Goal: Task Accomplishment & Management: Complete application form

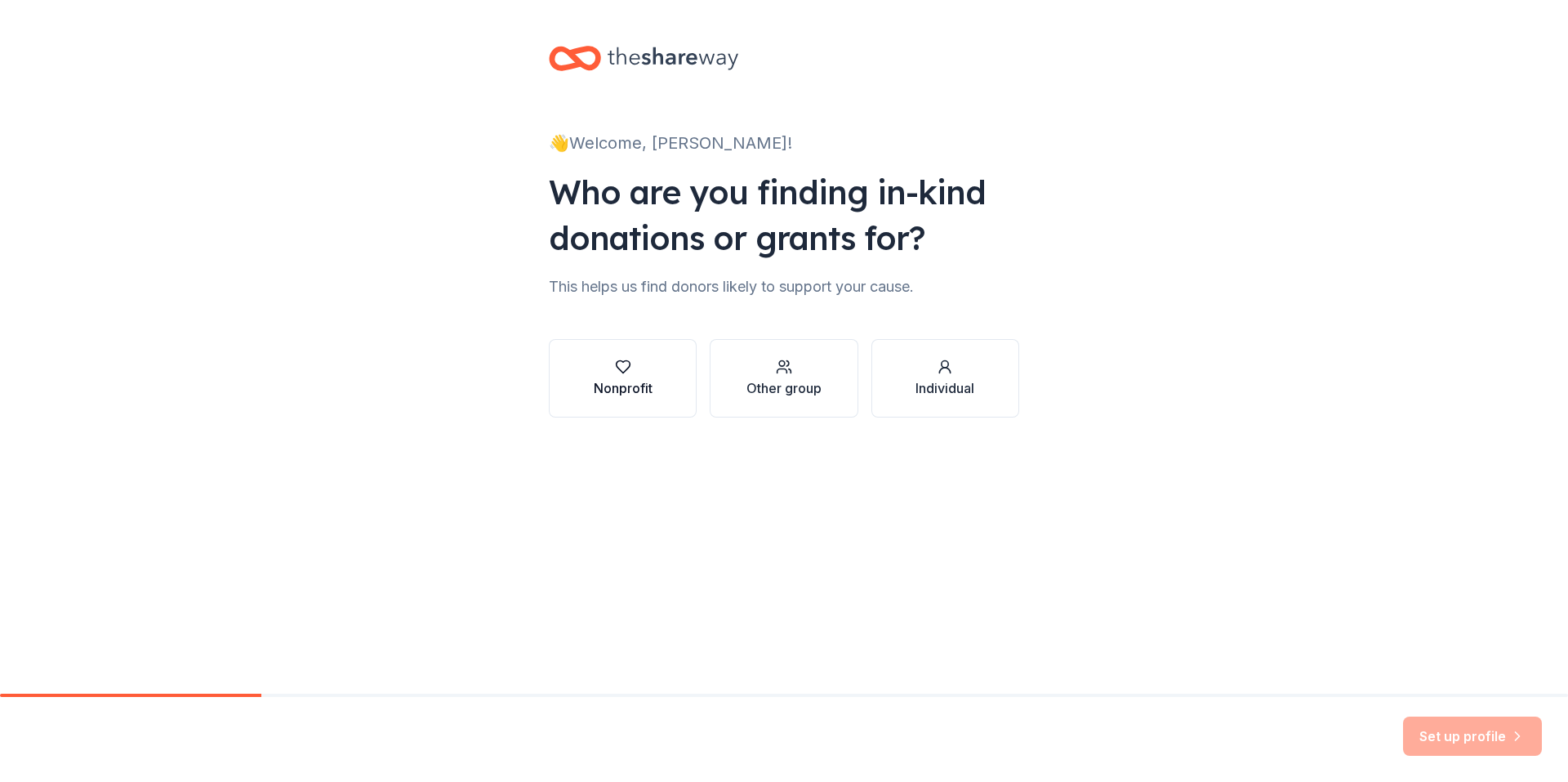
click at [630, 374] on icon "button" at bounding box center [622, 366] width 16 height 16
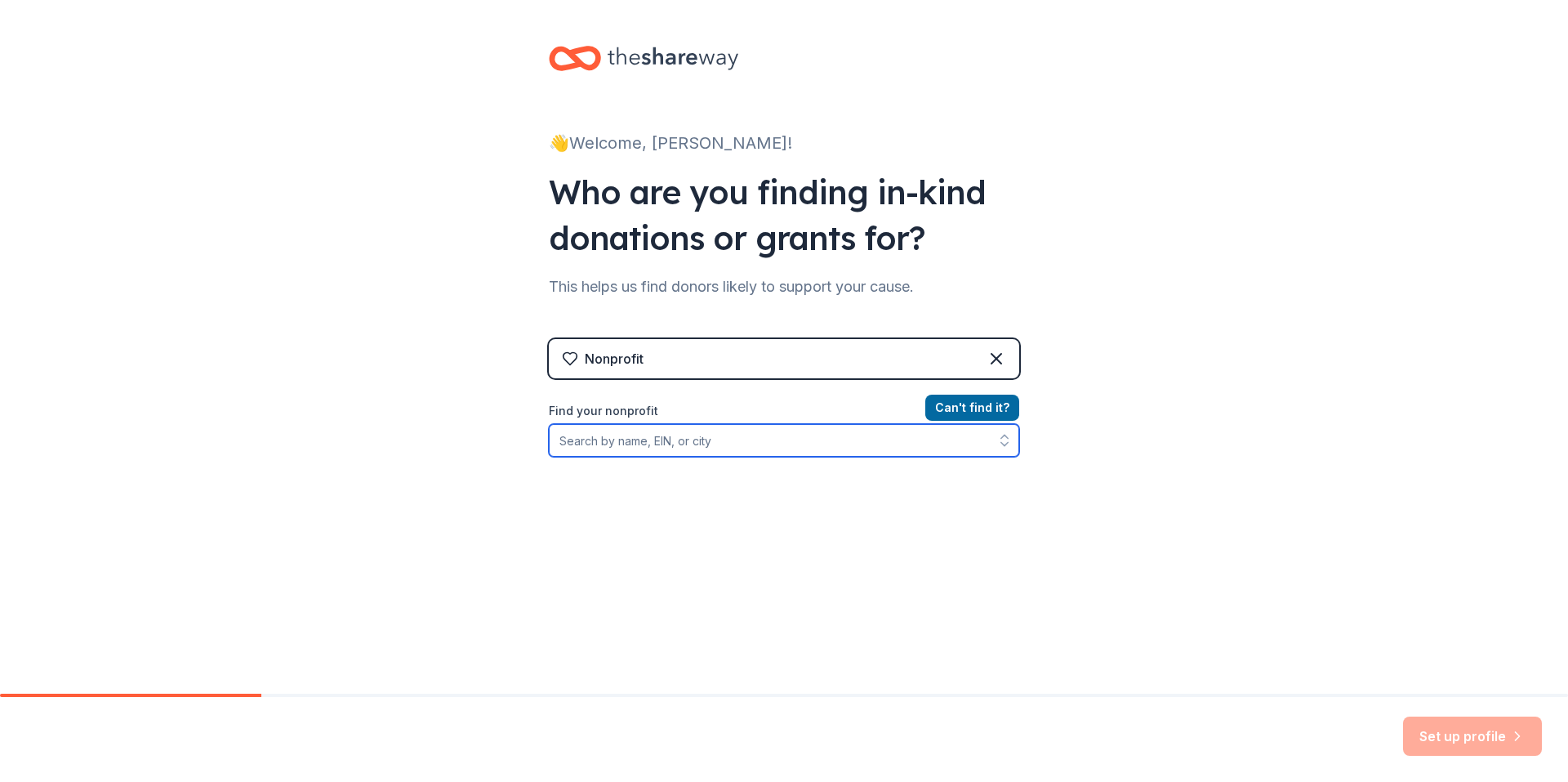
click at [662, 438] on input "Find your nonprofit" at bounding box center [784, 440] width 470 height 33
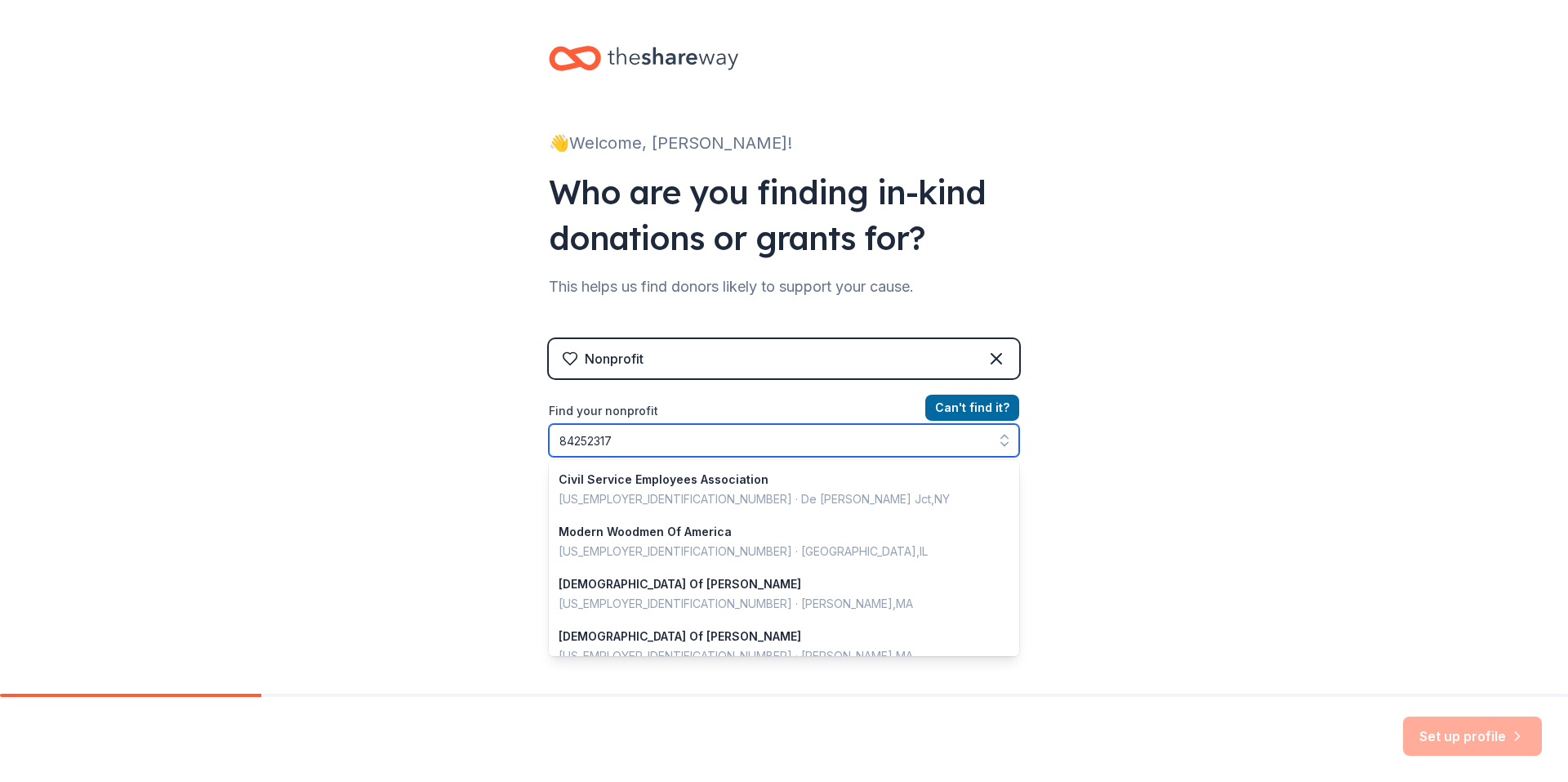
type input "842523173"
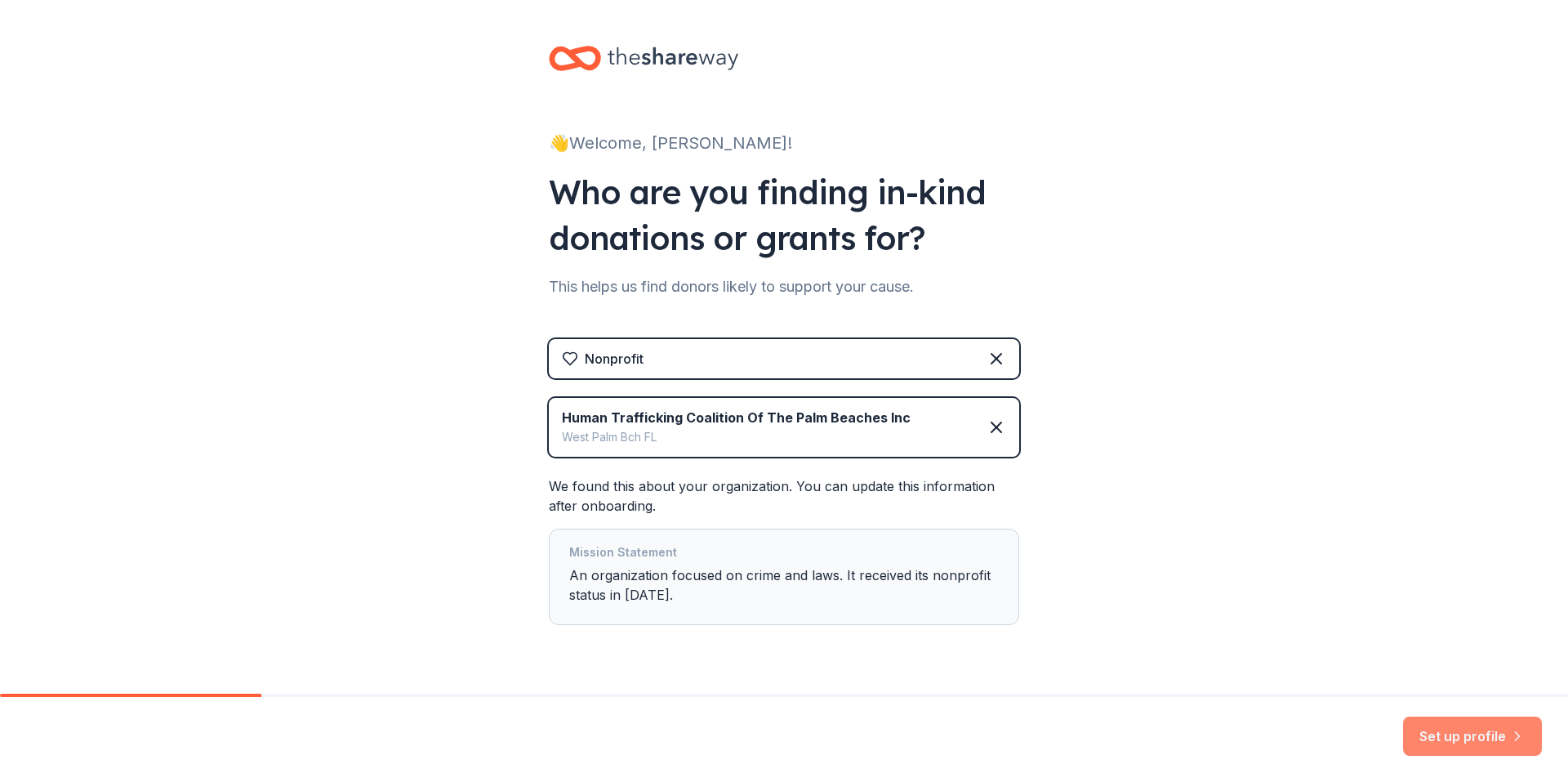
click at [1479, 737] on button "Set up profile" at bounding box center [1472, 736] width 139 height 39
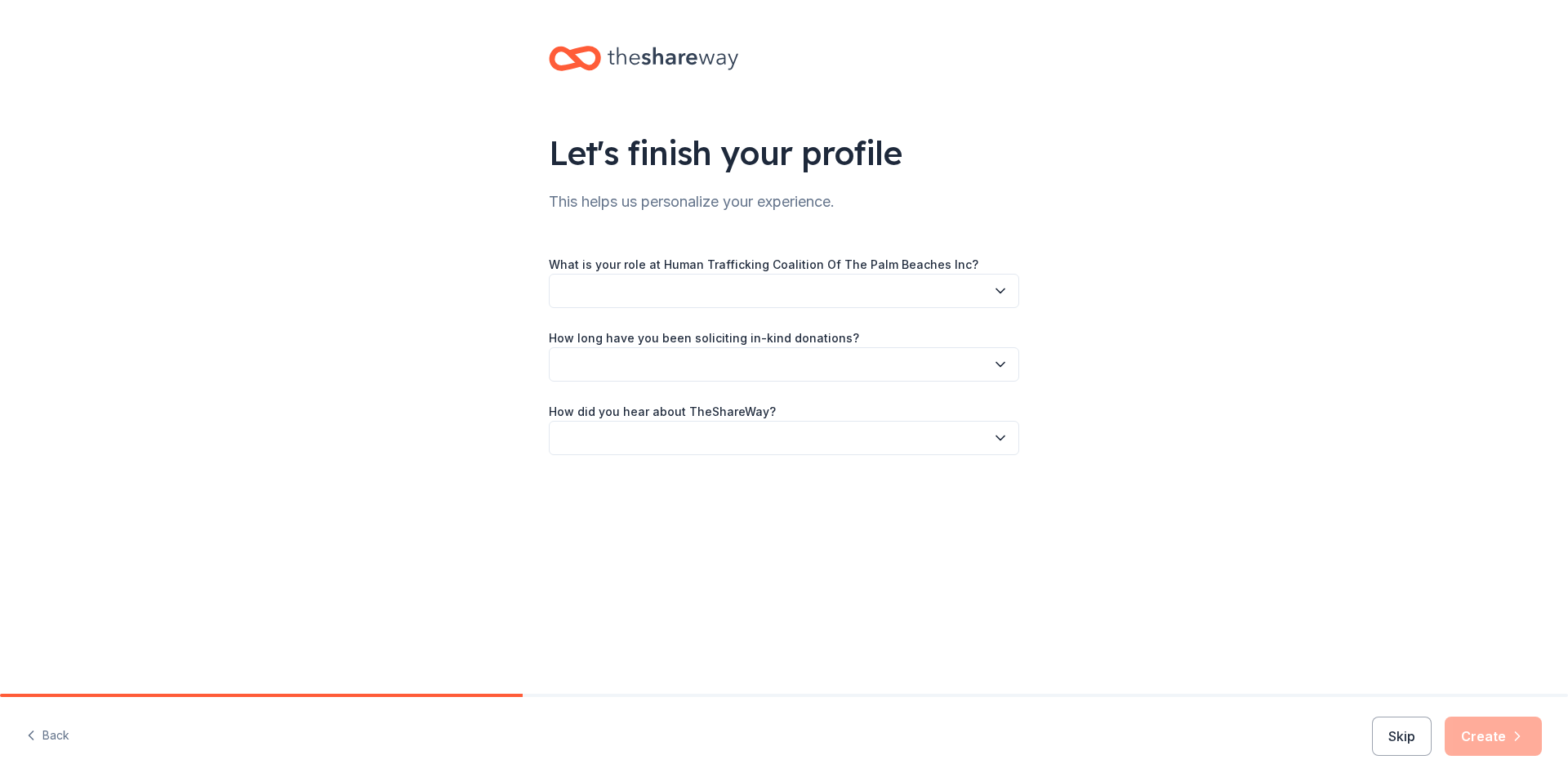
click at [680, 287] on button "button" at bounding box center [784, 291] width 470 height 34
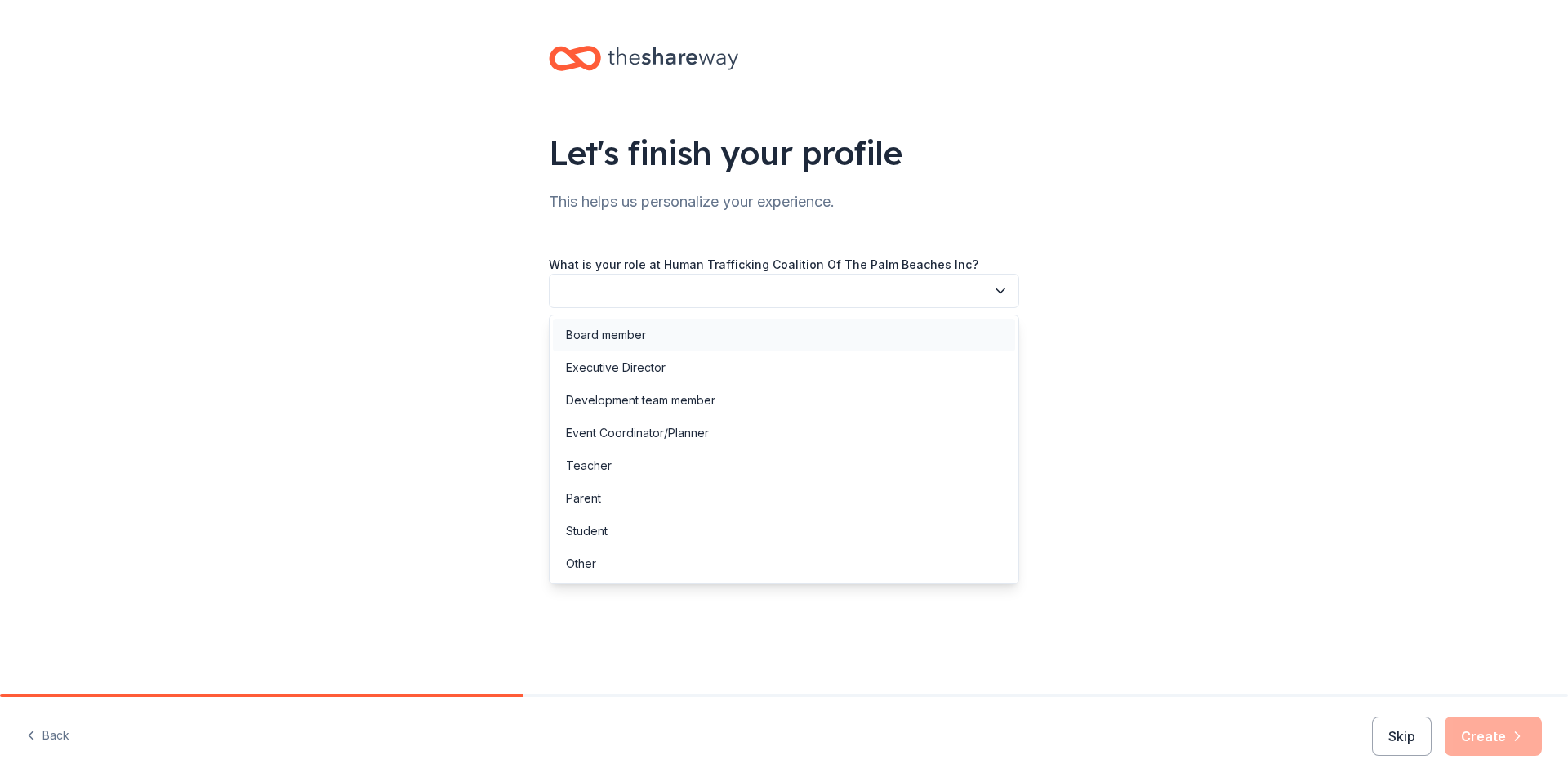
click at [637, 334] on div "Board member" at bounding box center [606, 334] width 80 height 19
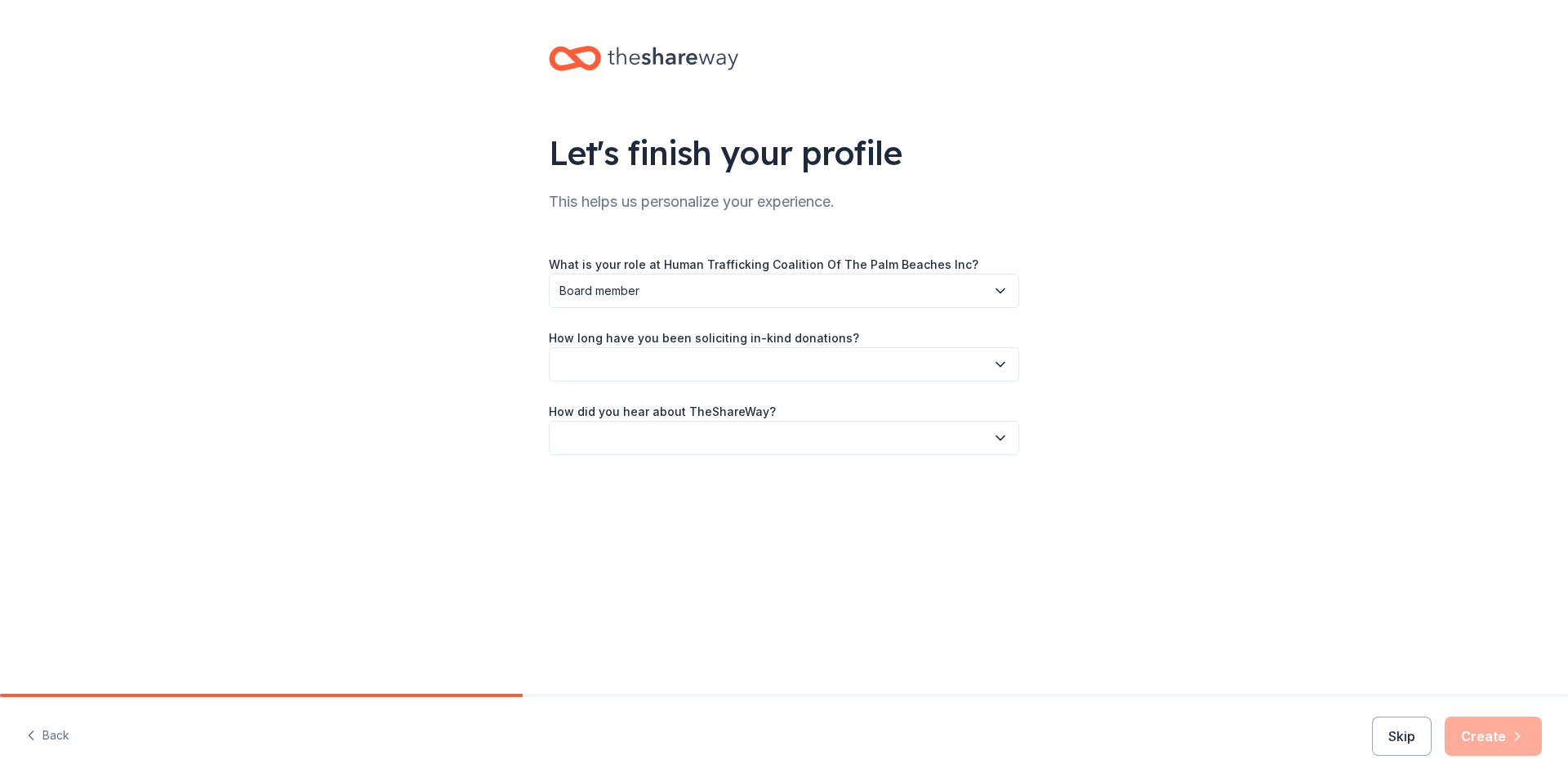
click at [653, 368] on button "button" at bounding box center [784, 364] width 470 height 34
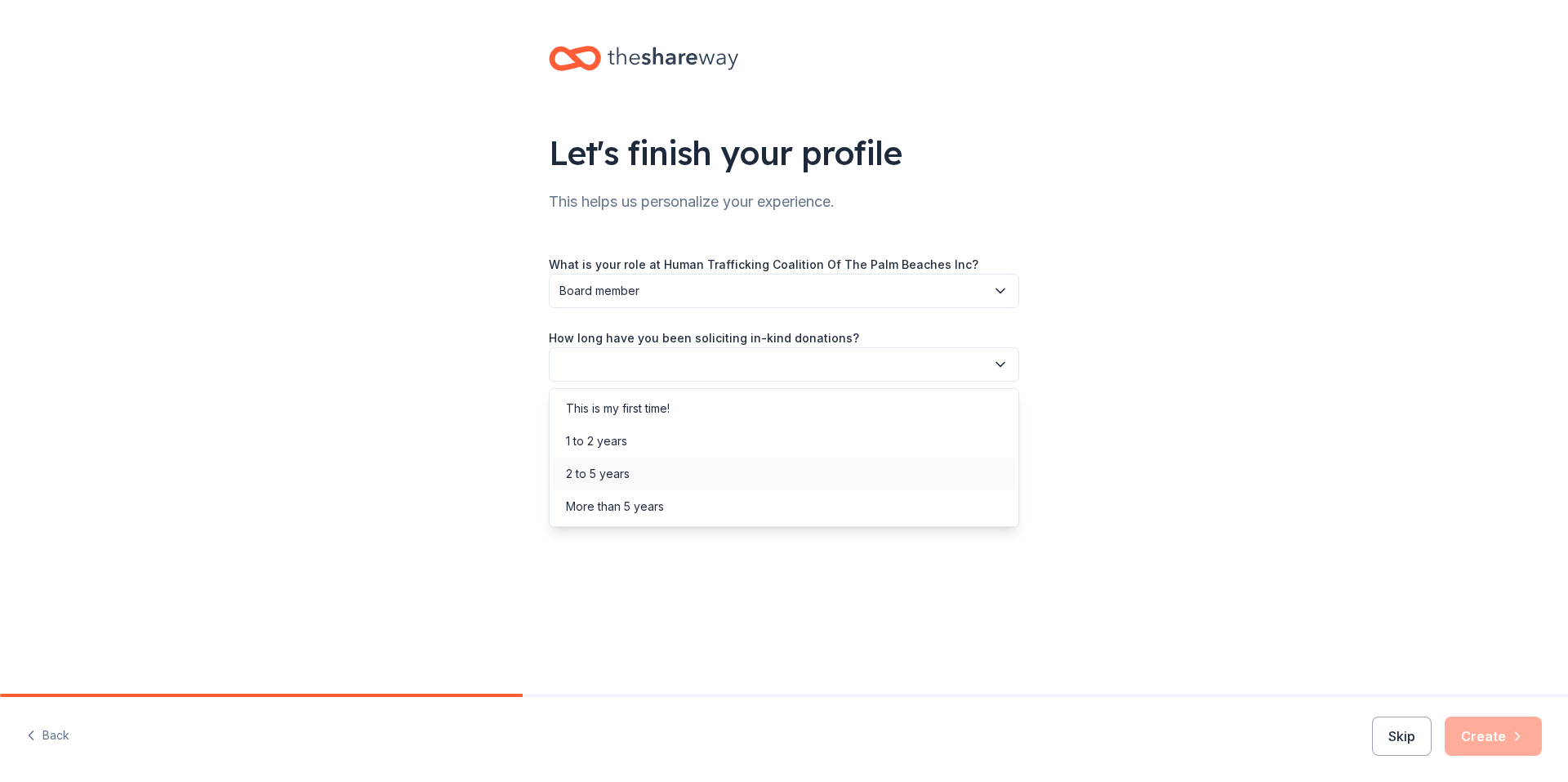
click at [611, 470] on div "2 to 5 years" at bounding box center [598, 473] width 64 height 19
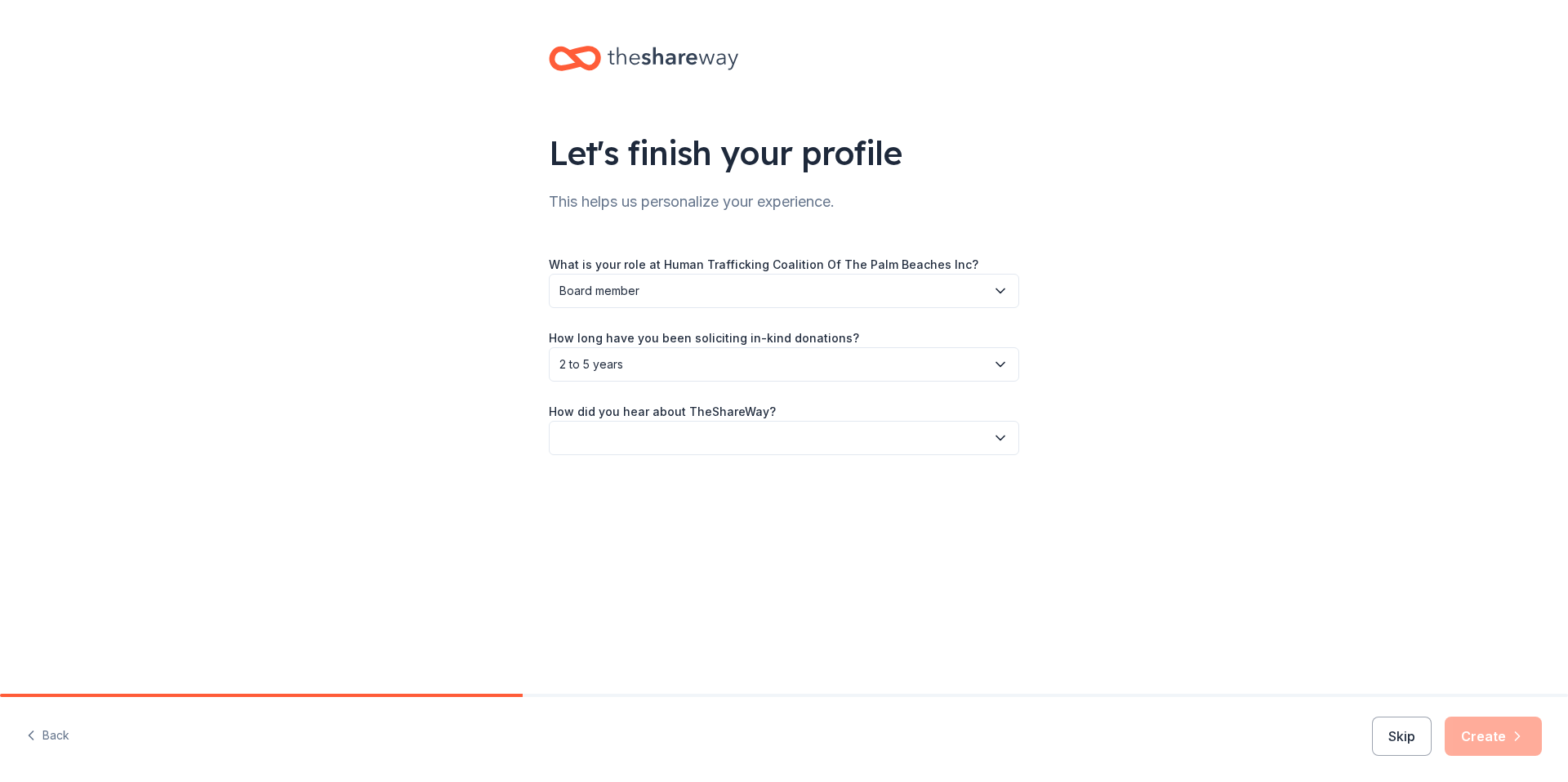
click at [716, 436] on button "button" at bounding box center [784, 438] width 470 height 34
click at [665, 482] on div "Friend or colleague" at bounding box center [619, 481] width 106 height 19
click at [1501, 739] on button "Create" at bounding box center [1494, 736] width 97 height 39
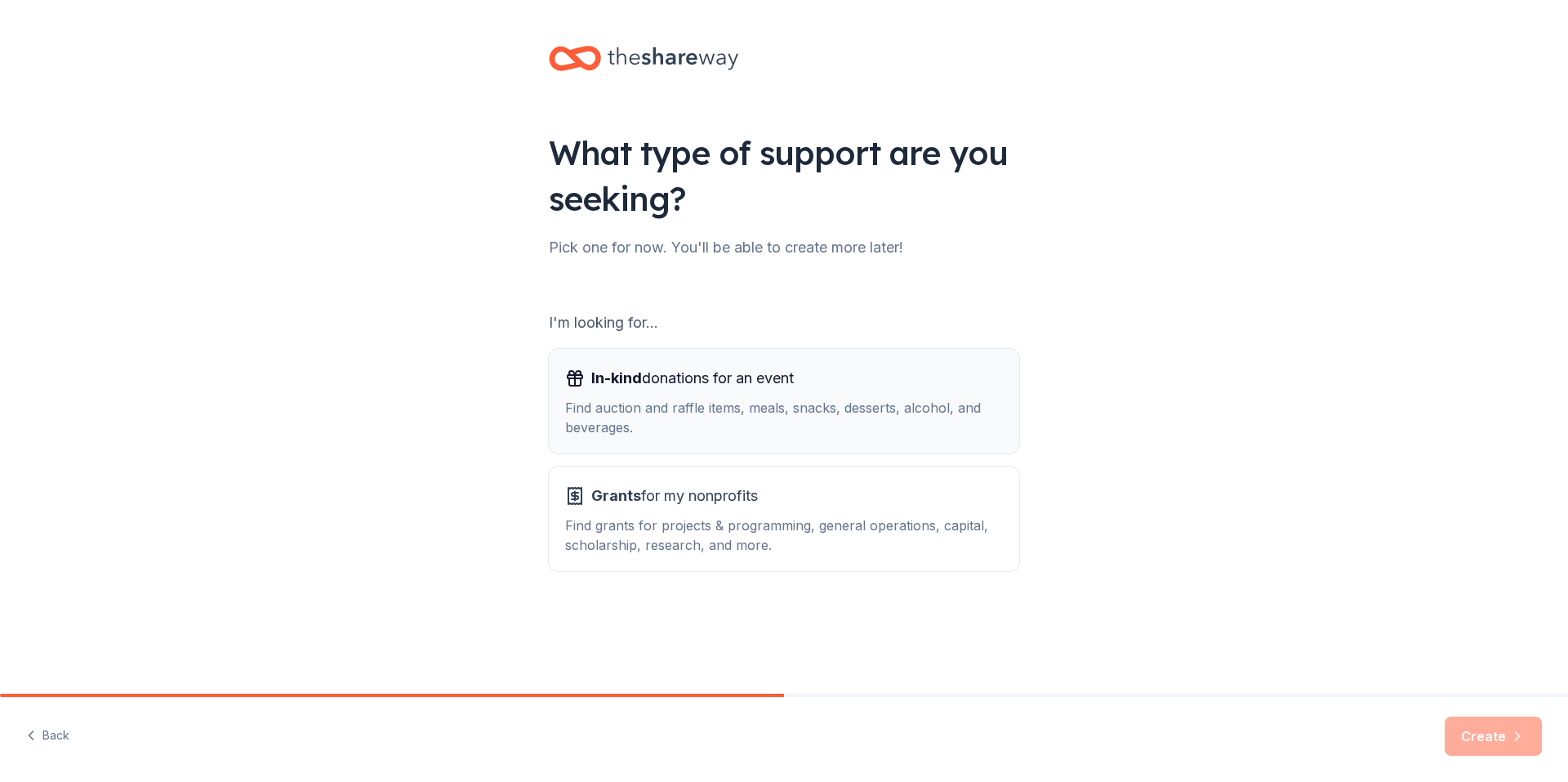
click at [628, 402] on div "Find auction and raffle items, meals, snacks, desserts, alcohol, and beverages." at bounding box center [784, 417] width 438 height 39
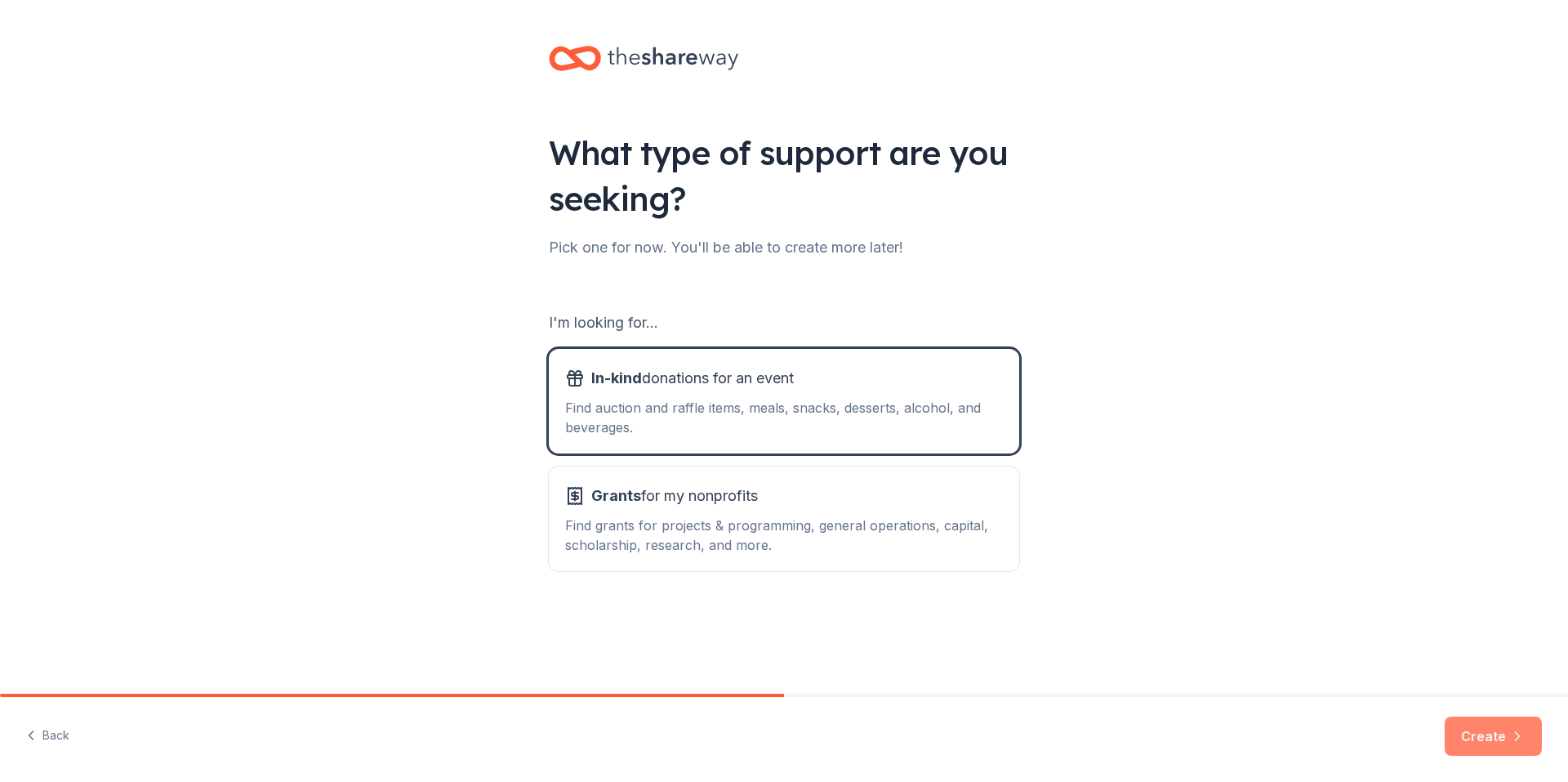
click at [1510, 736] on icon "button" at bounding box center [1517, 736] width 16 height 16
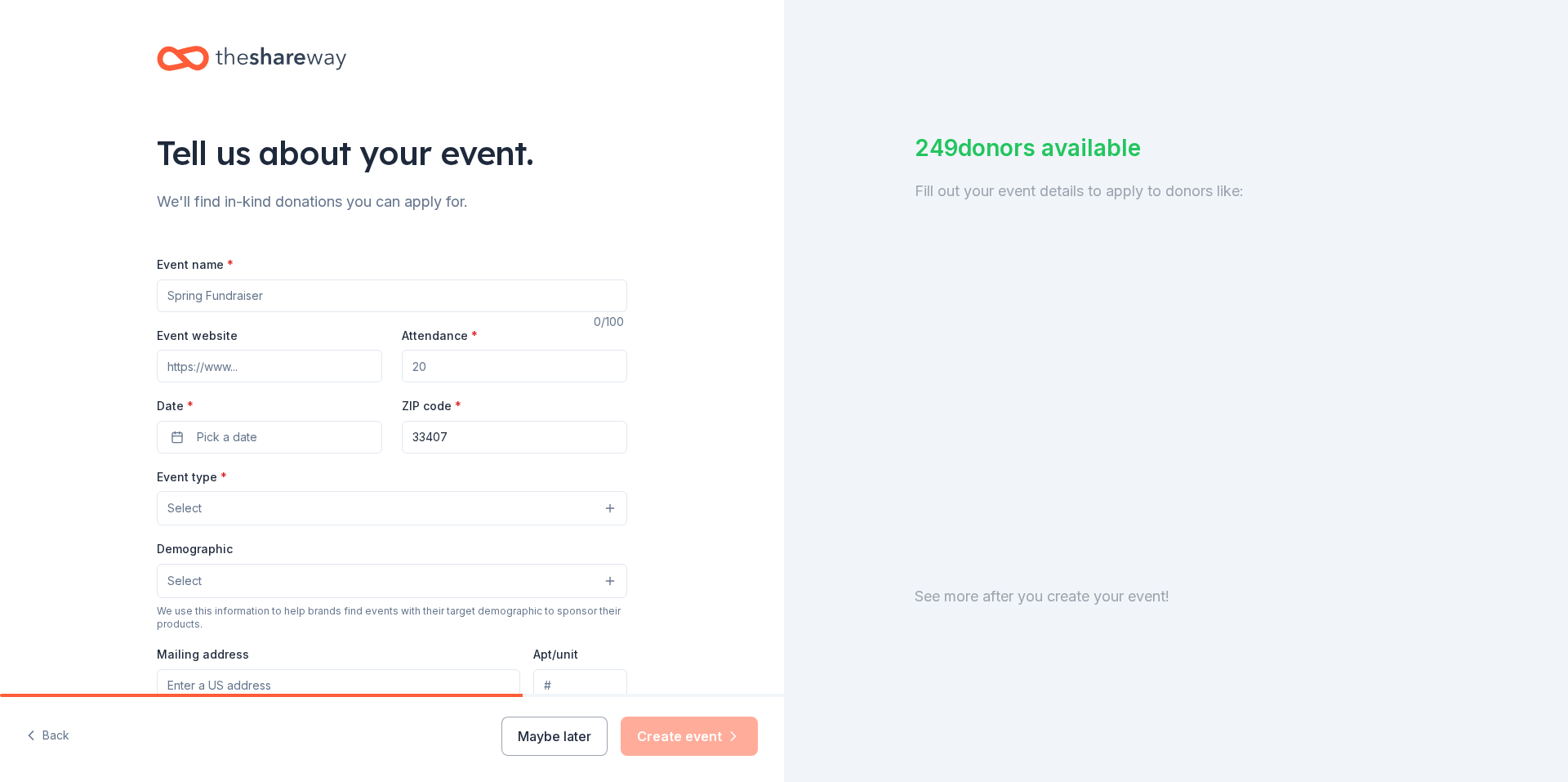
click at [722, 396] on div "Tell us about your event. We'll find in-kind donations you can apply for. Event…" at bounding box center [392, 543] width 784 height 1088
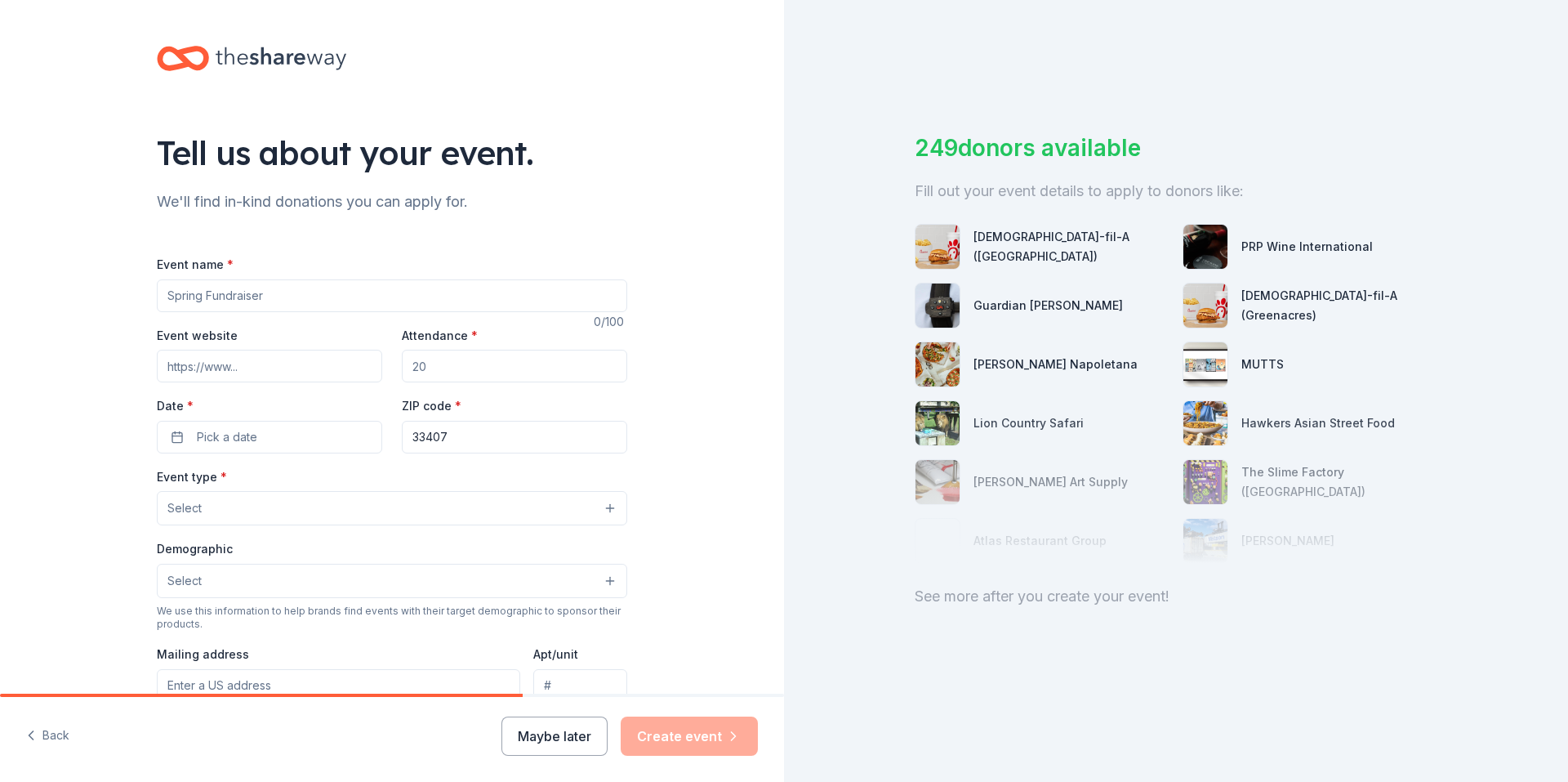
click at [282, 371] on input "Event website" at bounding box center [270, 365] width 225 height 33
type input "[DOMAIN_NAME]"
click at [511, 370] on input "Attendance *" at bounding box center [515, 365] width 225 height 33
click at [498, 289] on input "Event name *" at bounding box center [392, 296] width 470 height 33
type input "An Afternoon for Freedom"
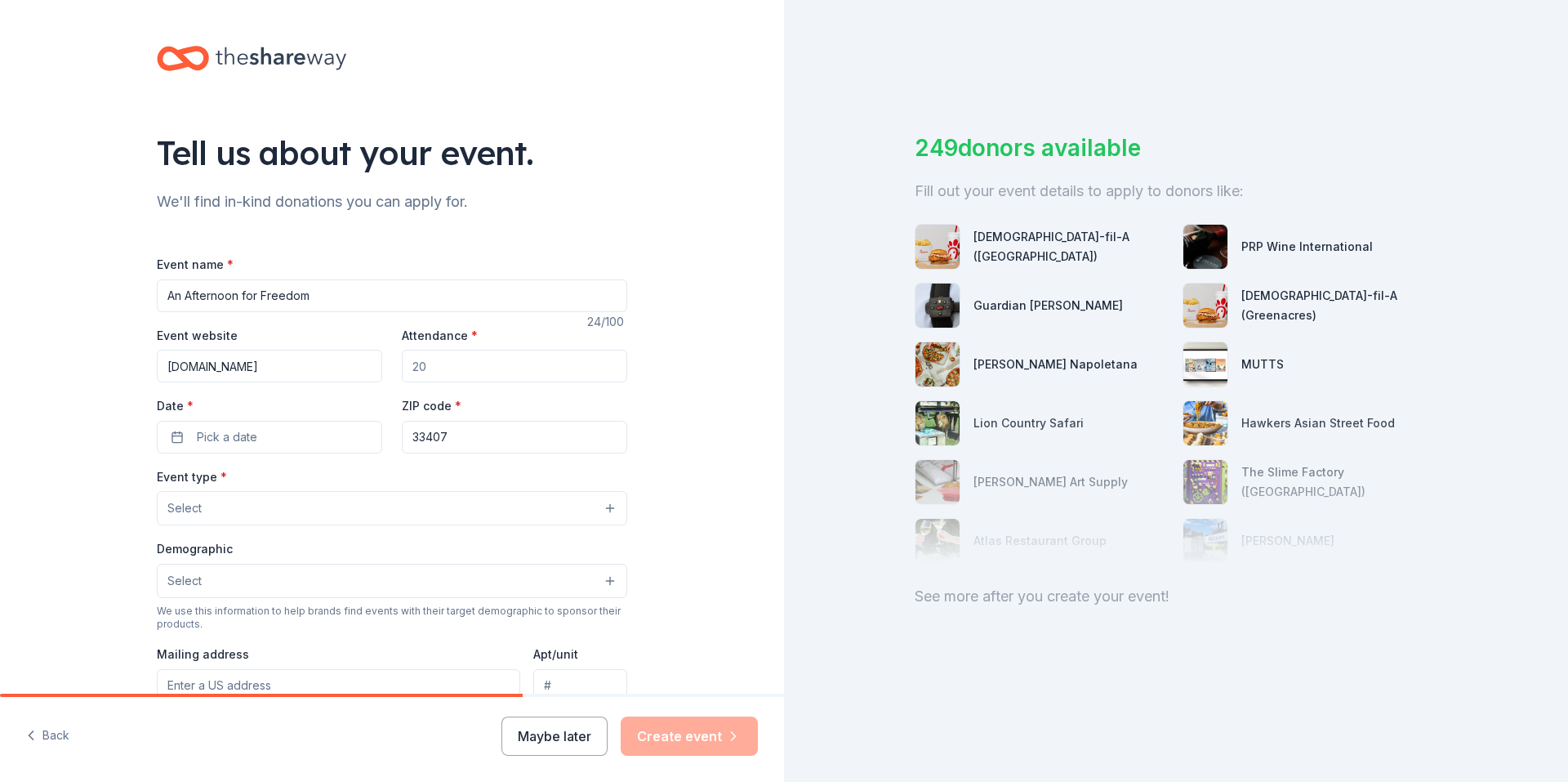
drag, startPoint x: 449, startPoint y: 365, endPoint x: 401, endPoint y: 368, distance: 48.1
click at [402, 368] on input "Attendance *" at bounding box center [515, 365] width 225 height 33
type input "150"
click at [331, 438] on button "Pick a date" at bounding box center [270, 437] width 225 height 33
click at [354, 478] on button "Go to next month" at bounding box center [352, 480] width 23 height 23
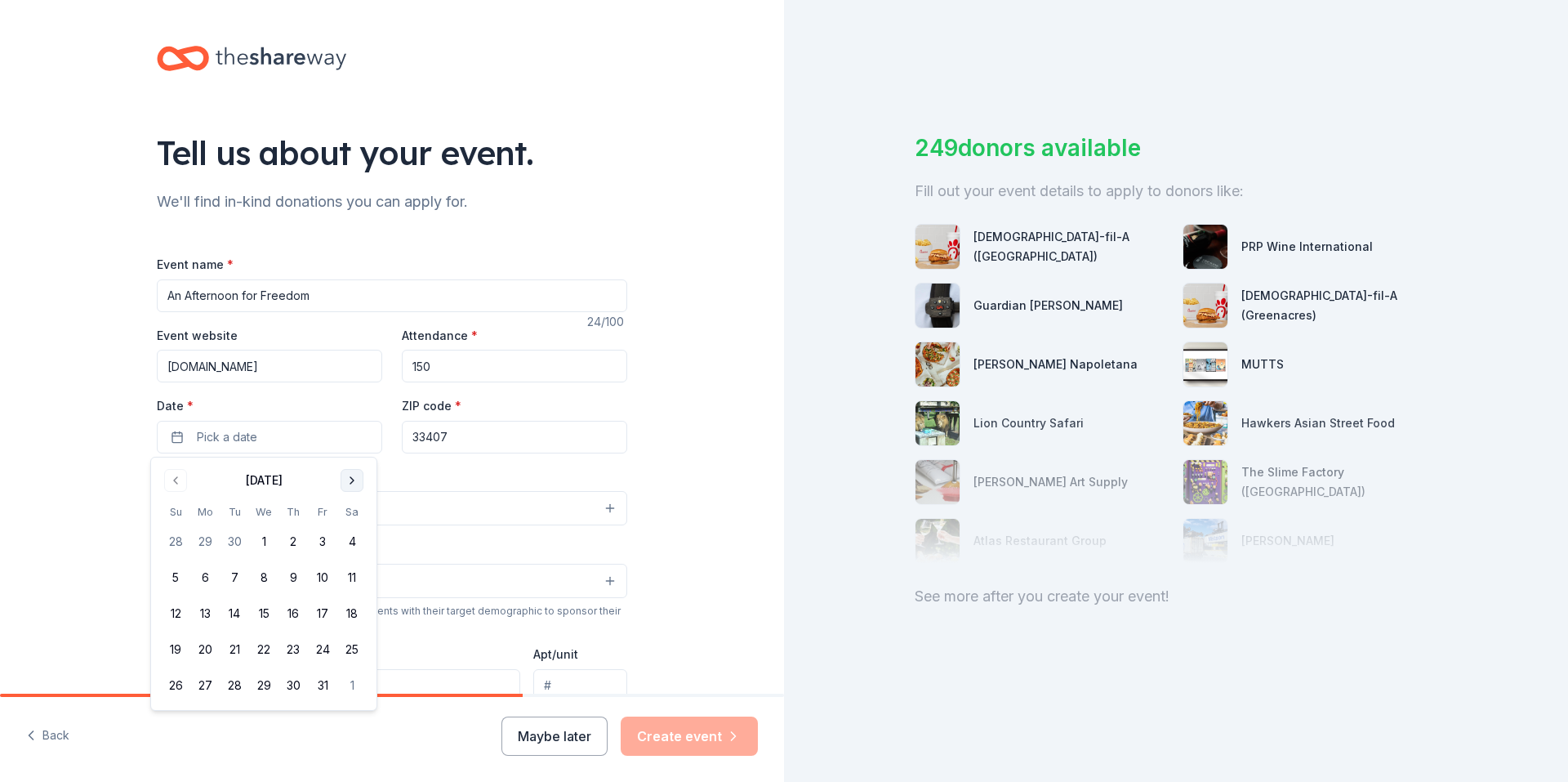
click at [354, 478] on button "Go to next month" at bounding box center [352, 480] width 23 height 23
click at [270, 543] on button "4" at bounding box center [264, 541] width 29 height 29
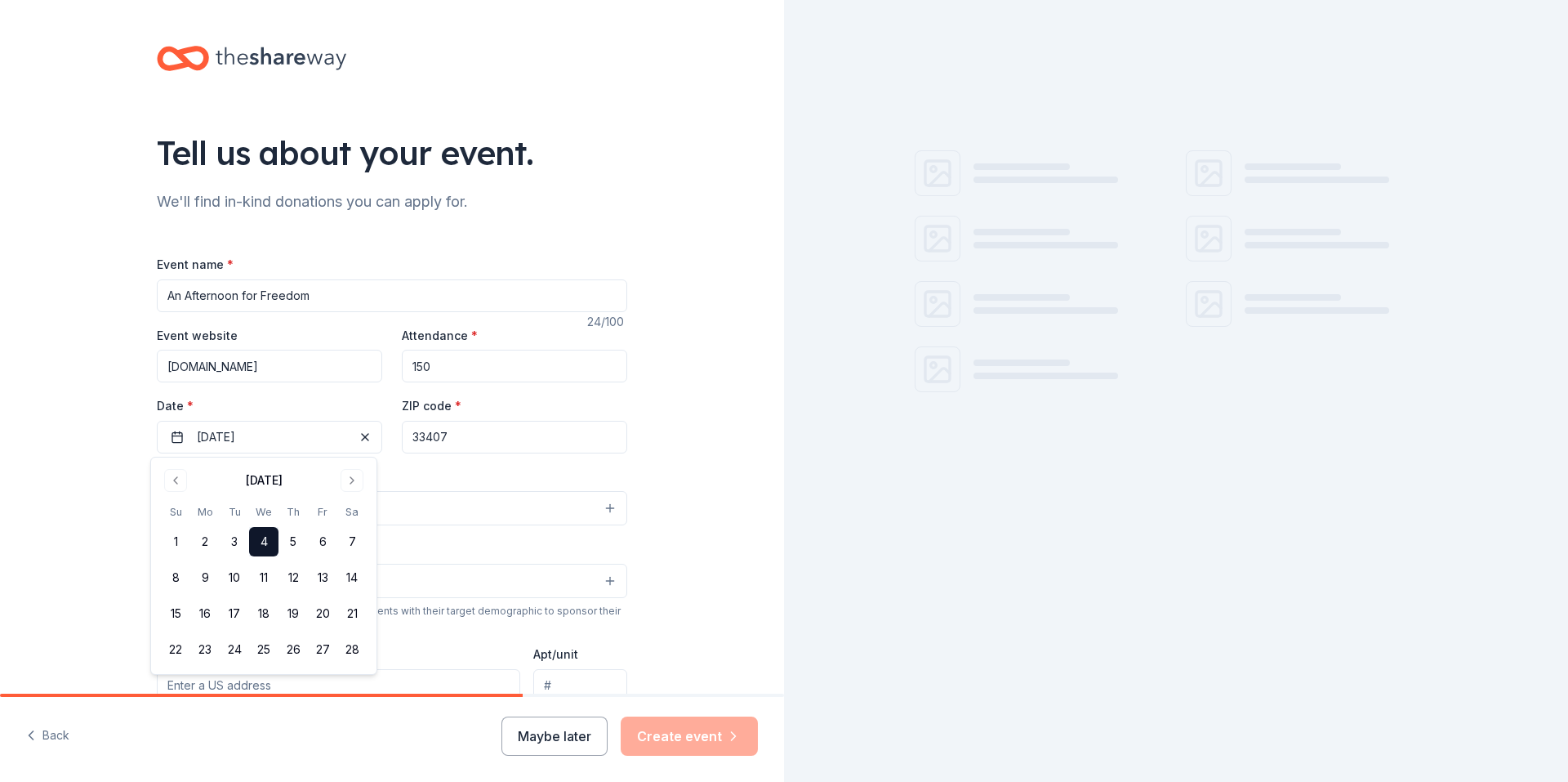
click at [495, 443] on input "33407" at bounding box center [515, 437] width 225 height 33
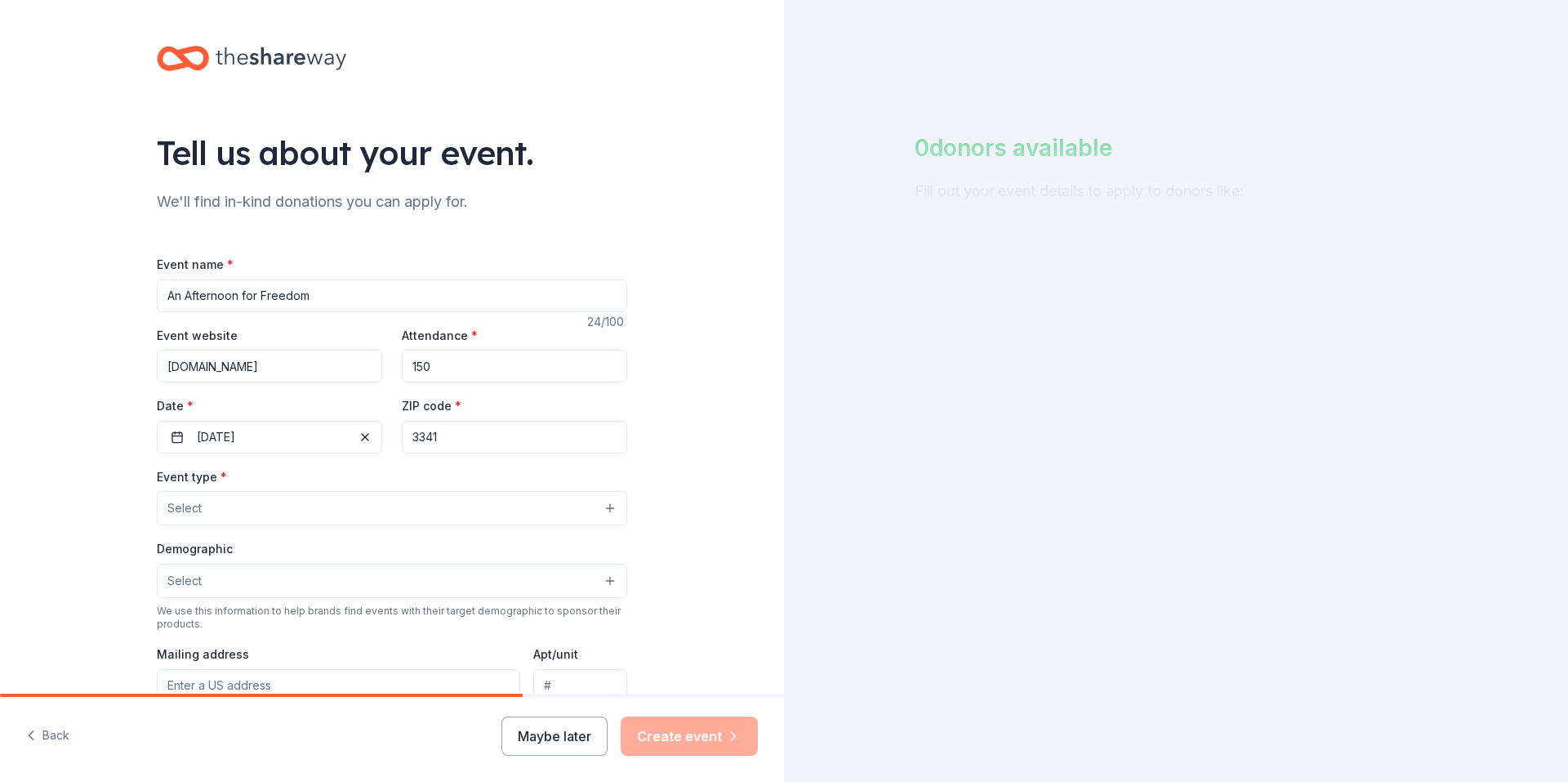
type input "33411"
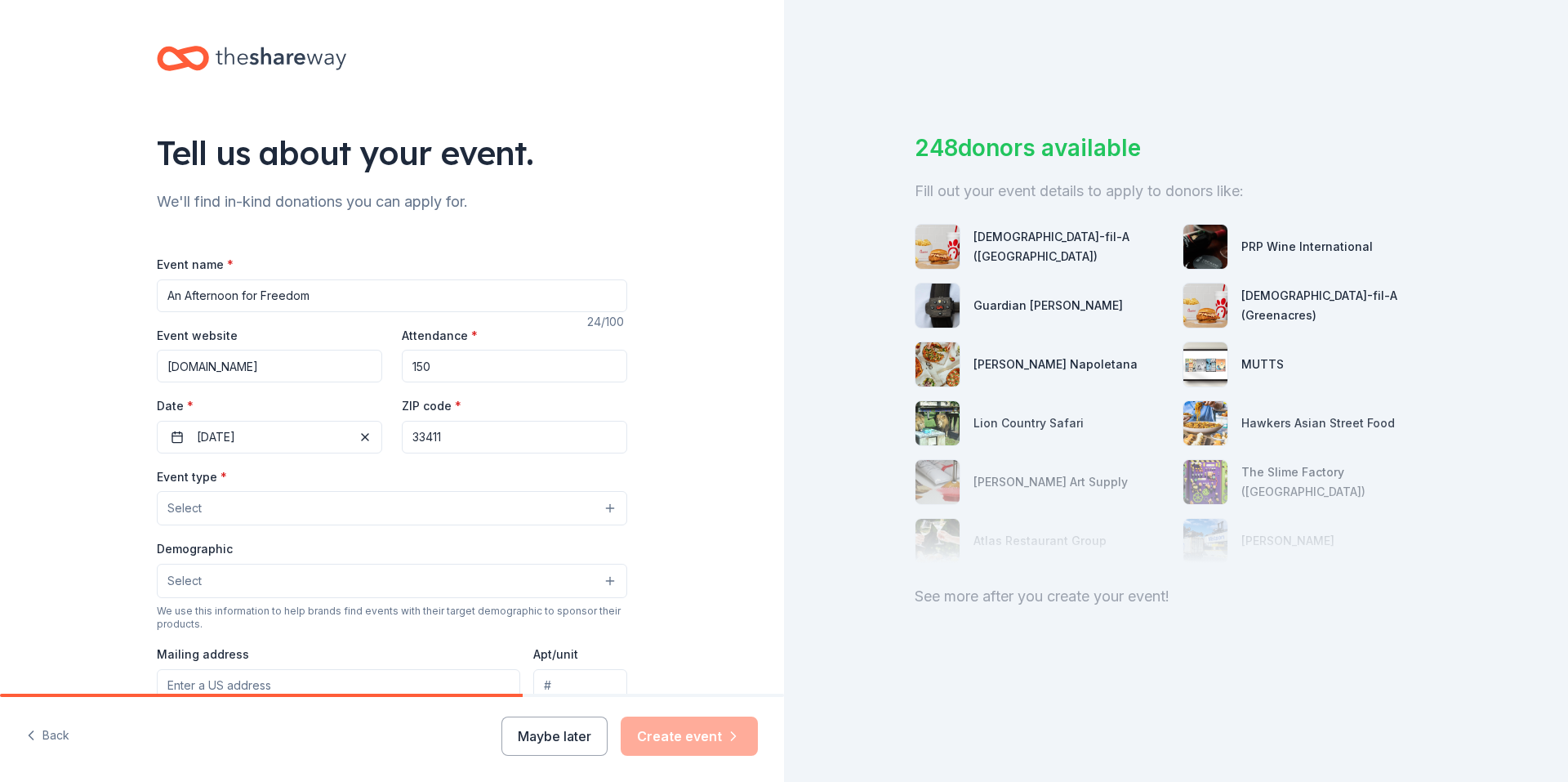
type input "7754 Okeechobee Blvd. #570"
type input "33411"
click at [375, 506] on button "Select" at bounding box center [392, 508] width 470 height 34
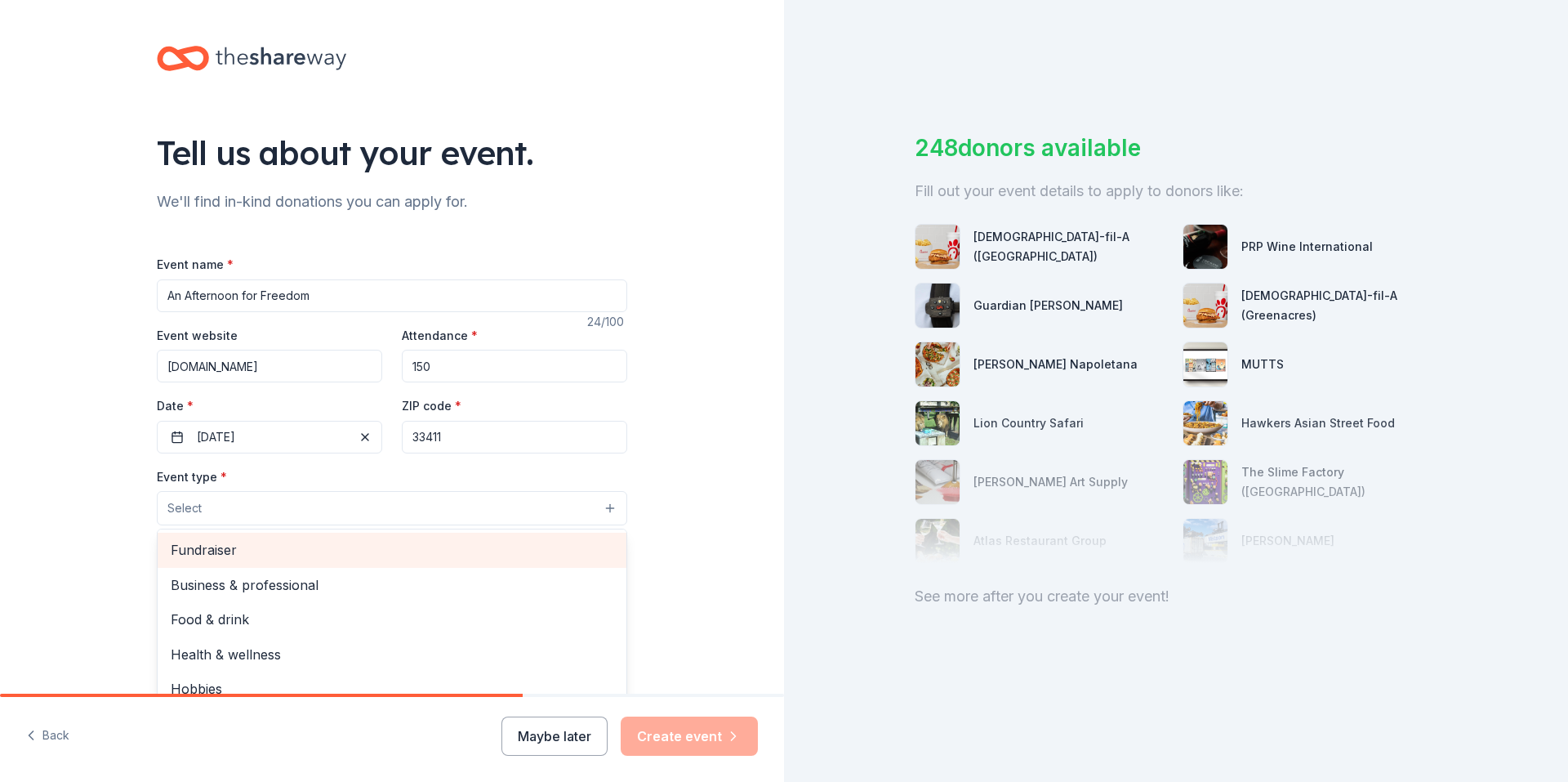
click at [356, 543] on span "Fundraiser" at bounding box center [391, 549] width 443 height 21
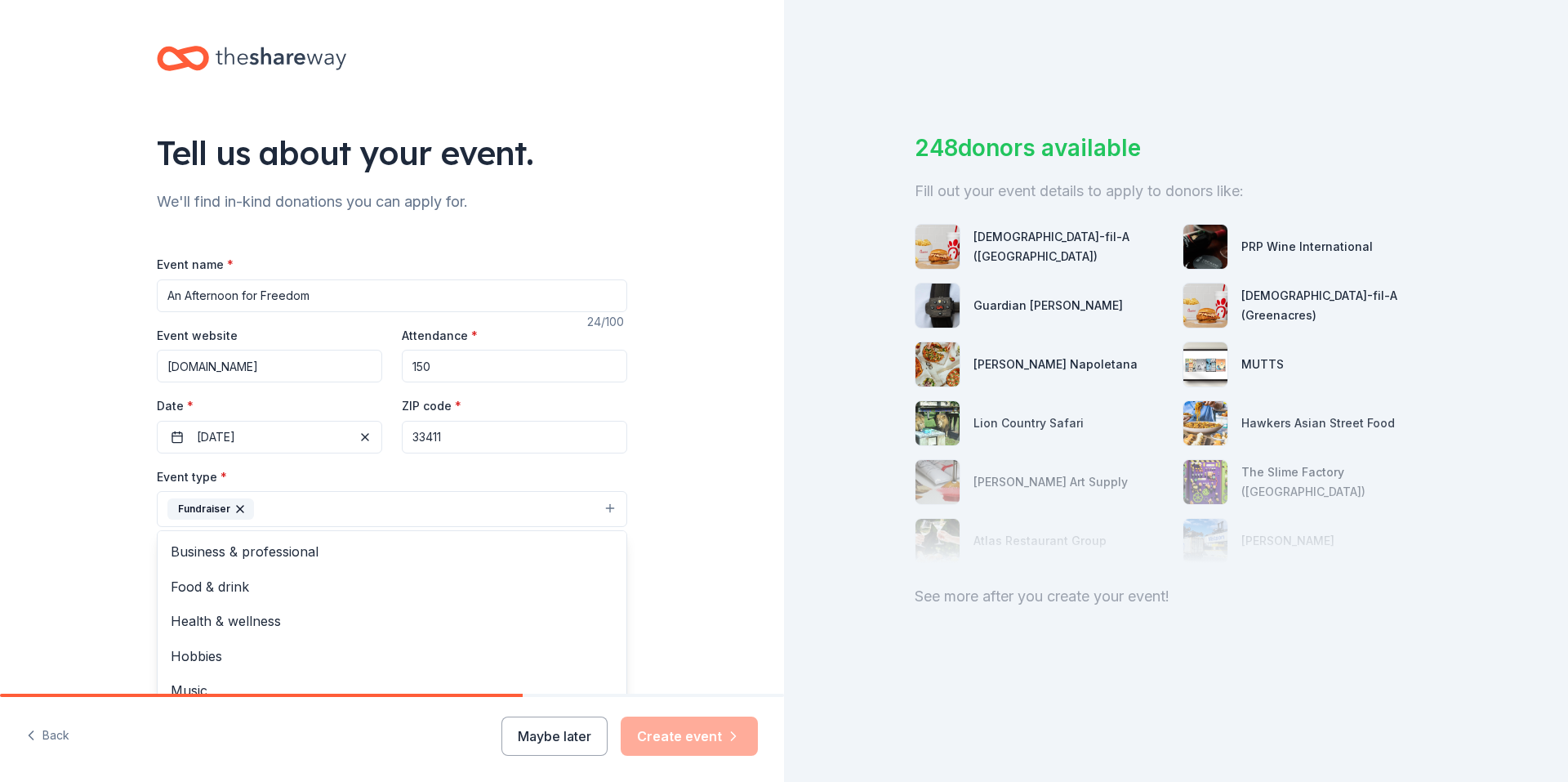
click at [682, 489] on div "Tell us about your event. We'll find in-kind donations you can apply for. Event…" at bounding box center [392, 544] width 784 height 1089
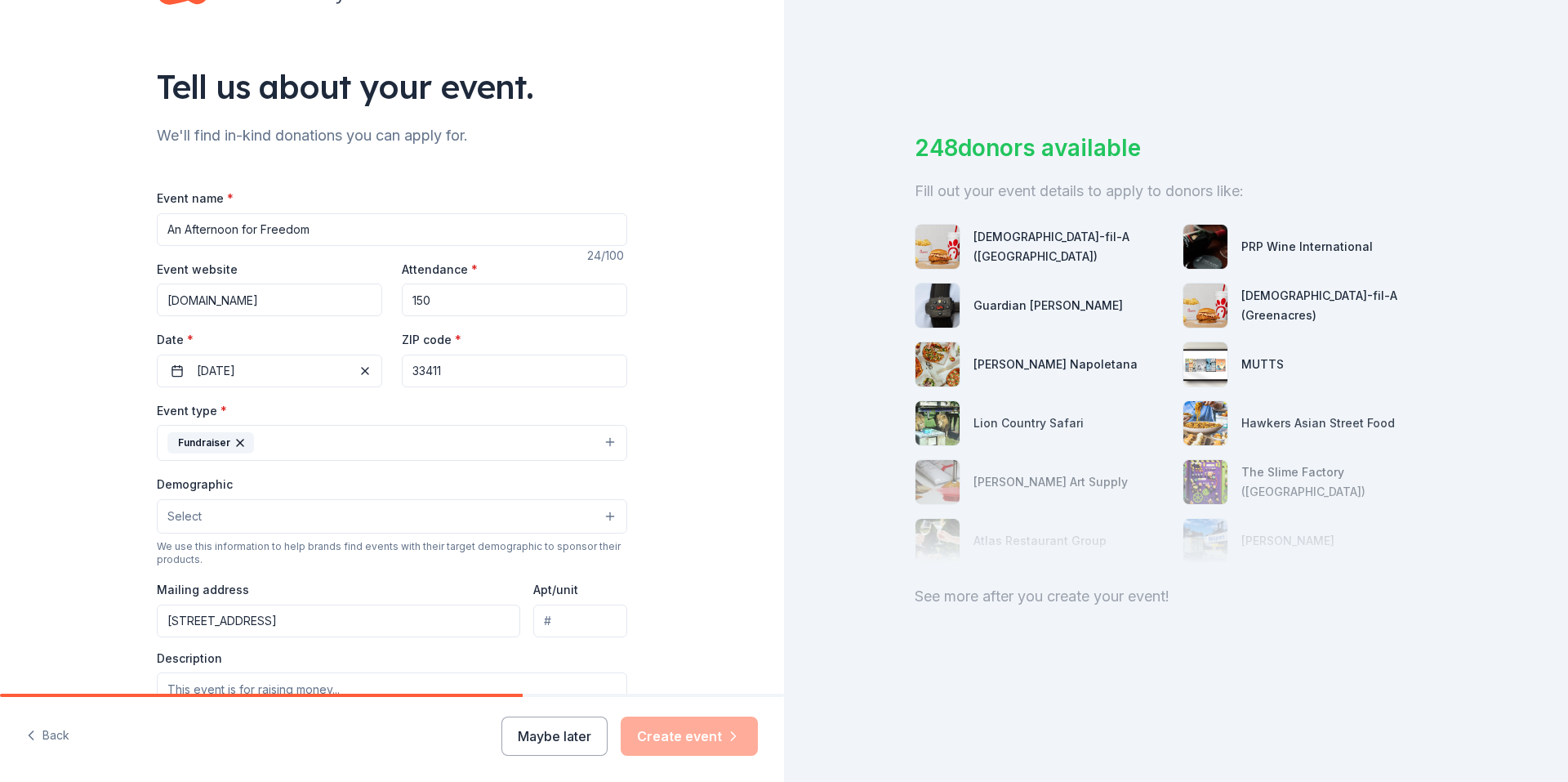
scroll to position [164, 0]
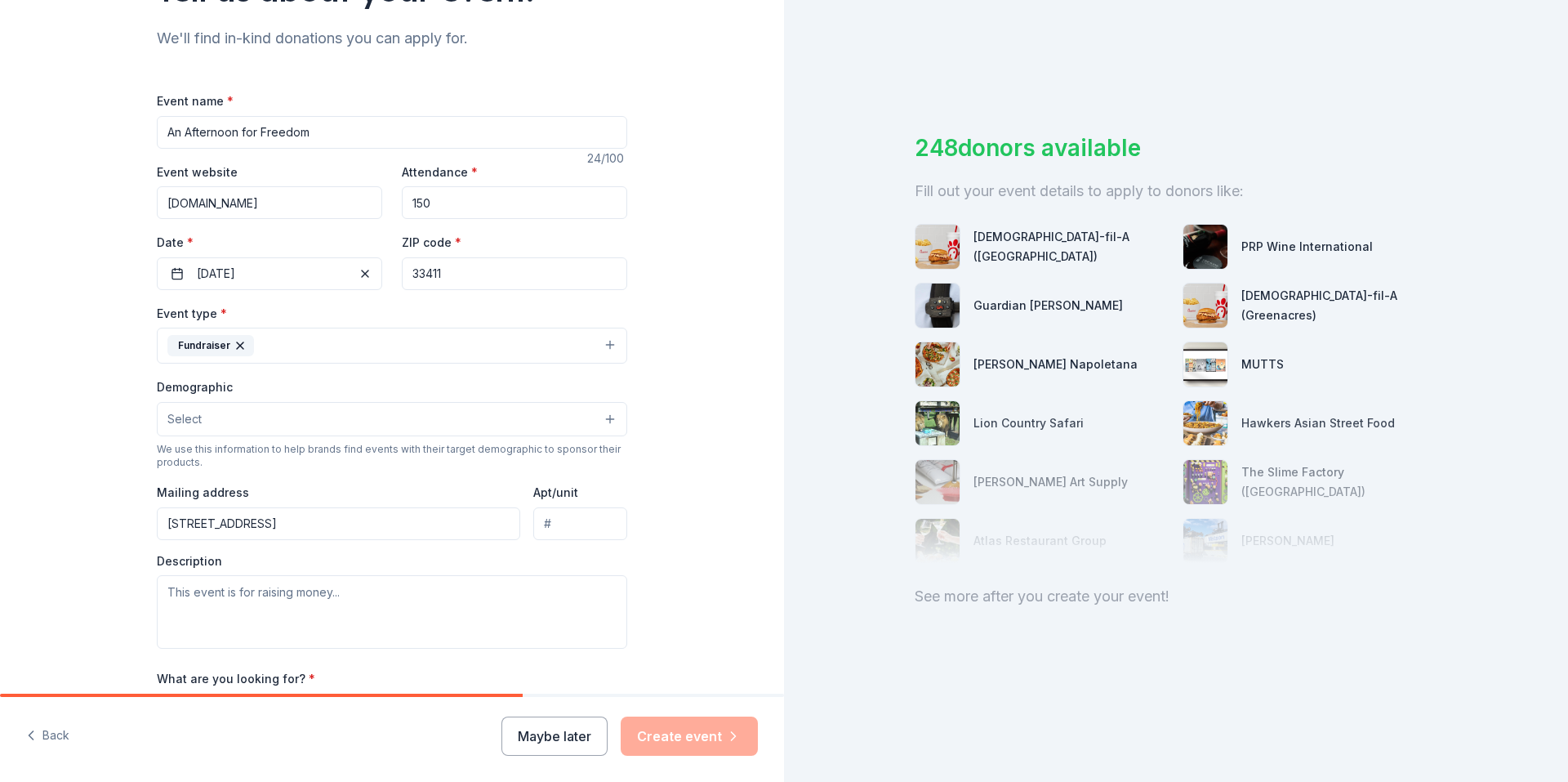
click at [280, 419] on button "Select" at bounding box center [392, 419] width 470 height 34
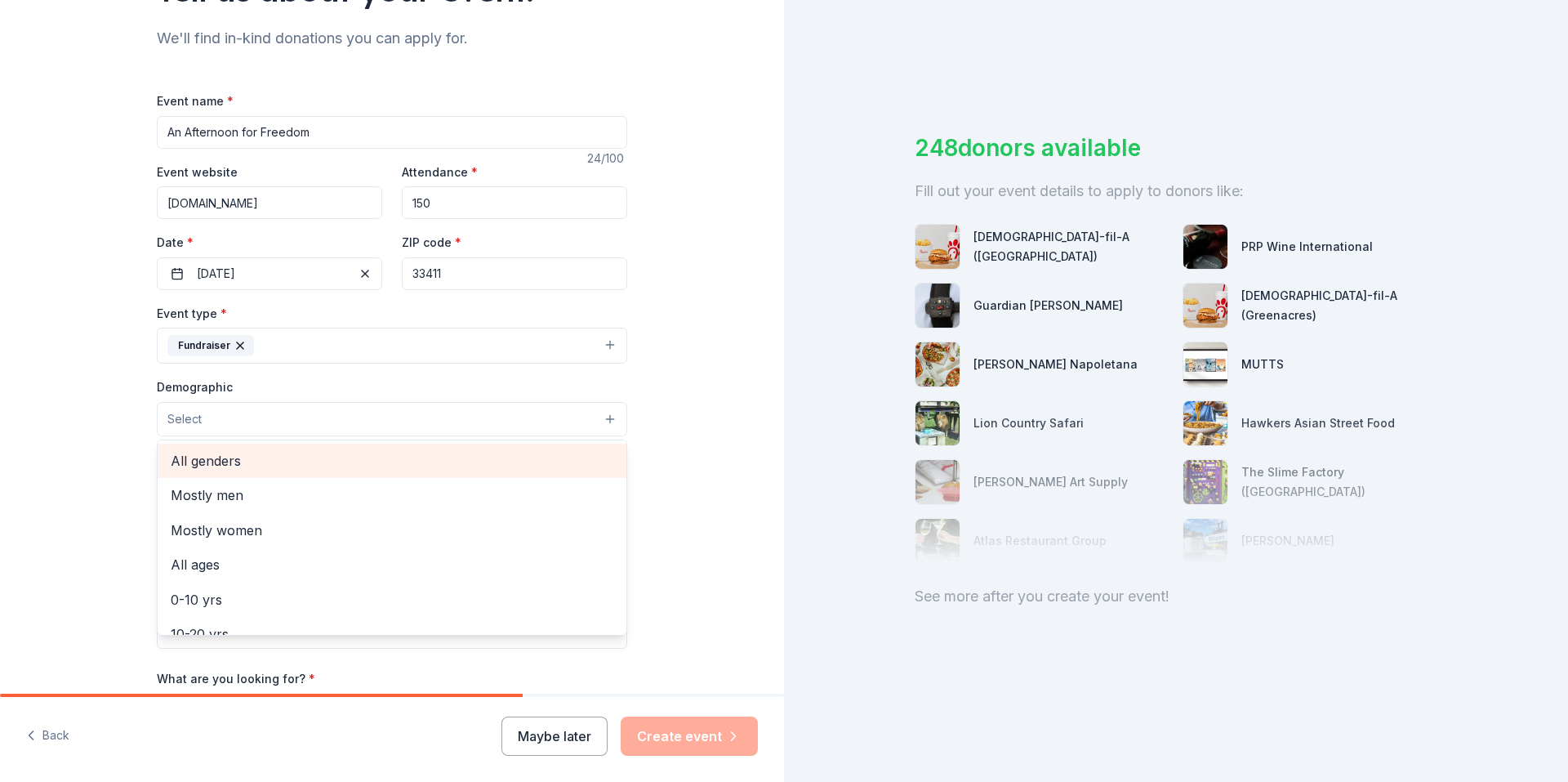
click at [223, 465] on span "All genders" at bounding box center [391, 460] width 443 height 21
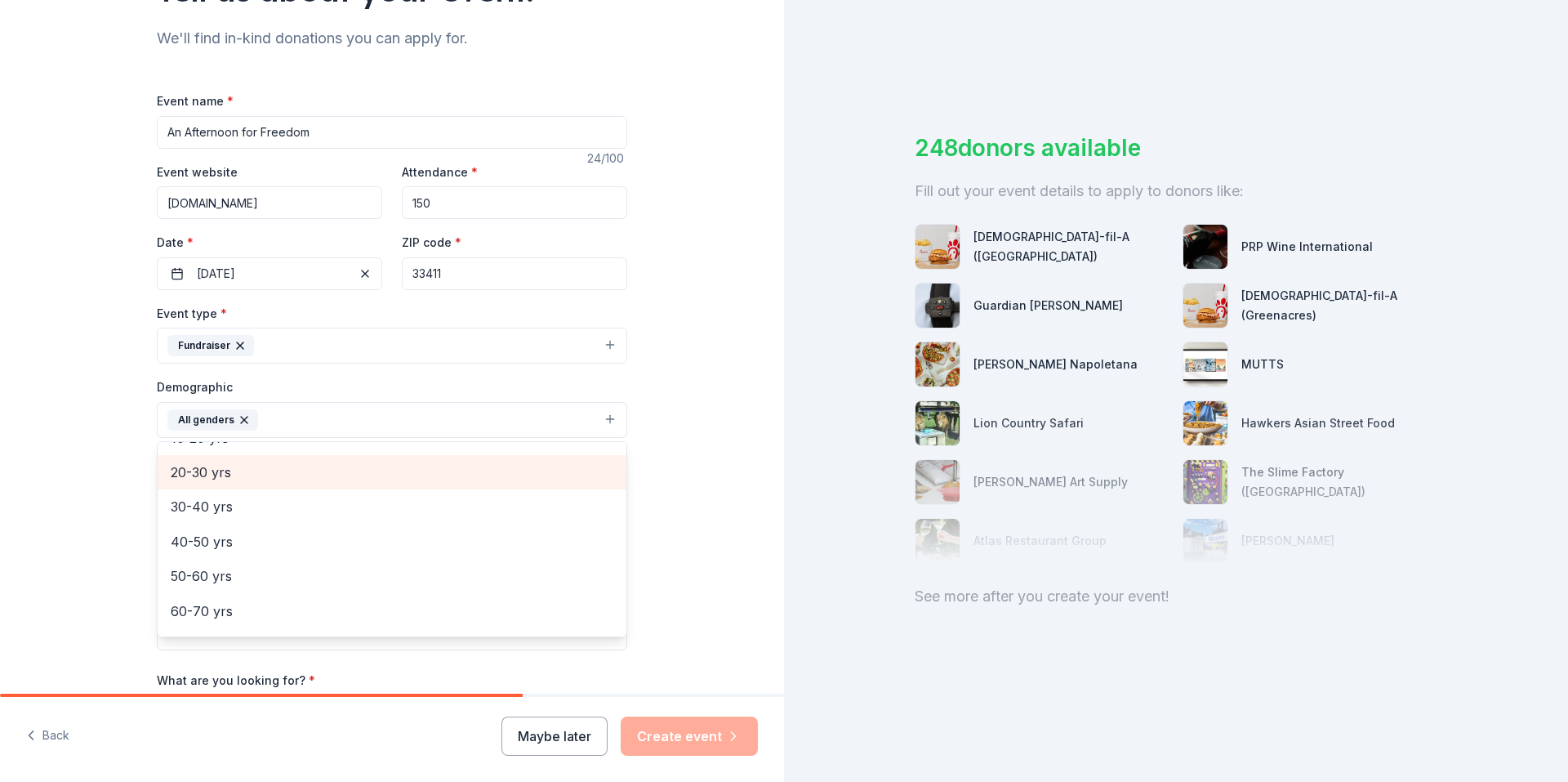
click at [223, 476] on span "20-30 yrs" at bounding box center [391, 472] width 443 height 21
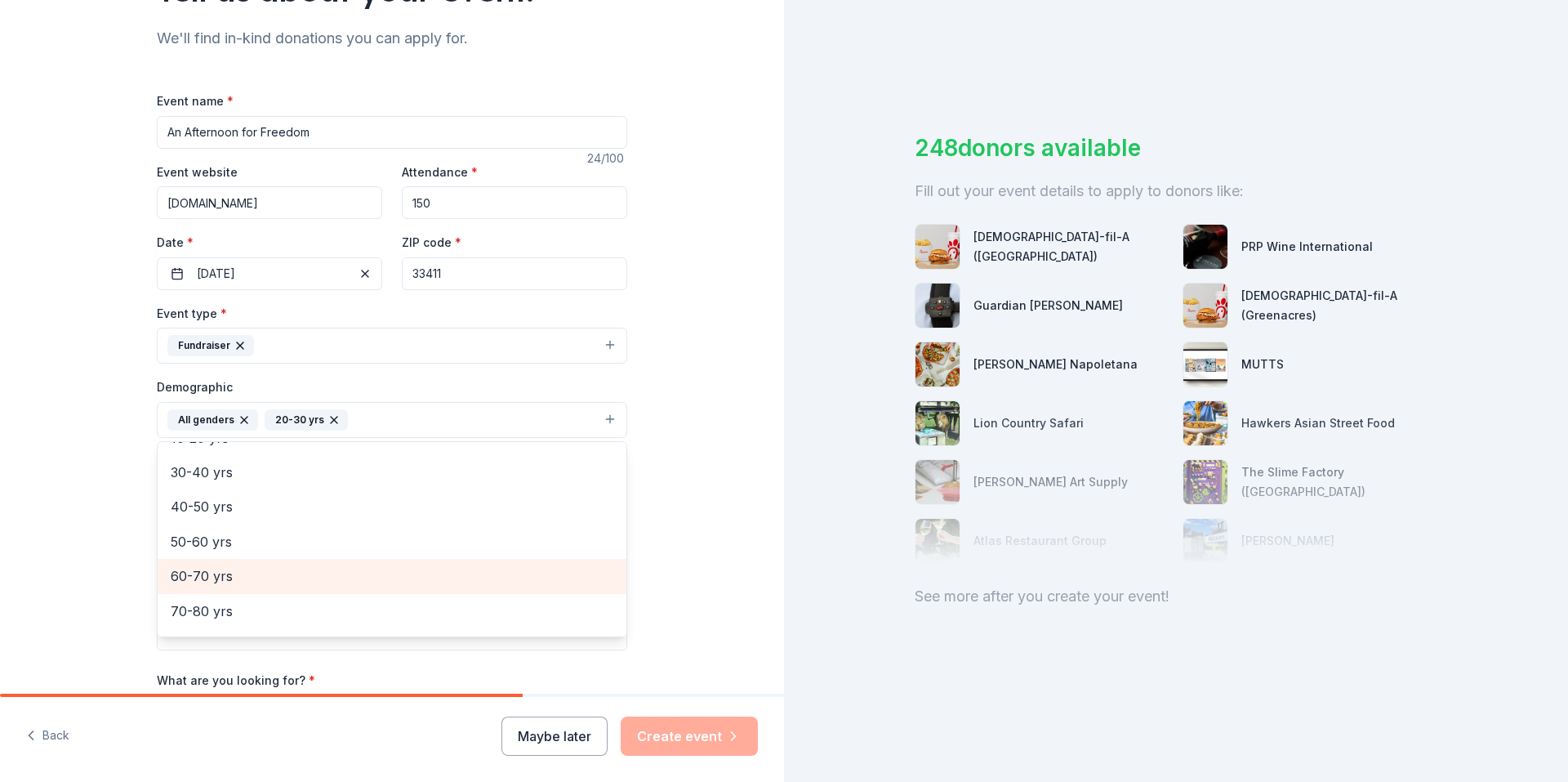
click at [212, 580] on span "60-70 yrs" at bounding box center [391, 575] width 443 height 21
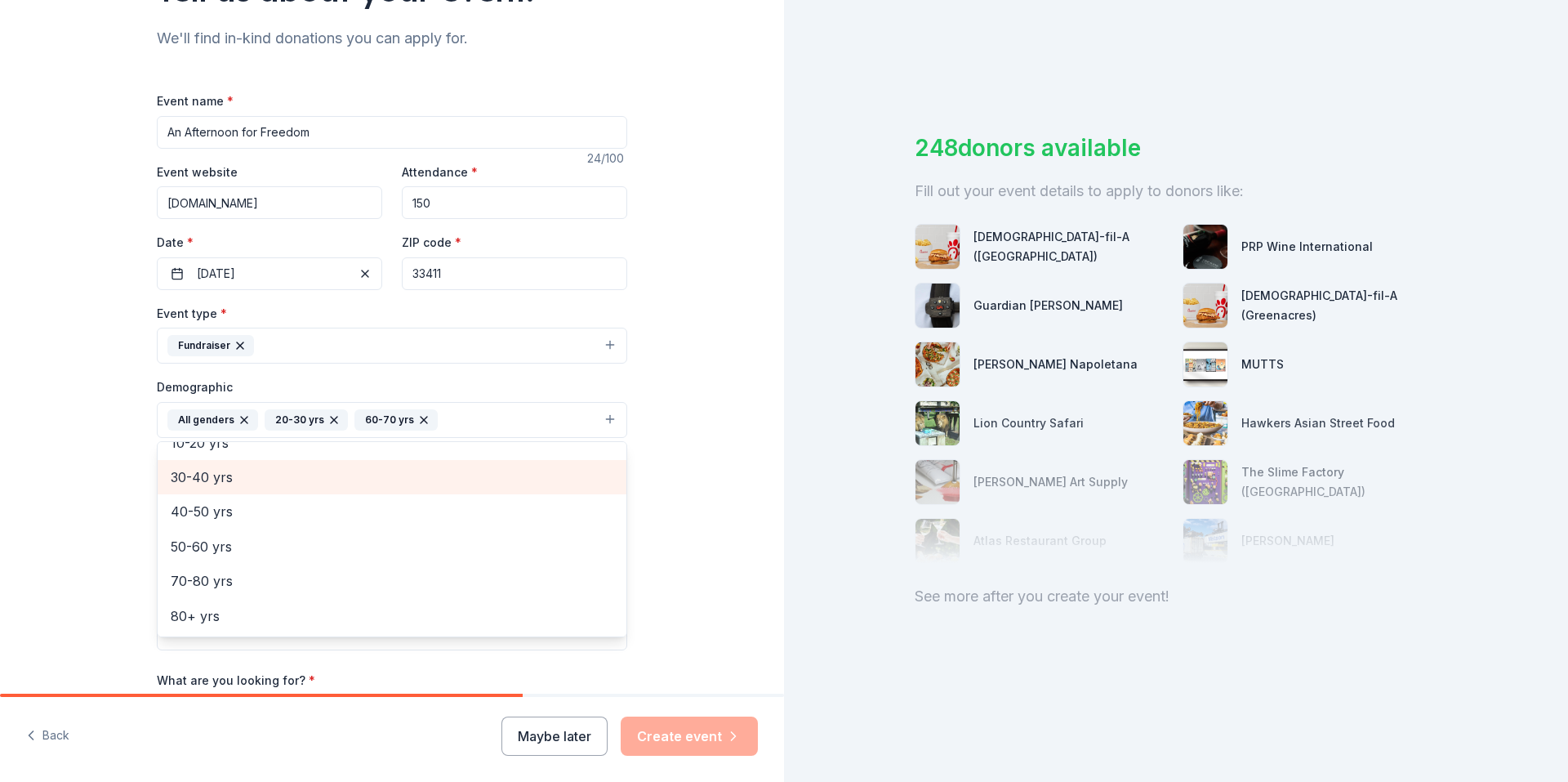
click at [204, 478] on span "30-40 yrs" at bounding box center [391, 476] width 443 height 21
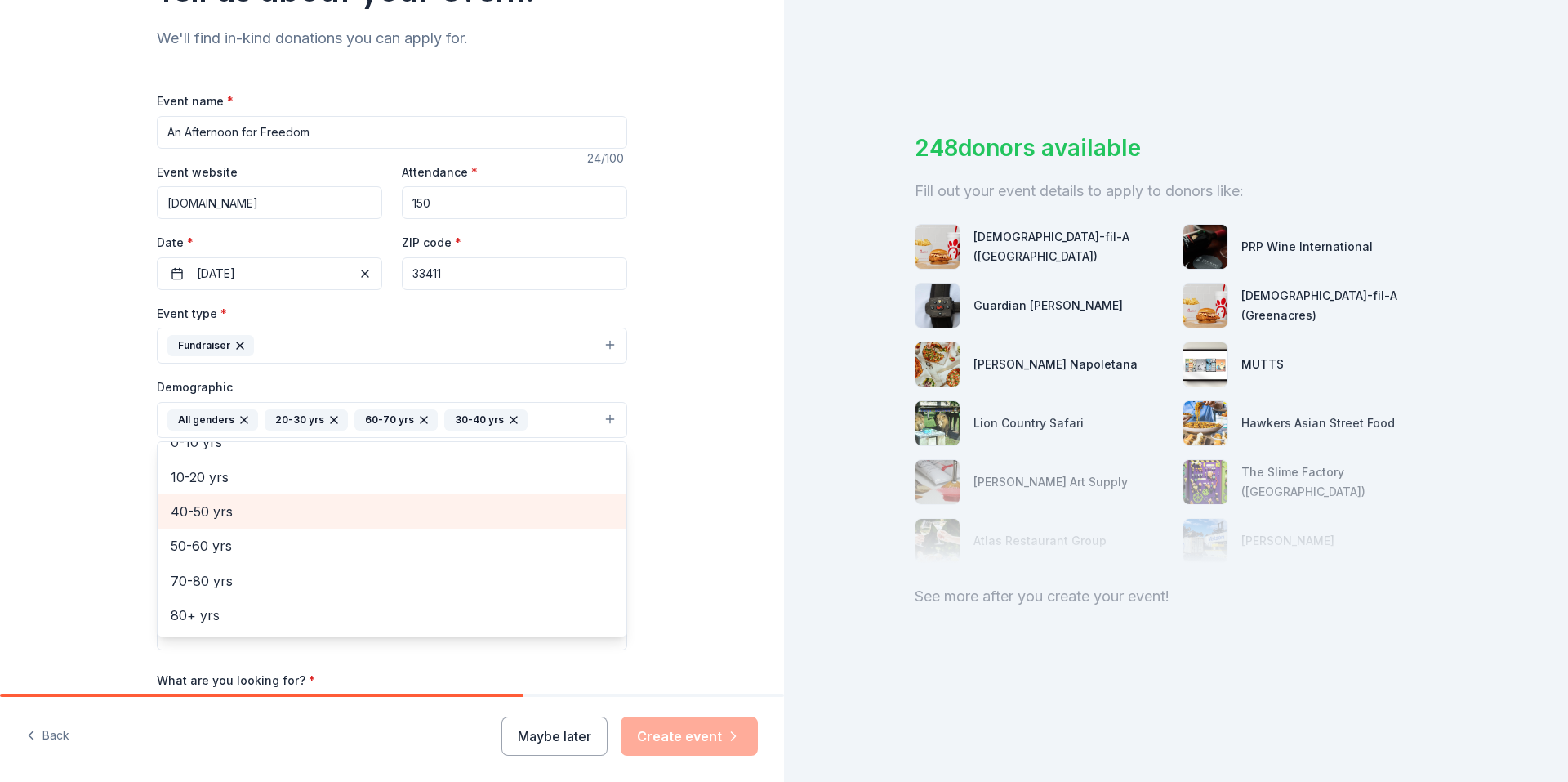
click at [196, 512] on span "40-50 yrs" at bounding box center [391, 511] width 443 height 21
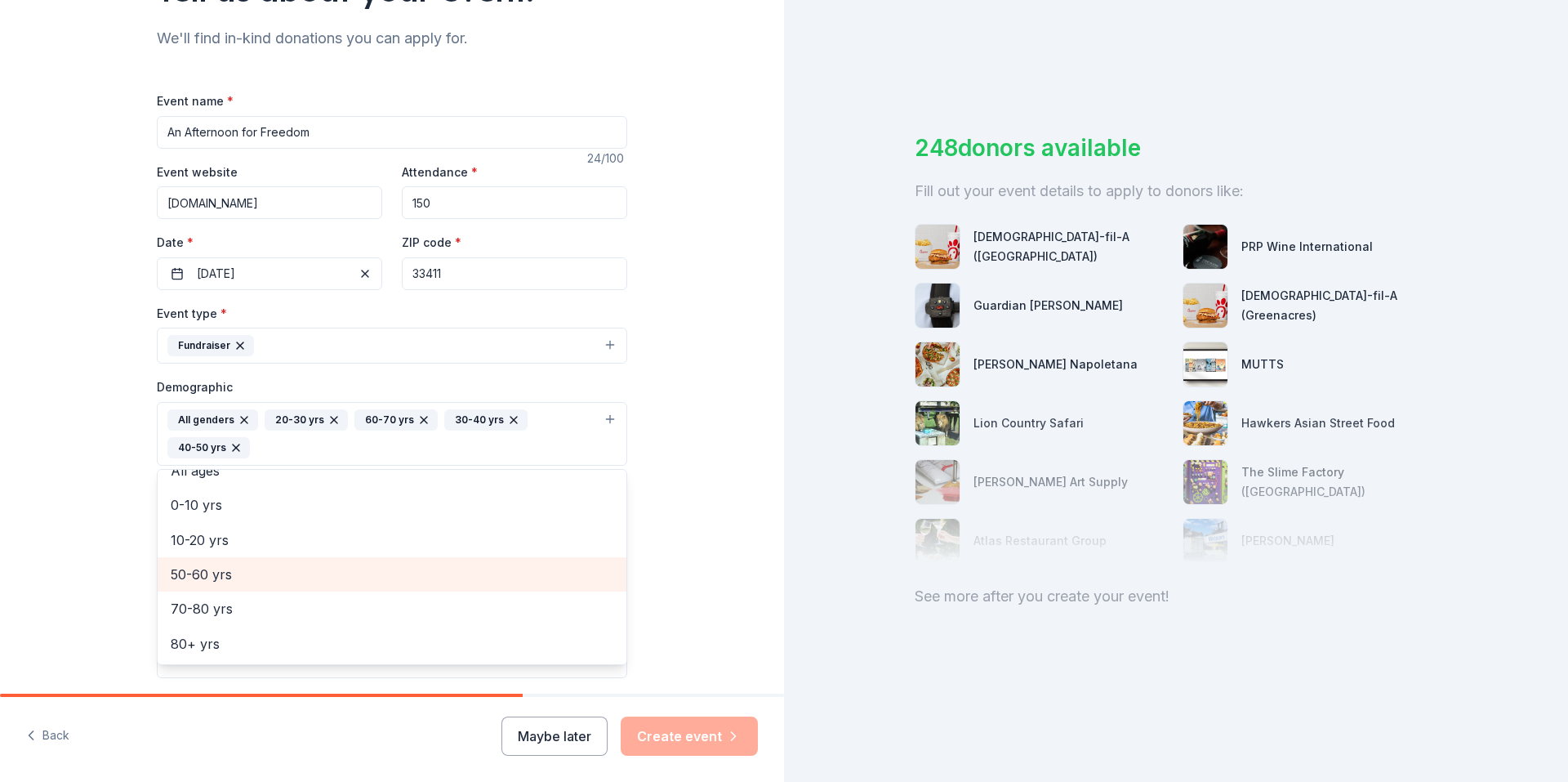
click at [214, 576] on span "50-60 yrs" at bounding box center [391, 574] width 443 height 21
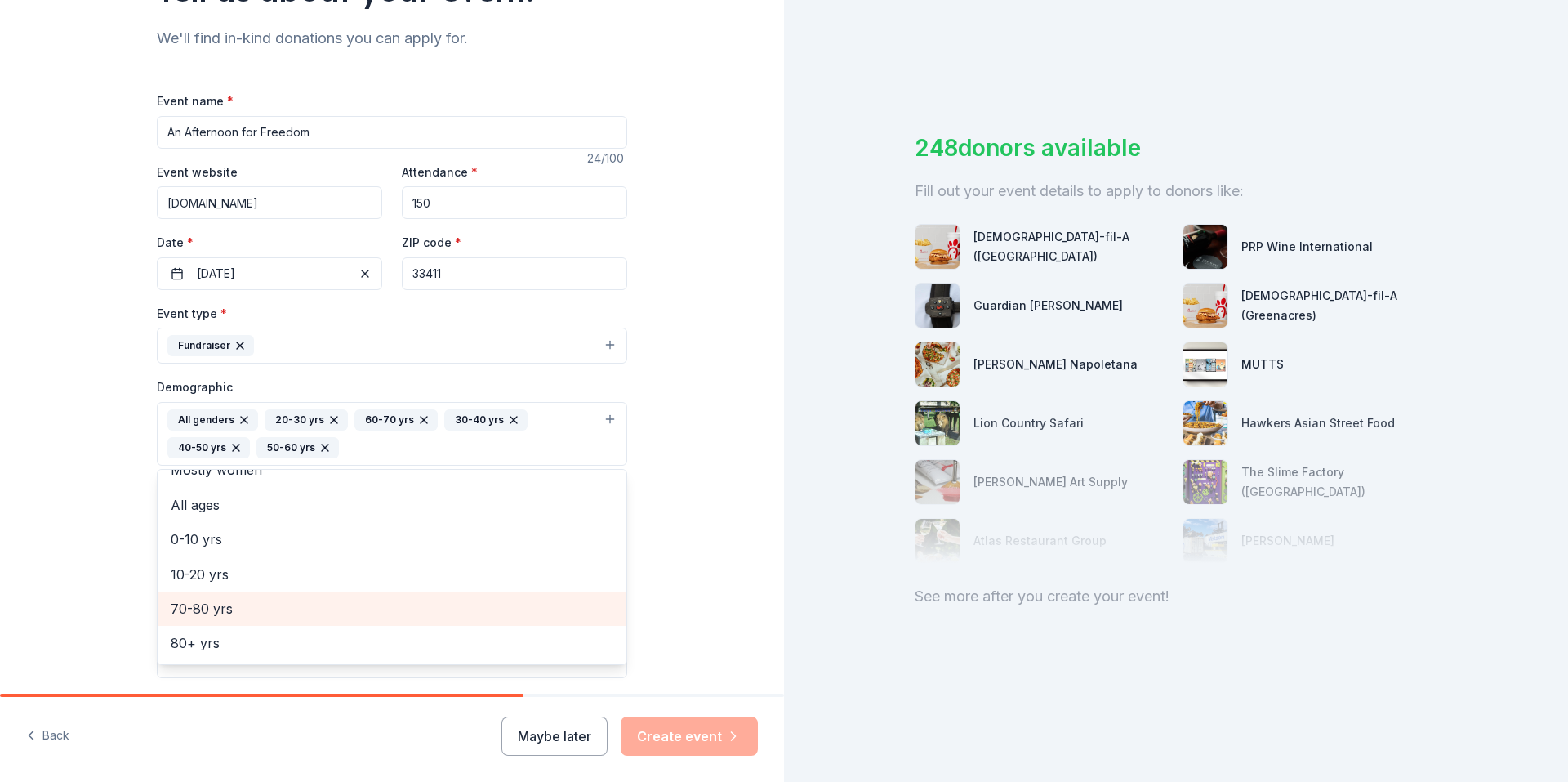
click at [205, 605] on span "70-80 yrs" at bounding box center [391, 608] width 443 height 21
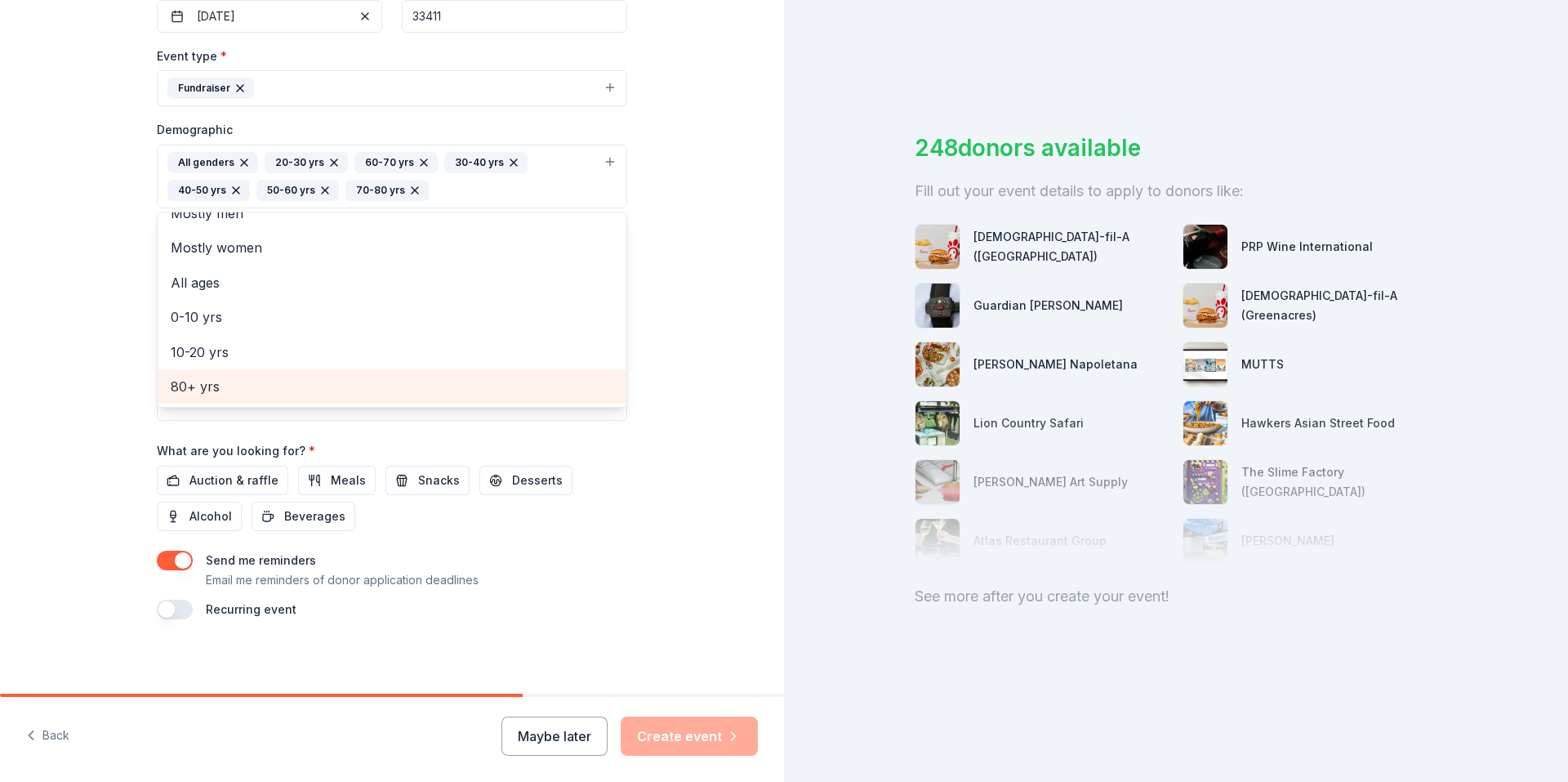
scroll to position [425, 0]
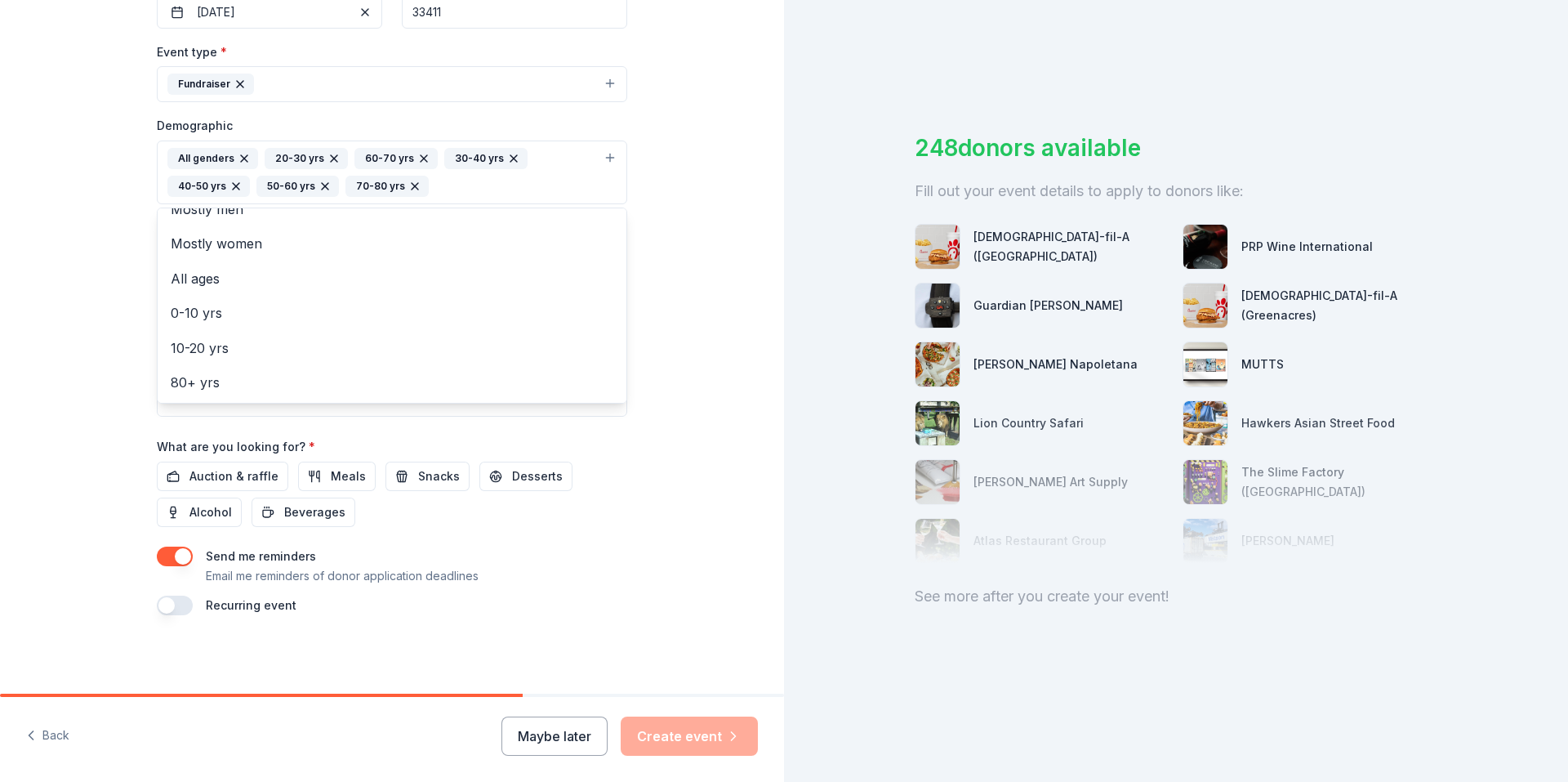
click at [220, 469] on div "Event name * An Afternoon for Freedom 24 /100 Event website www.htcpb.org Atten…" at bounding box center [392, 223] width 470 height 786
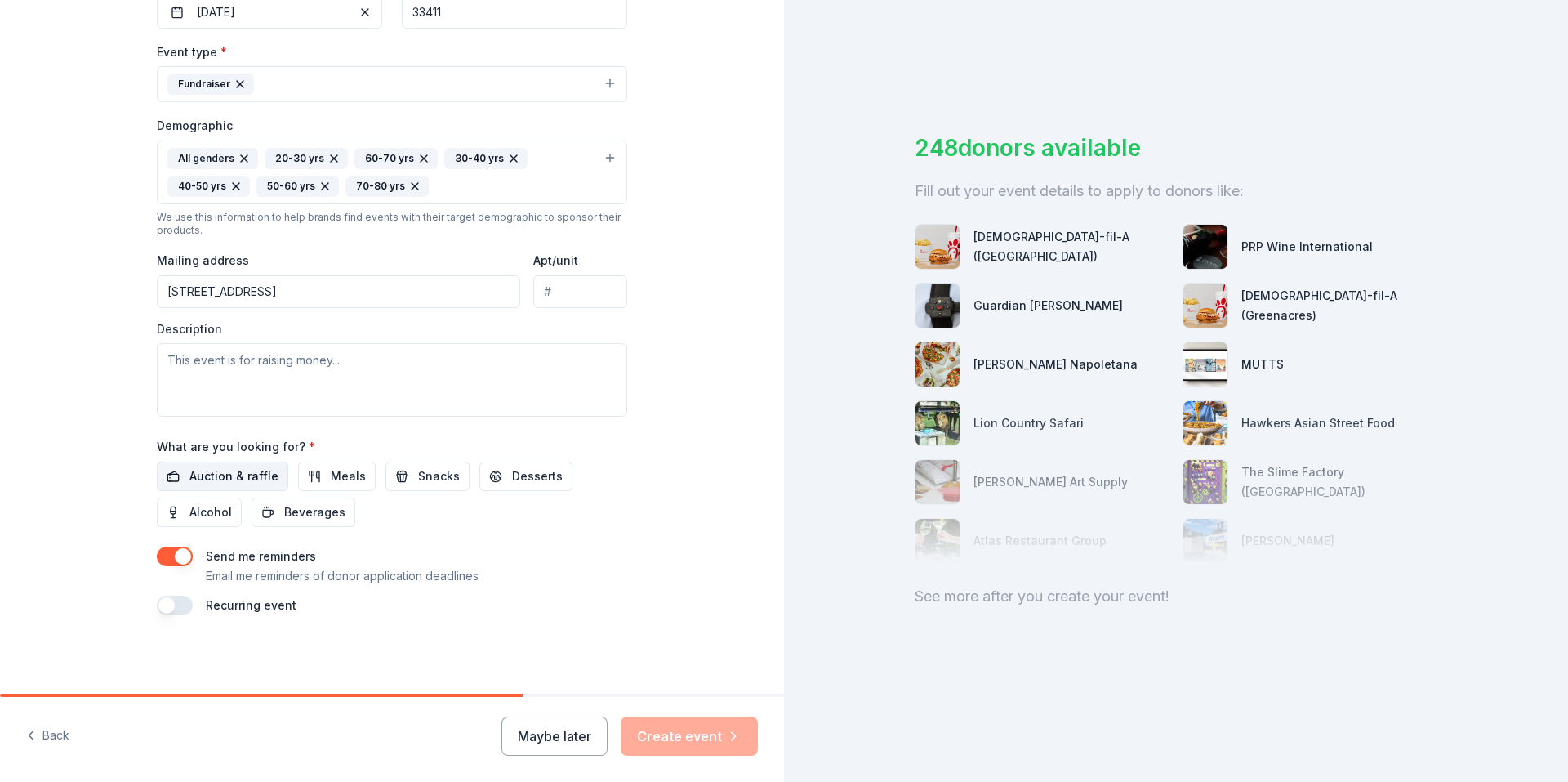
click at [226, 469] on span "Auction & raffle" at bounding box center [234, 475] width 89 height 19
click at [681, 748] on button "Create event" at bounding box center [689, 736] width 137 height 39
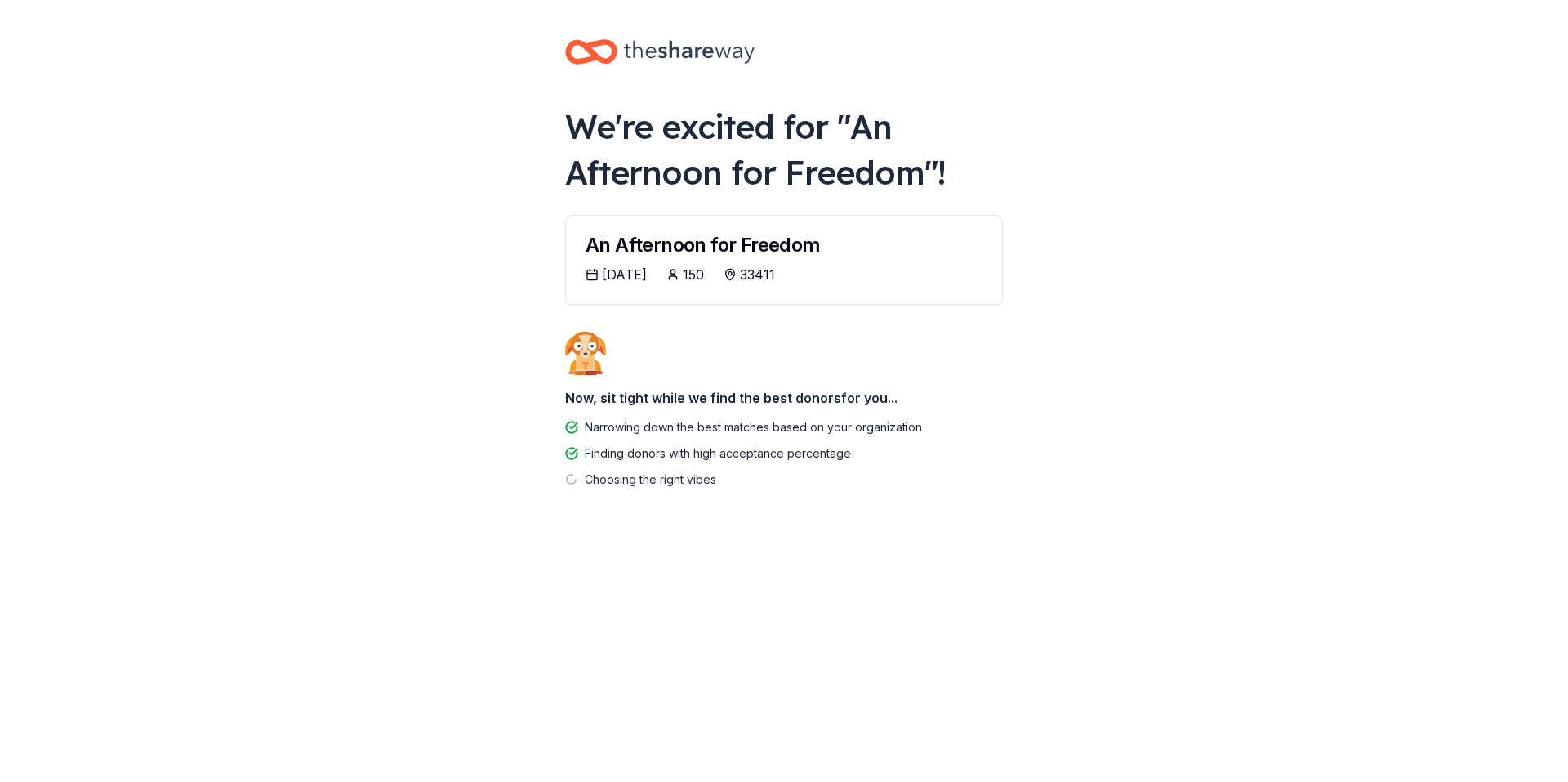
click at [637, 274] on div "02/03/2026" at bounding box center [624, 274] width 45 height 19
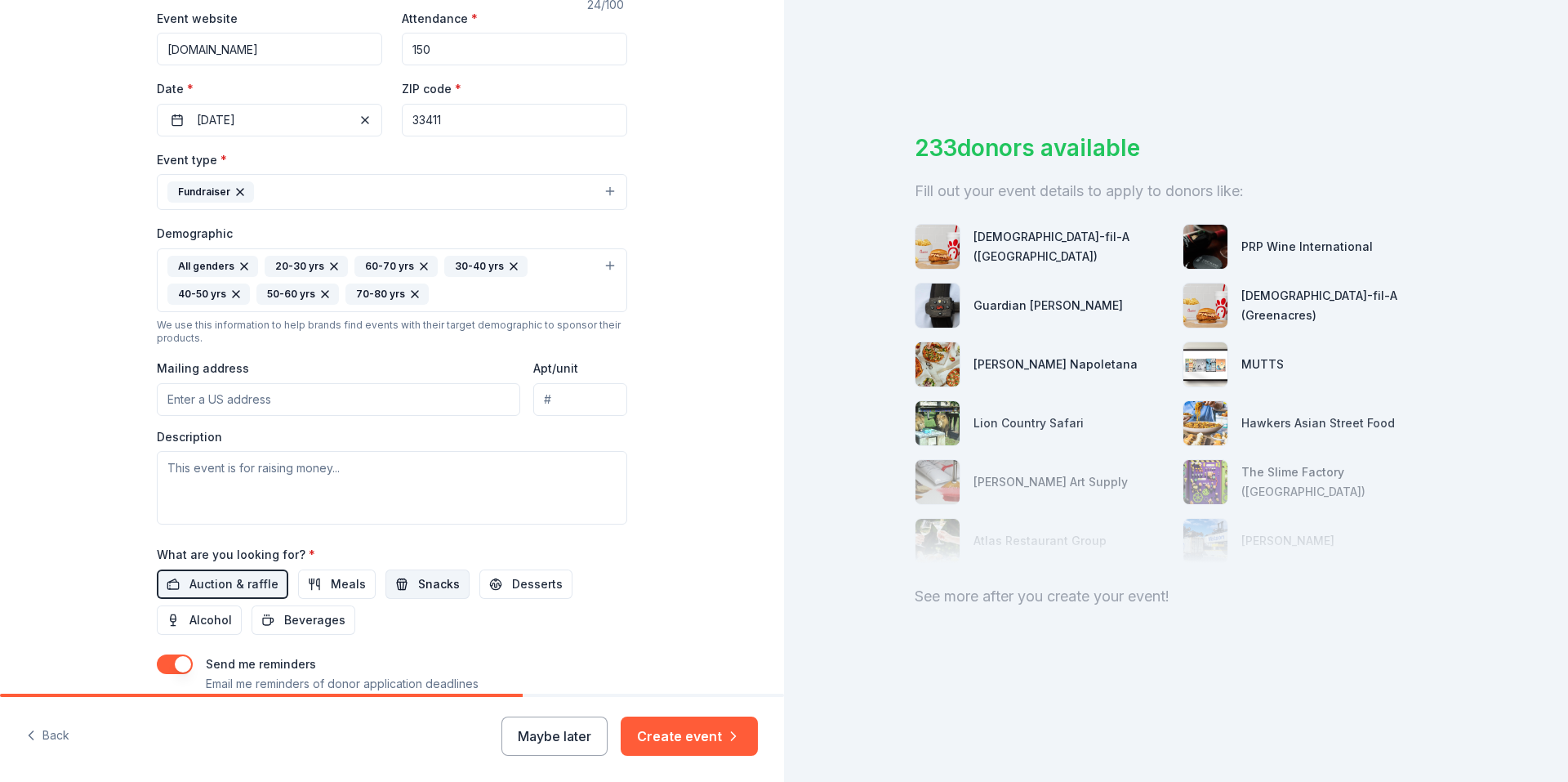
scroll to position [327, 0]
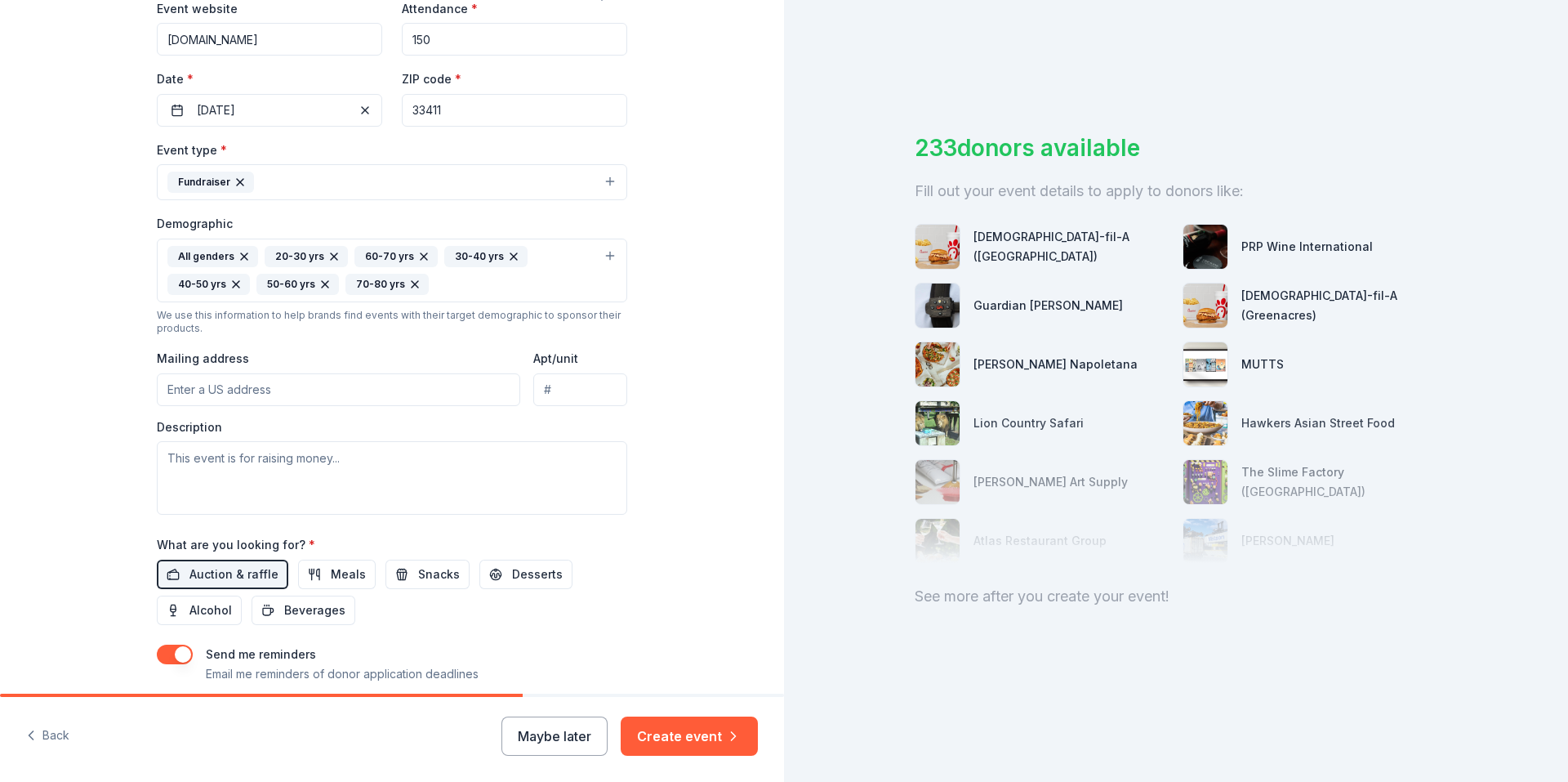
click at [242, 386] on input "Mailing address" at bounding box center [338, 389] width 364 height 33
type input "7754 Okeechobee Blvd. #570"
click at [559, 388] on input "Apt/unit" at bounding box center [580, 389] width 94 height 33
type input "570"
click at [338, 391] on input "7754 Okeechobee Blvd. #570" at bounding box center [338, 389] width 364 height 33
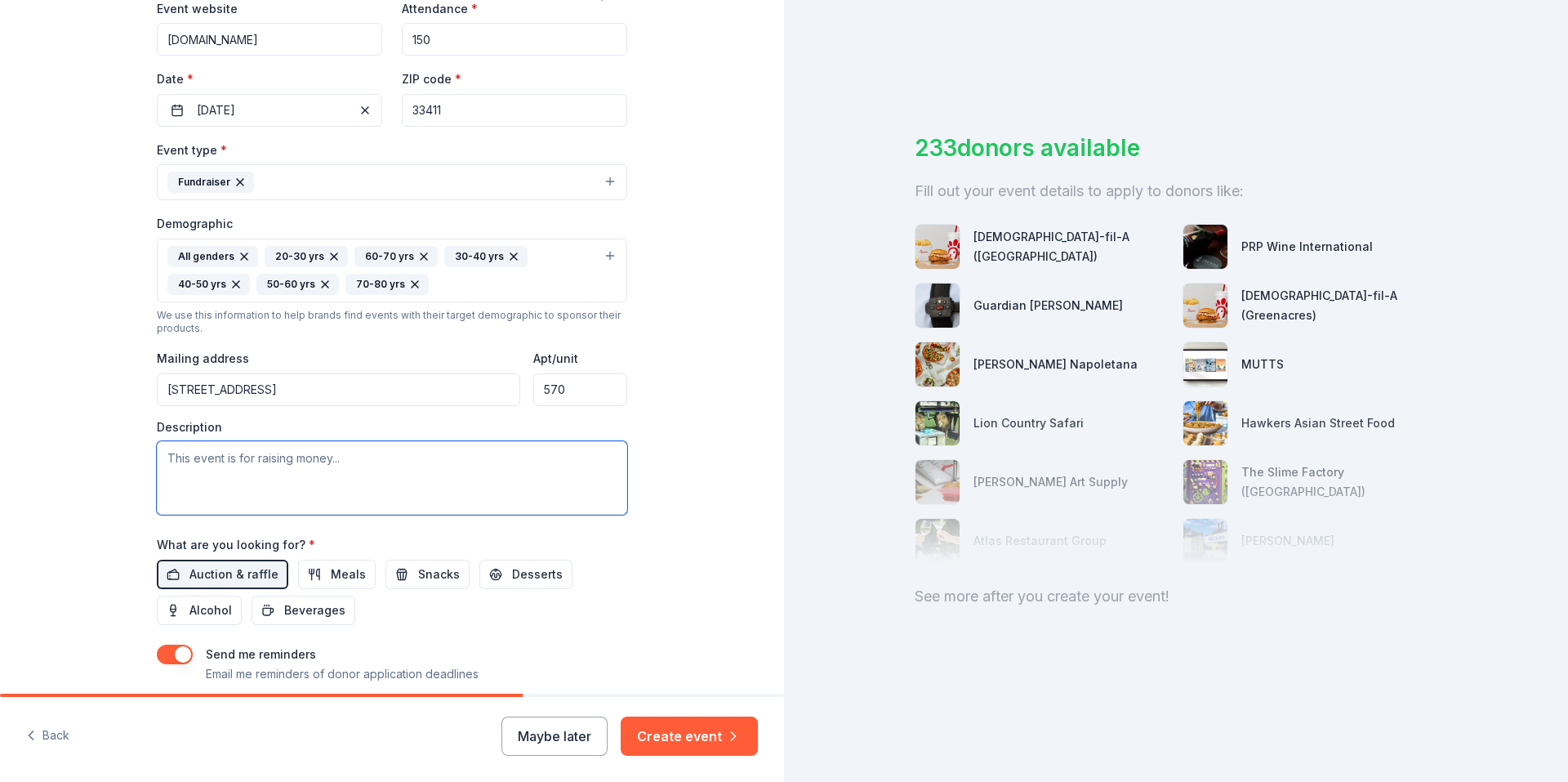
type input "7754 Okeechobee Road, Hialeah, FL, 33016"
click at [462, 467] on textarea "To enrich screen reader interactions, please activate Accessibility in Grammarl…" at bounding box center [392, 478] width 470 height 74
click at [319, 450] on textarea "The event is raising money to" at bounding box center [392, 478] width 470 height 74
click at [319, 459] on textarea "The event is raising money to" at bounding box center [392, 478] width 470 height 74
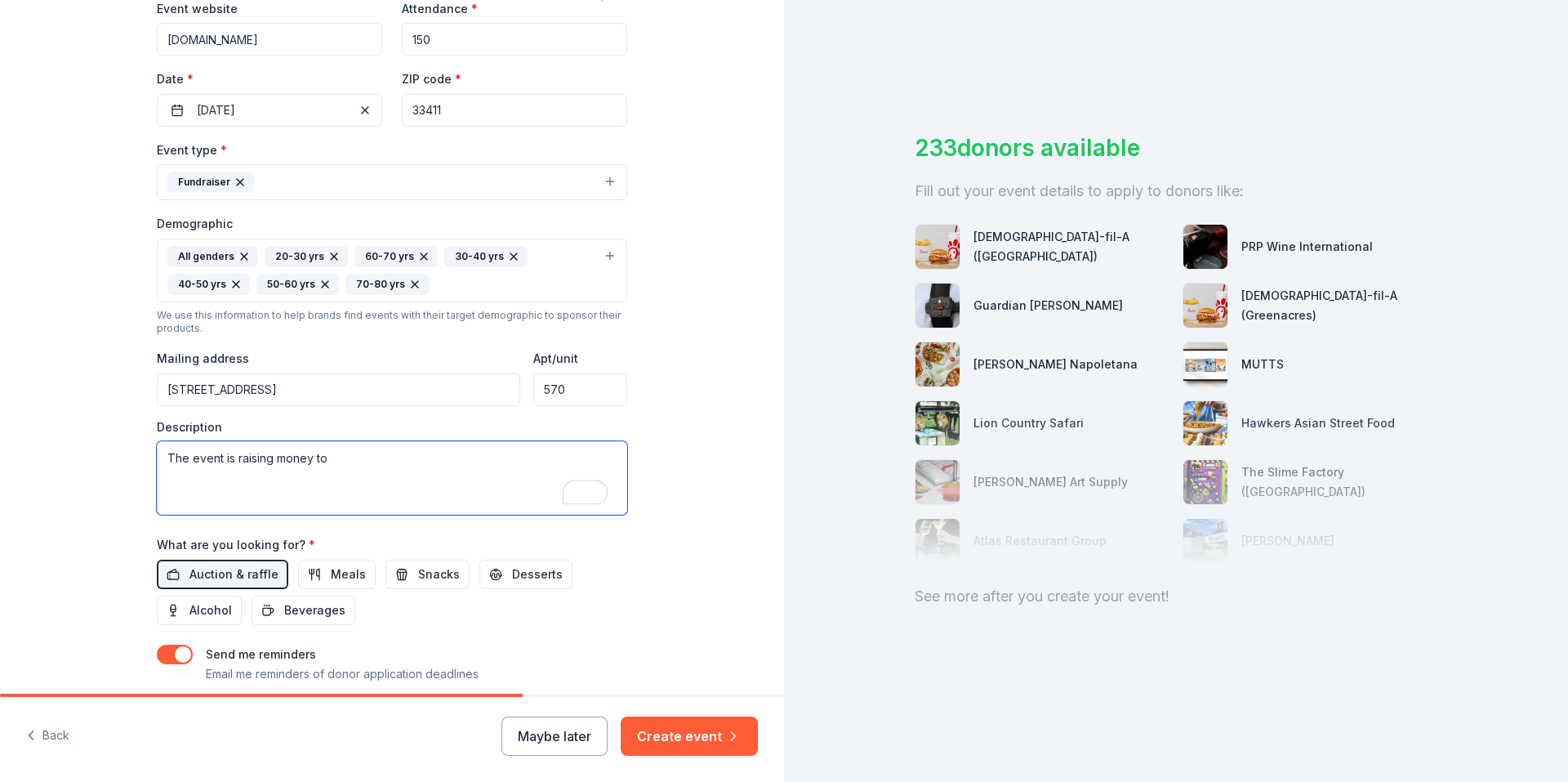
click at [313, 464] on textarea "The event is raising money to" at bounding box center [392, 478] width 470 height 74
click at [313, 462] on textarea "The event is raising money to" at bounding box center [392, 478] width 470 height 74
click at [328, 457] on textarea "The event is raising money to" at bounding box center [392, 478] width 470 height 74
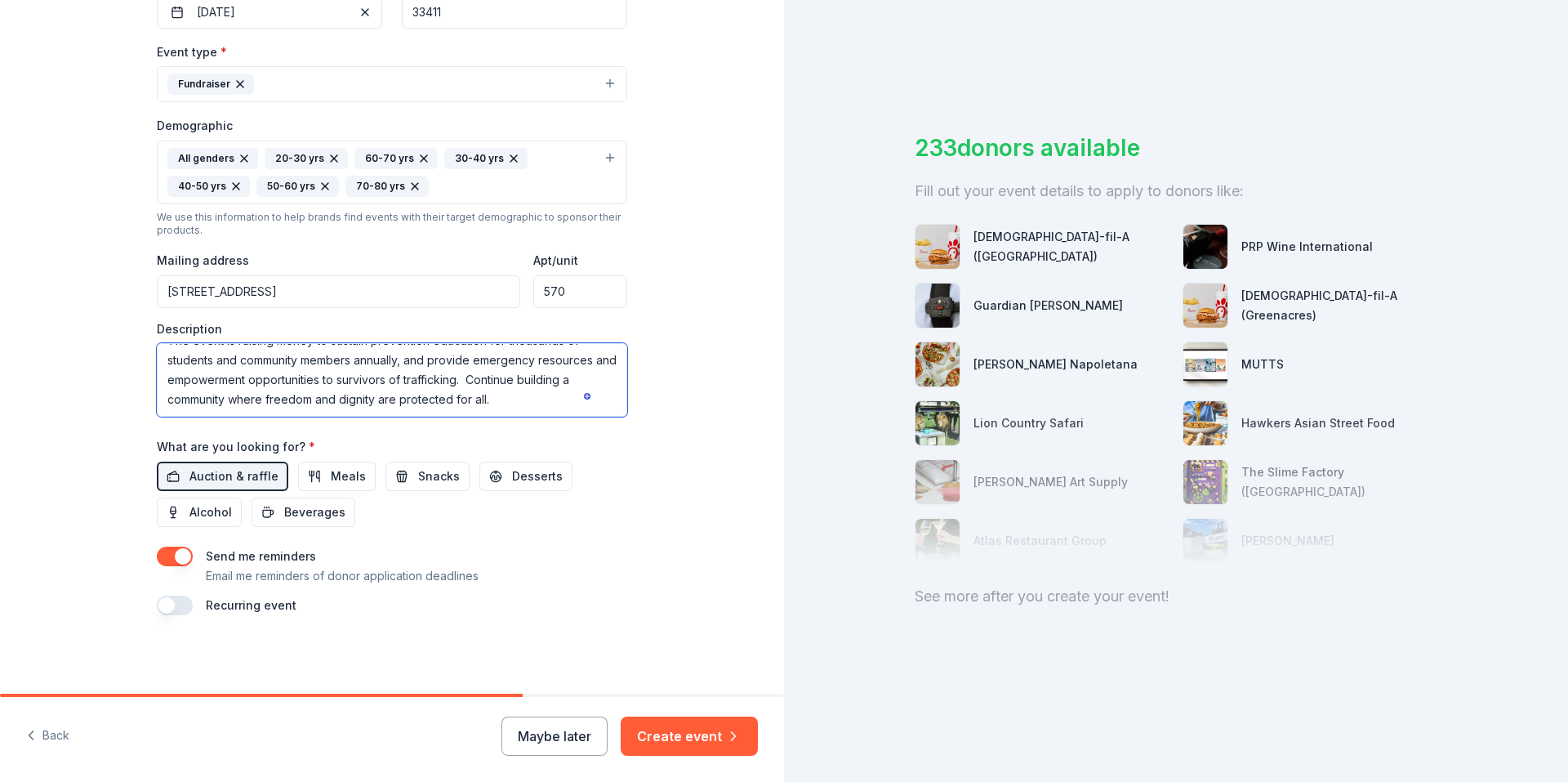
scroll to position [0, 0]
type textarea "The event is raising money to sustain prevention education for thousands of stu…"
click at [695, 737] on button "Create event" at bounding box center [689, 736] width 137 height 39
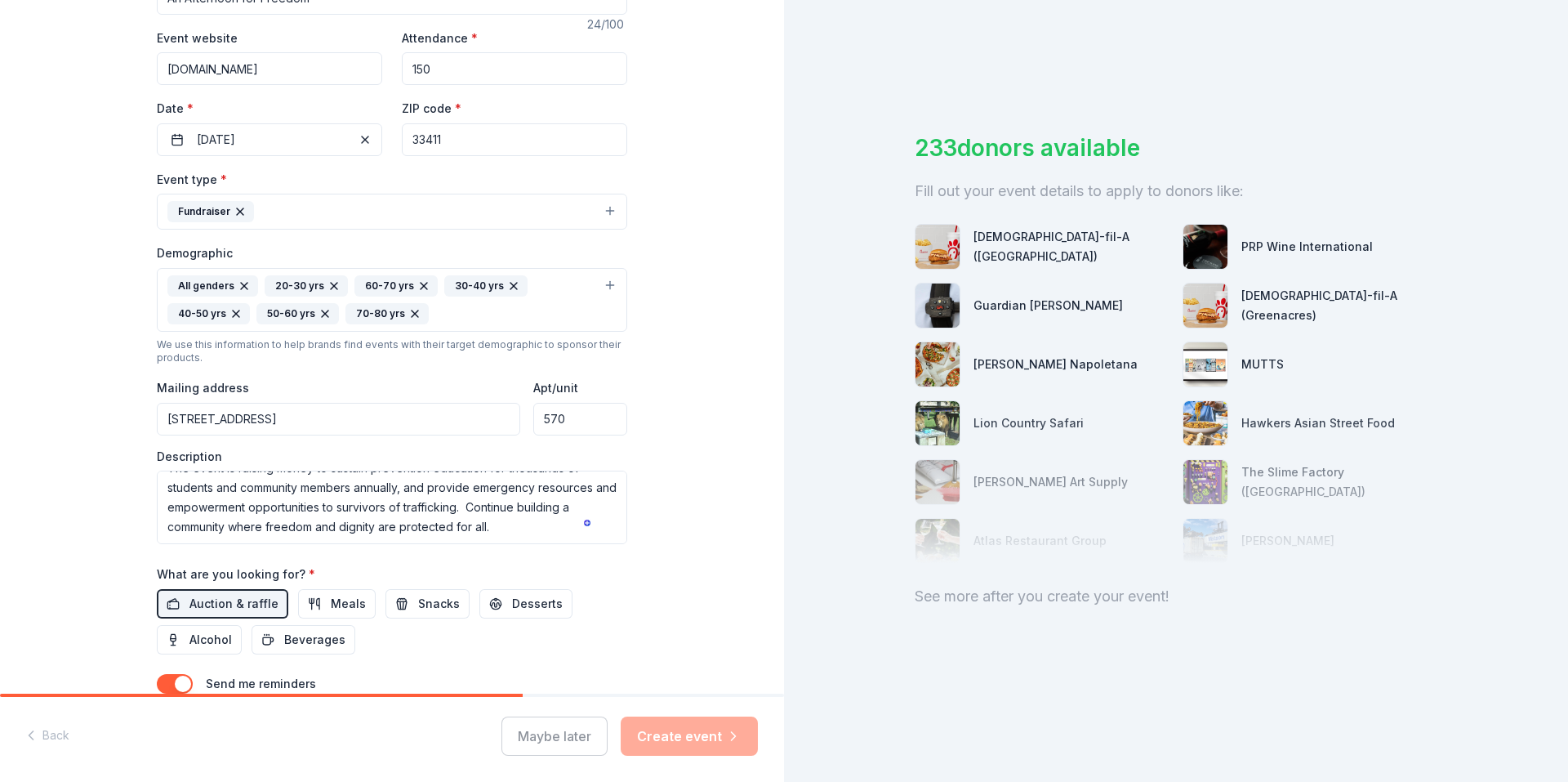
scroll to position [391, 0]
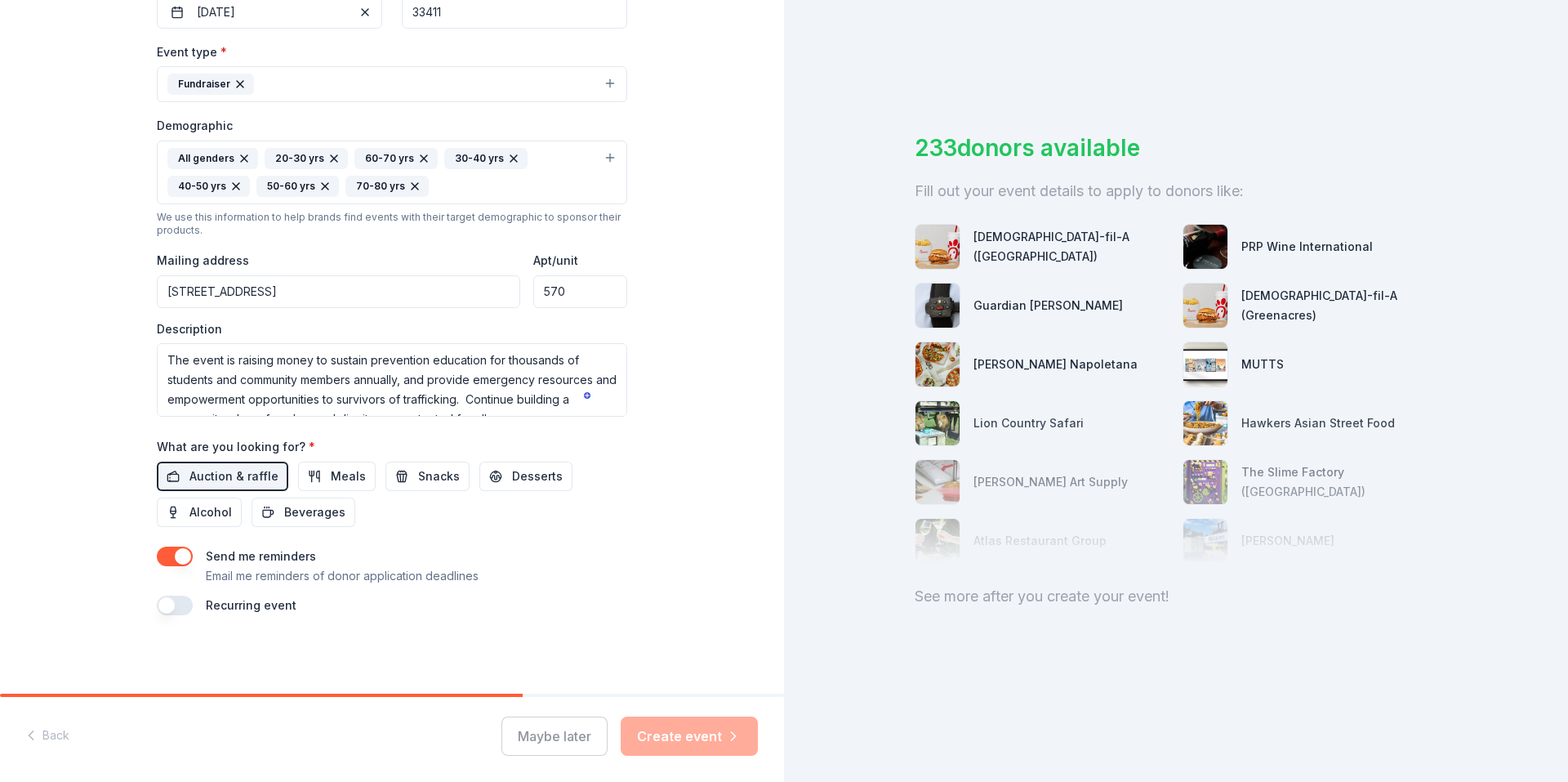
click at [690, 732] on div "Maybe later Create event" at bounding box center [629, 736] width 256 height 39
click at [47, 734] on div "Back Maybe later Create event" at bounding box center [392, 739] width 784 height 85
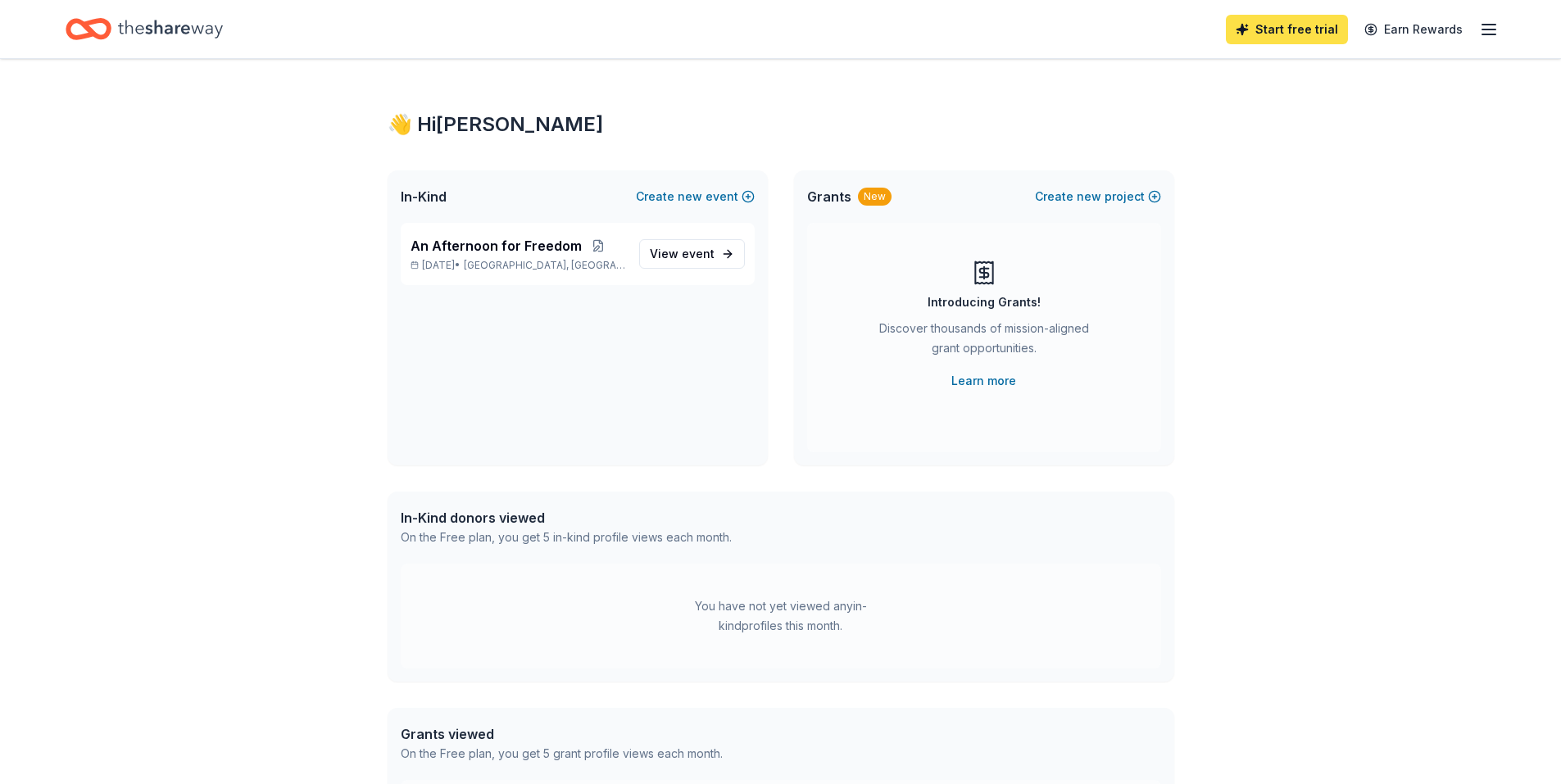
click at [1305, 32] on link "Start free trial" at bounding box center [1286, 29] width 122 height 29
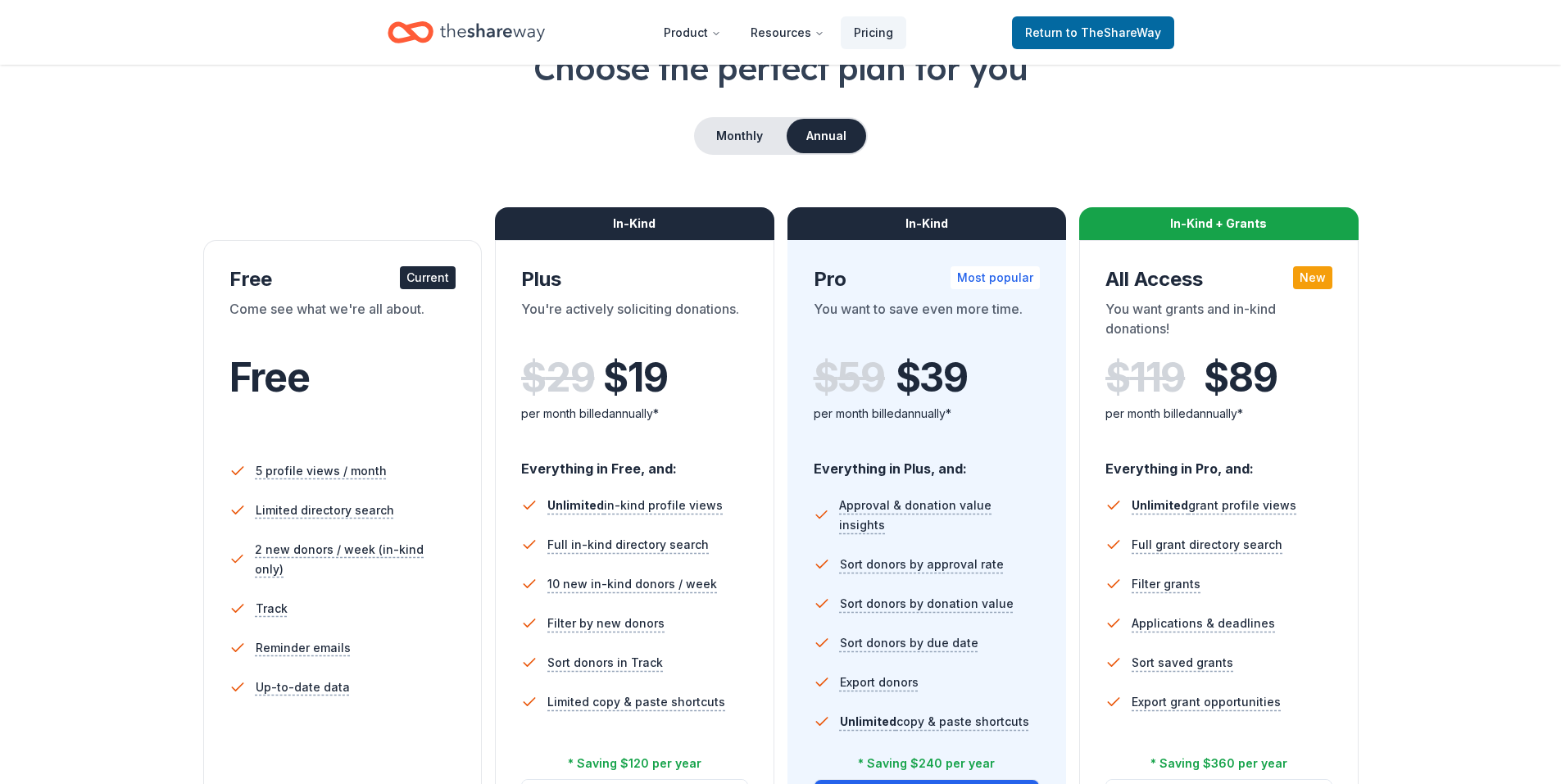
scroll to position [82, 0]
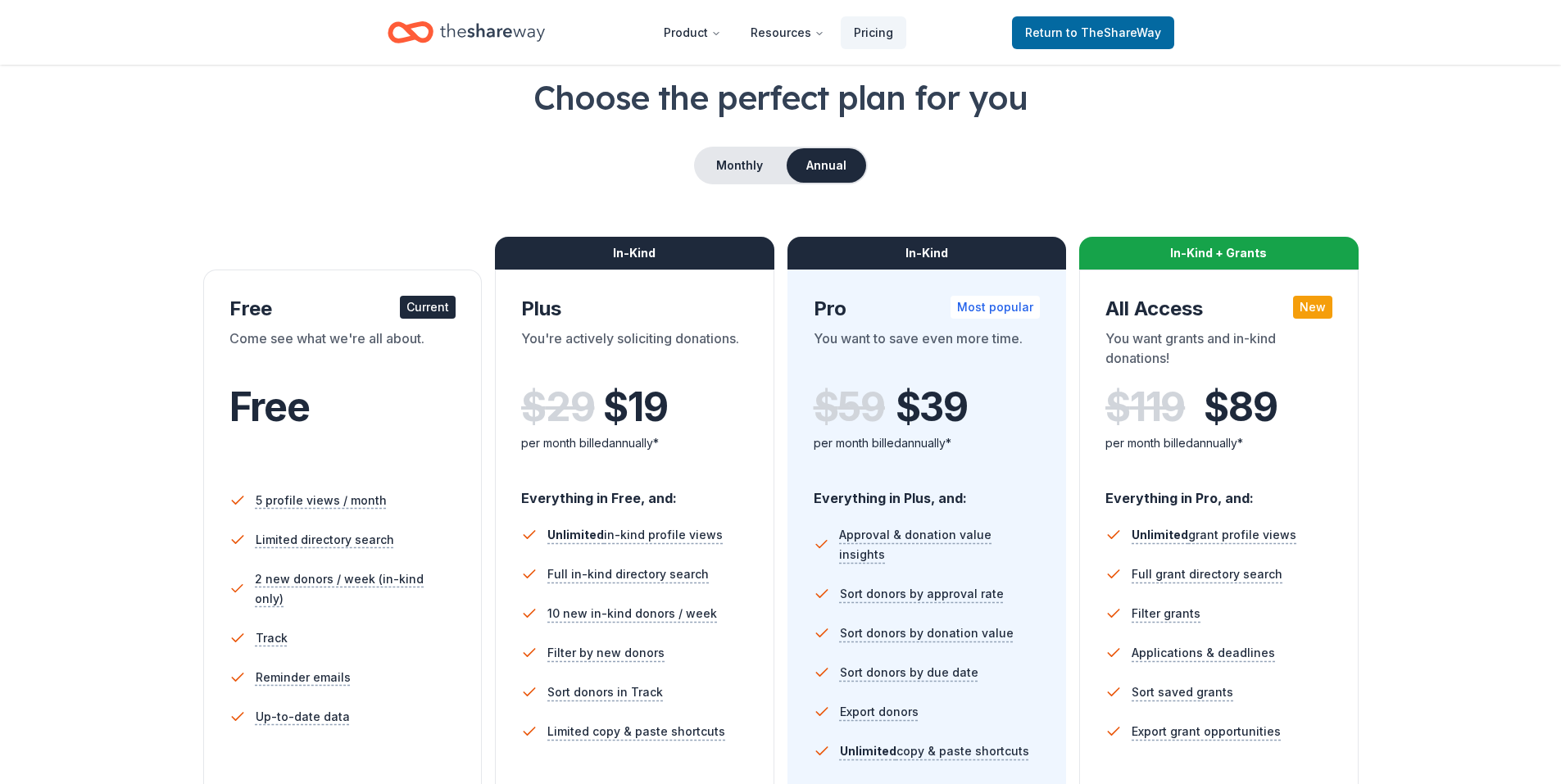
click at [359, 452] on div "Free" at bounding box center [342, 429] width 227 height 90
click at [1109, 33] on span "to TheShareWay" at bounding box center [1113, 32] width 95 height 14
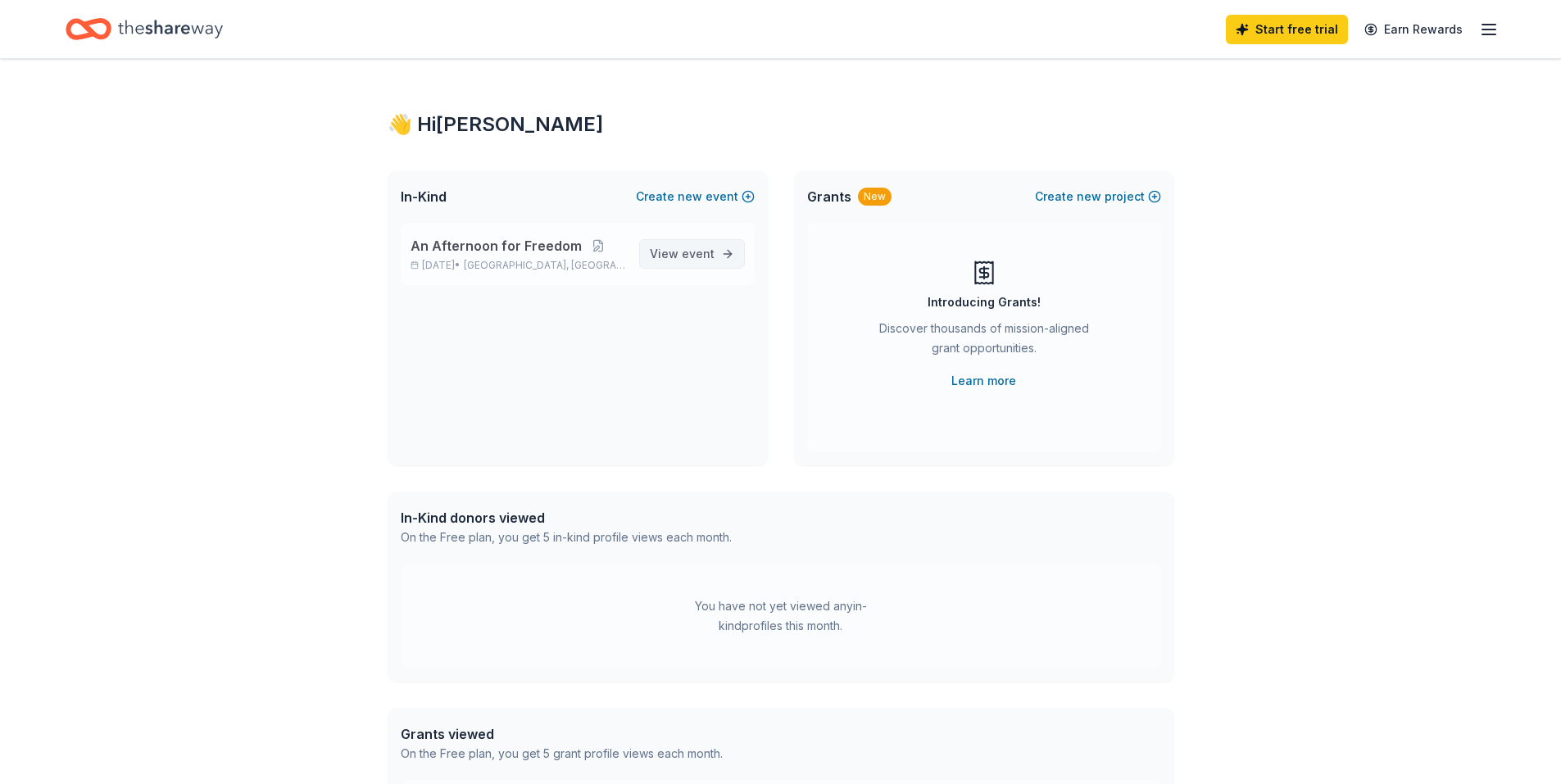
click at [707, 255] on span "event" at bounding box center [698, 253] width 33 height 14
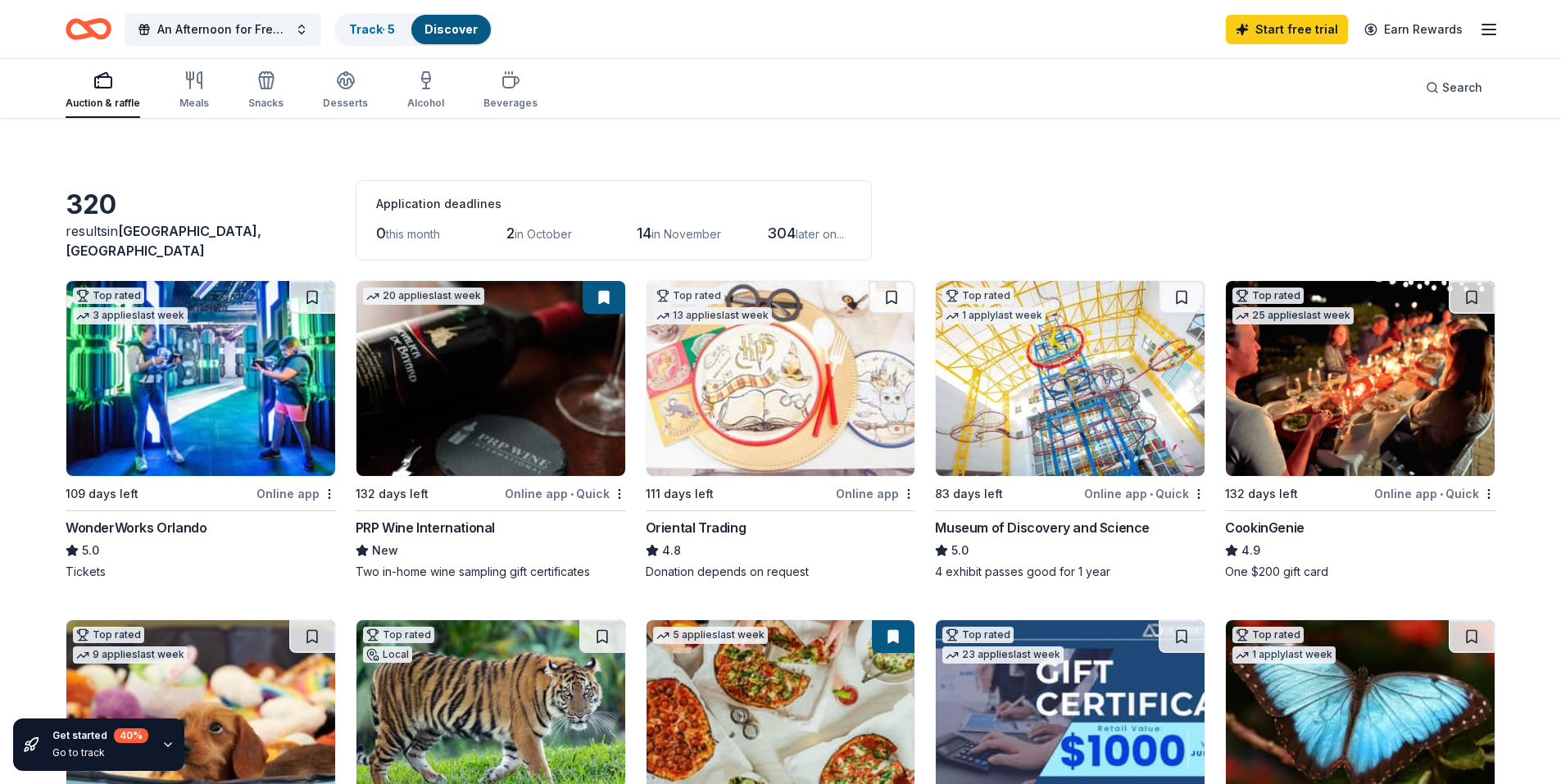
scroll to position [164, 0]
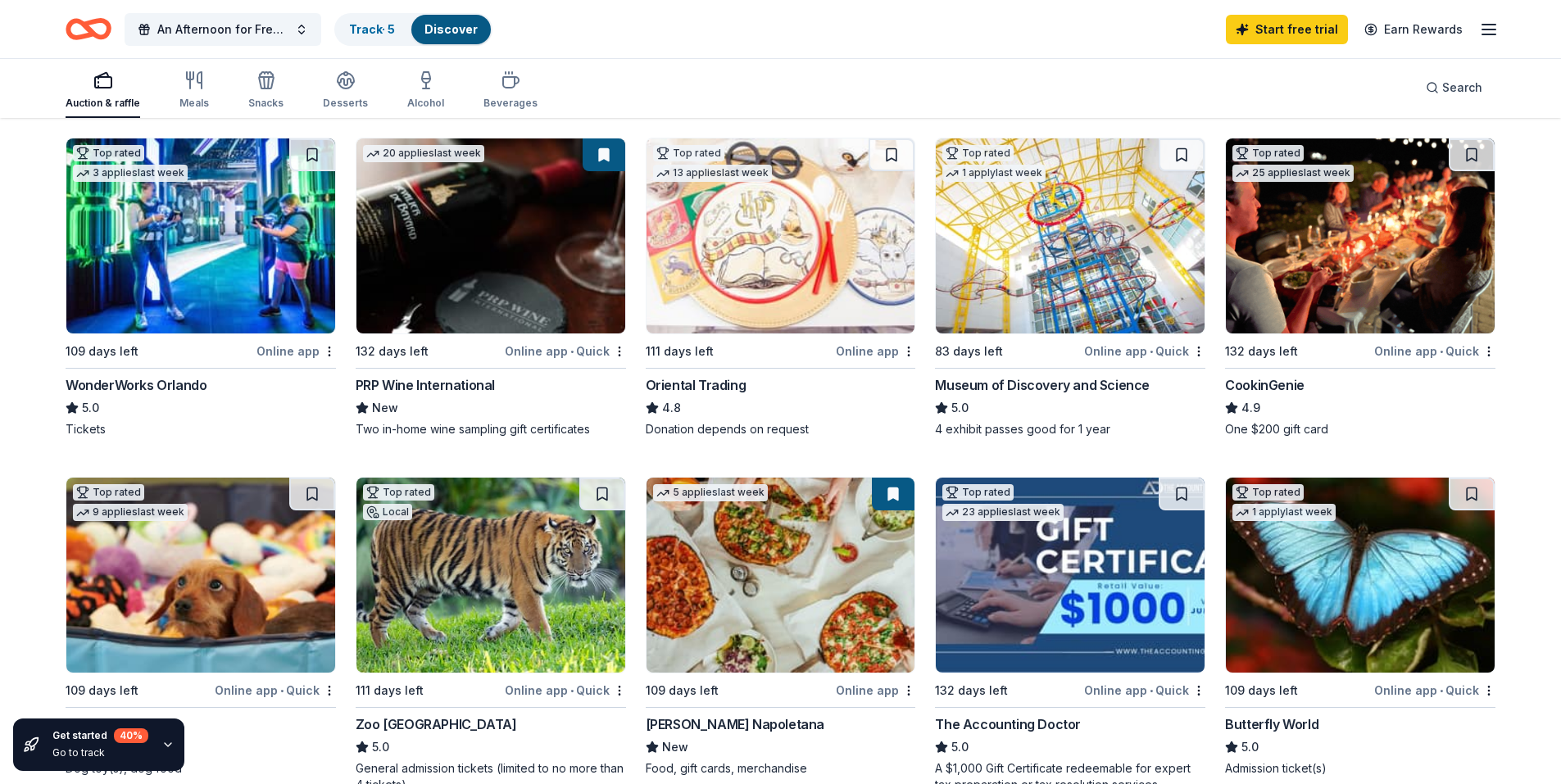
click at [1068, 262] on img at bounding box center [1070, 235] width 269 height 195
click at [1382, 247] on img at bounding box center [1360, 235] width 269 height 195
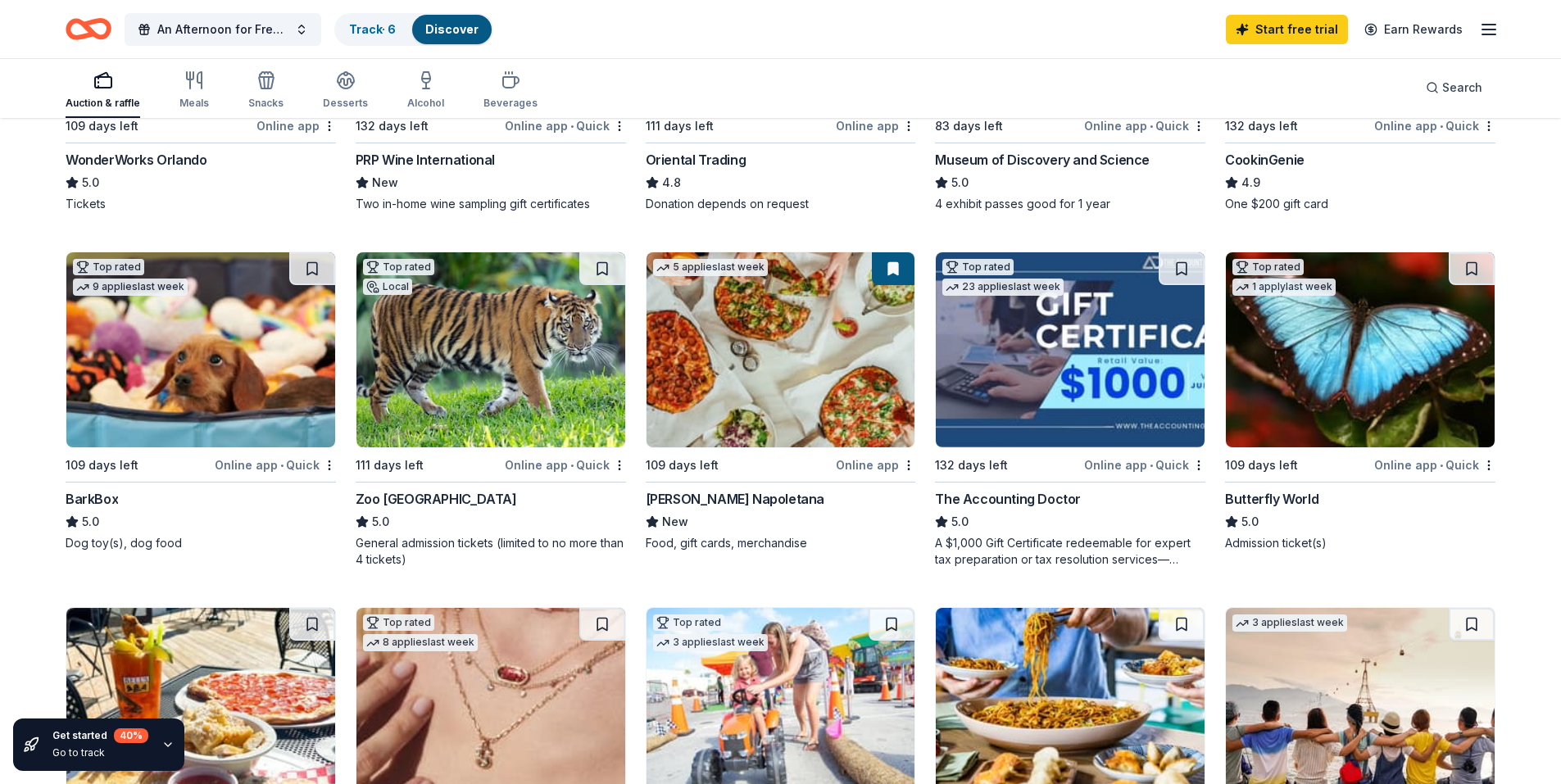
scroll to position [409, 0]
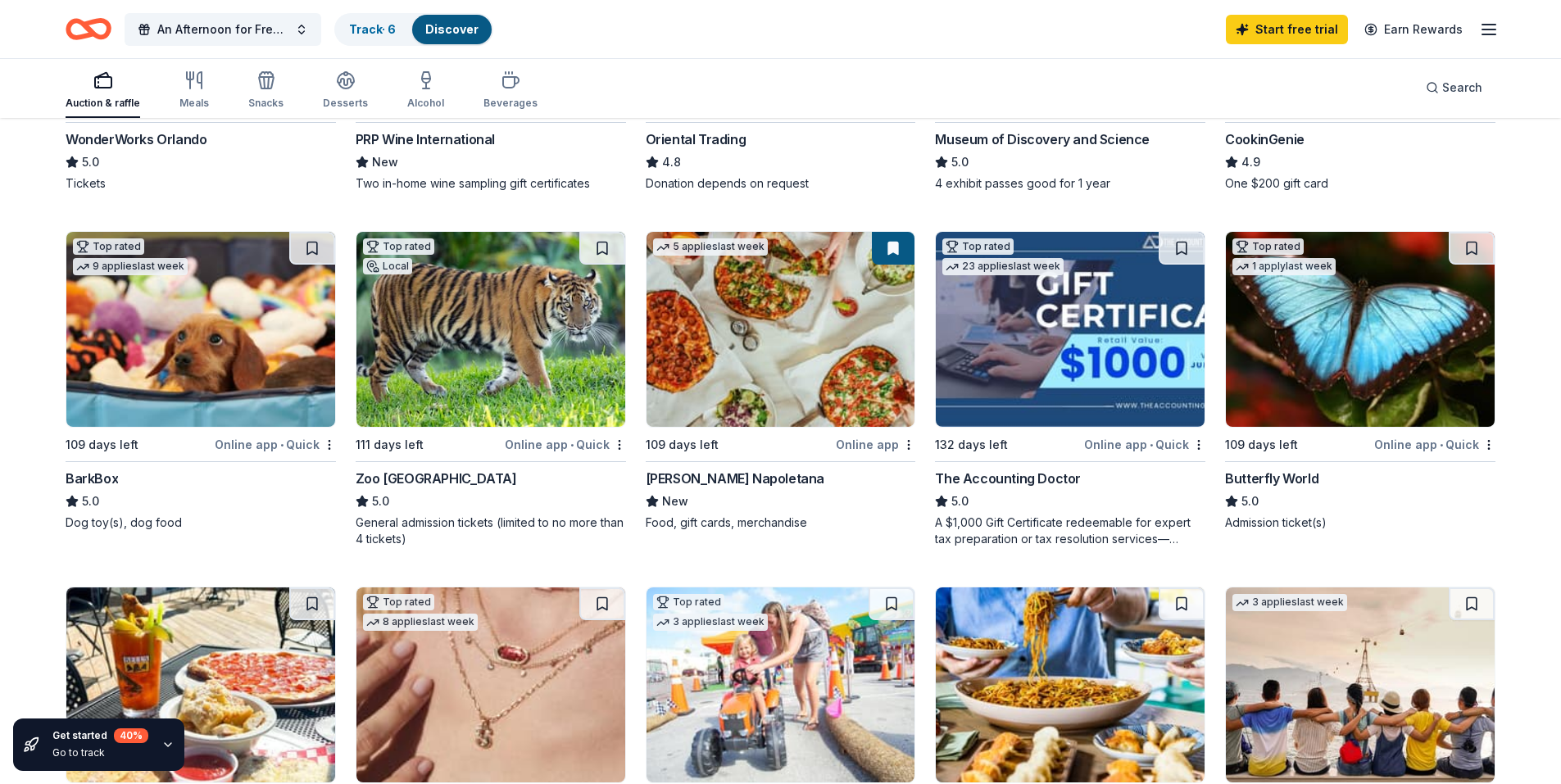
click at [497, 362] on img at bounding box center [490, 328] width 269 height 195
click at [1304, 371] on img at bounding box center [1360, 328] width 269 height 195
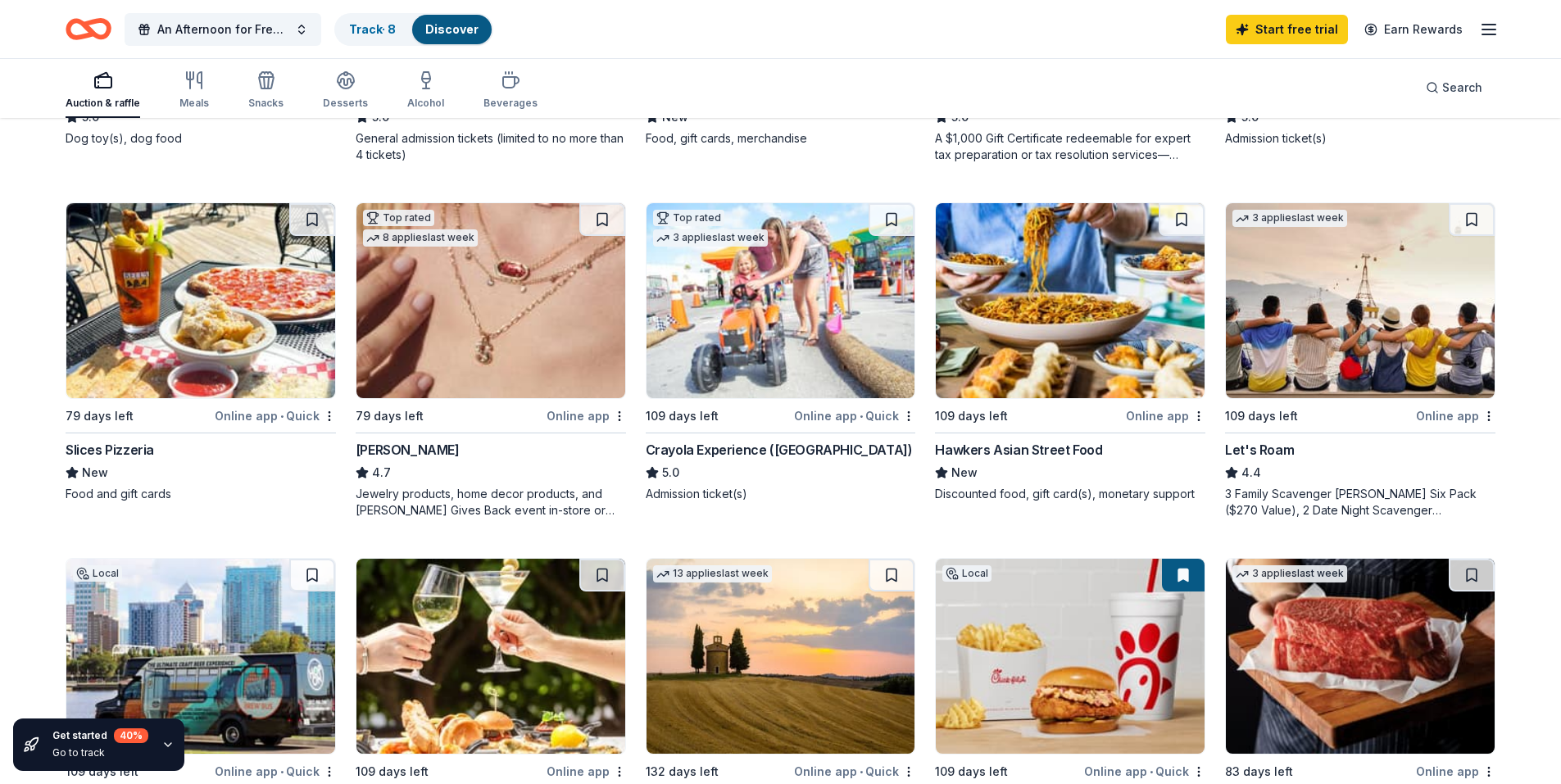
scroll to position [819, 0]
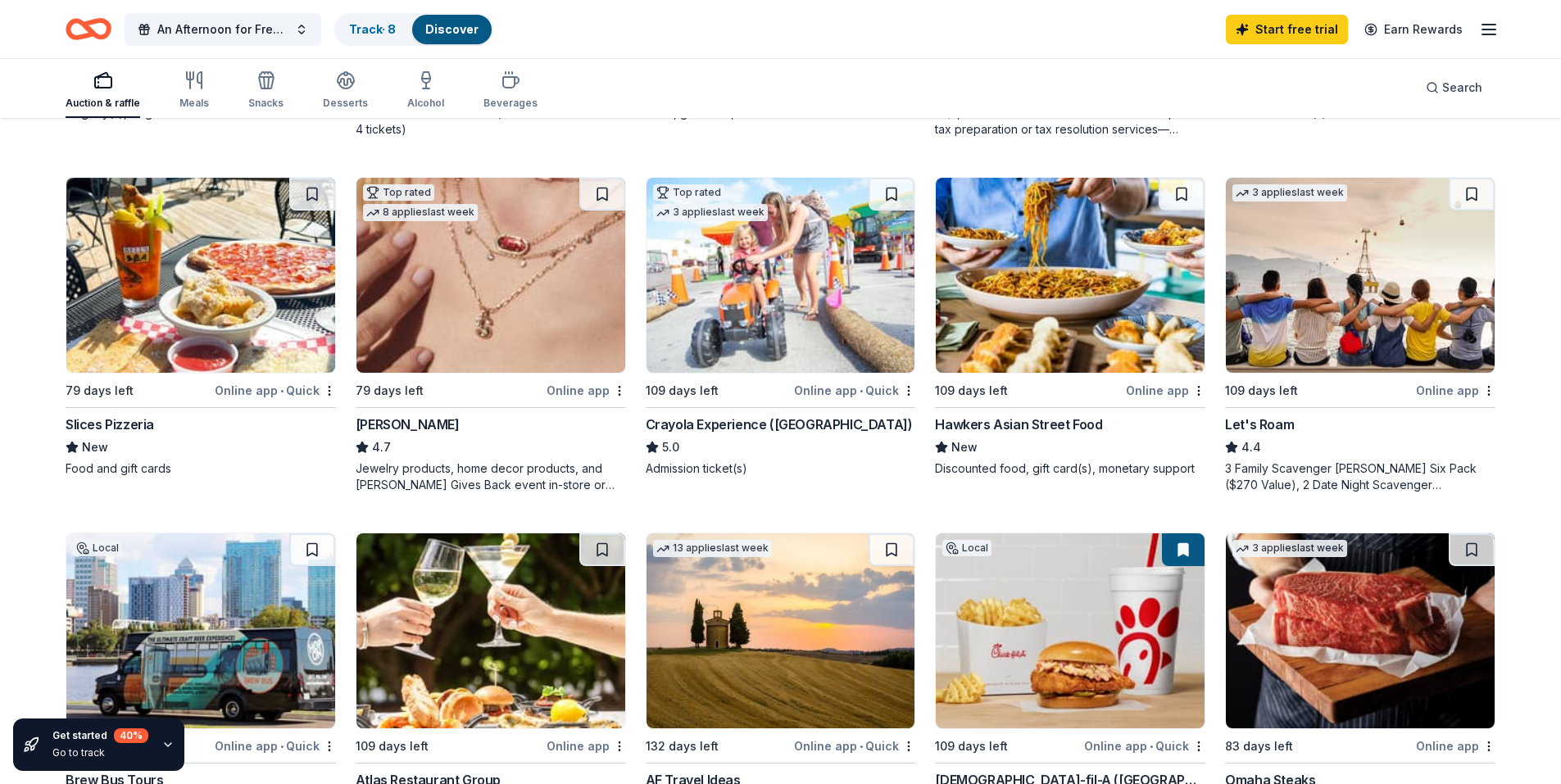
click at [767, 330] on img at bounding box center [780, 275] width 269 height 195
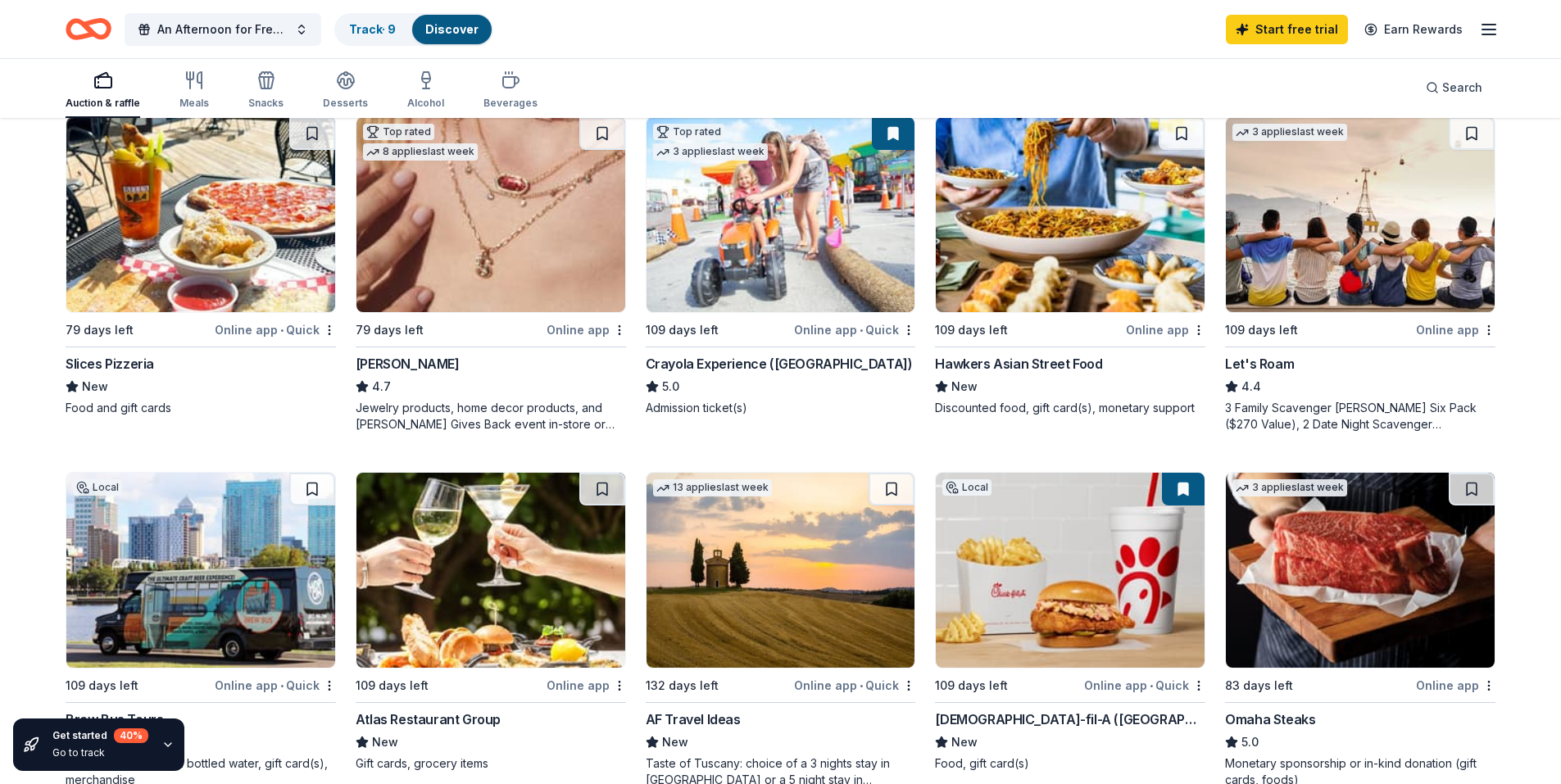
click at [1056, 491] on img at bounding box center [1070, 569] width 269 height 195
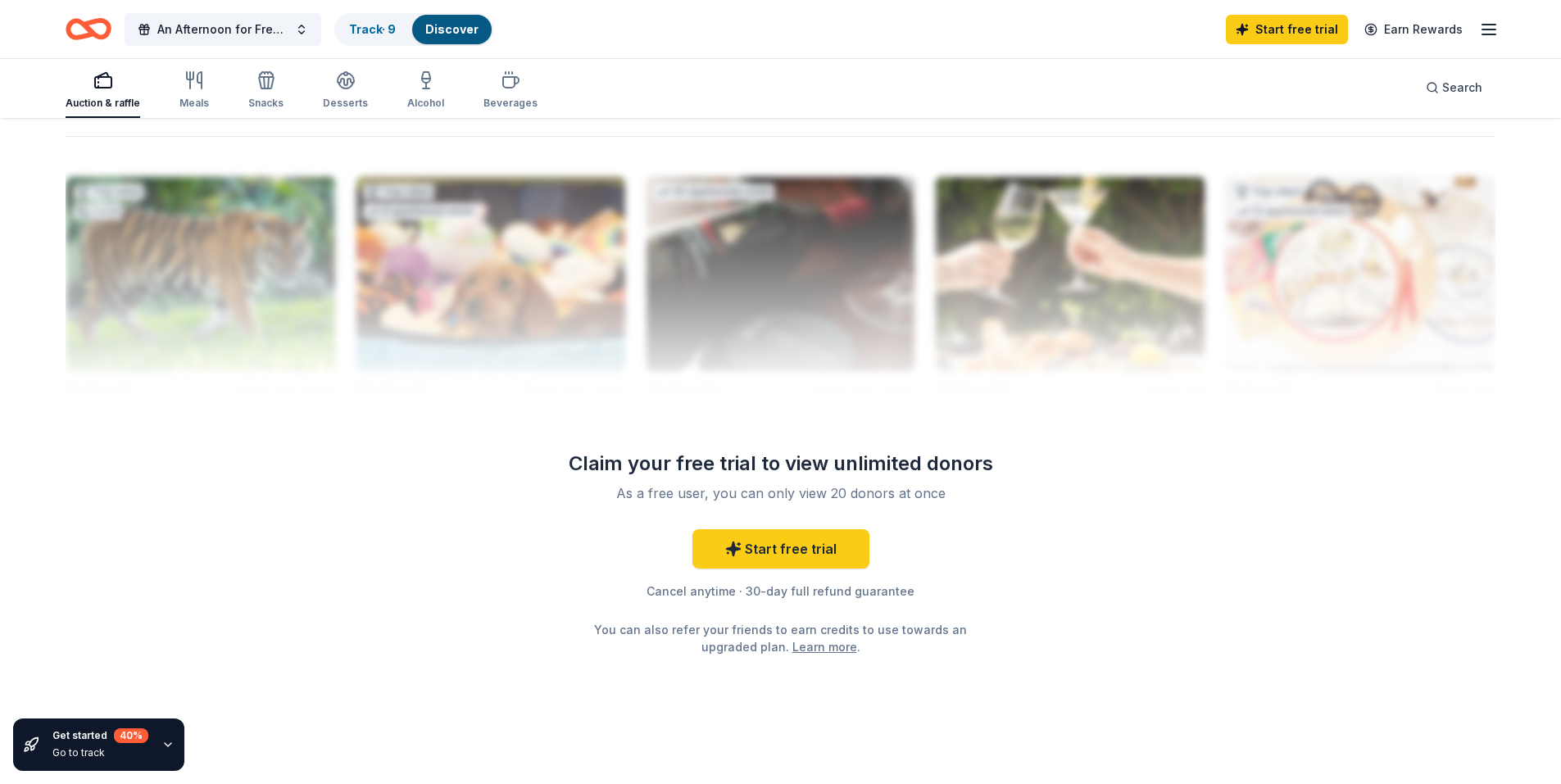
scroll to position [1580, 0]
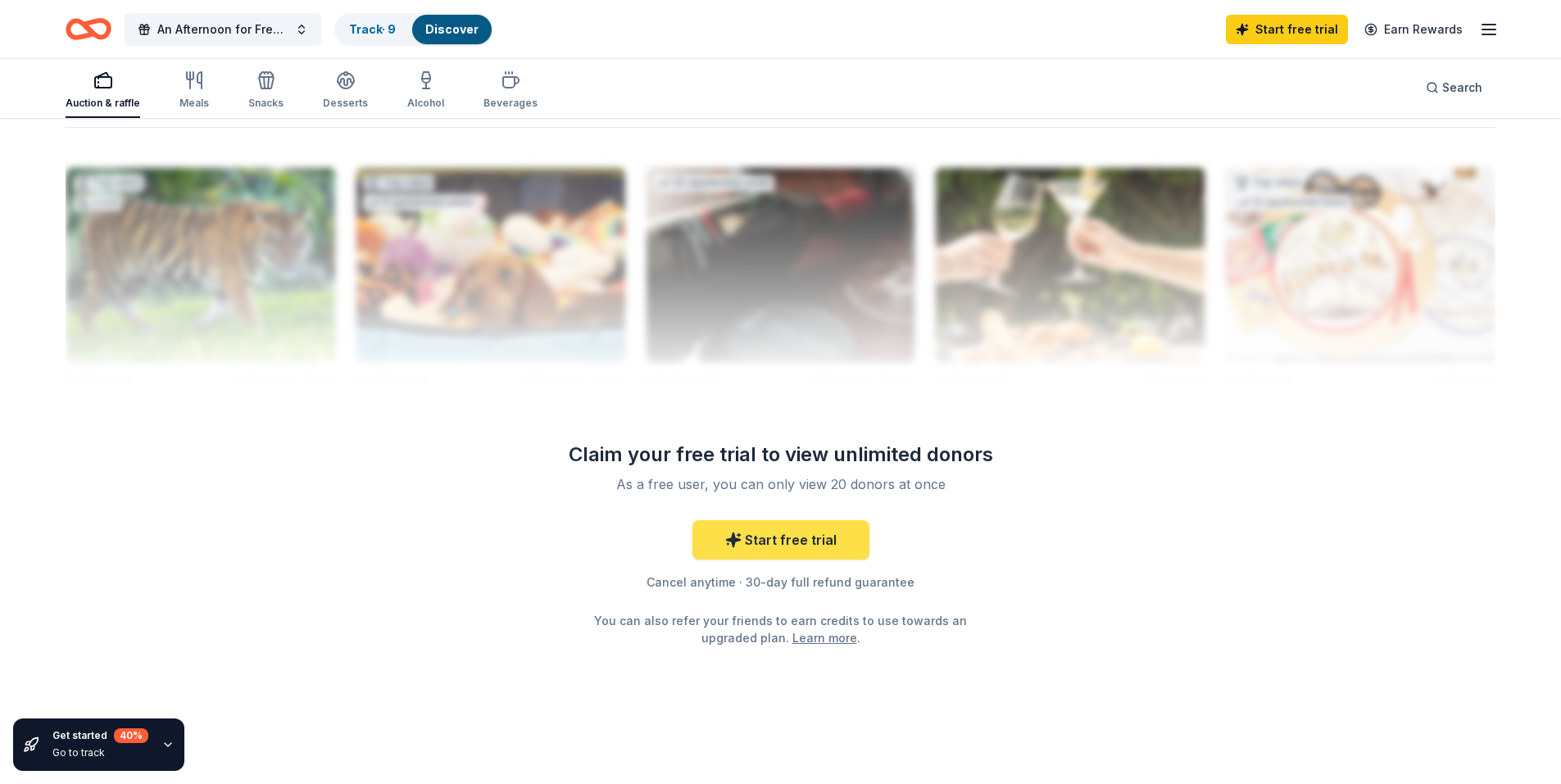
click at [795, 540] on link "Start free trial" at bounding box center [781, 540] width 177 height 40
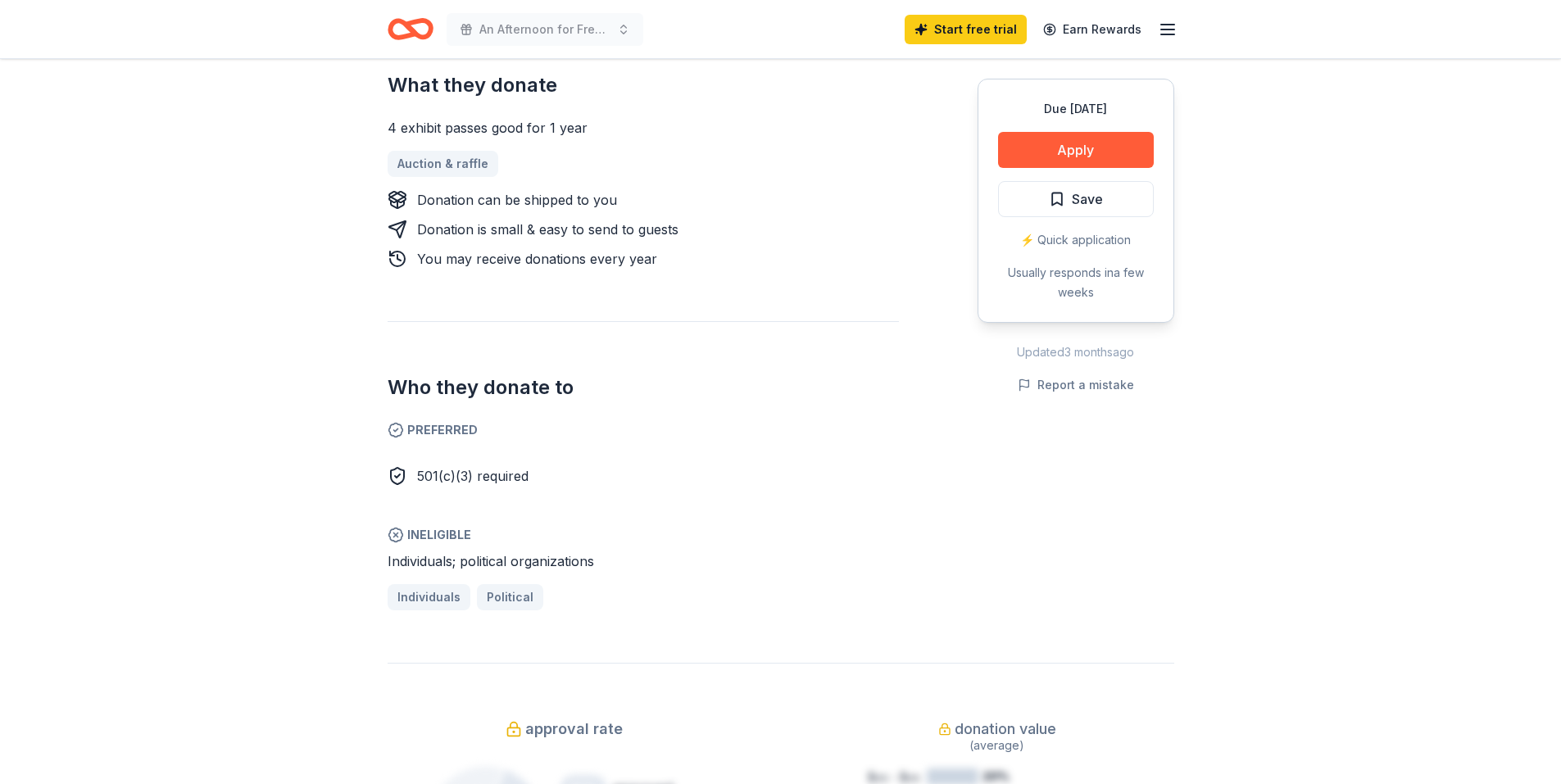
scroll to position [573, 0]
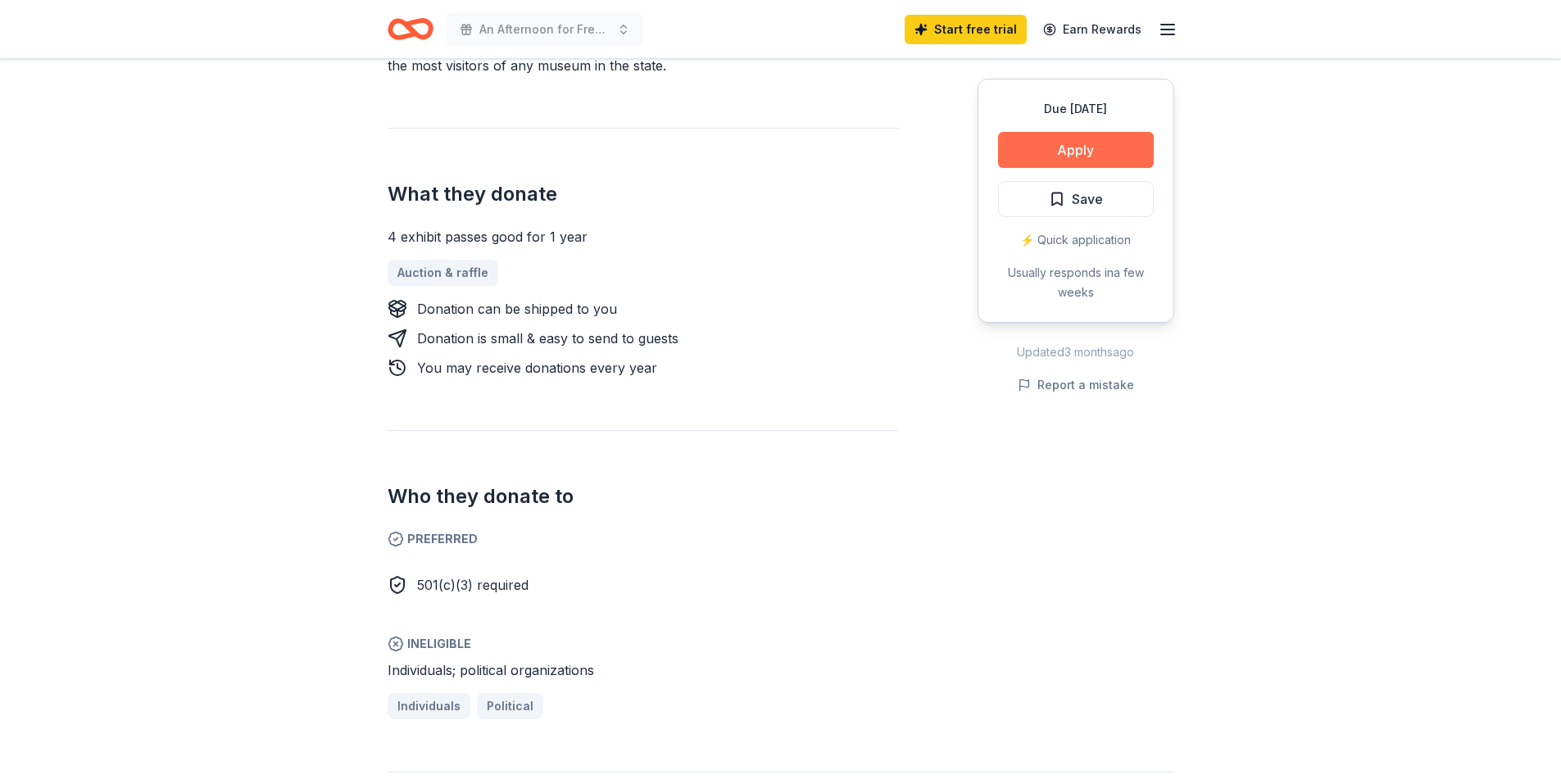
click at [1073, 152] on button "Apply" at bounding box center [1076, 150] width 156 height 36
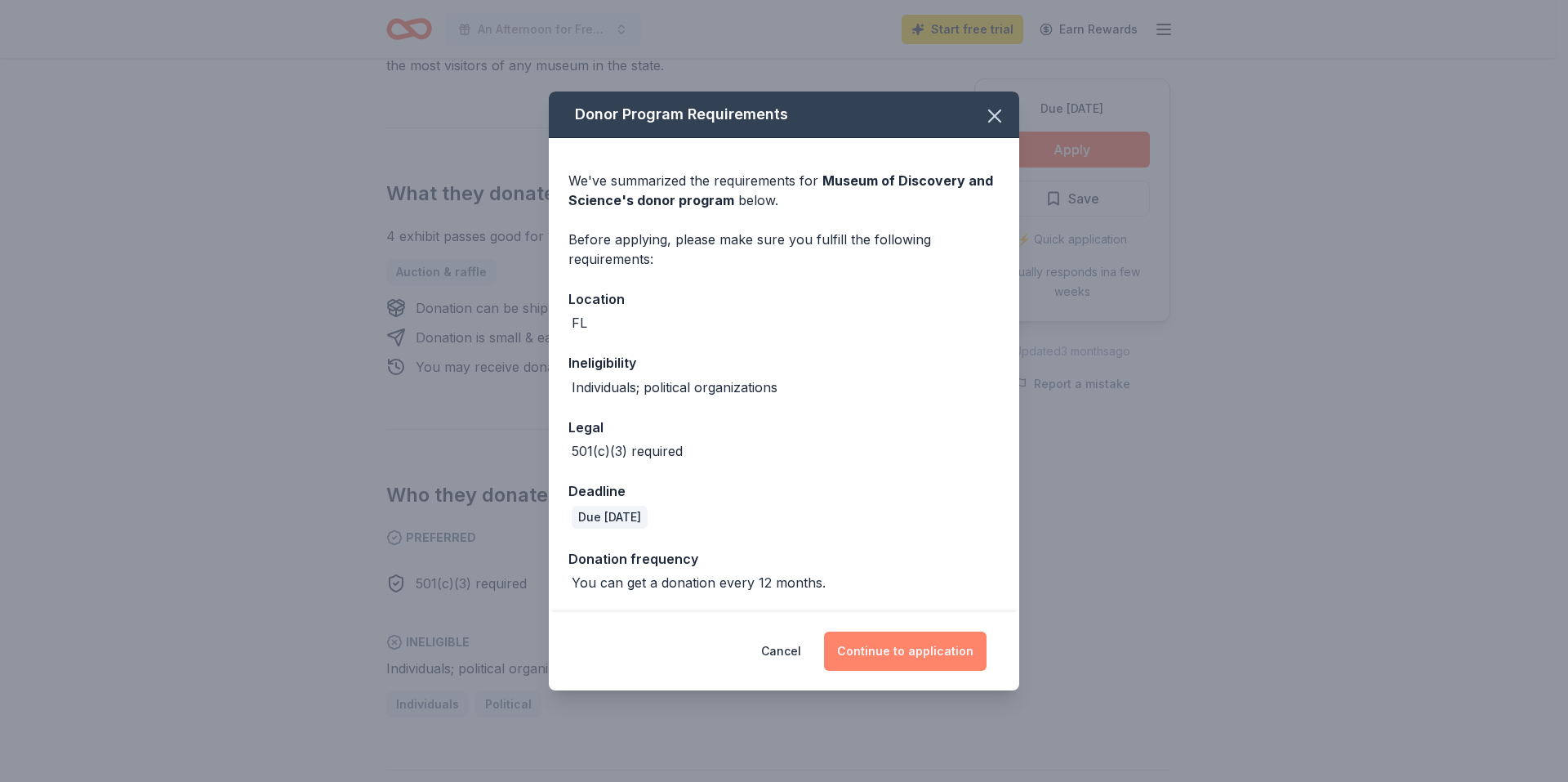
click at [922, 653] on button "Continue to application" at bounding box center [905, 651] width 163 height 39
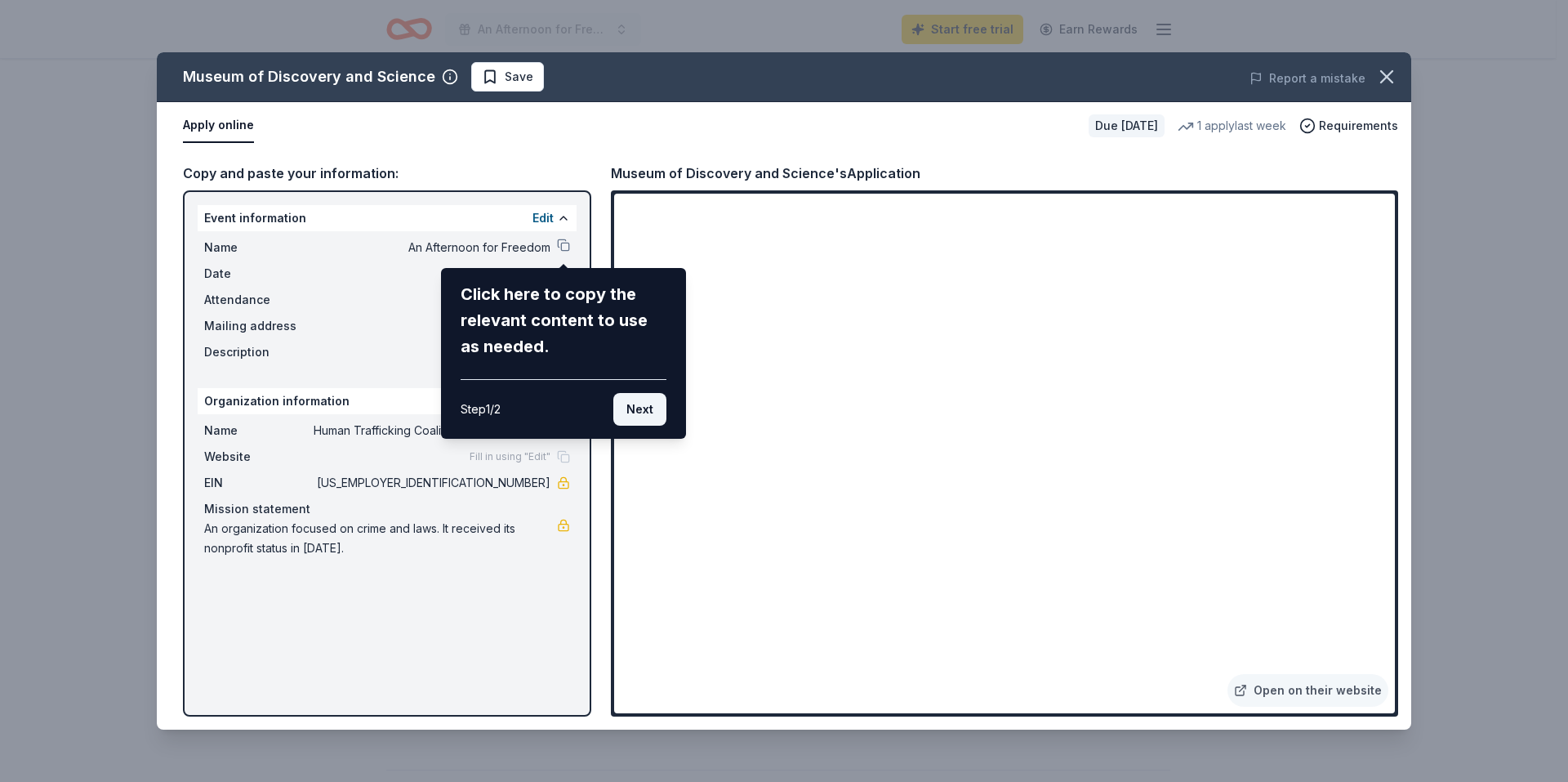
click at [646, 408] on button "Next" at bounding box center [639, 409] width 53 height 33
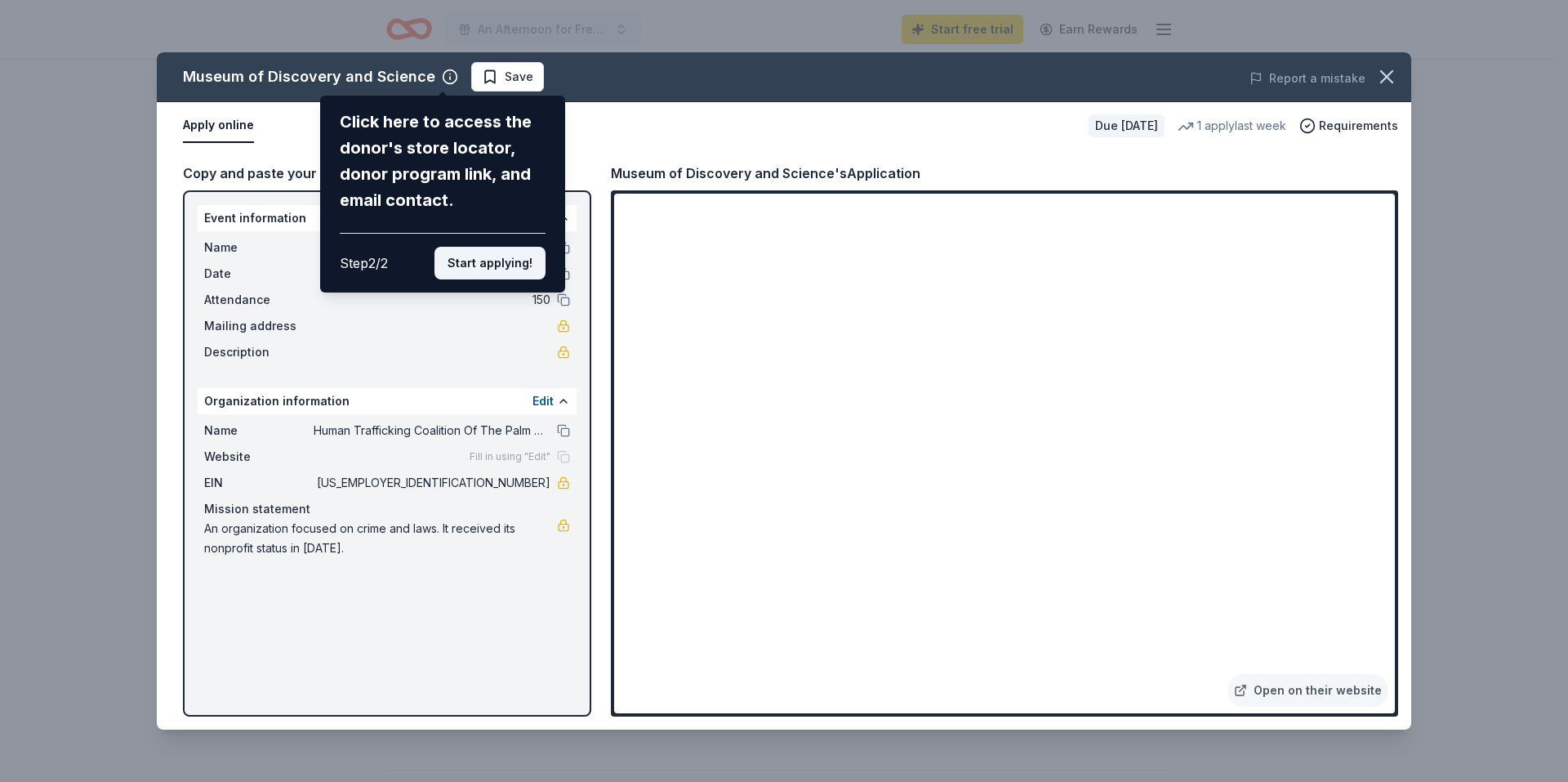
click at [496, 255] on button "Start applying!" at bounding box center [490, 263] width 111 height 33
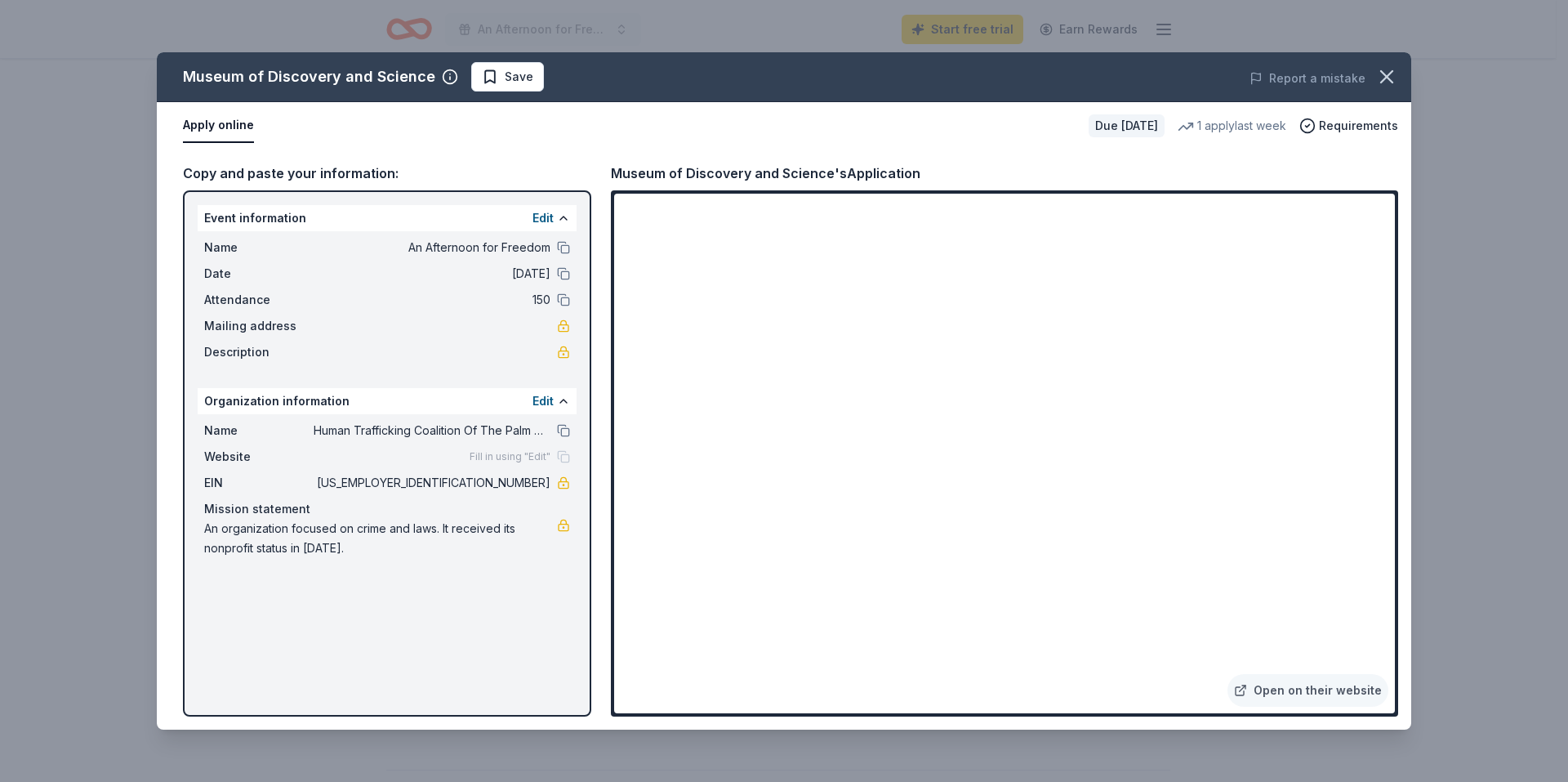
click at [501, 456] on span "Fill in using "Edit"" at bounding box center [510, 457] width 81 height 13
click at [567, 459] on div "Fill in using "Edit"" at bounding box center [520, 457] width 101 height 13
click at [238, 123] on button "Apply online" at bounding box center [218, 125] width 71 height 34
click at [544, 218] on button "Edit" at bounding box center [543, 218] width 21 height 19
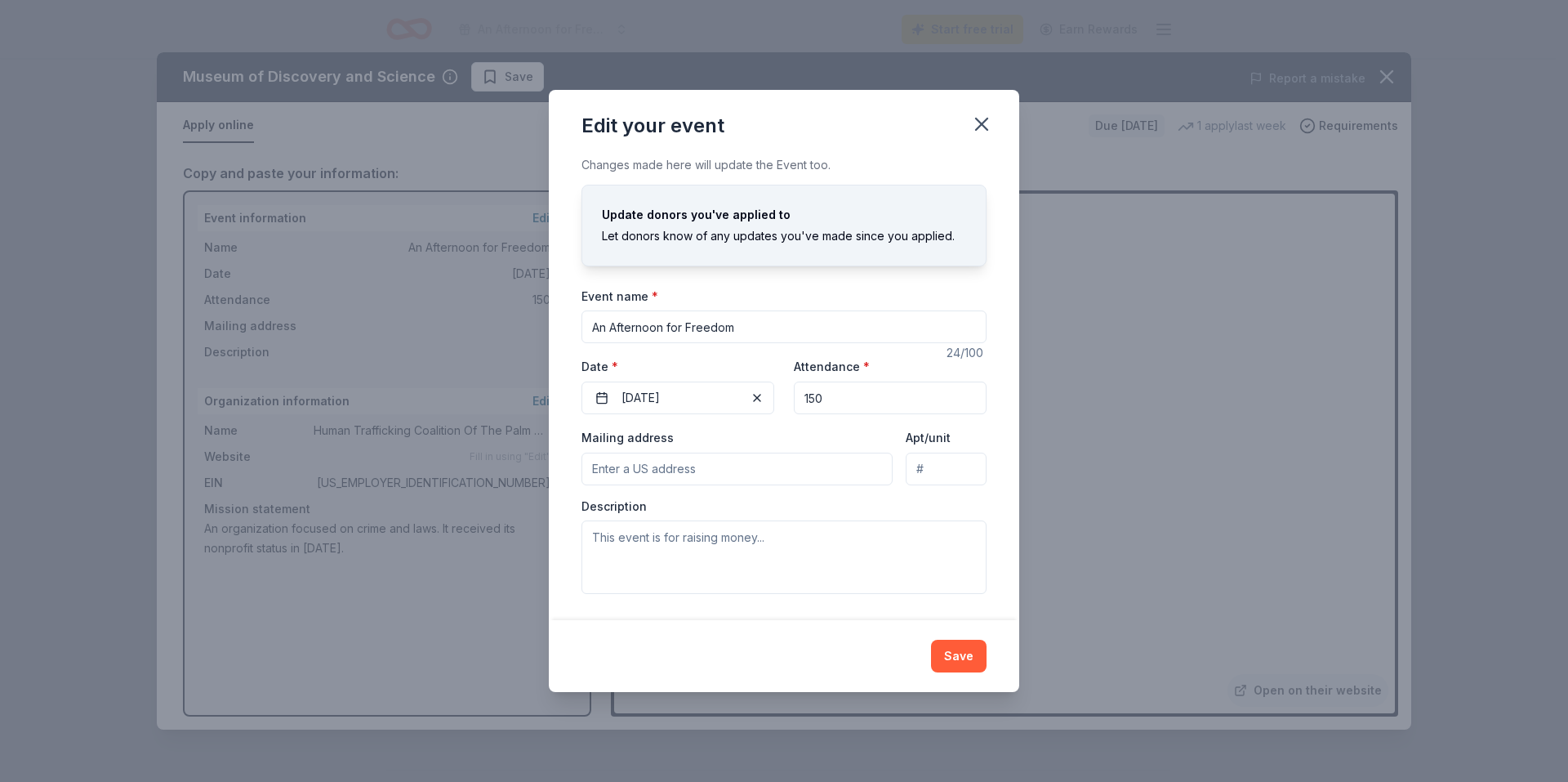
click at [652, 475] on input "Mailing address" at bounding box center [737, 469] width 312 height 33
type input "7754 Okeechobee Blvd. #570"
click at [939, 466] on input "Apt/unit" at bounding box center [947, 469] width 81 height 33
type input "570"
drag, startPoint x: 779, startPoint y: 468, endPoint x: 726, endPoint y: 470, distance: 53.0
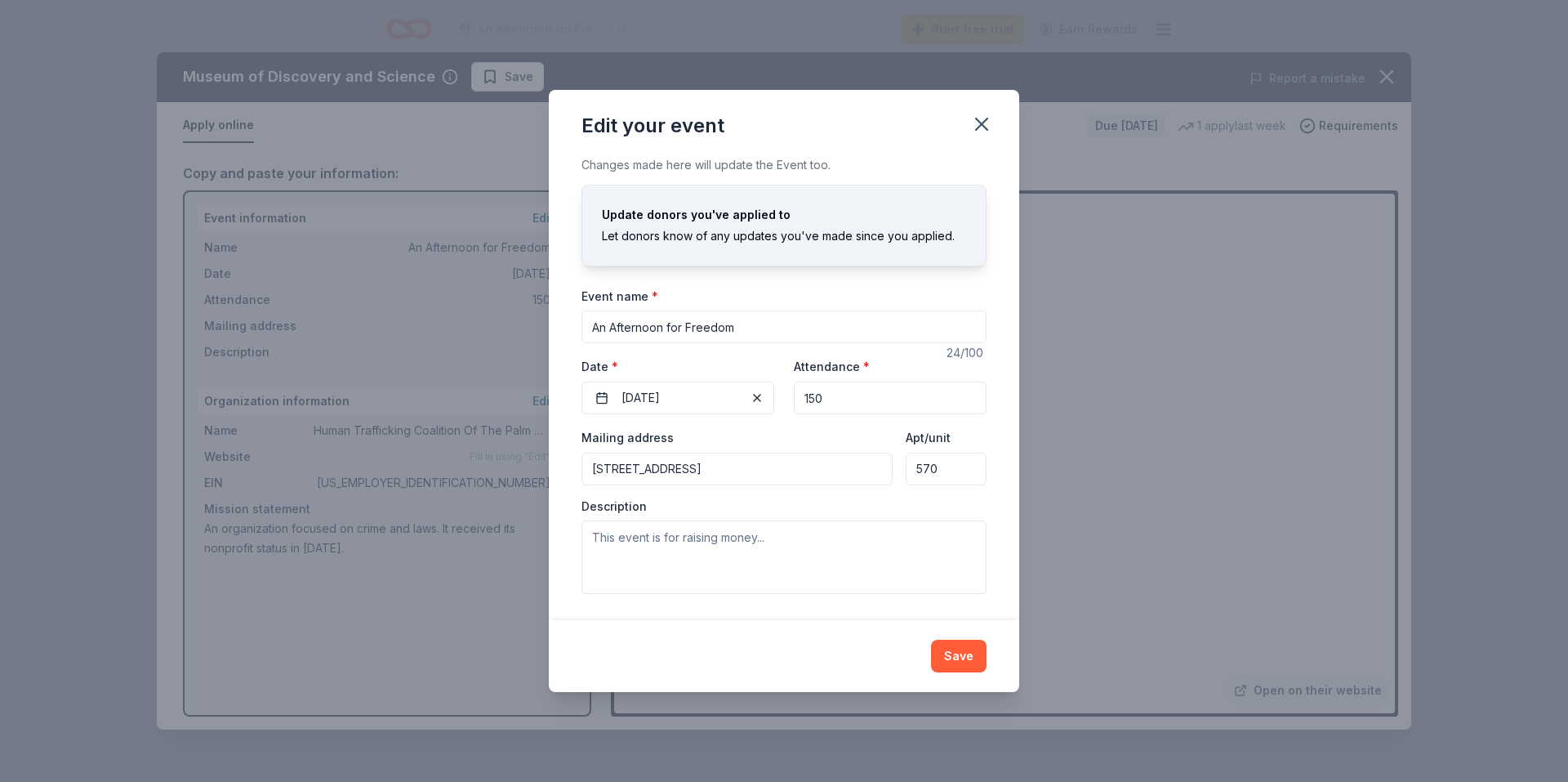
click at [726, 470] on input "7754 Okeechobee Blvd. #570" at bounding box center [737, 469] width 312 height 33
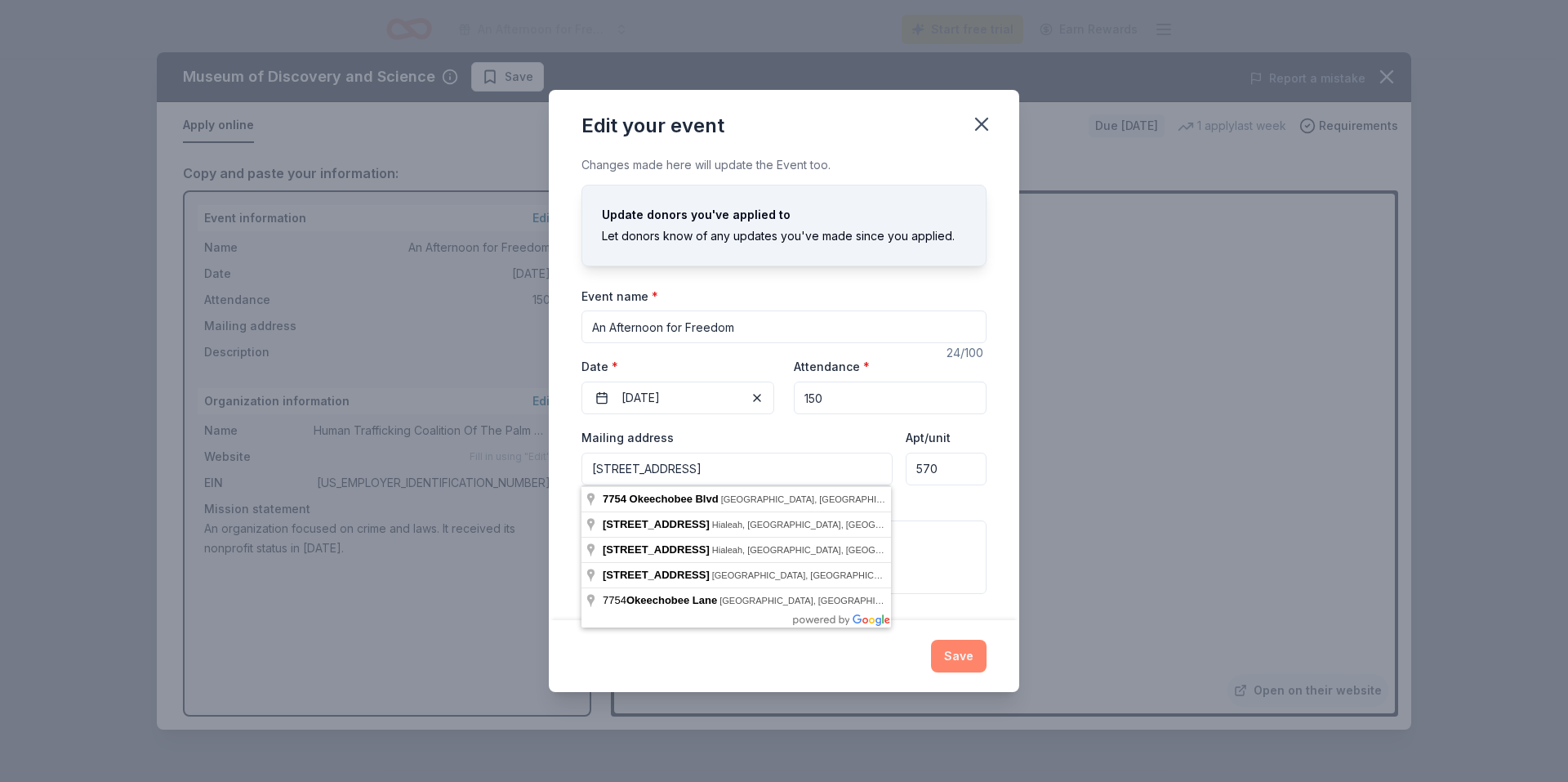
type input "7754 Okeechobee Blvd."
click at [966, 660] on button "Save" at bounding box center [959, 656] width 55 height 33
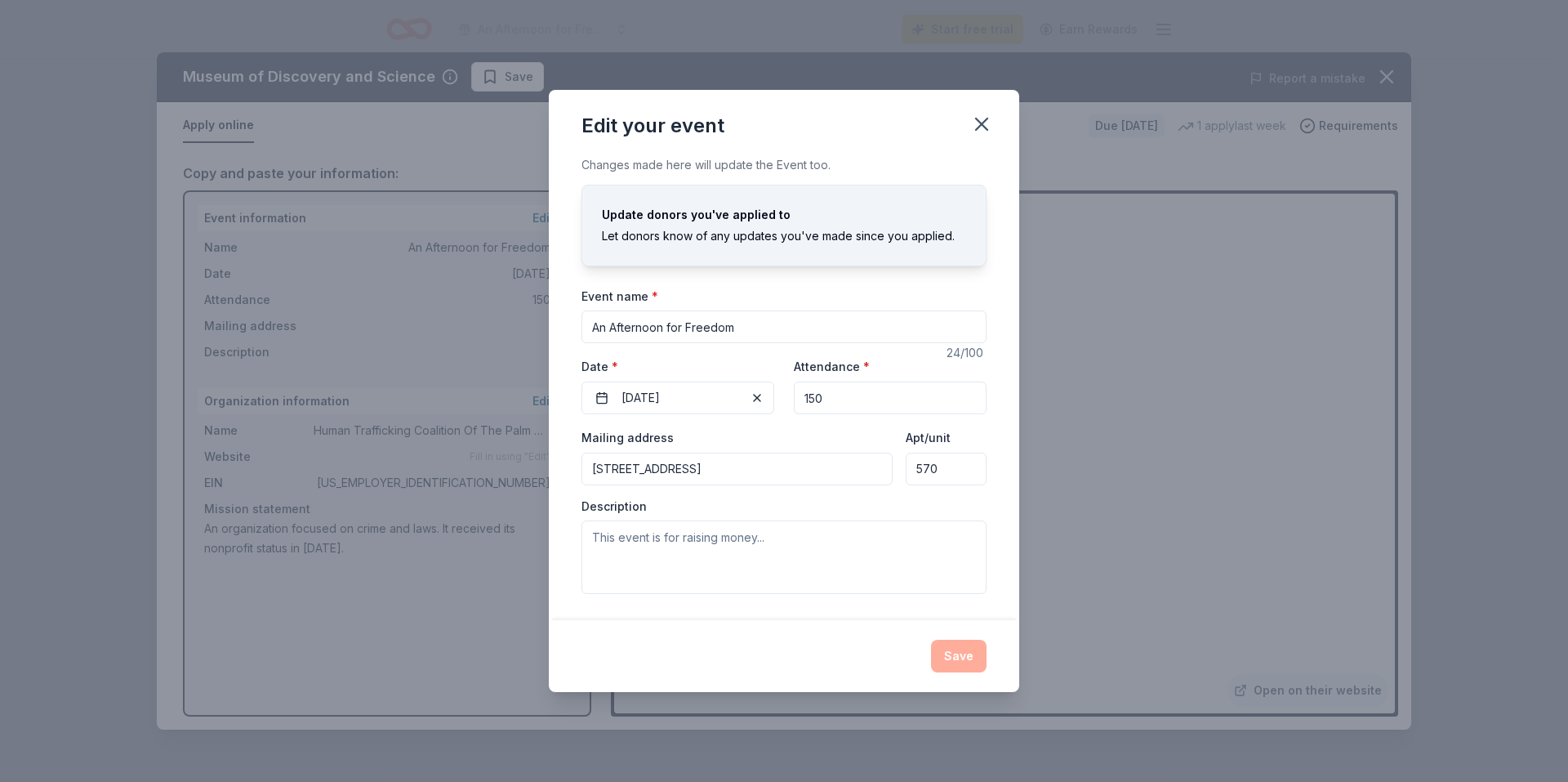
click at [968, 658] on div "Save" at bounding box center [784, 656] width 405 height 33
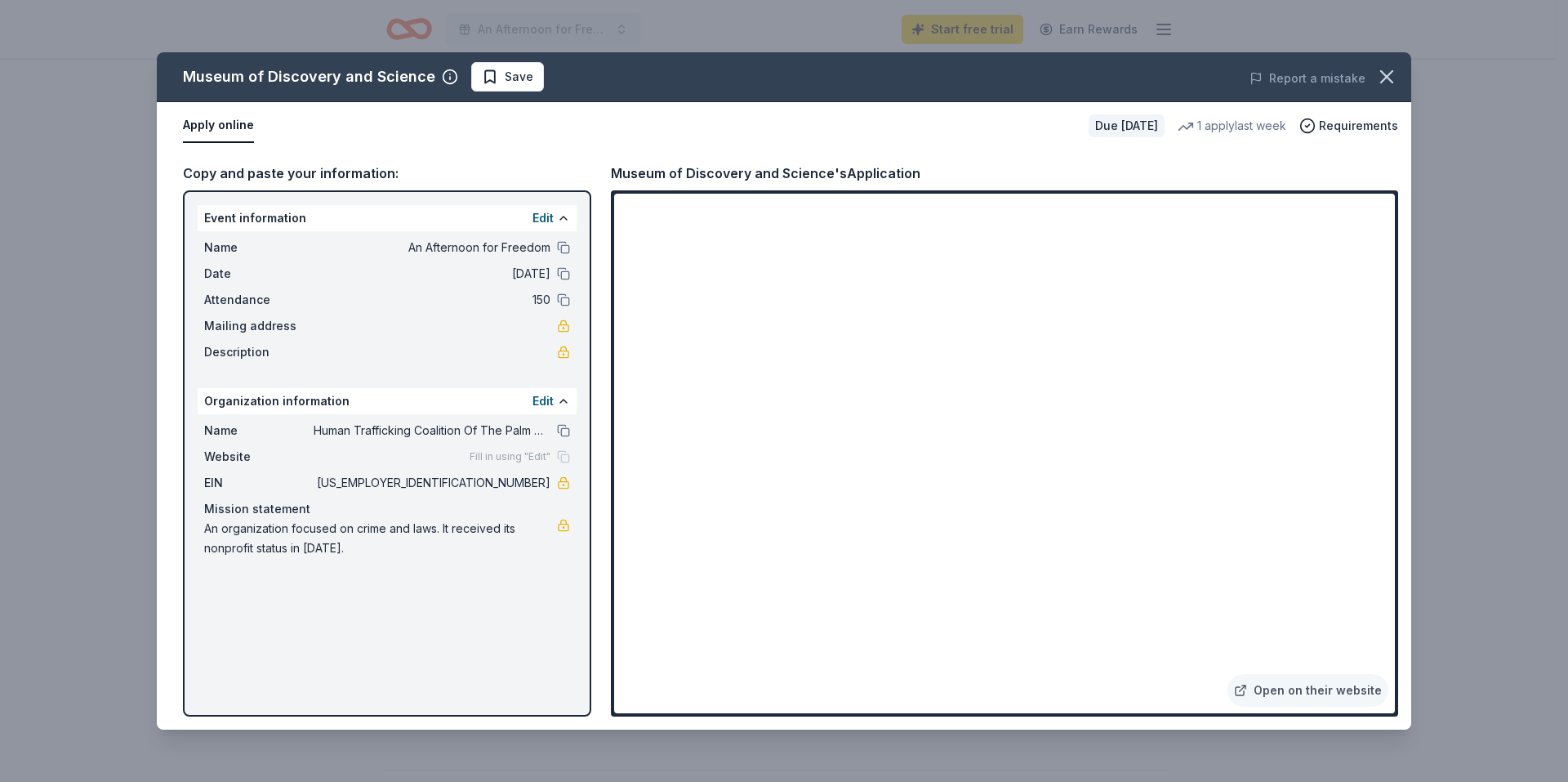
click at [223, 123] on button "Apply online" at bounding box center [218, 125] width 71 height 34
click at [808, 491] on span "community" at bounding box center [782, 488] width 69 height 20
click at [1065, 383] on strong "would serve" at bounding box center [1049, 382] width 80 height 20
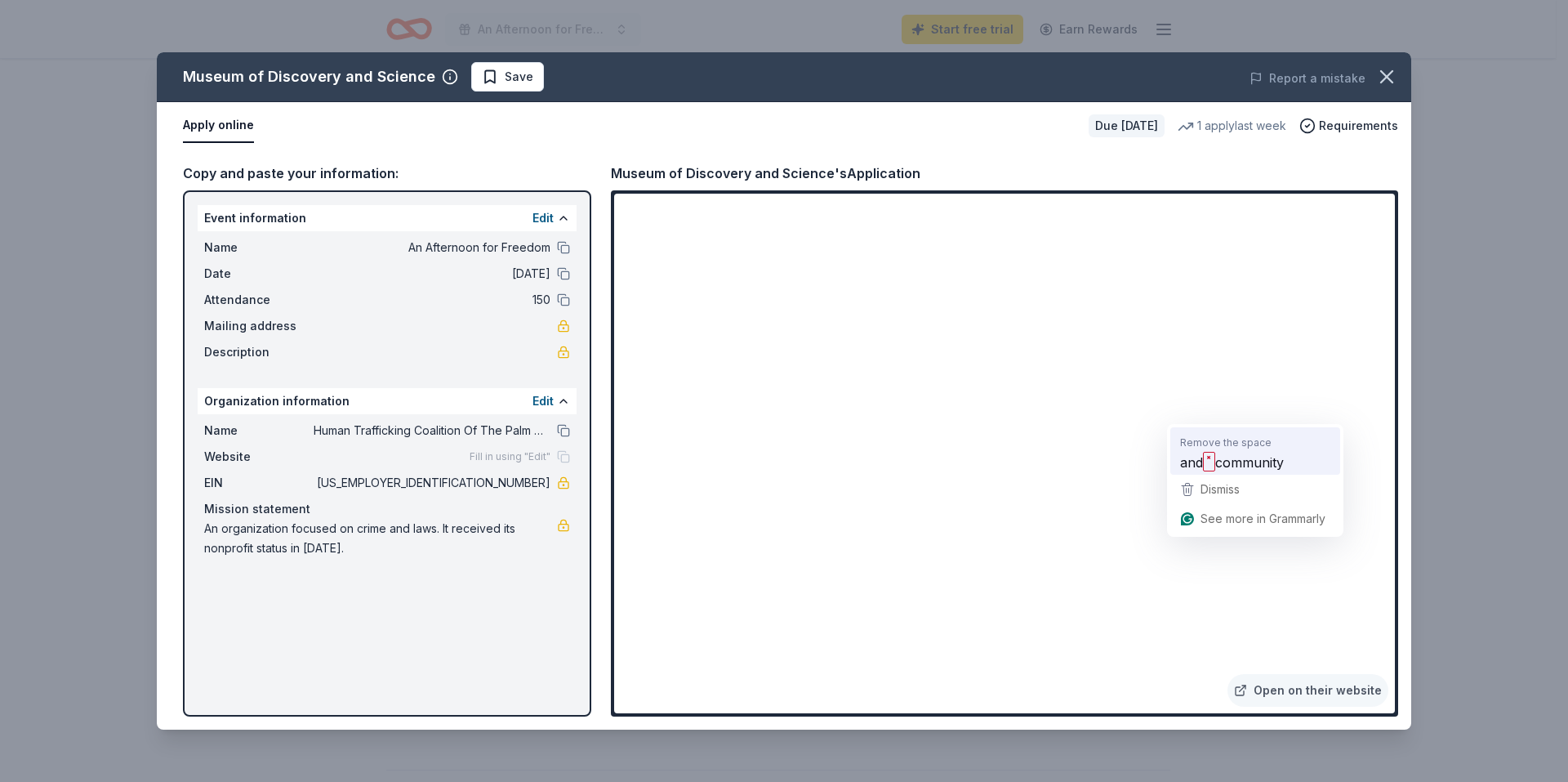
click at [1219, 464] on span "community" at bounding box center [1250, 462] width 69 height 20
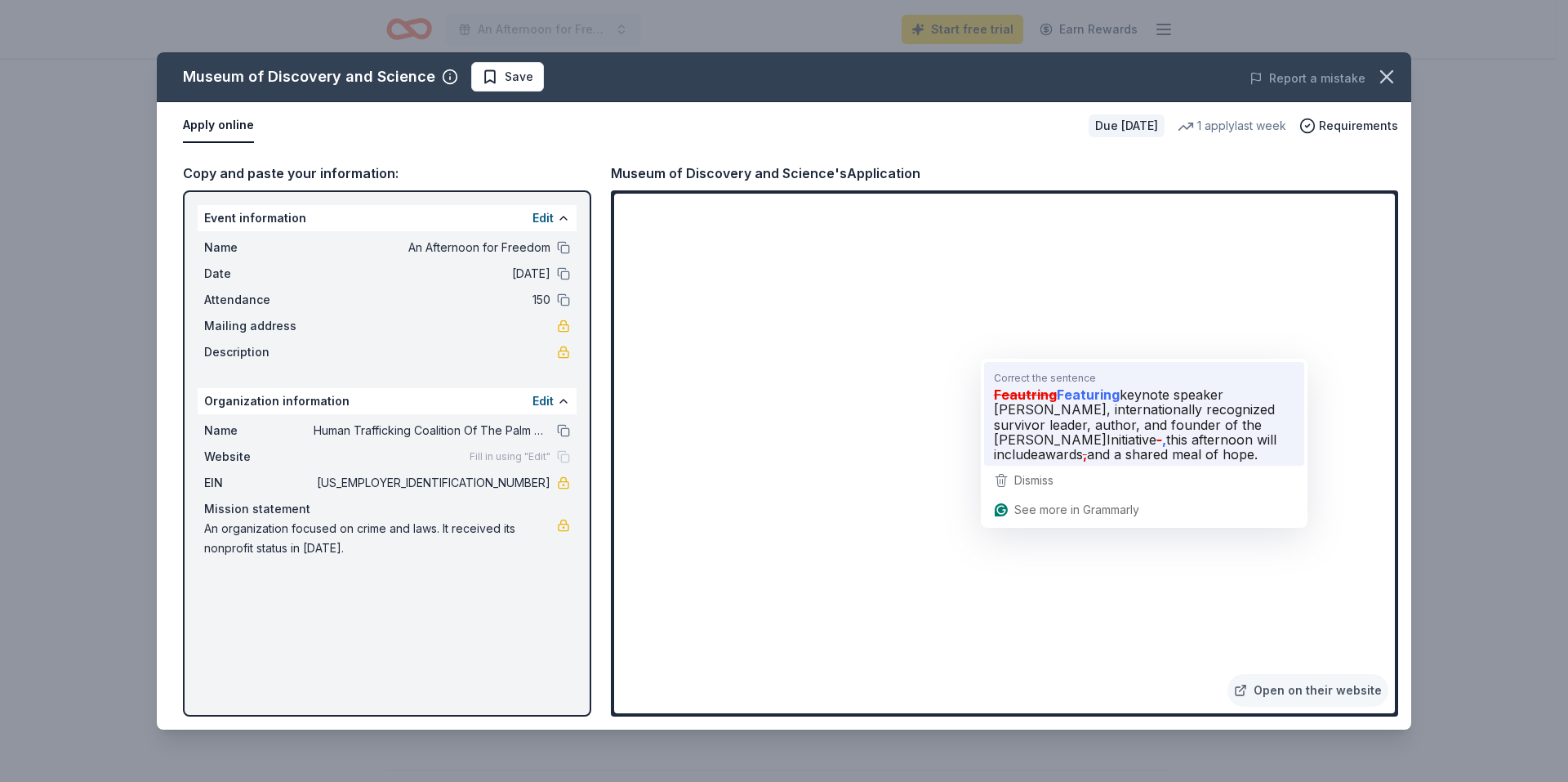
click at [1070, 412] on span "keynote speaker Rebecca Bender, internationally recognized survivor leader, aut…" at bounding box center [1135, 417] width 281 height 61
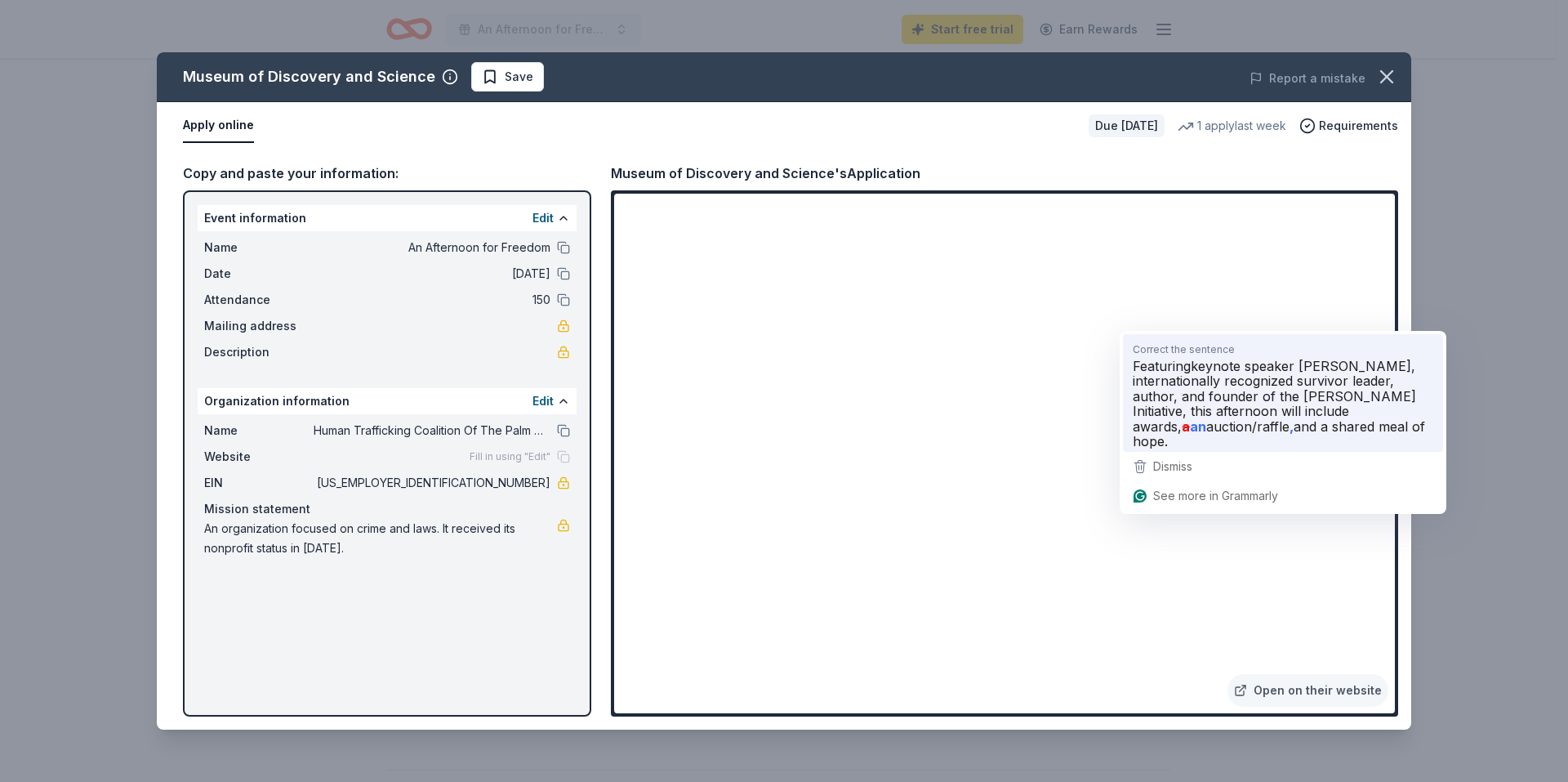
click at [1193, 385] on span "keynote speaker Rebecca Bender, internationally recognized survivor leader, aut…" at bounding box center [1274, 396] width 283 height 76
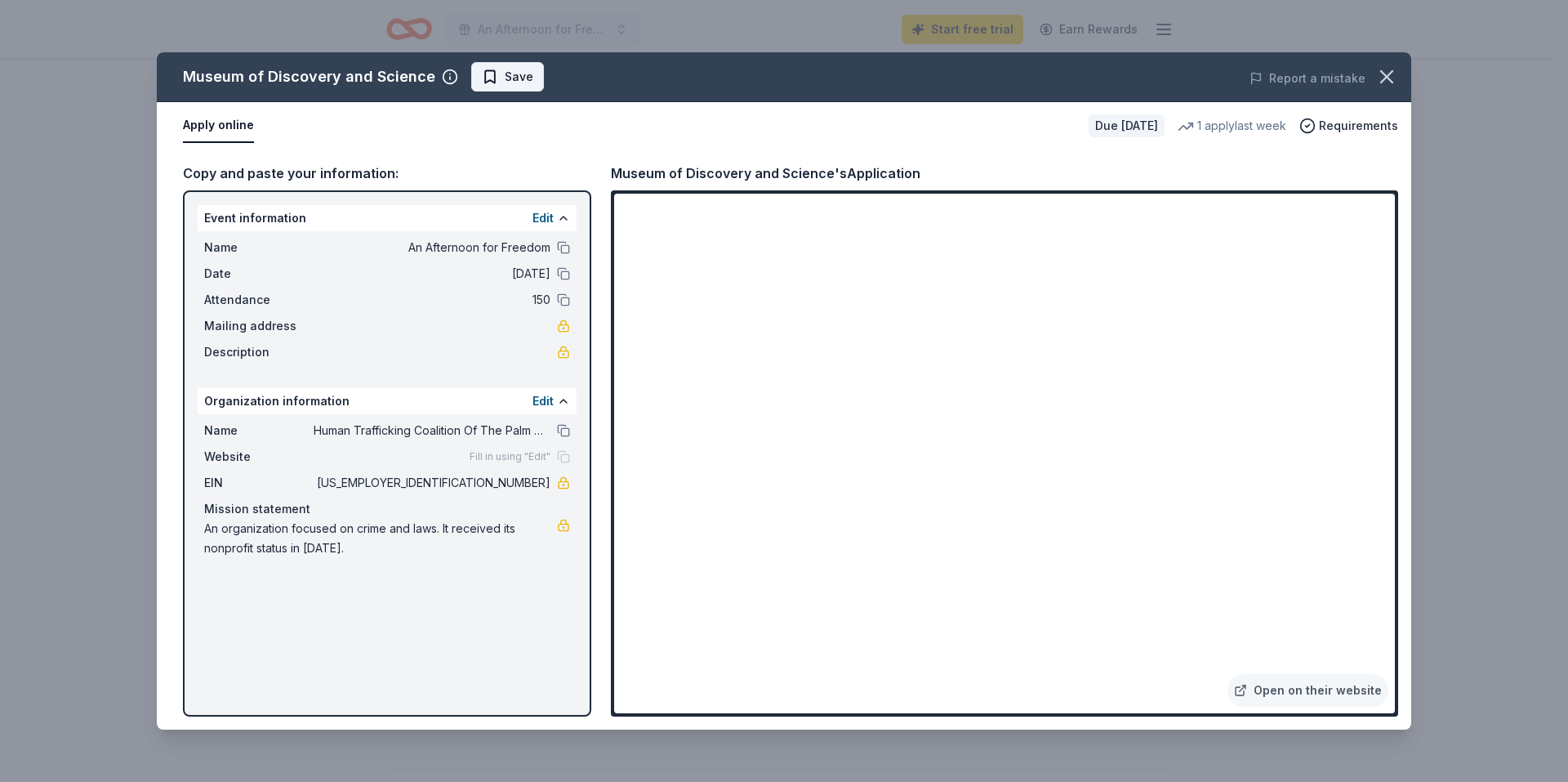
click at [512, 81] on span "Save" at bounding box center [519, 76] width 29 height 19
click at [1387, 75] on icon "button" at bounding box center [1387, 76] width 23 height 23
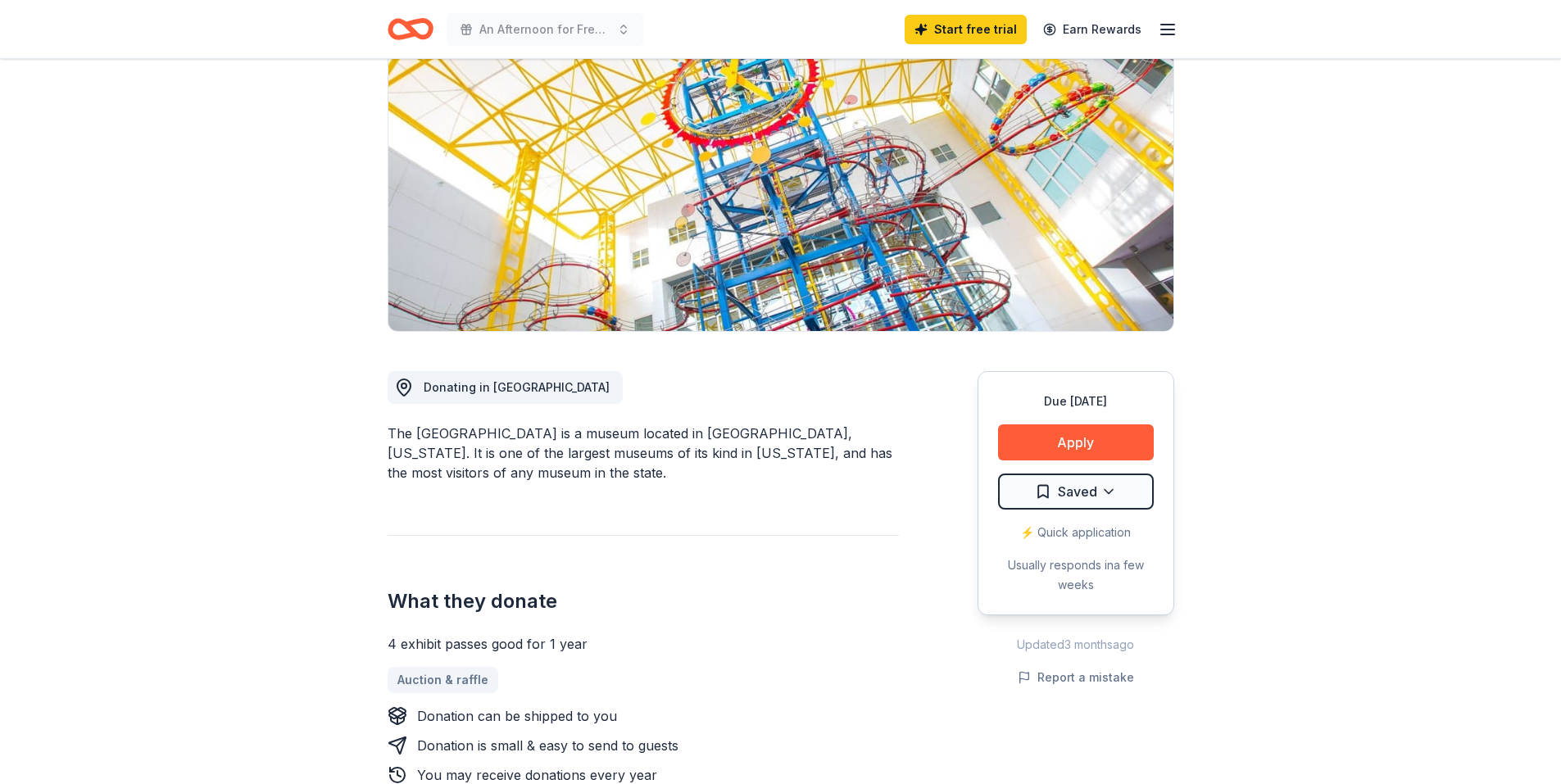
scroll to position [0, 0]
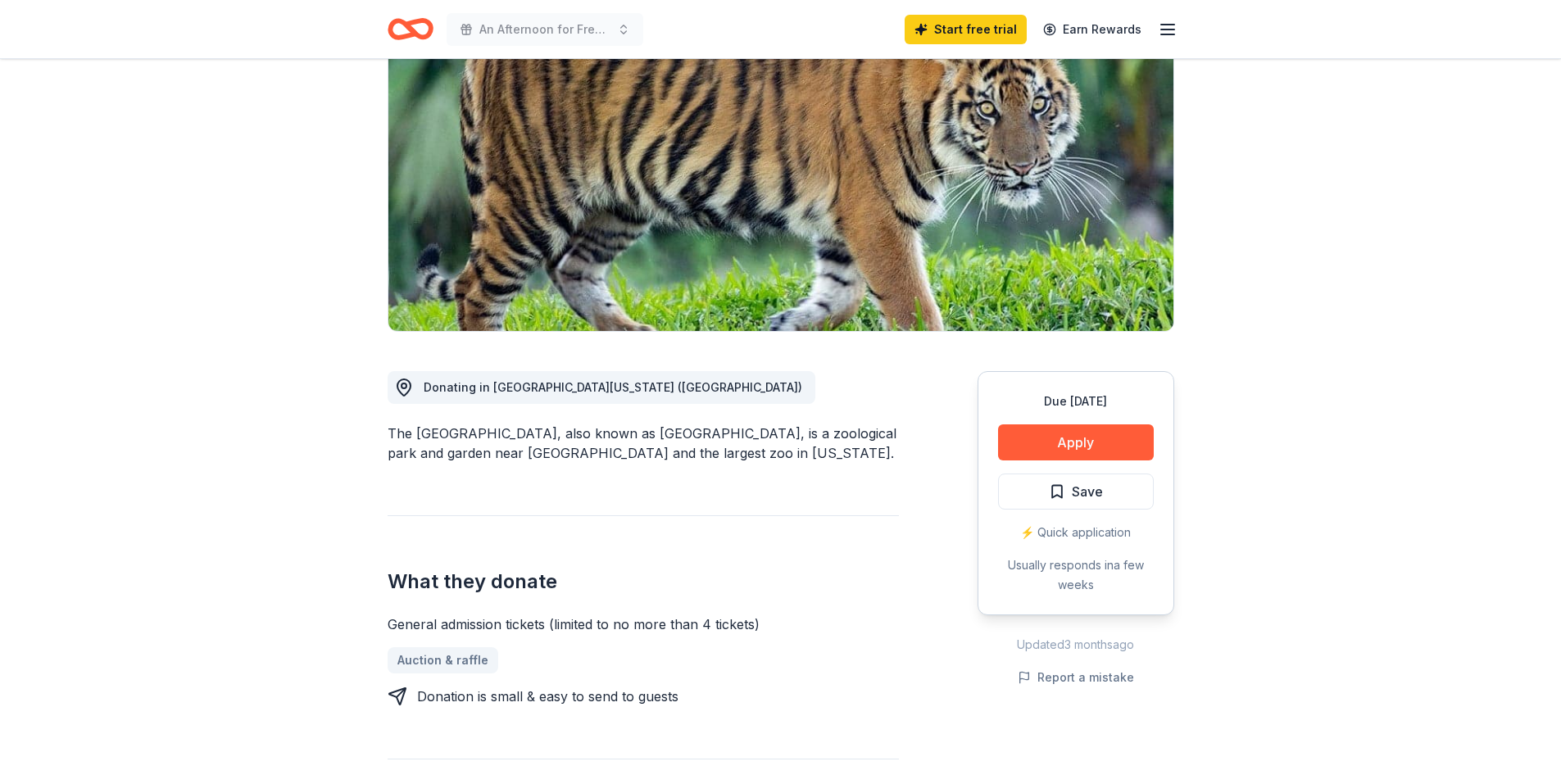
scroll to position [246, 0]
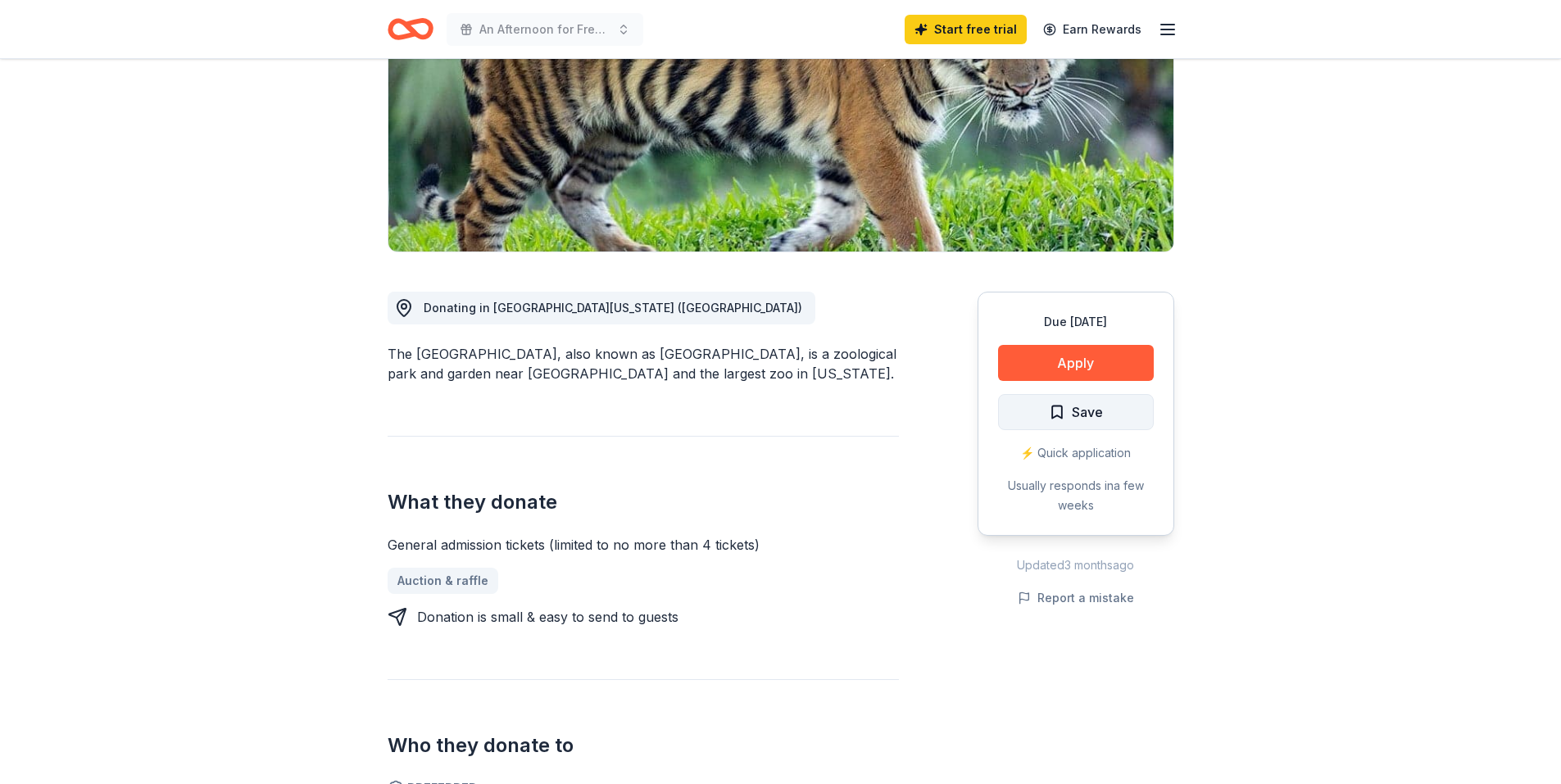
click at [1080, 402] on span "Save" at bounding box center [1087, 412] width 31 height 21
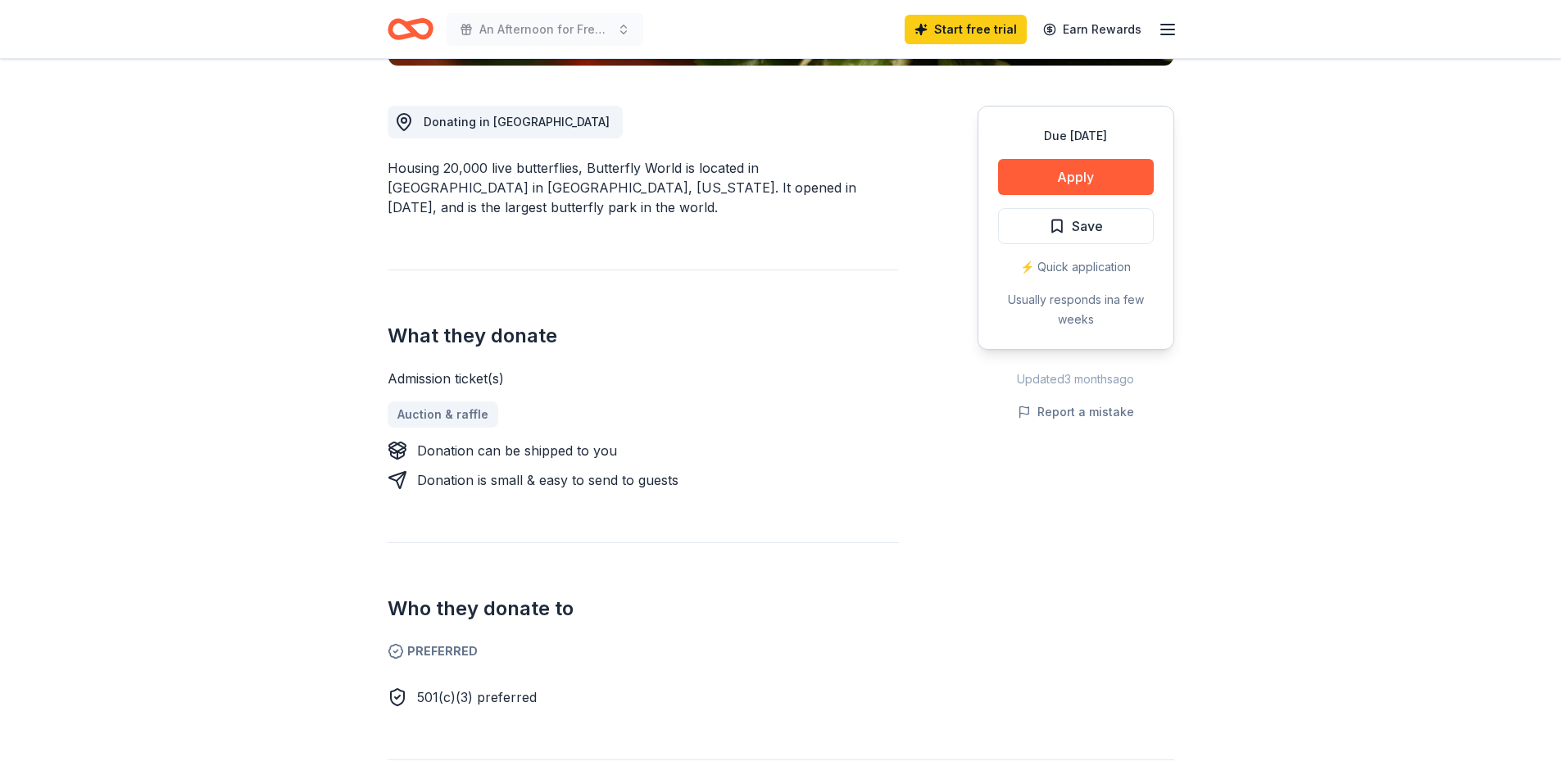
scroll to position [409, 0]
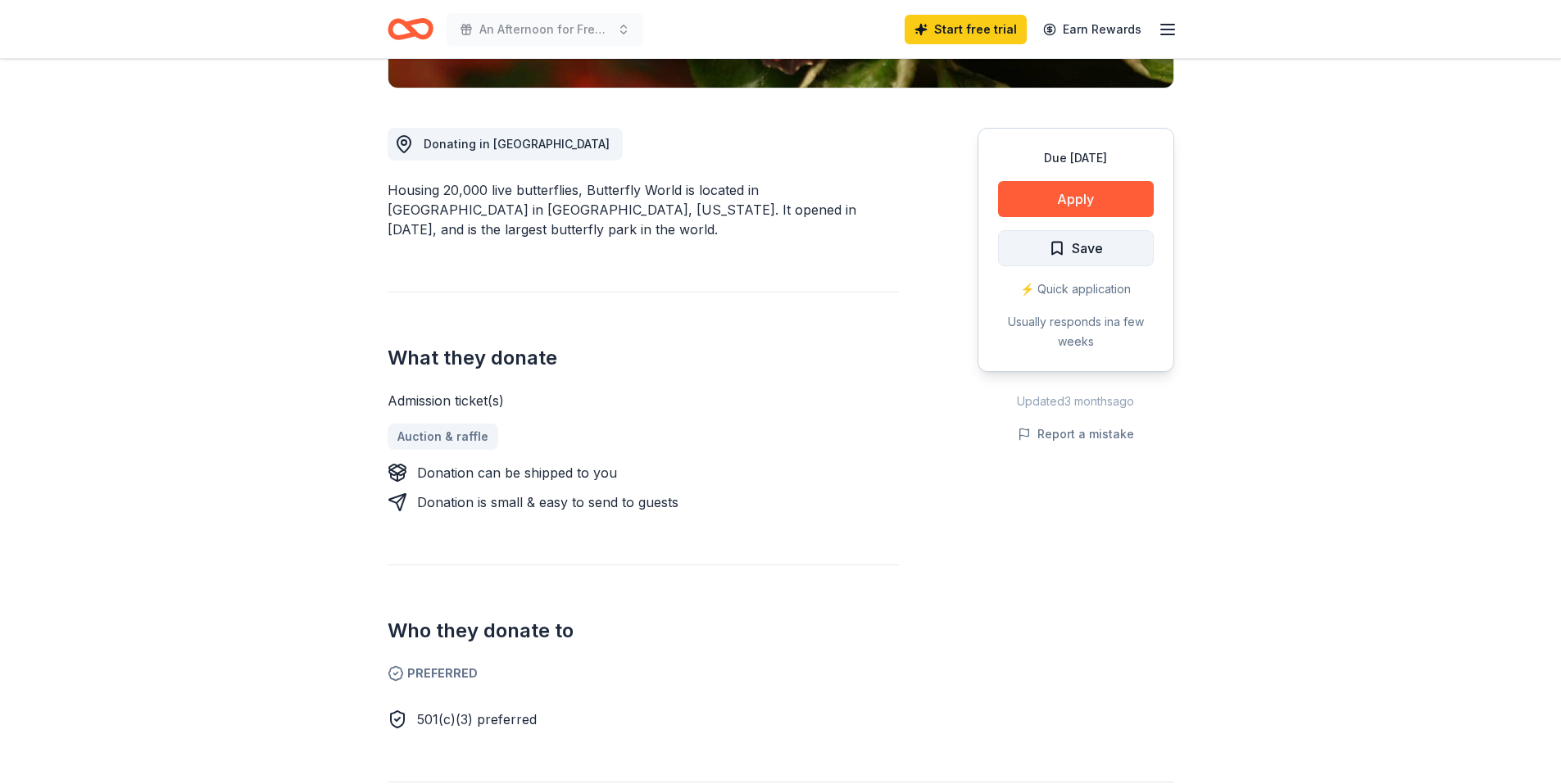
click at [1064, 252] on span "Save" at bounding box center [1076, 248] width 54 height 21
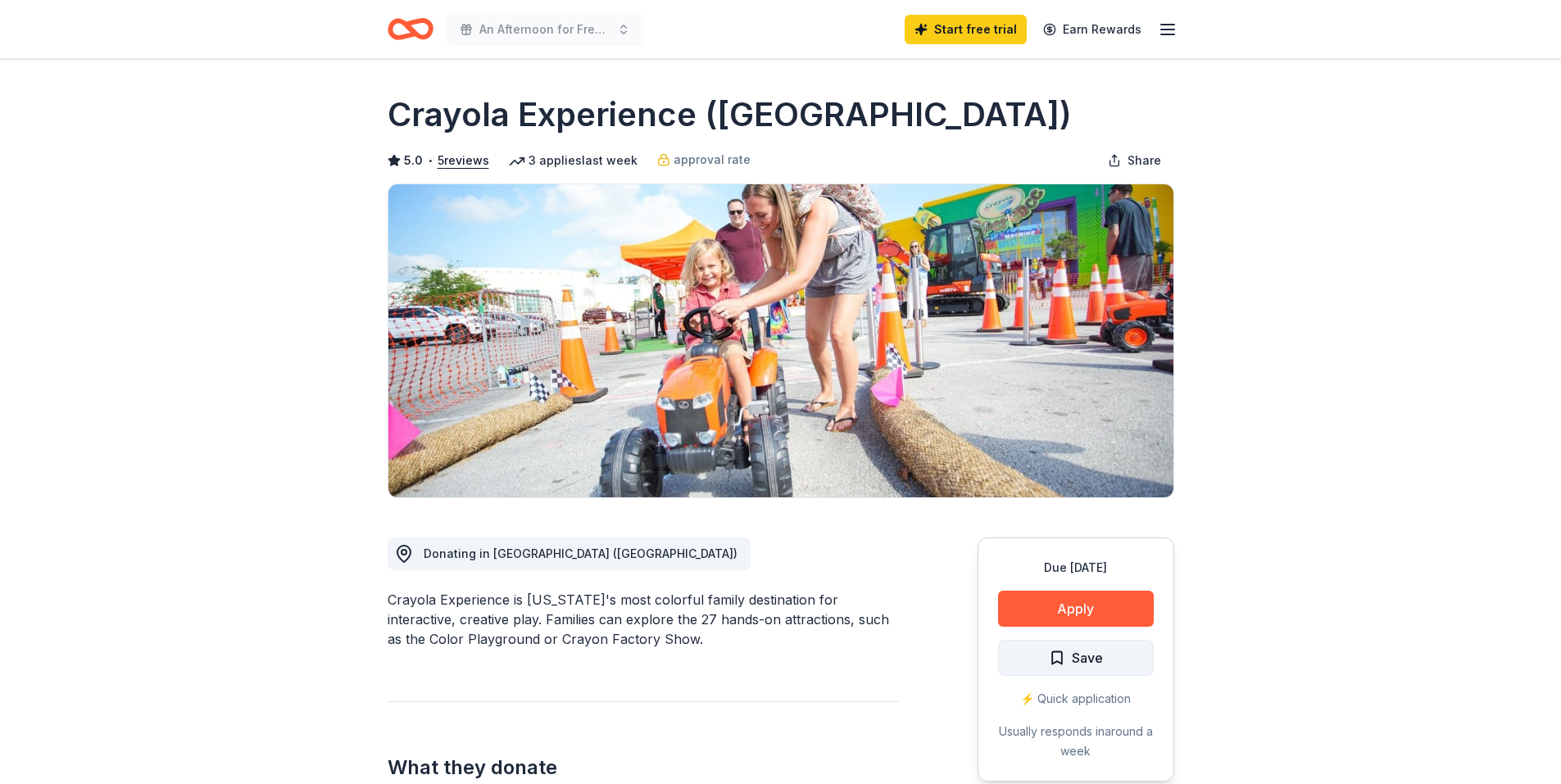
click at [1092, 657] on span "Save" at bounding box center [1087, 657] width 31 height 21
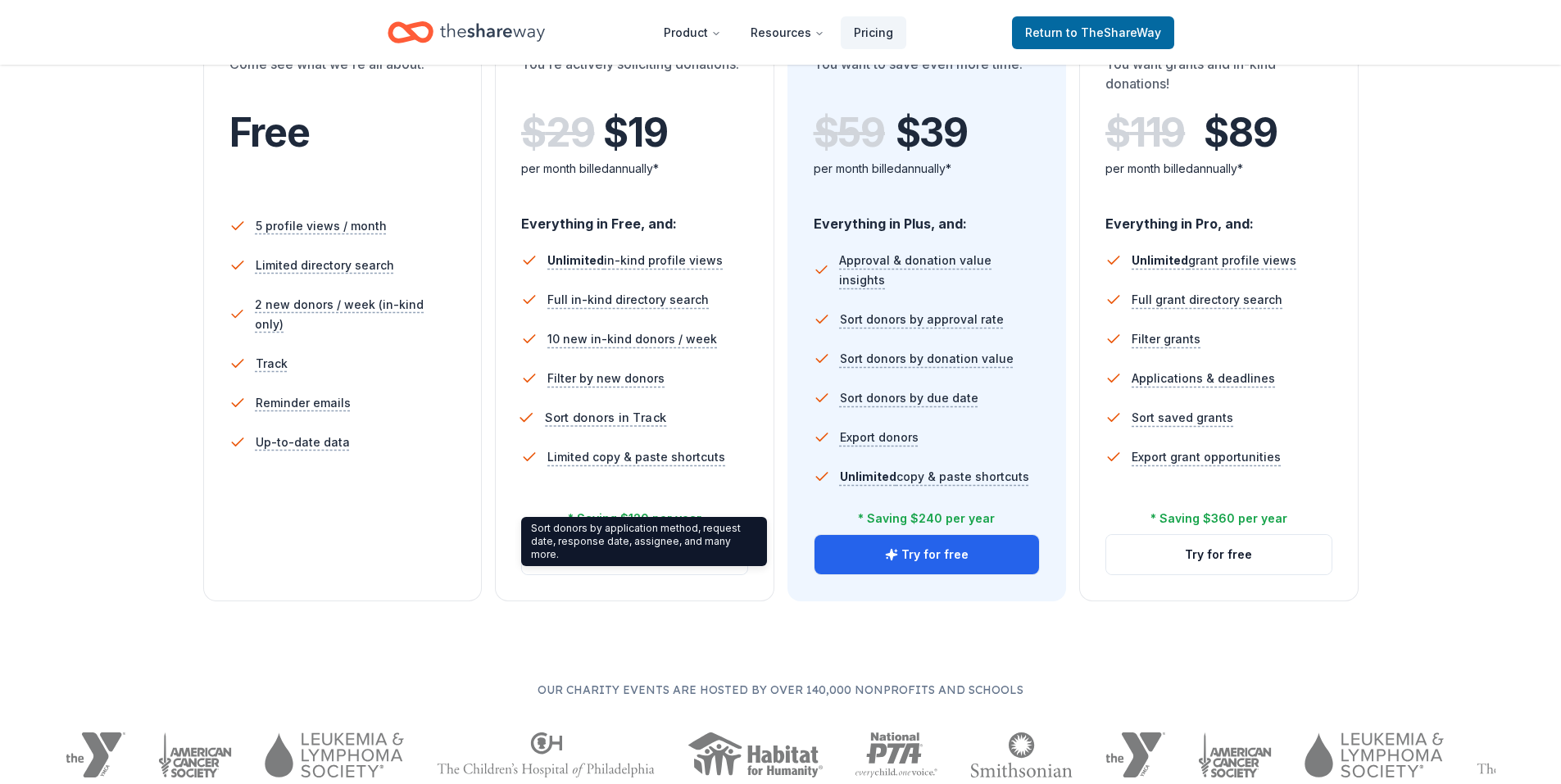
scroll to position [409, 0]
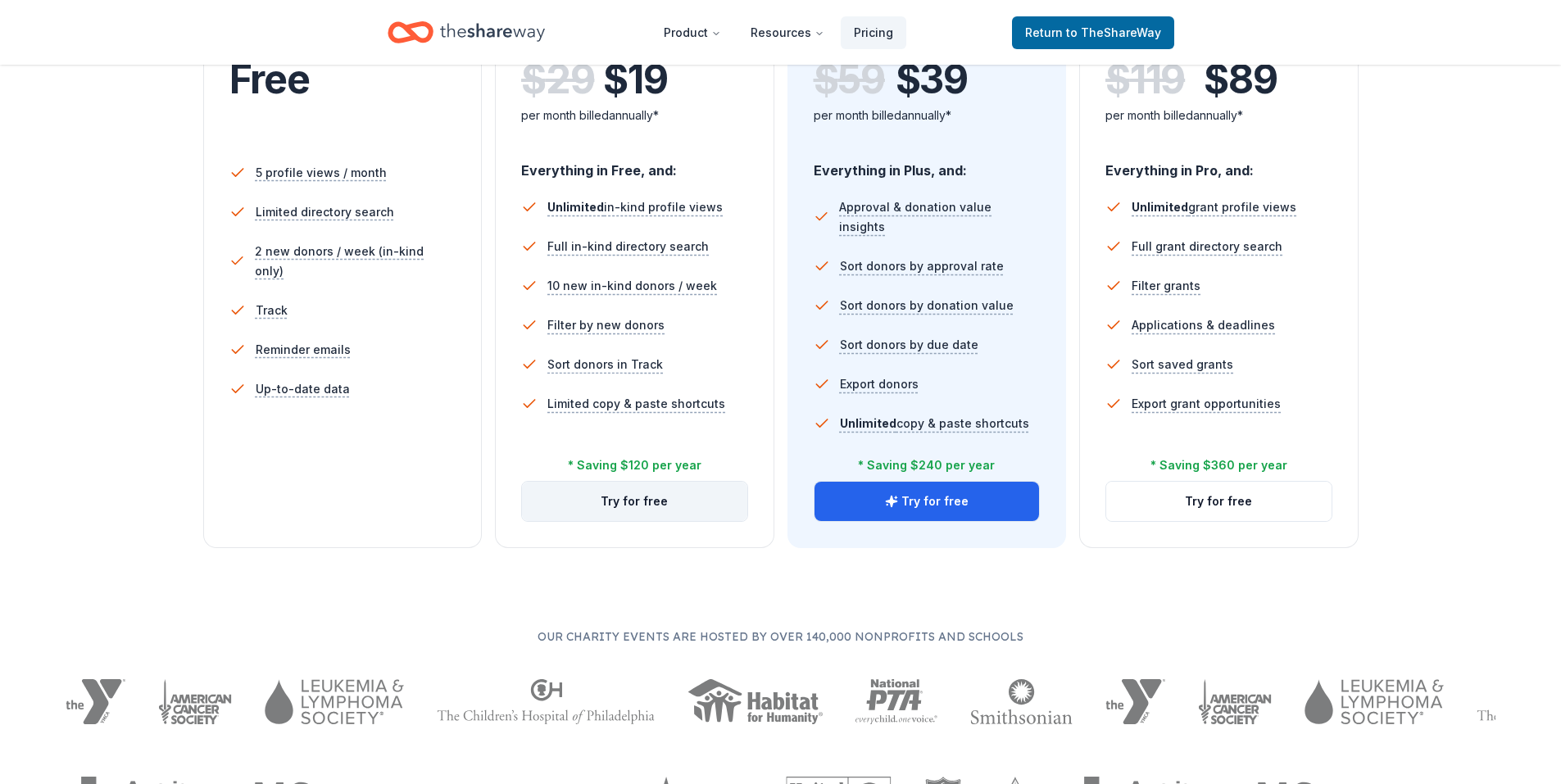
click at [649, 499] on button "Try for free" at bounding box center [634, 501] width 225 height 40
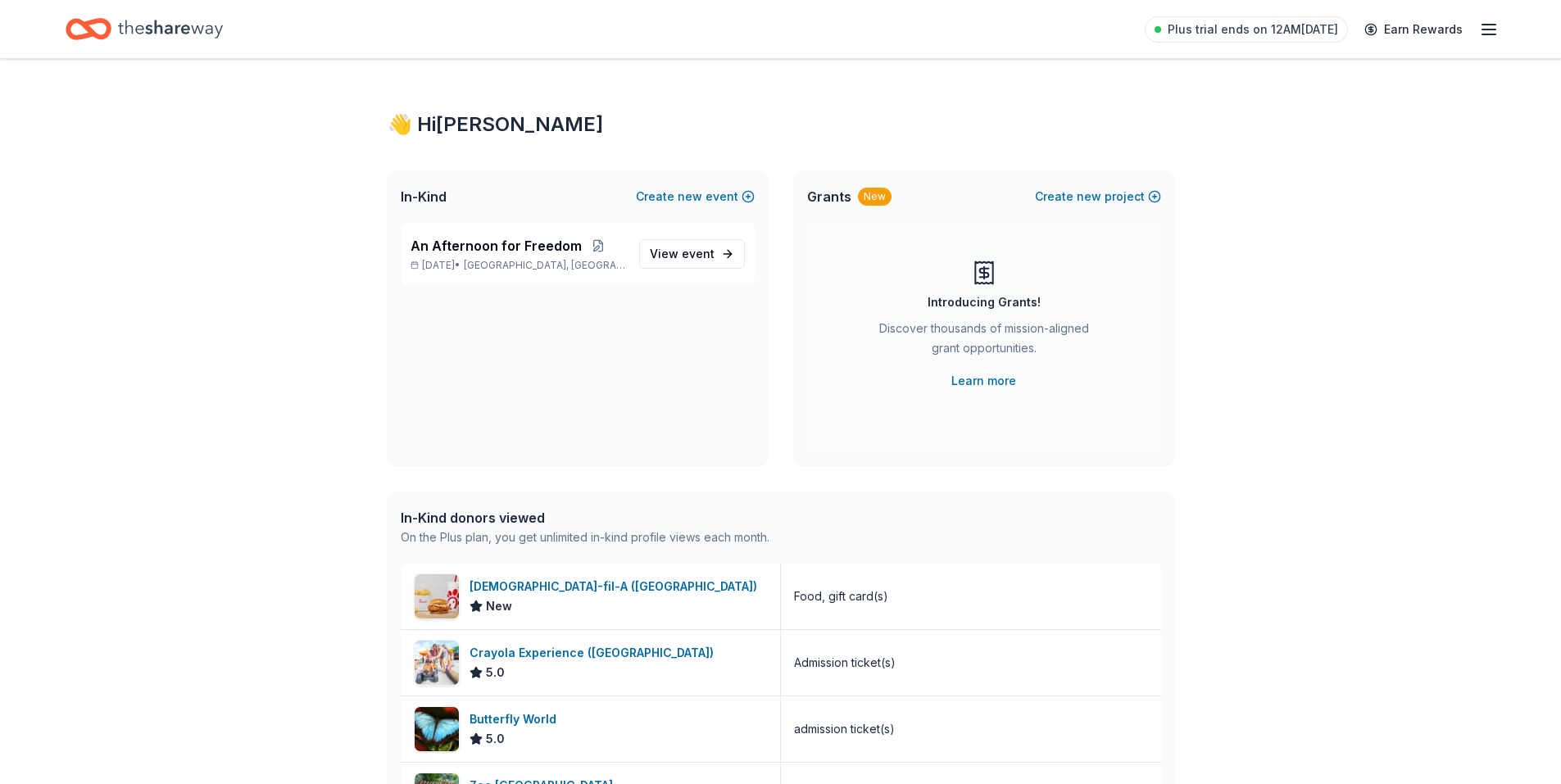
click at [1484, 29] on line "button" at bounding box center [1489, 29] width 13 height 0
click at [1489, 29] on line "button" at bounding box center [1489, 29] width 13 height 0
click at [1491, 32] on icon "button" at bounding box center [1489, 29] width 19 height 19
click at [1301, 129] on link "Account" at bounding box center [1292, 126] width 51 height 16
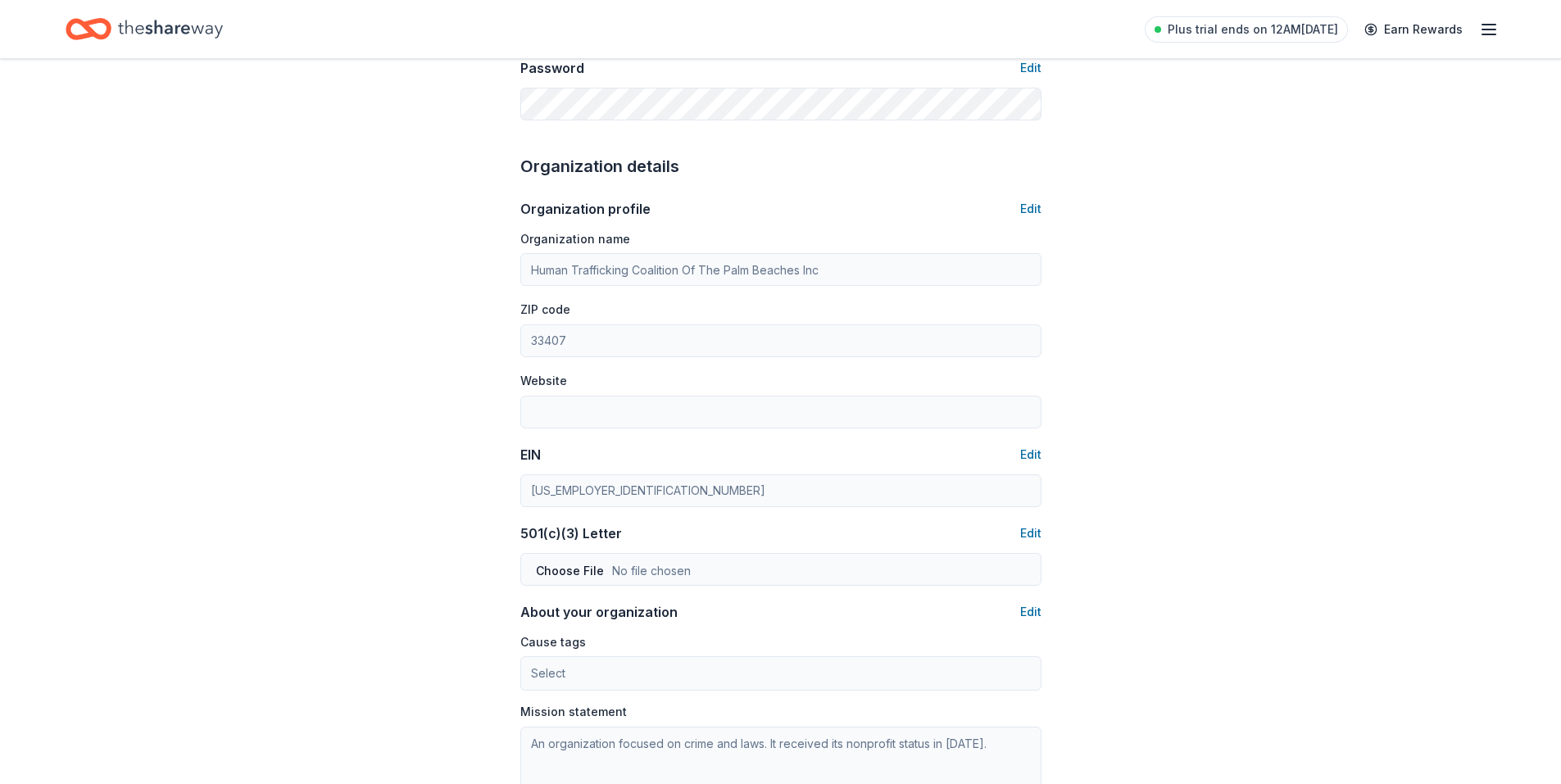
scroll to position [655, 0]
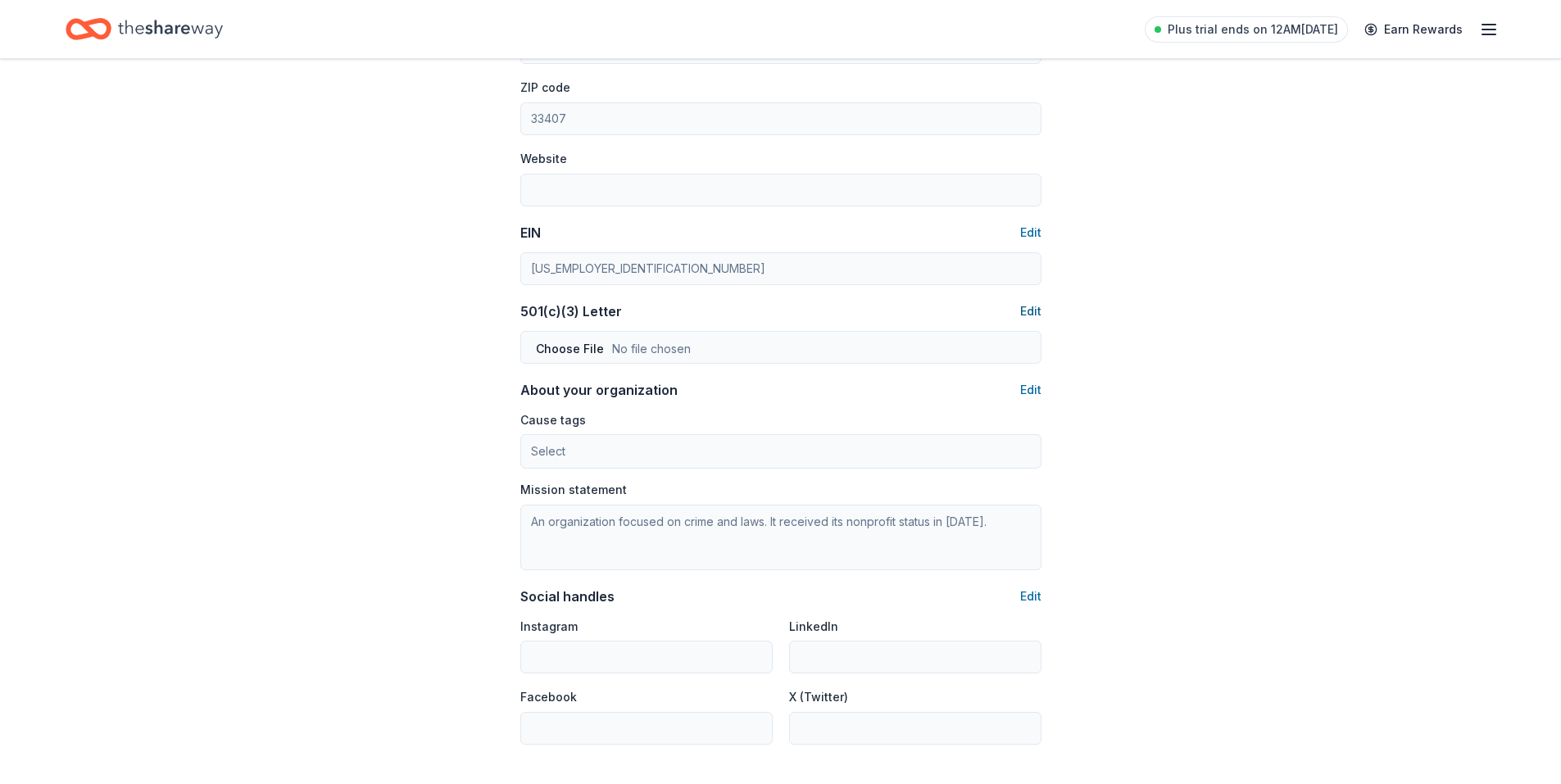
click at [1030, 312] on button "Edit" at bounding box center [1030, 311] width 21 height 19
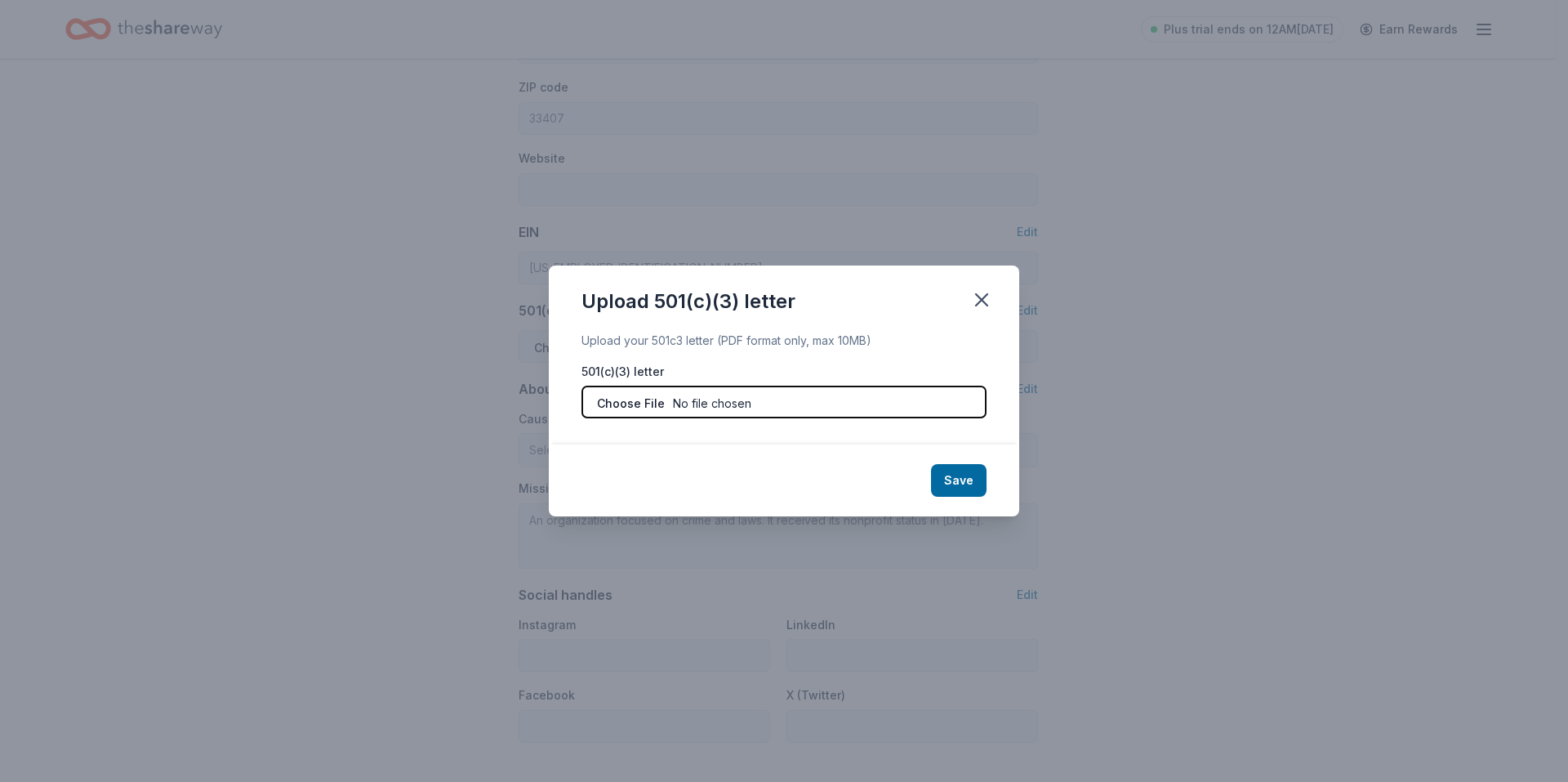
click at [726, 403] on input "file" at bounding box center [784, 401] width 405 height 33
type input "C:\fakepath\IRS Certificate of Exemption.pdf"
click at [964, 477] on button "Save" at bounding box center [959, 480] width 55 height 33
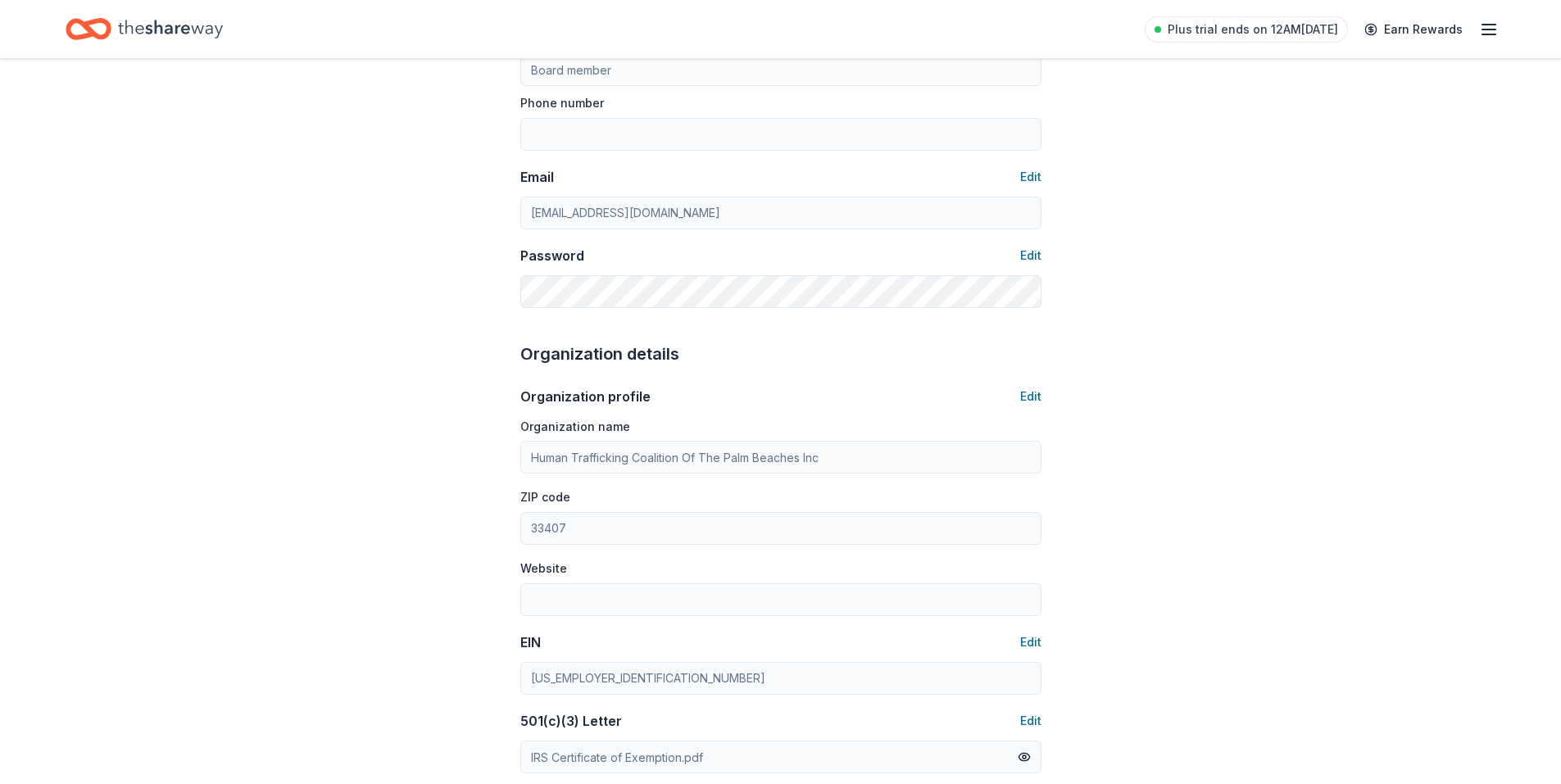
scroll to position [0, 0]
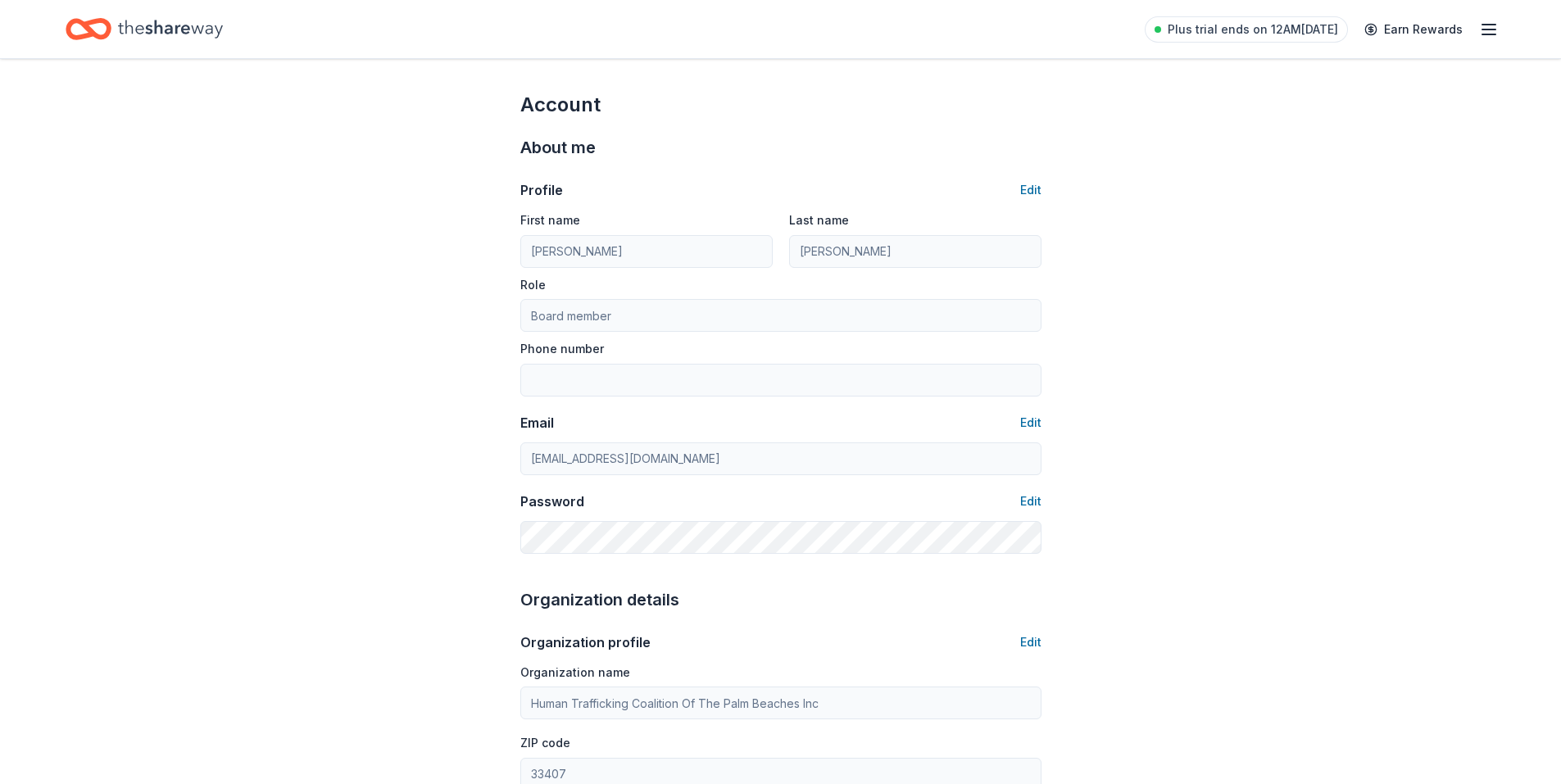
click at [1489, 30] on icon "button" at bounding box center [1489, 29] width 19 height 19
click at [1289, 207] on span "Billing Plus" at bounding box center [1306, 205] width 78 height 19
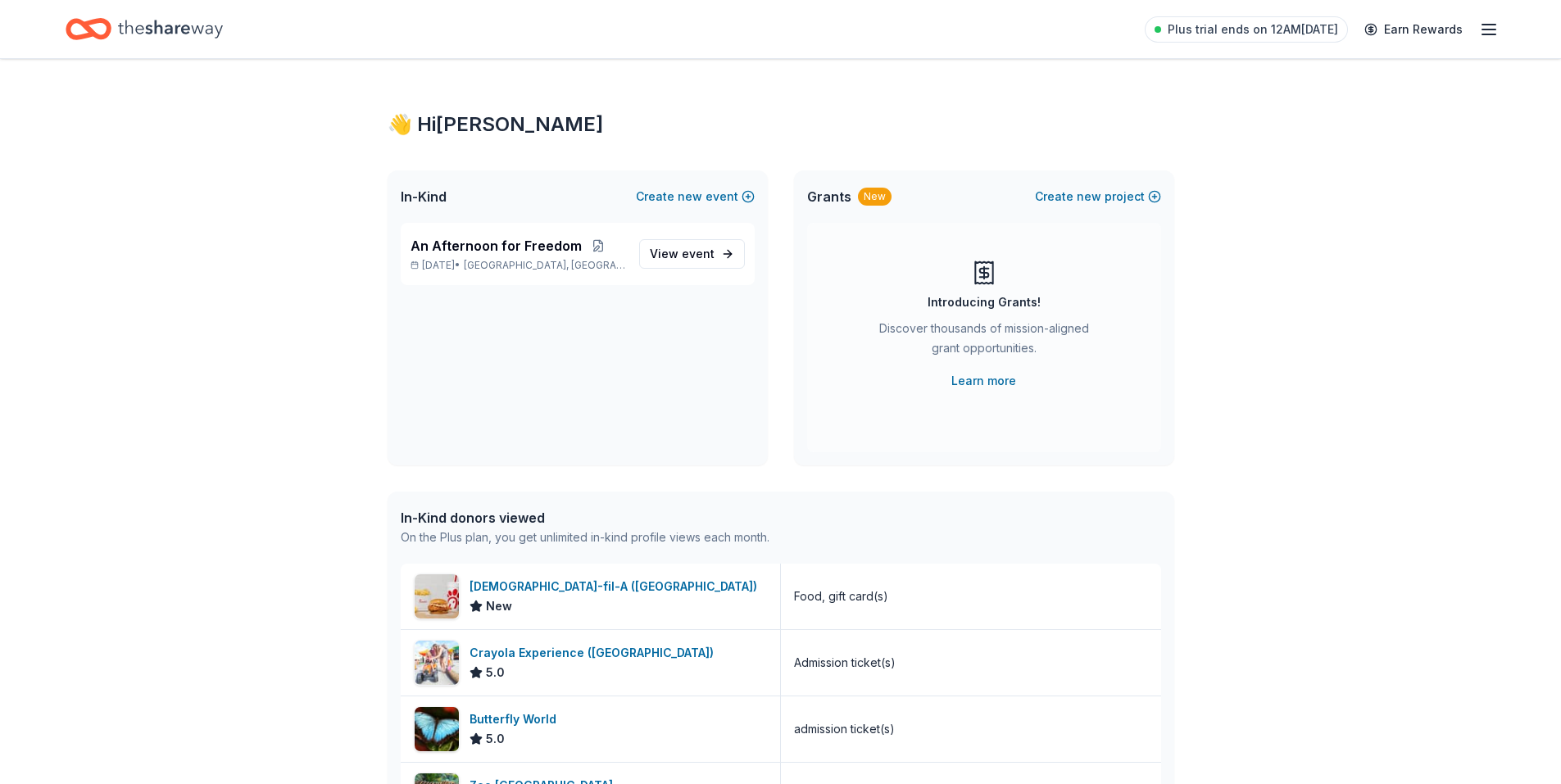
click at [1485, 27] on icon "button" at bounding box center [1489, 29] width 19 height 19
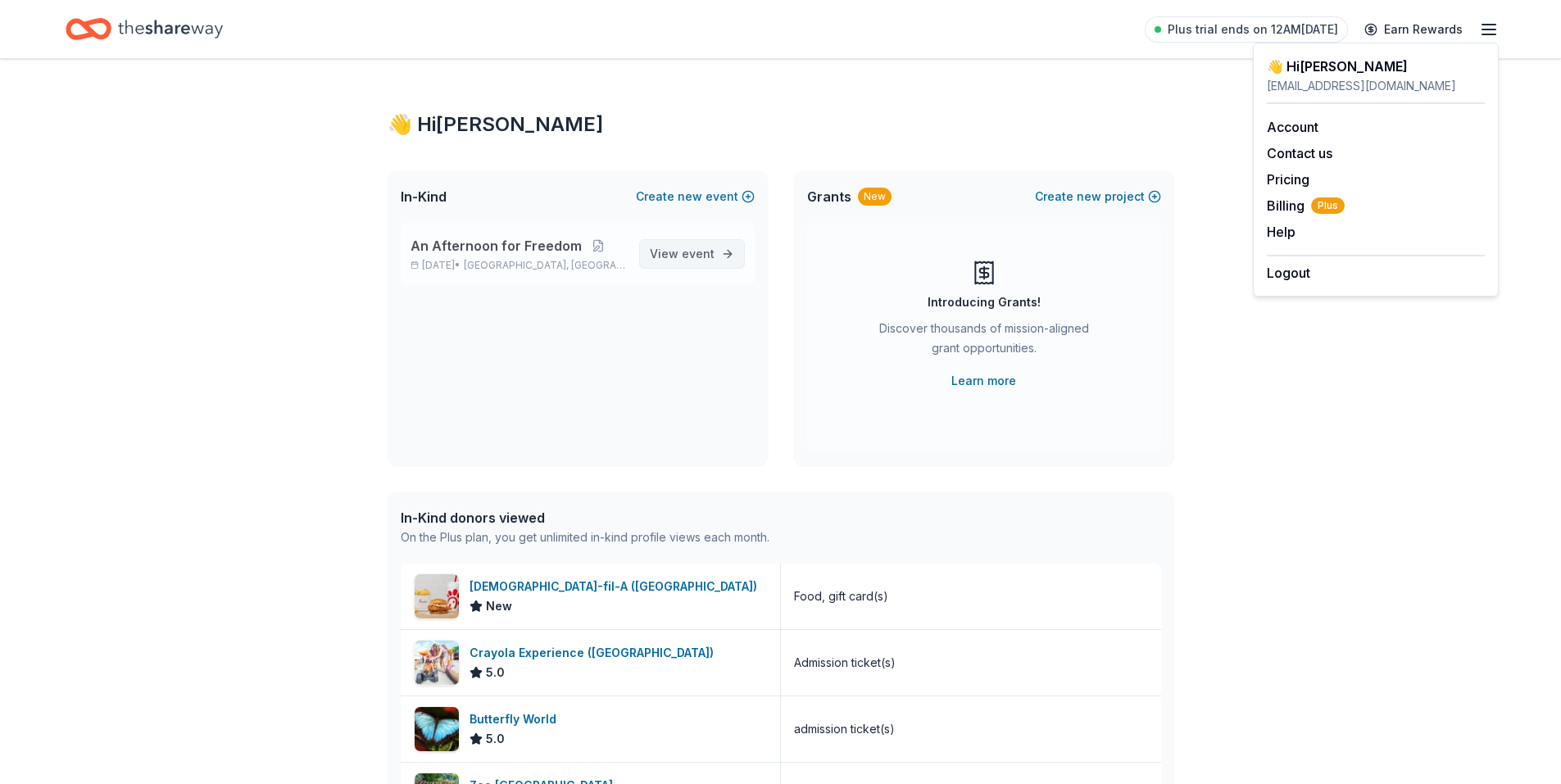
click at [701, 253] on span "event" at bounding box center [698, 253] width 33 height 14
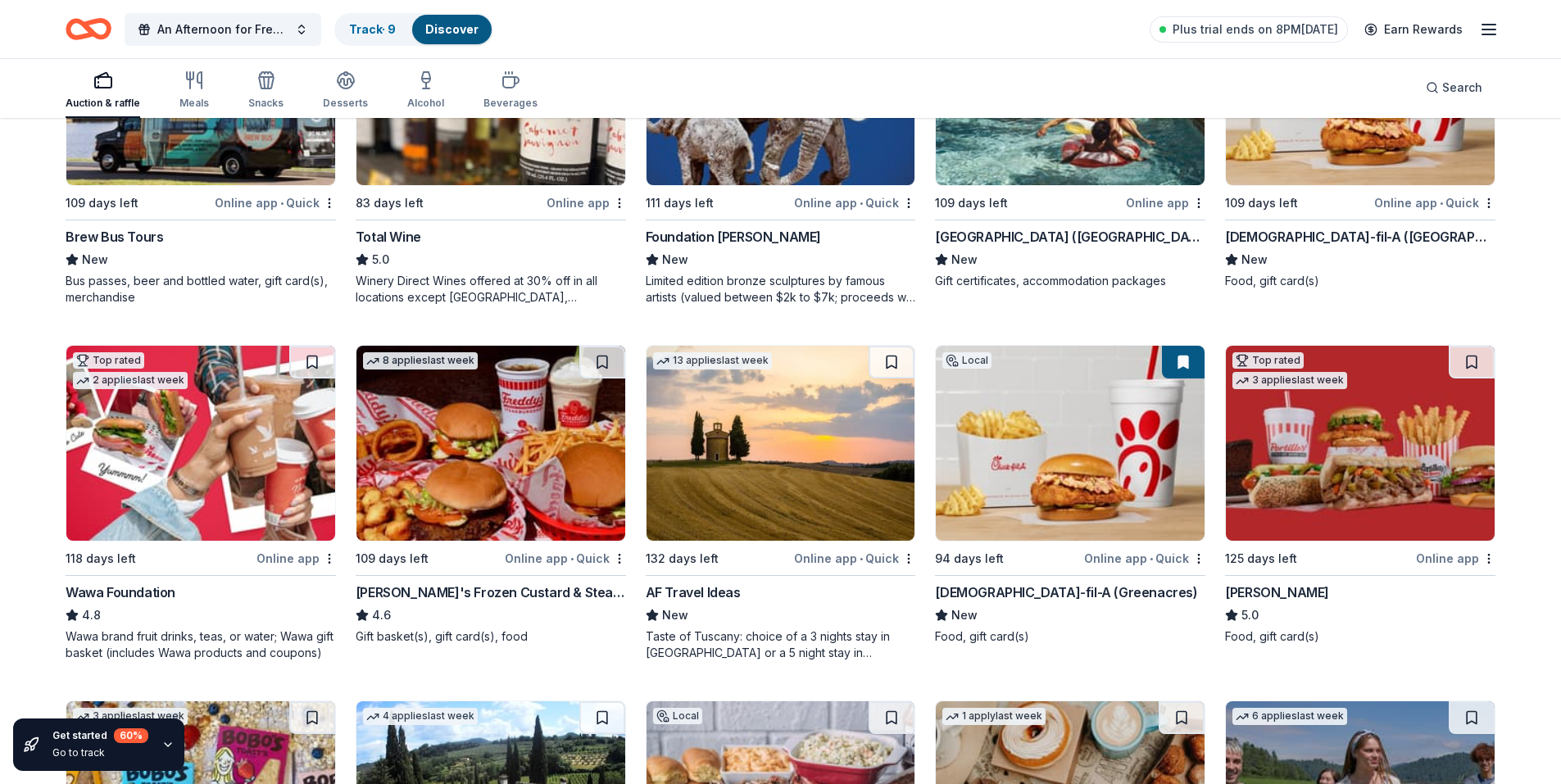
scroll to position [1638, 0]
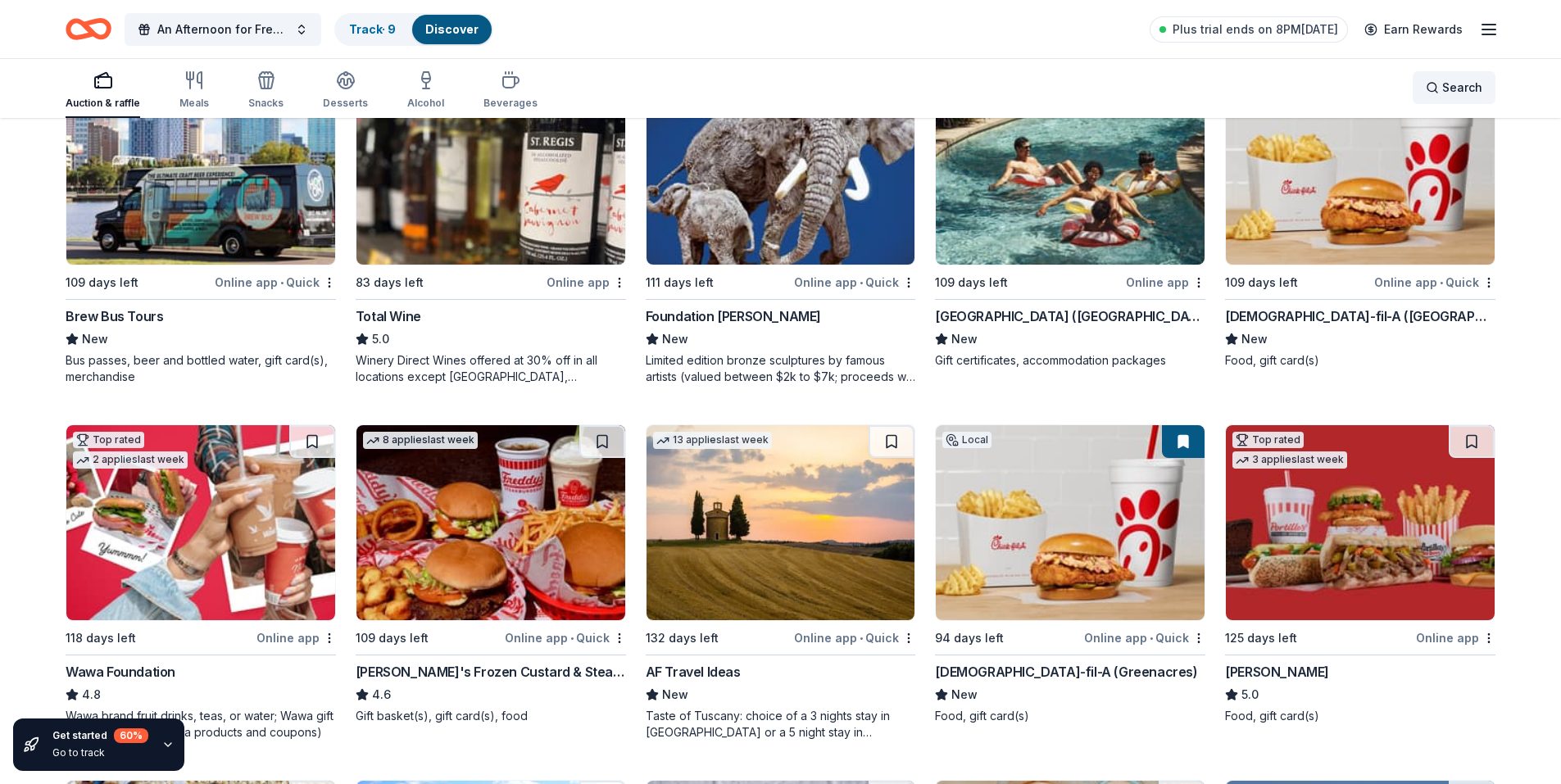
click at [1432, 84] on div "Search" at bounding box center [1453, 87] width 56 height 19
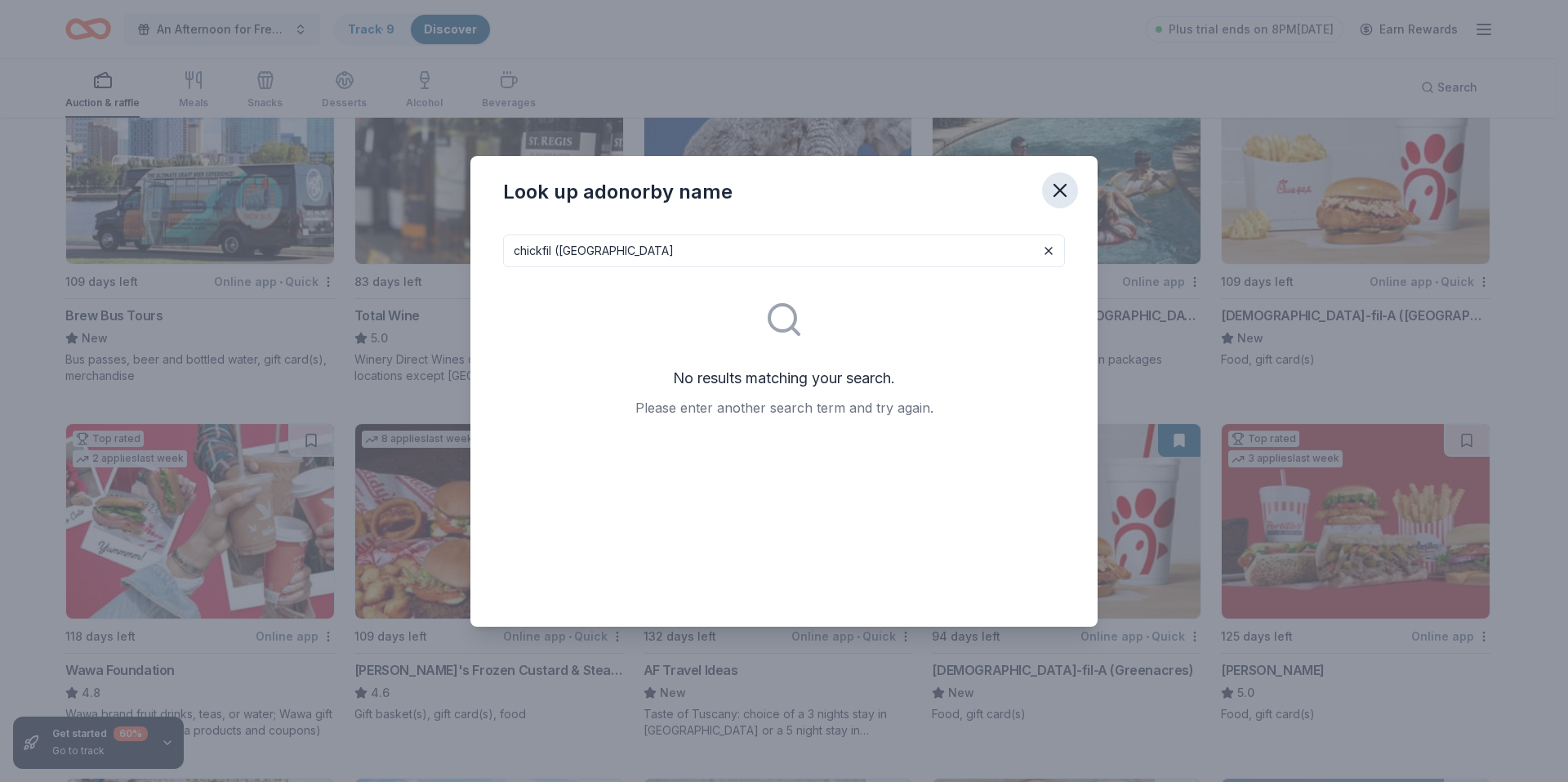
type input "chickfil (West Pal"
click at [1062, 190] on icon "button" at bounding box center [1061, 191] width 12 height 12
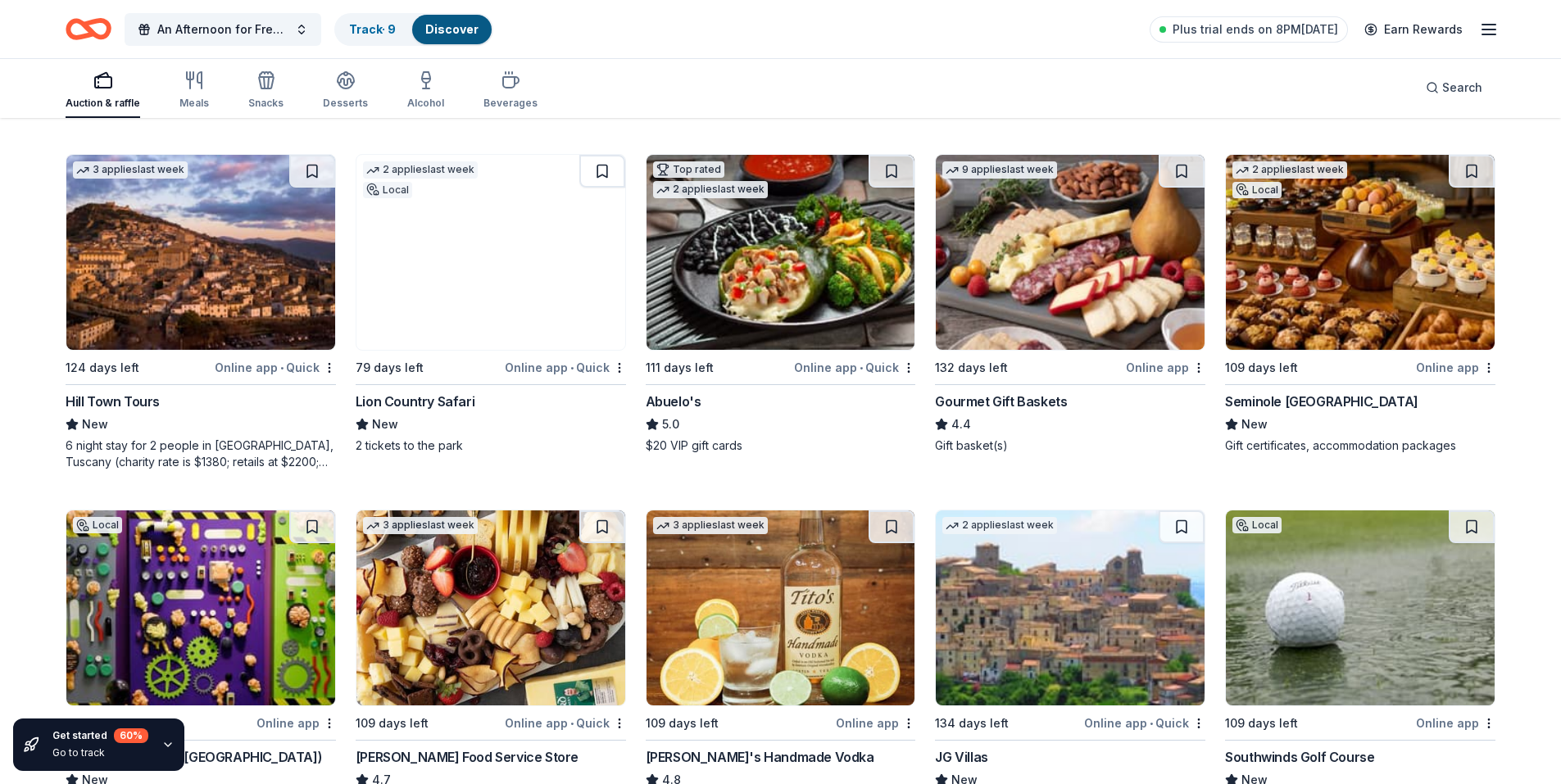
scroll to position [2621, 0]
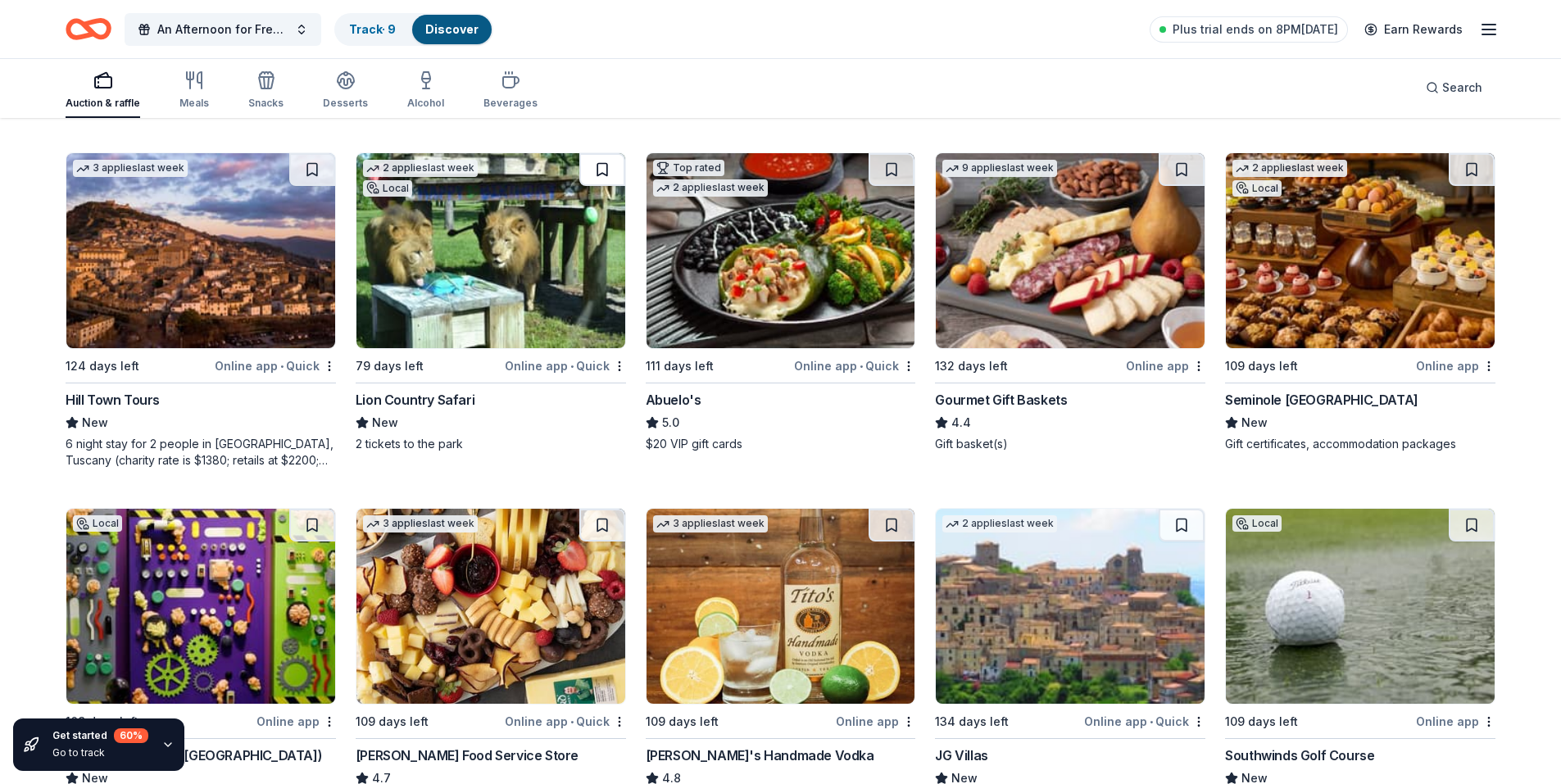
click at [604, 164] on button at bounding box center [602, 169] width 45 height 33
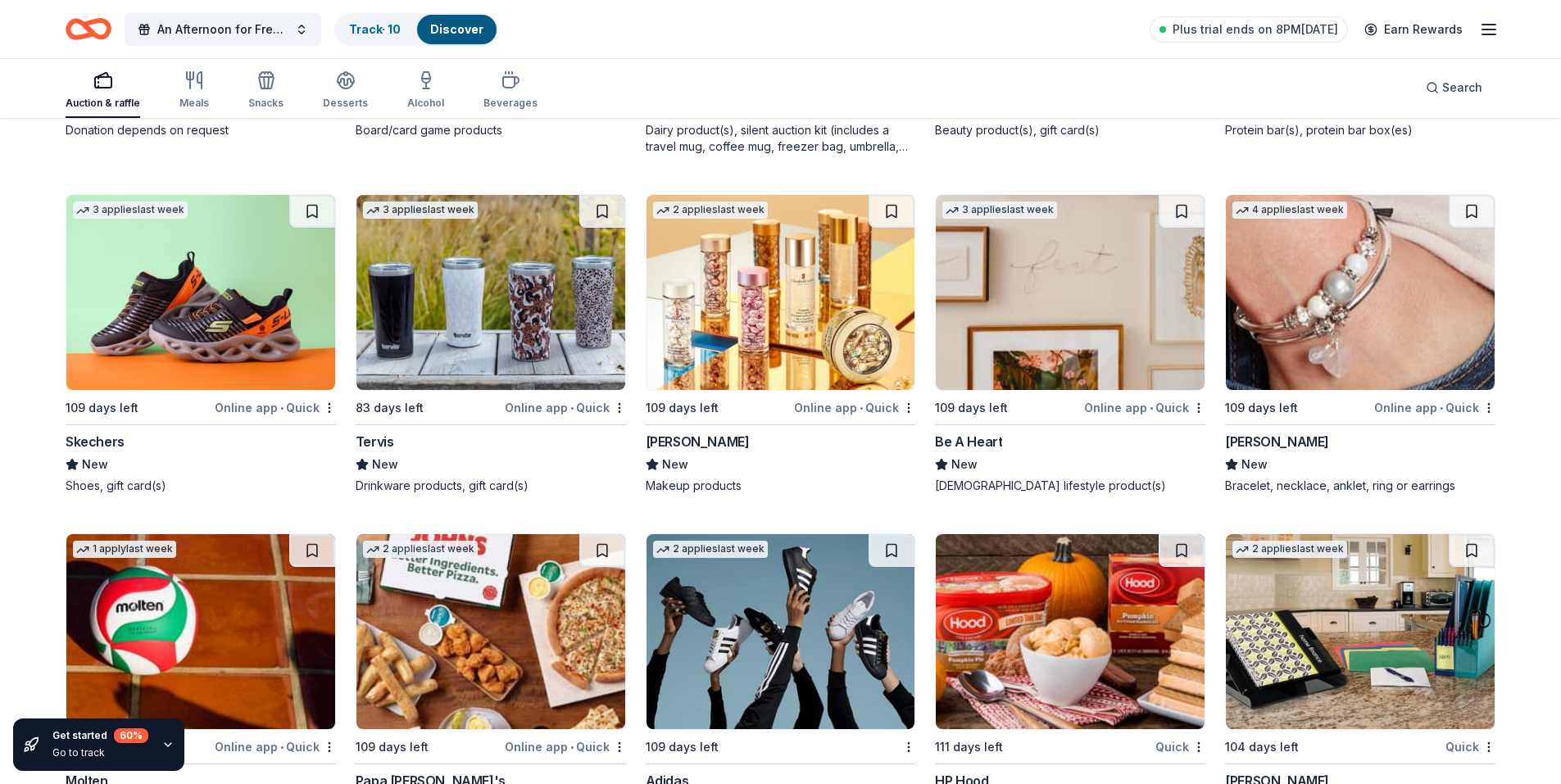
scroll to position [21769, 0]
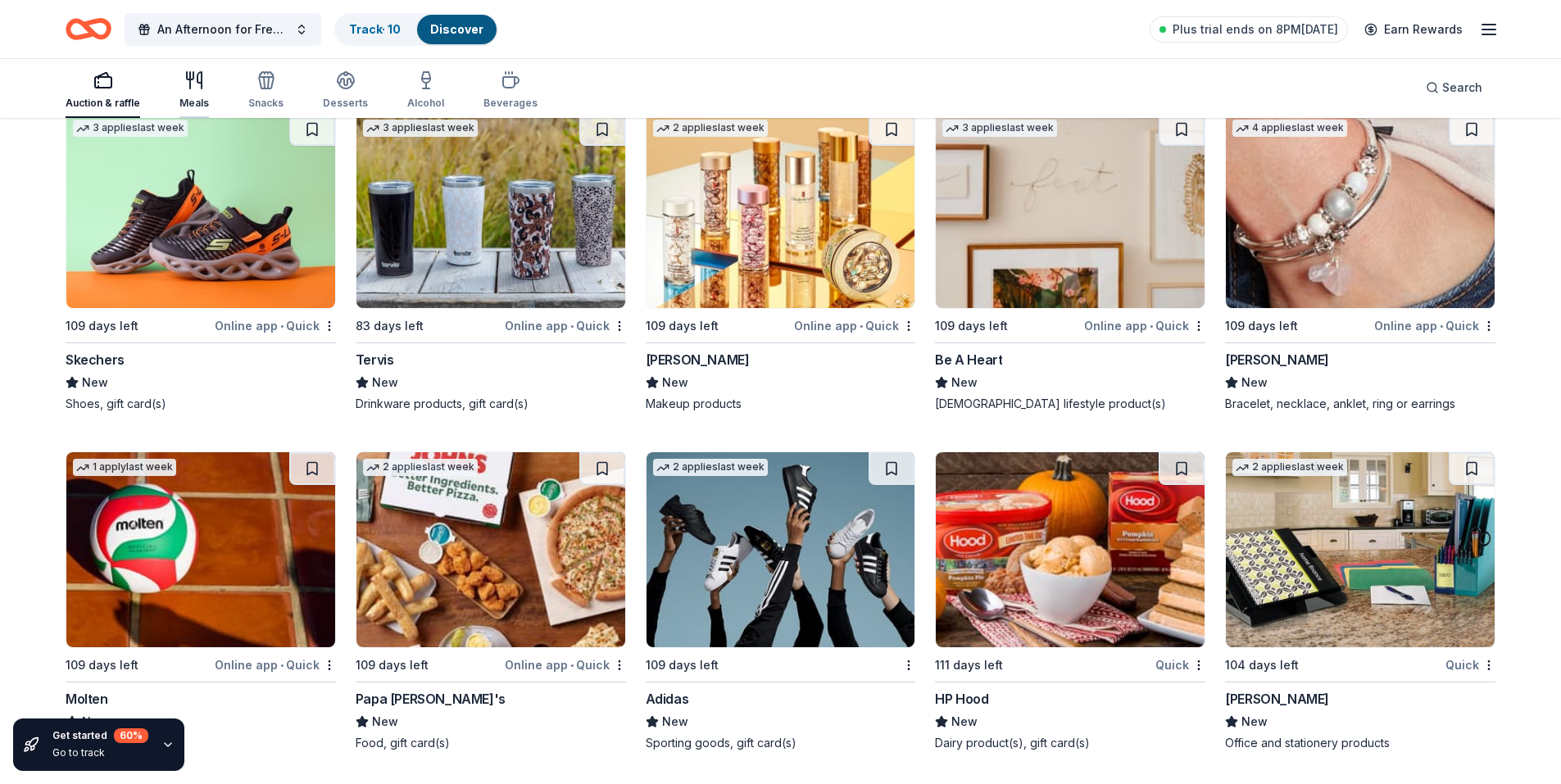
click at [196, 90] on div "Meals" at bounding box center [194, 90] width 29 height 40
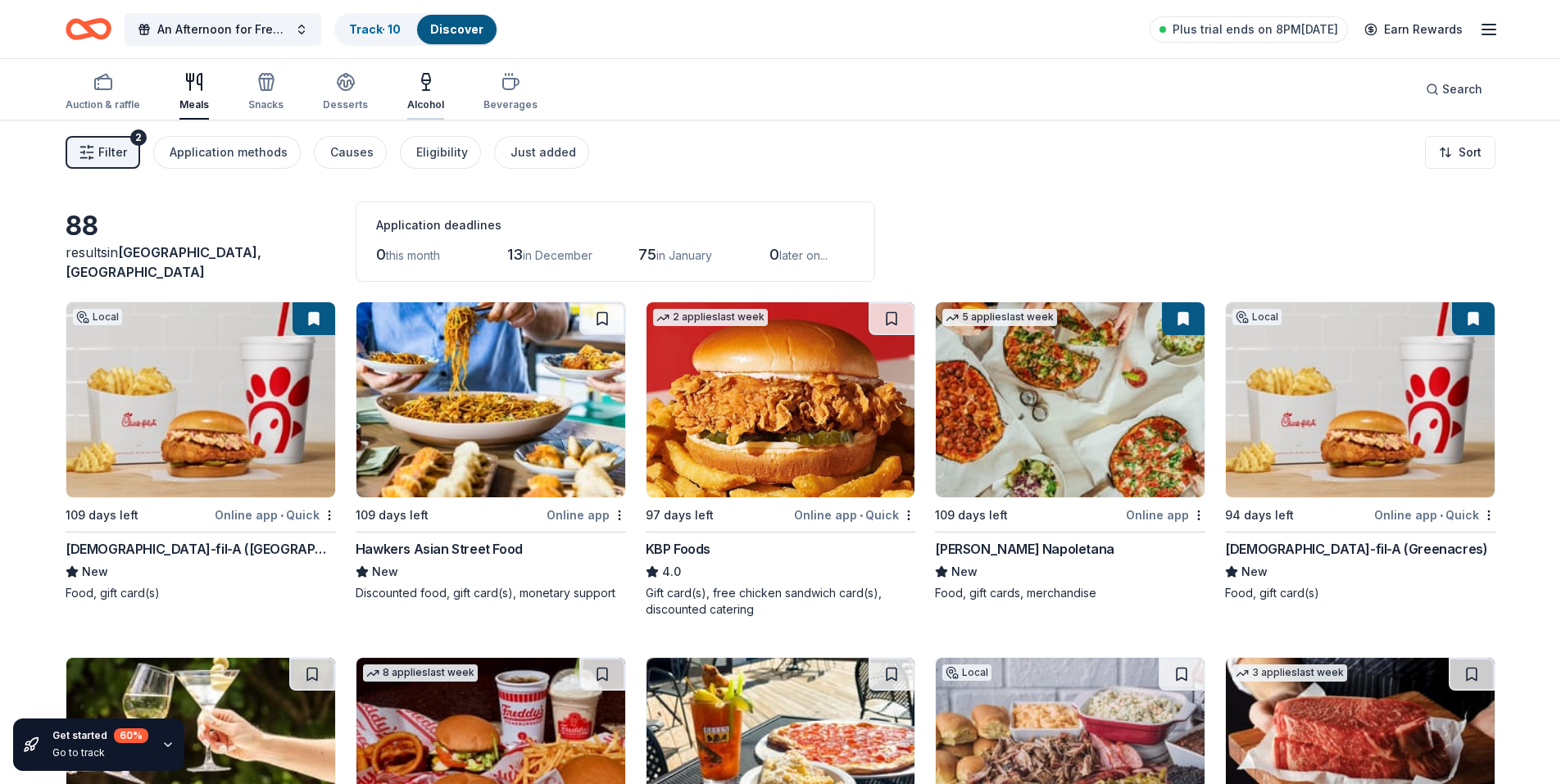
click at [433, 82] on div "button" at bounding box center [425, 82] width 37 height 19
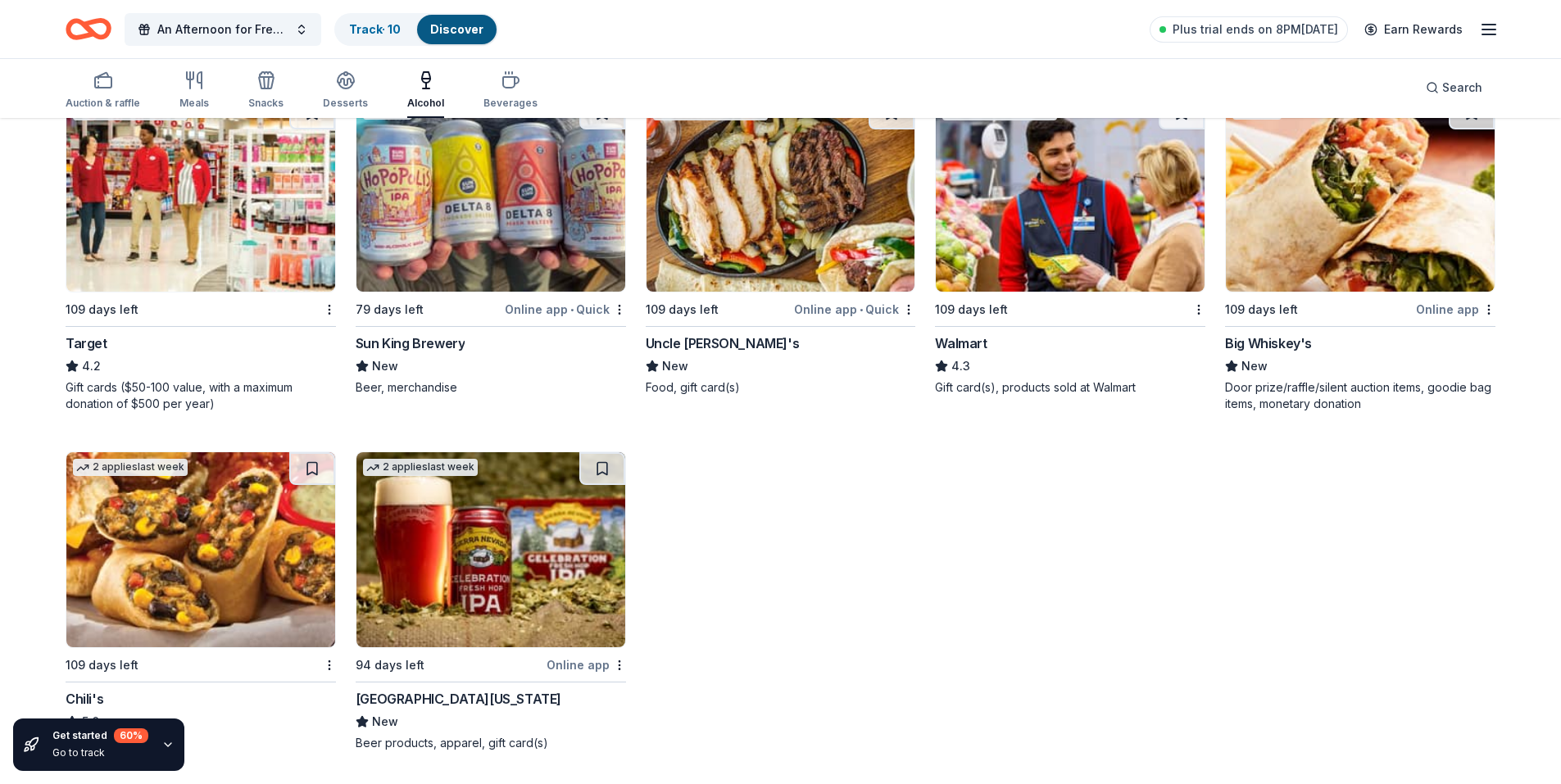
scroll to position [862, 0]
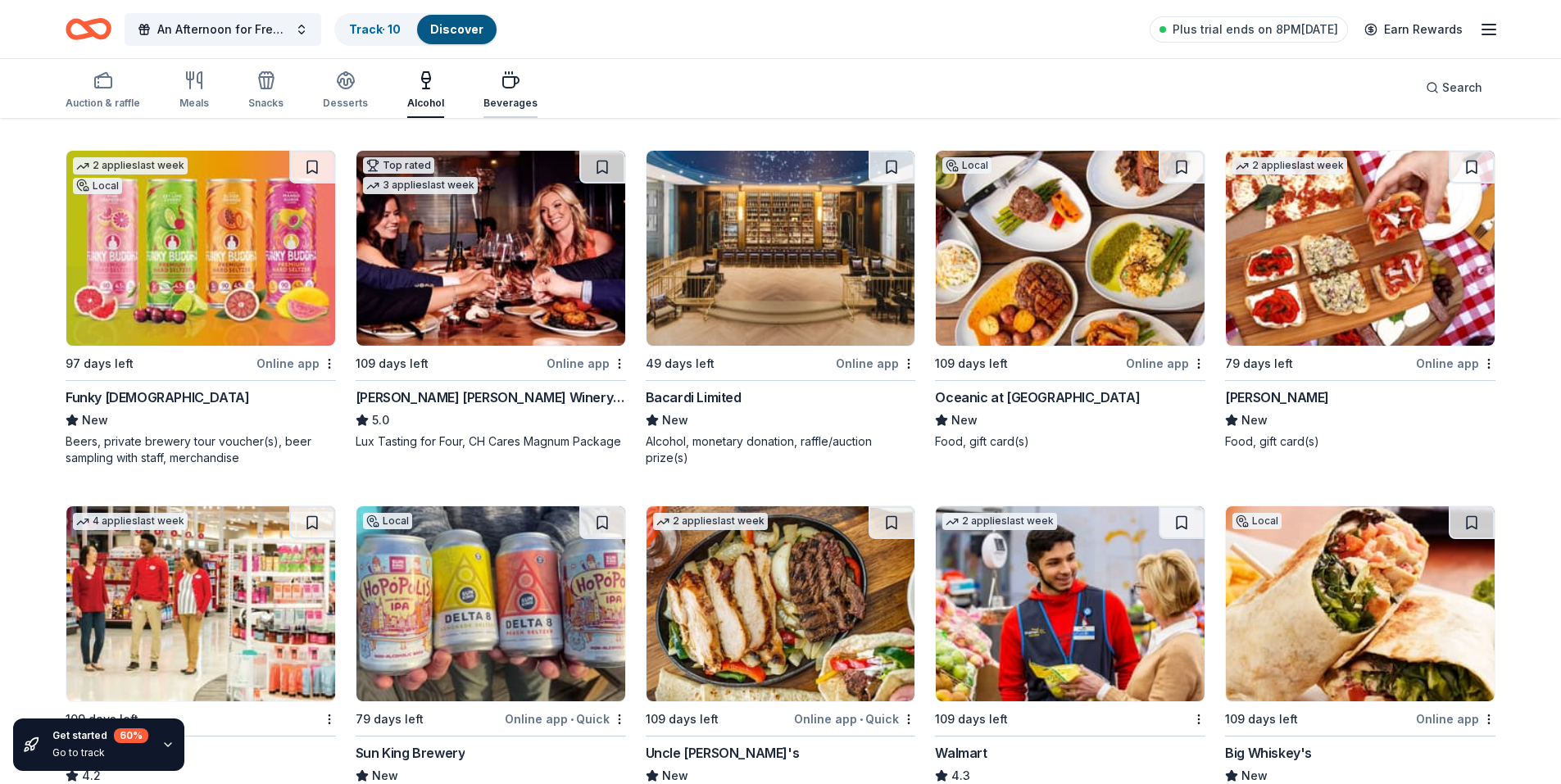
click at [489, 88] on div "button" at bounding box center [511, 80] width 54 height 19
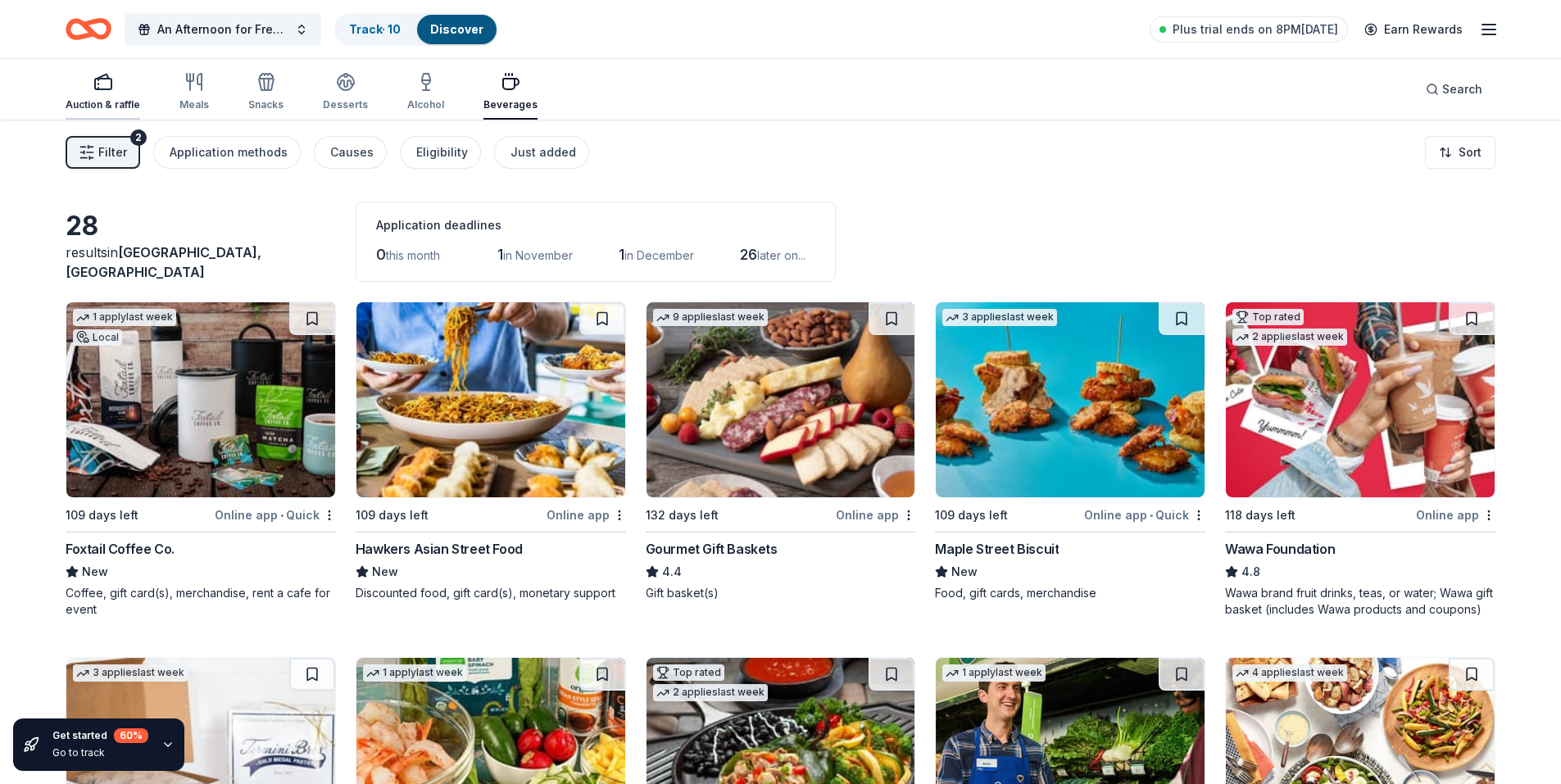
click at [100, 95] on div "Auction & raffle" at bounding box center [103, 92] width 75 height 40
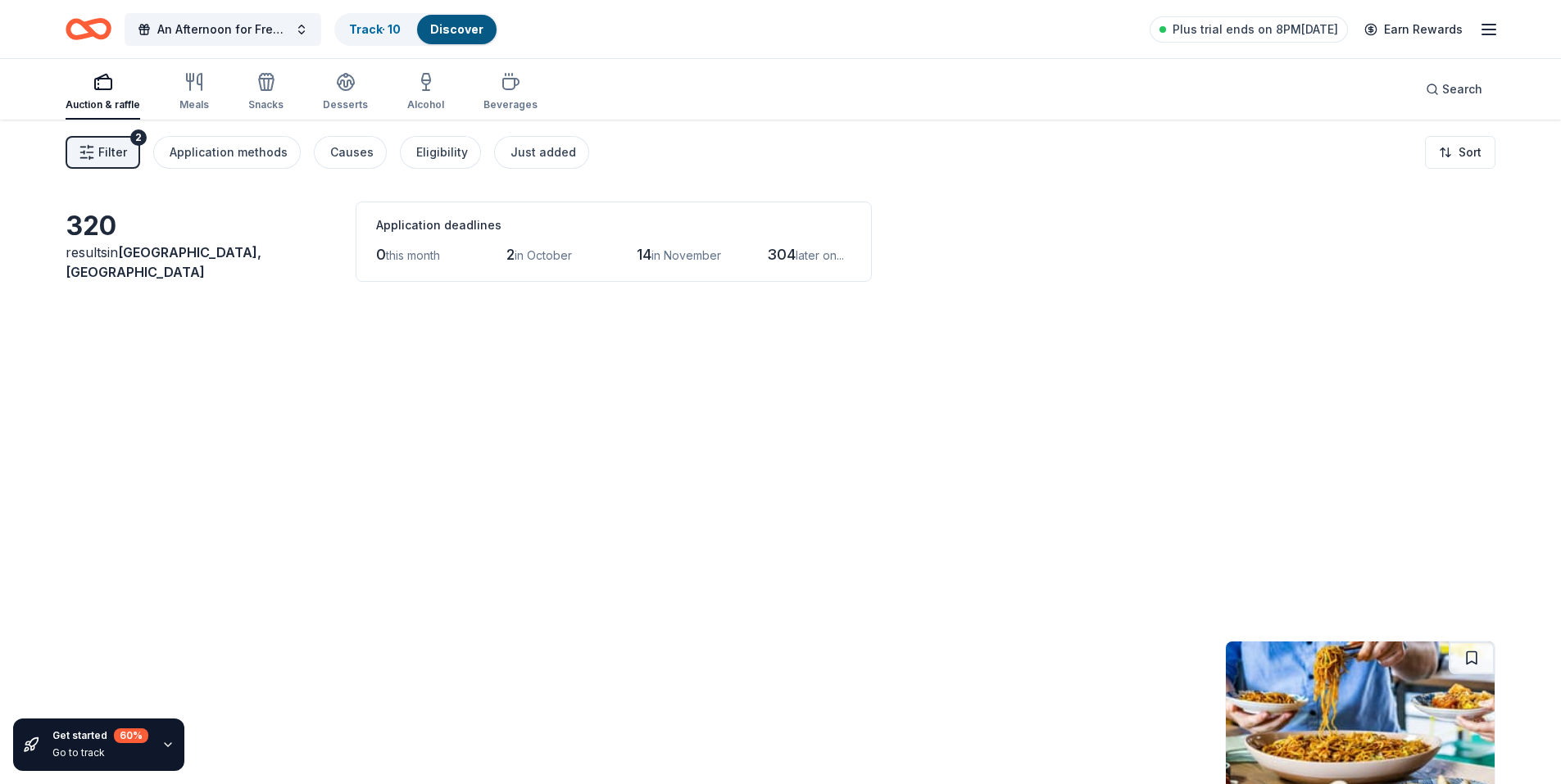
click at [97, 93] on div "Auction & raffle" at bounding box center [103, 92] width 75 height 40
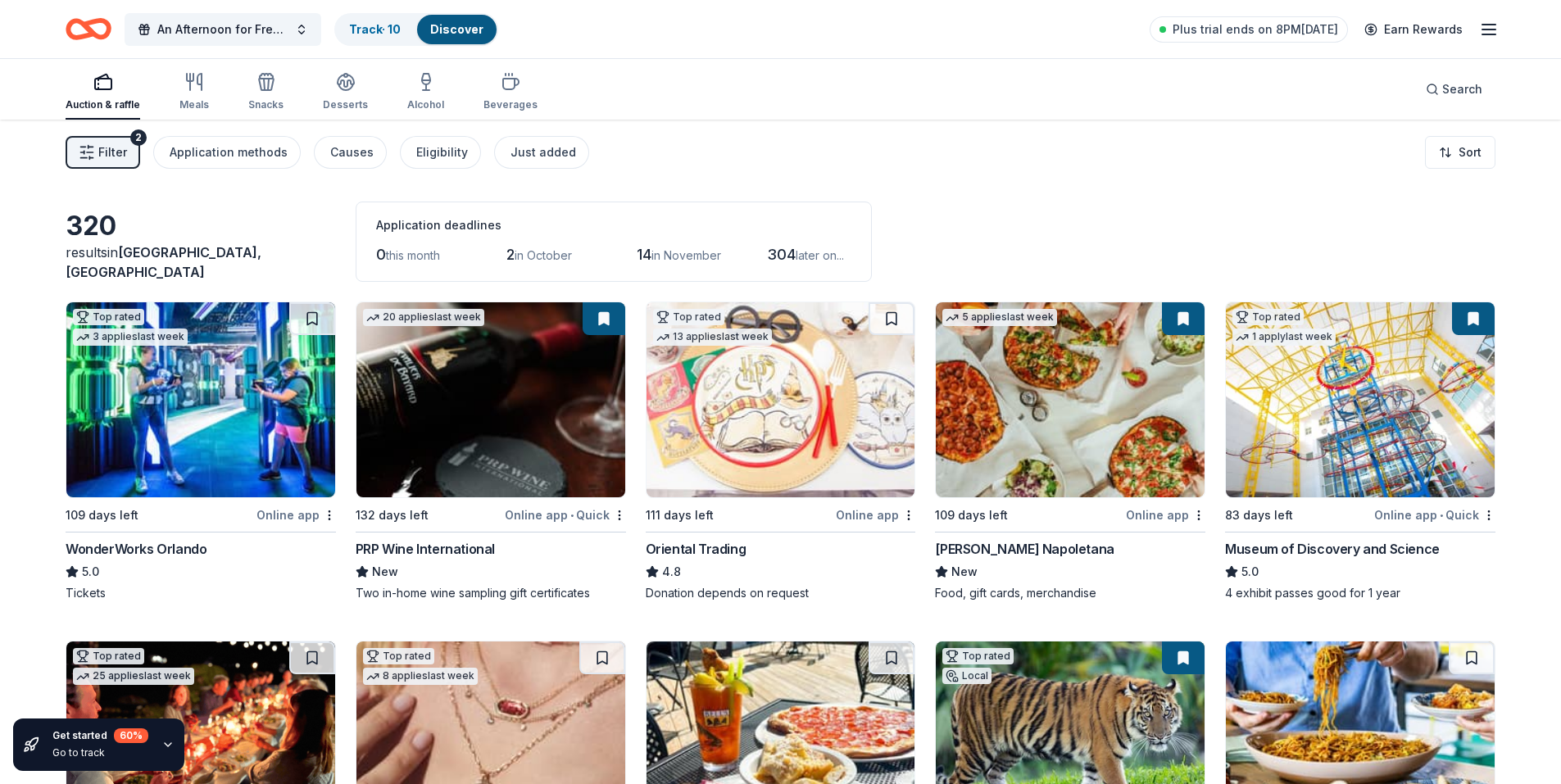
click at [599, 317] on button at bounding box center [604, 318] width 43 height 33
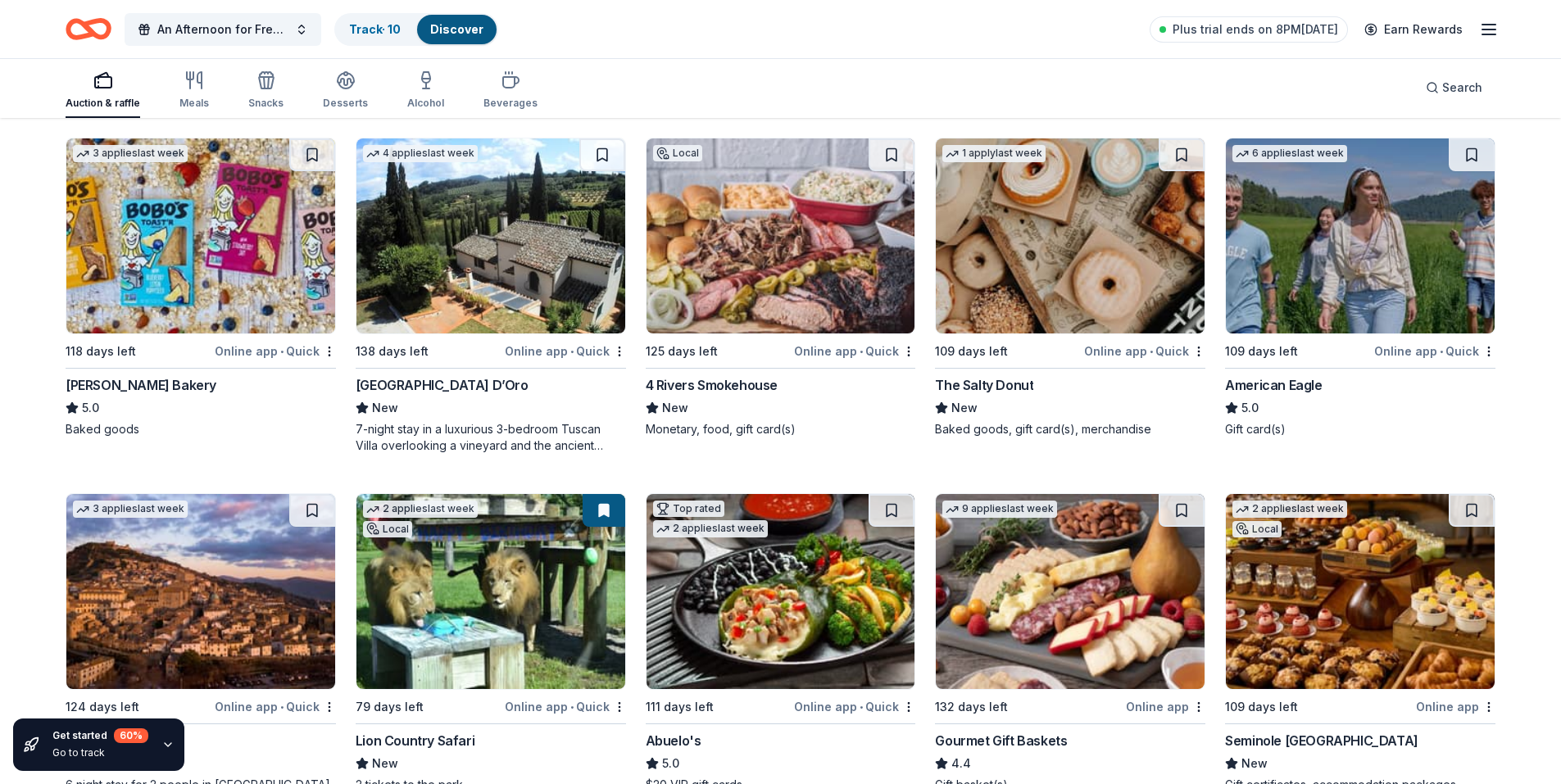
scroll to position [2376, 0]
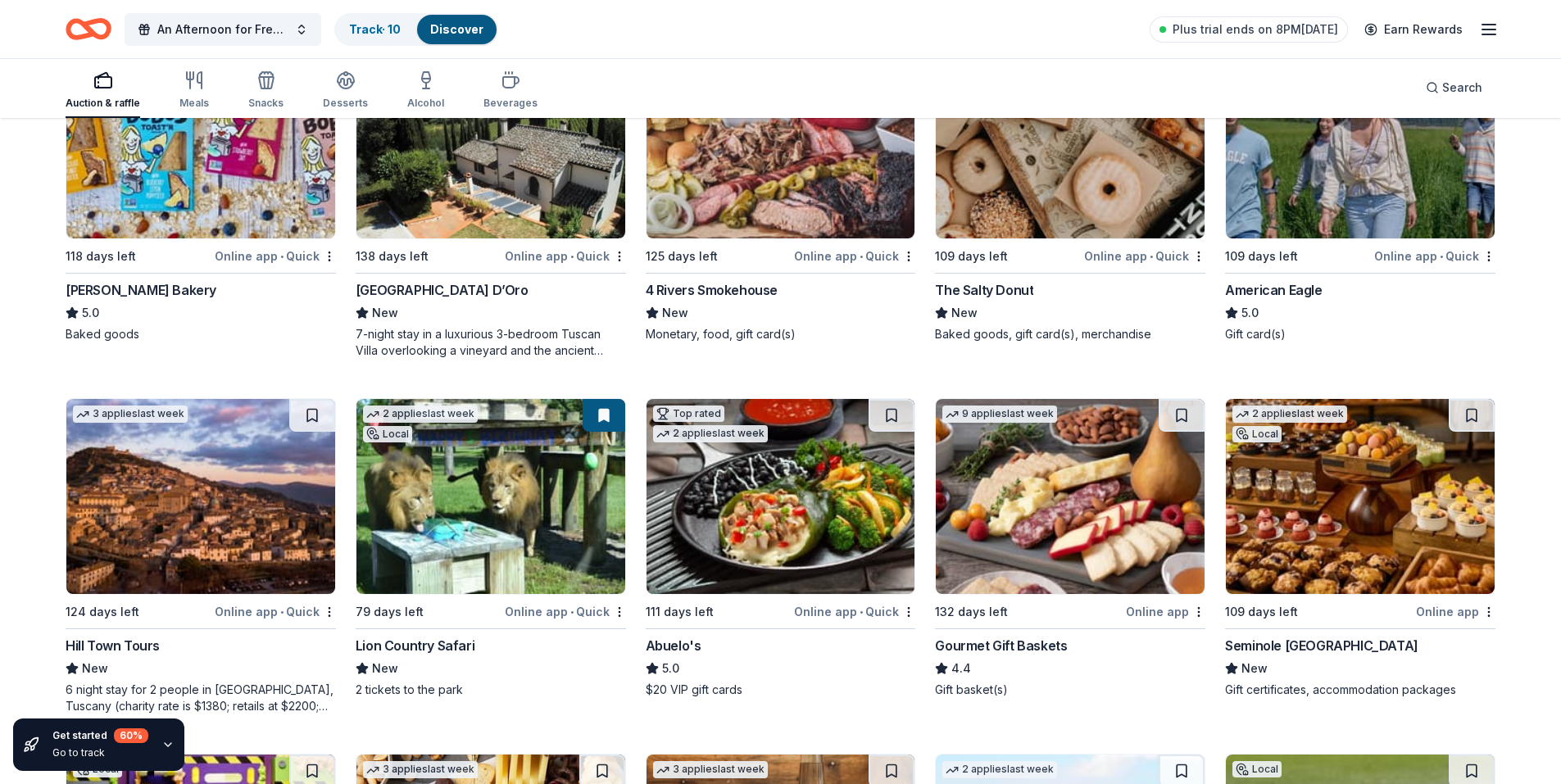
click at [1369, 468] on img at bounding box center [1360, 496] width 269 height 195
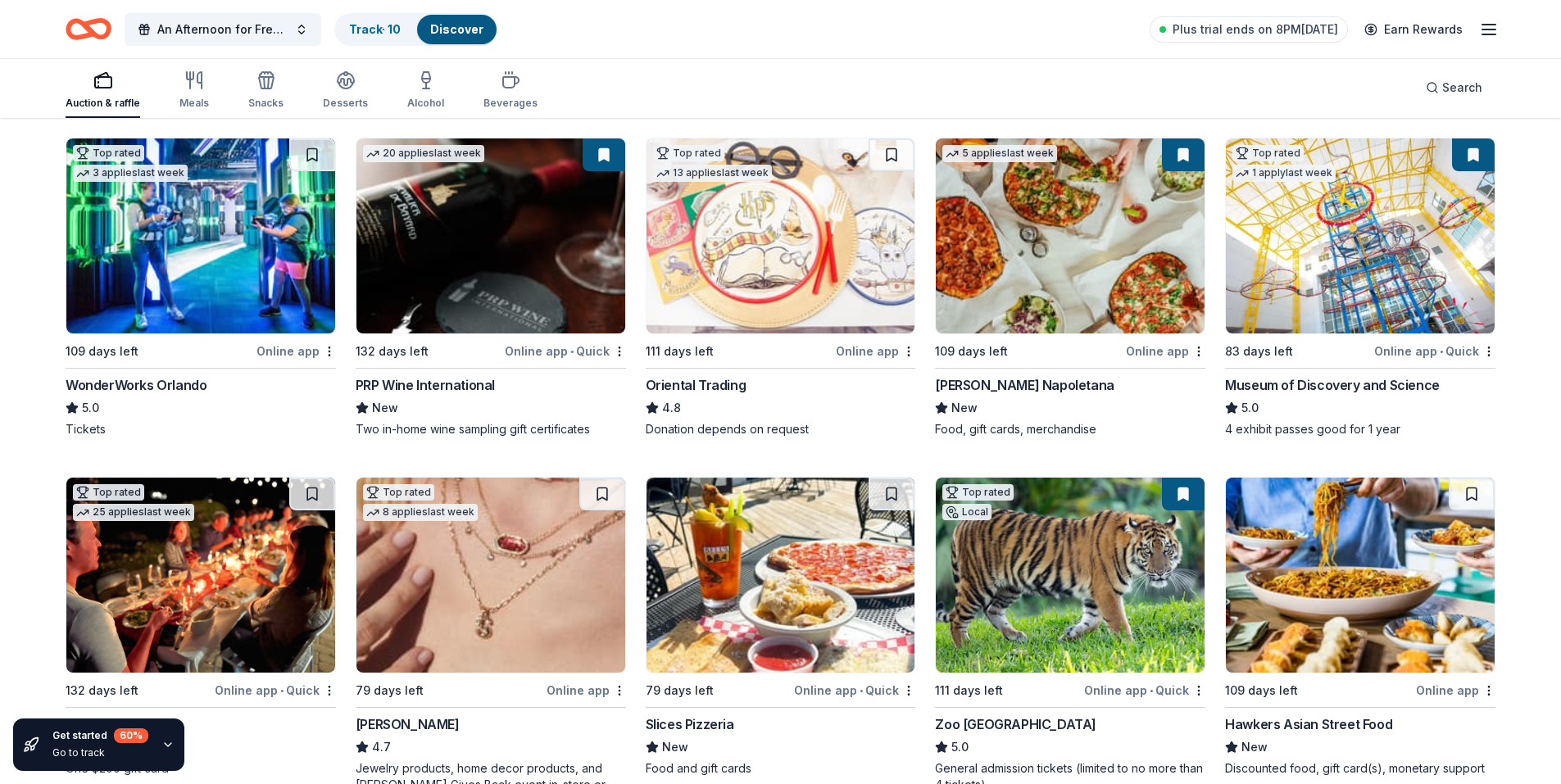
scroll to position [409, 0]
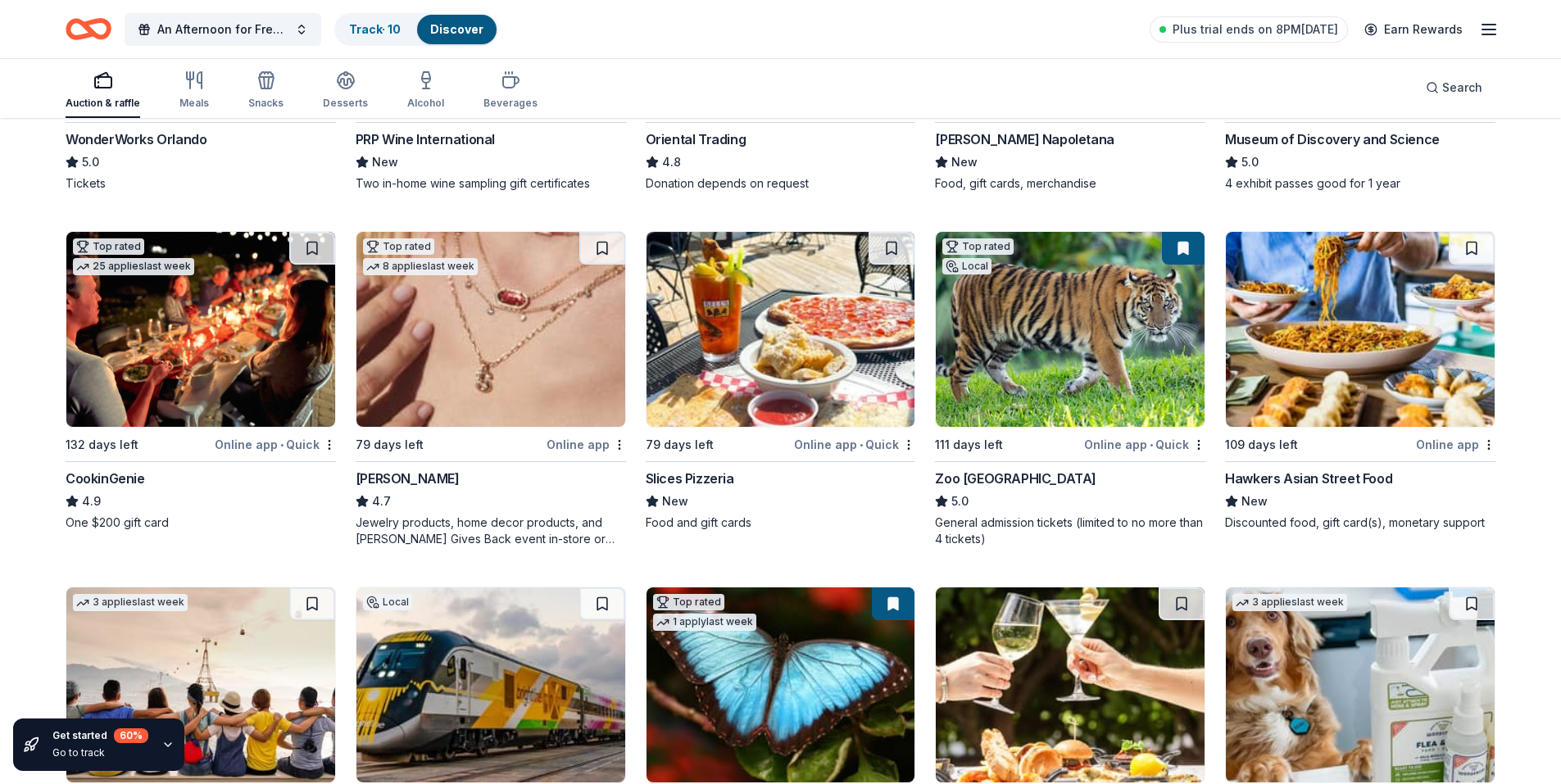
click at [1056, 360] on img at bounding box center [1070, 328] width 269 height 195
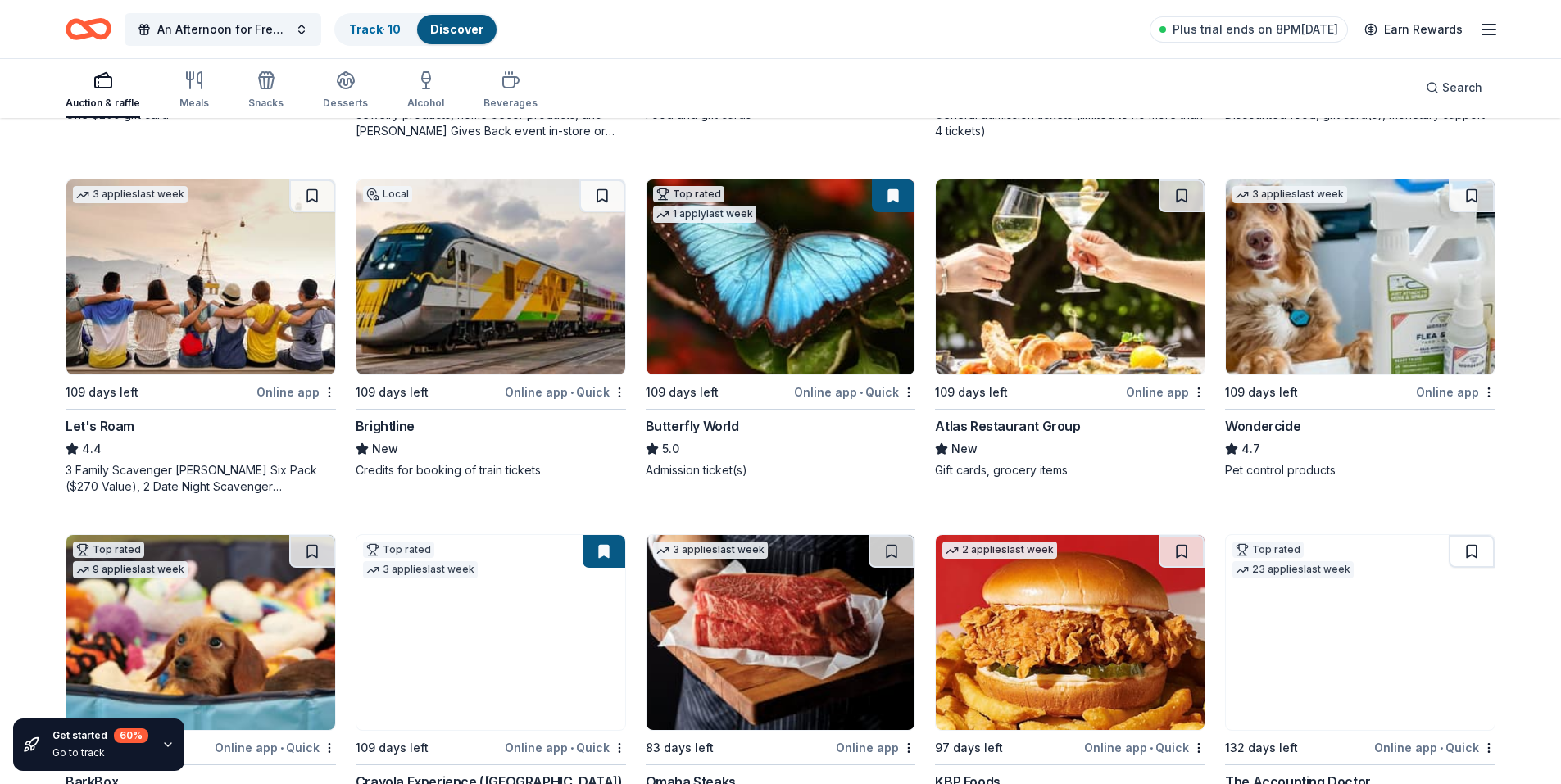
scroll to position [819, 0]
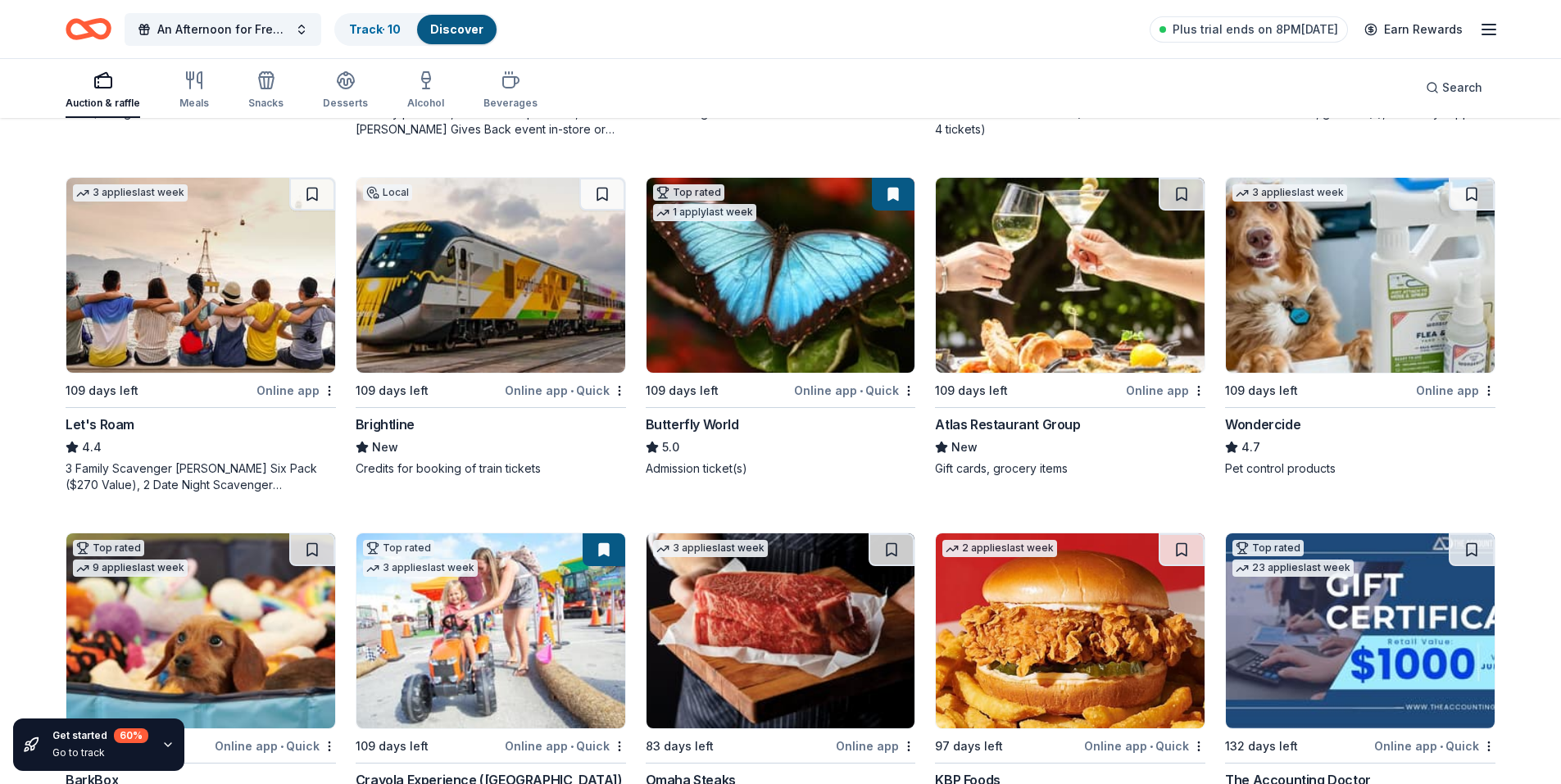
click at [465, 292] on img at bounding box center [490, 275] width 269 height 195
click at [826, 290] on img at bounding box center [780, 275] width 269 height 195
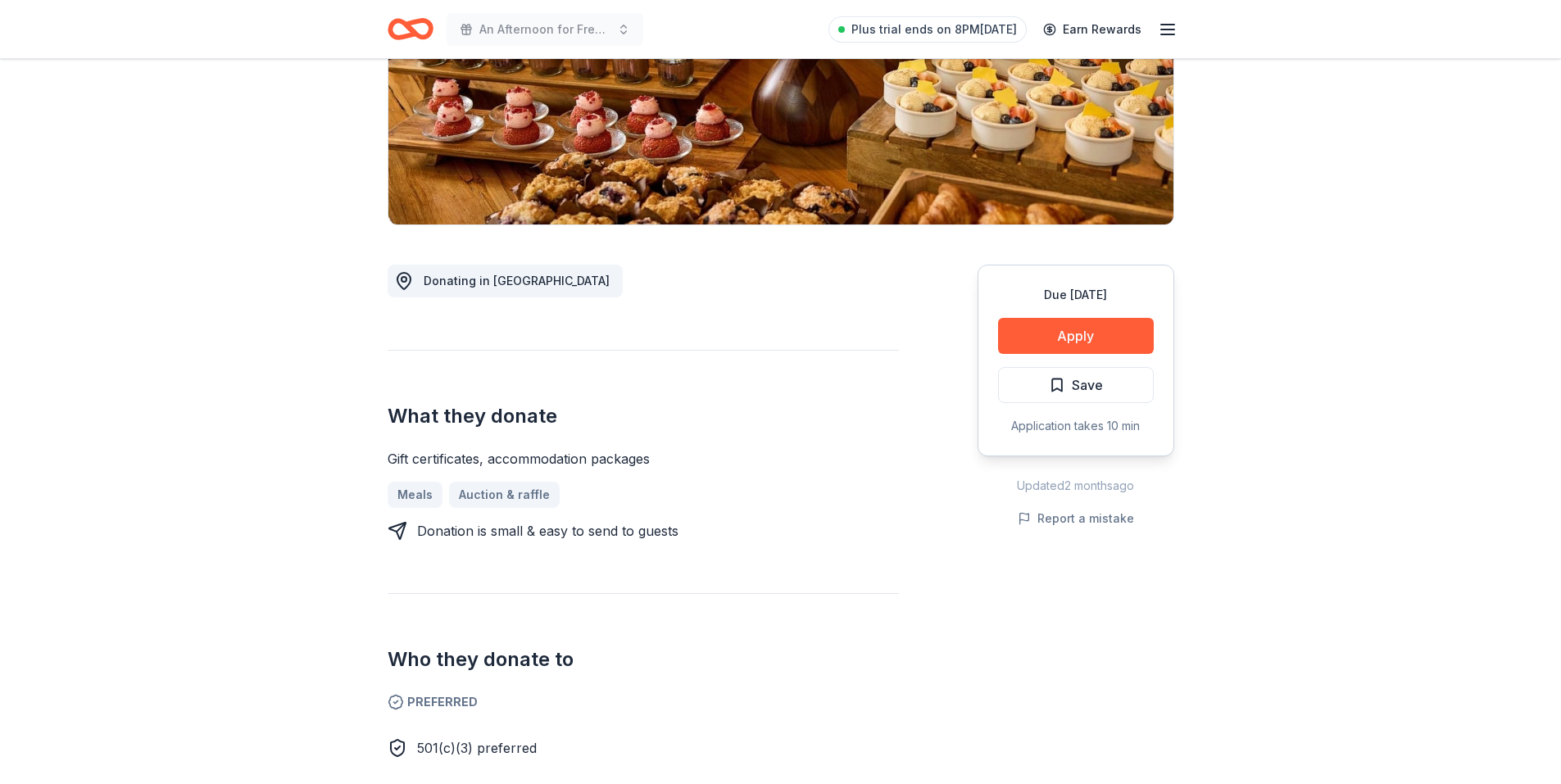
scroll to position [246, 0]
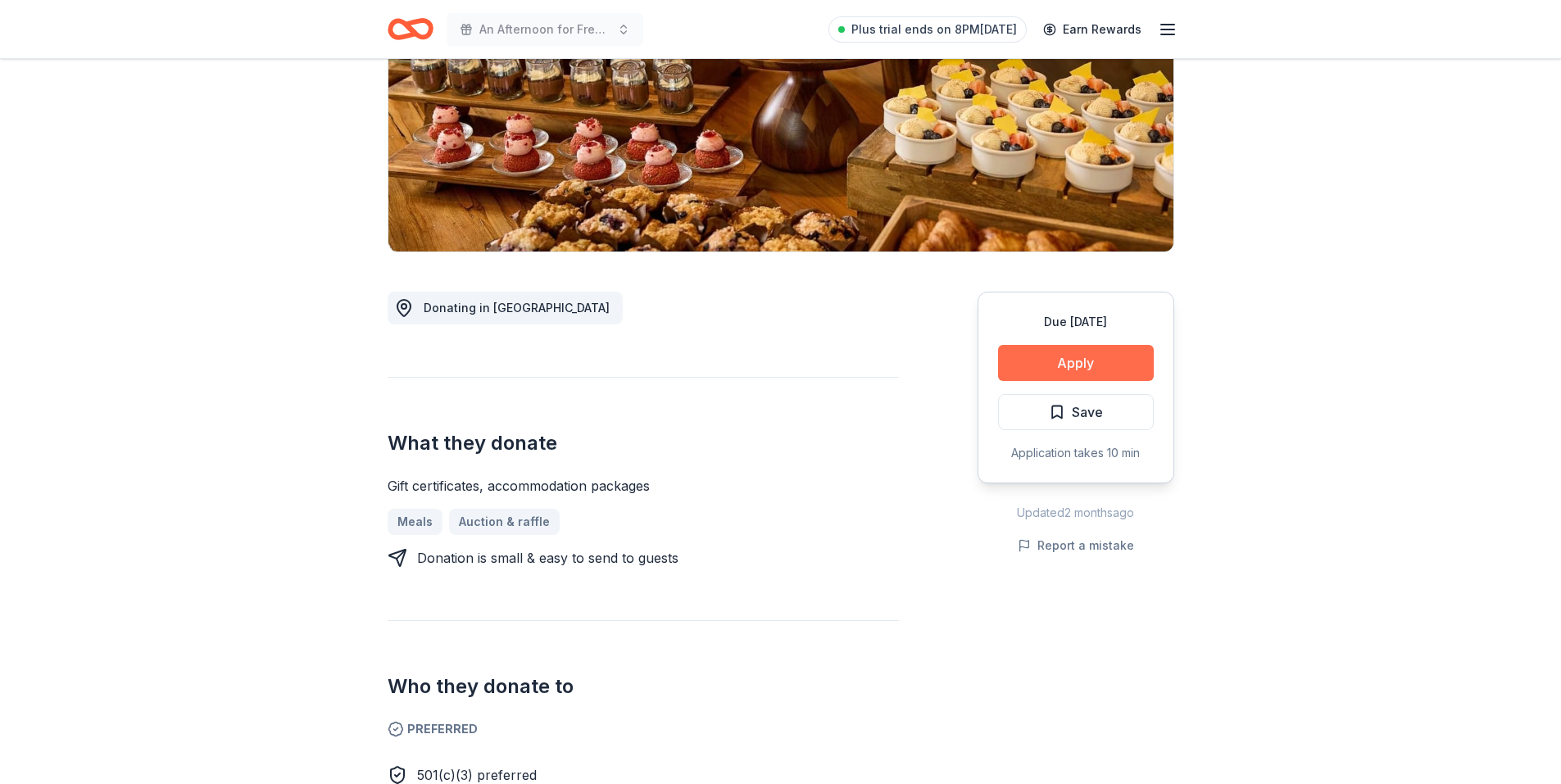
click at [1050, 365] on button "Apply" at bounding box center [1076, 362] width 156 height 36
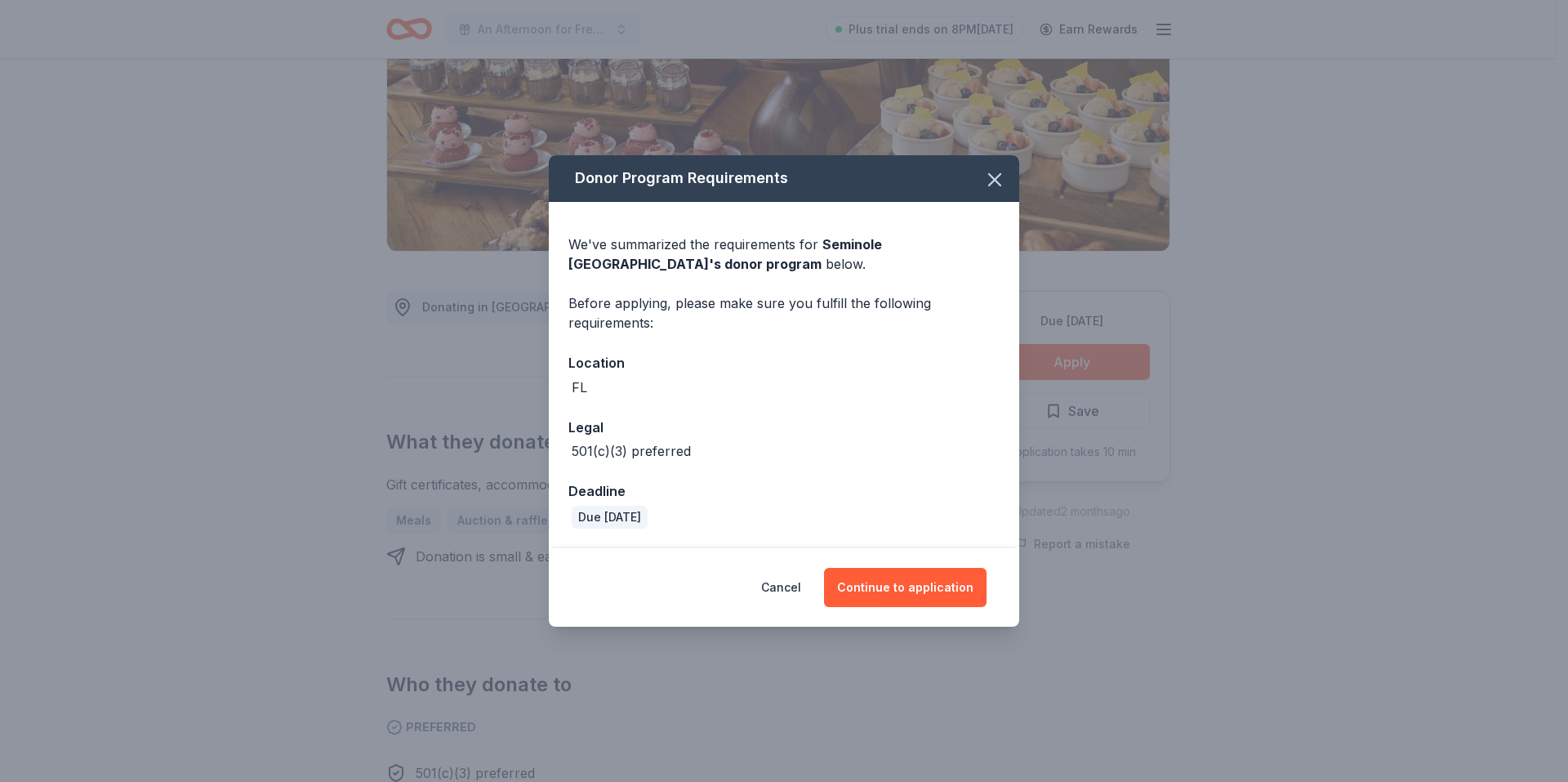
click at [1067, 362] on div "Donor Program Requirements We've summarized the requirements for Seminole [GEOG…" at bounding box center [784, 391] width 1568 height 782
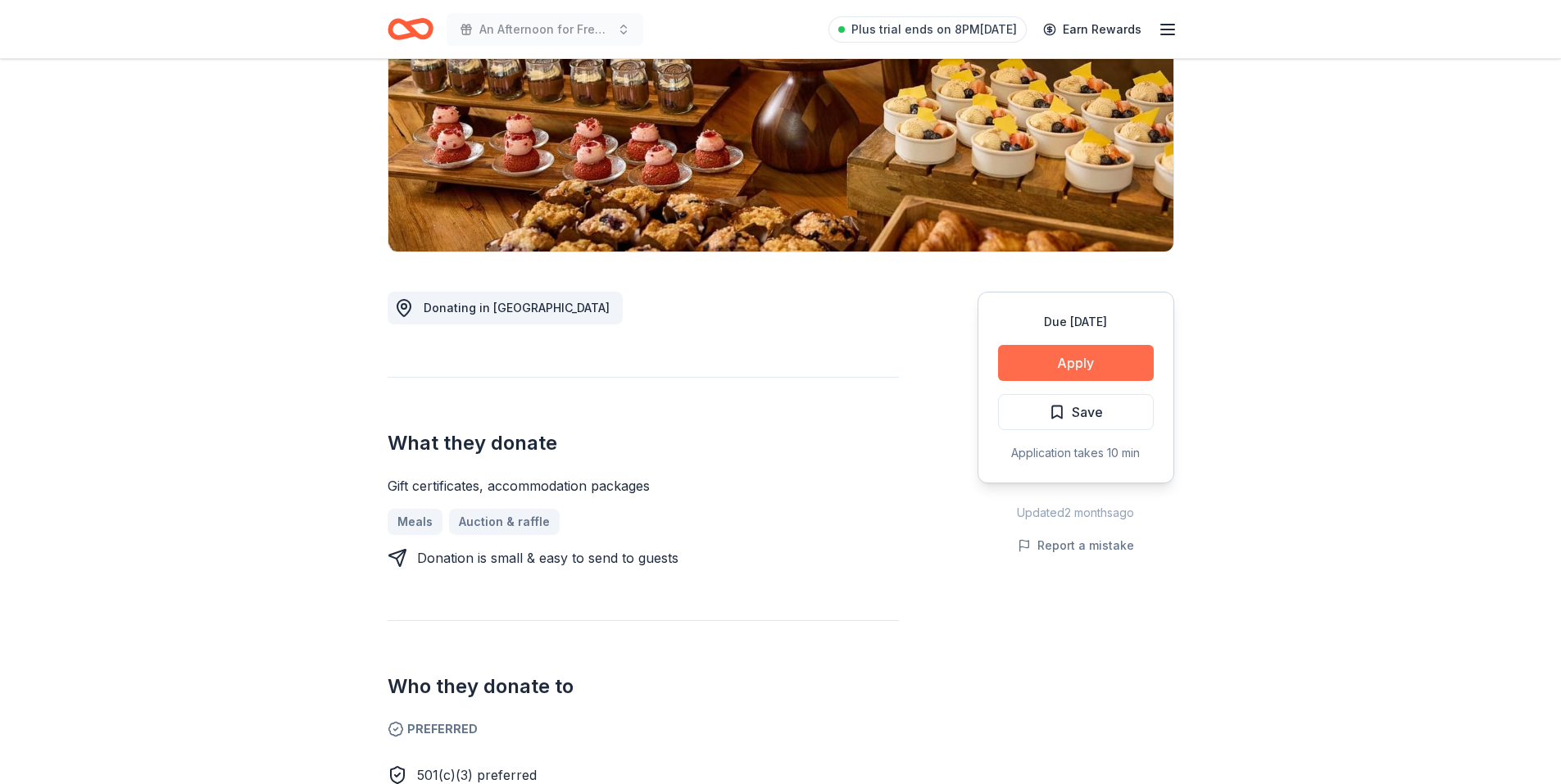
click at [1050, 366] on button "Apply" at bounding box center [1076, 362] width 156 height 36
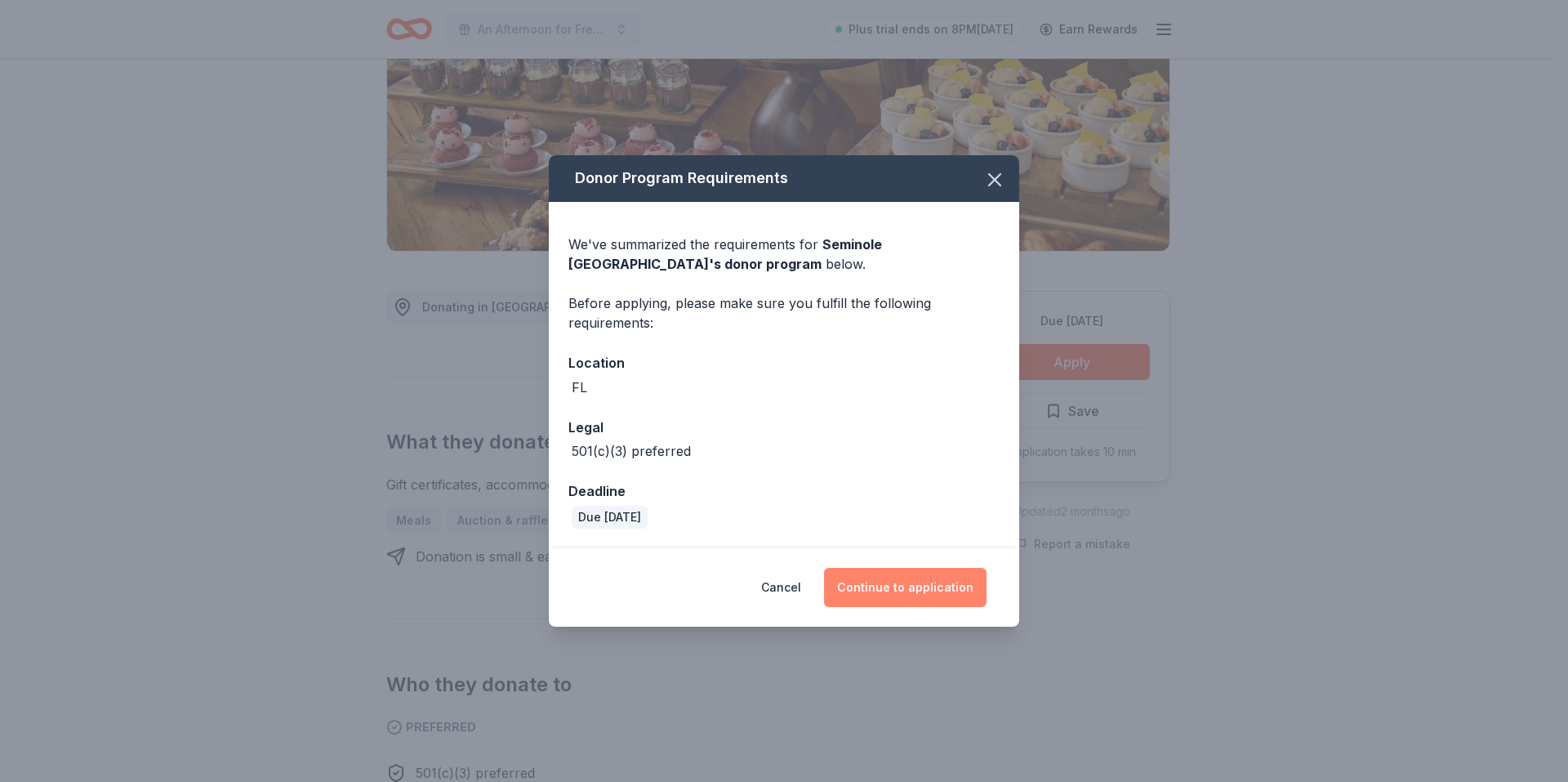
click at [922, 581] on button "Continue to application" at bounding box center [905, 587] width 163 height 39
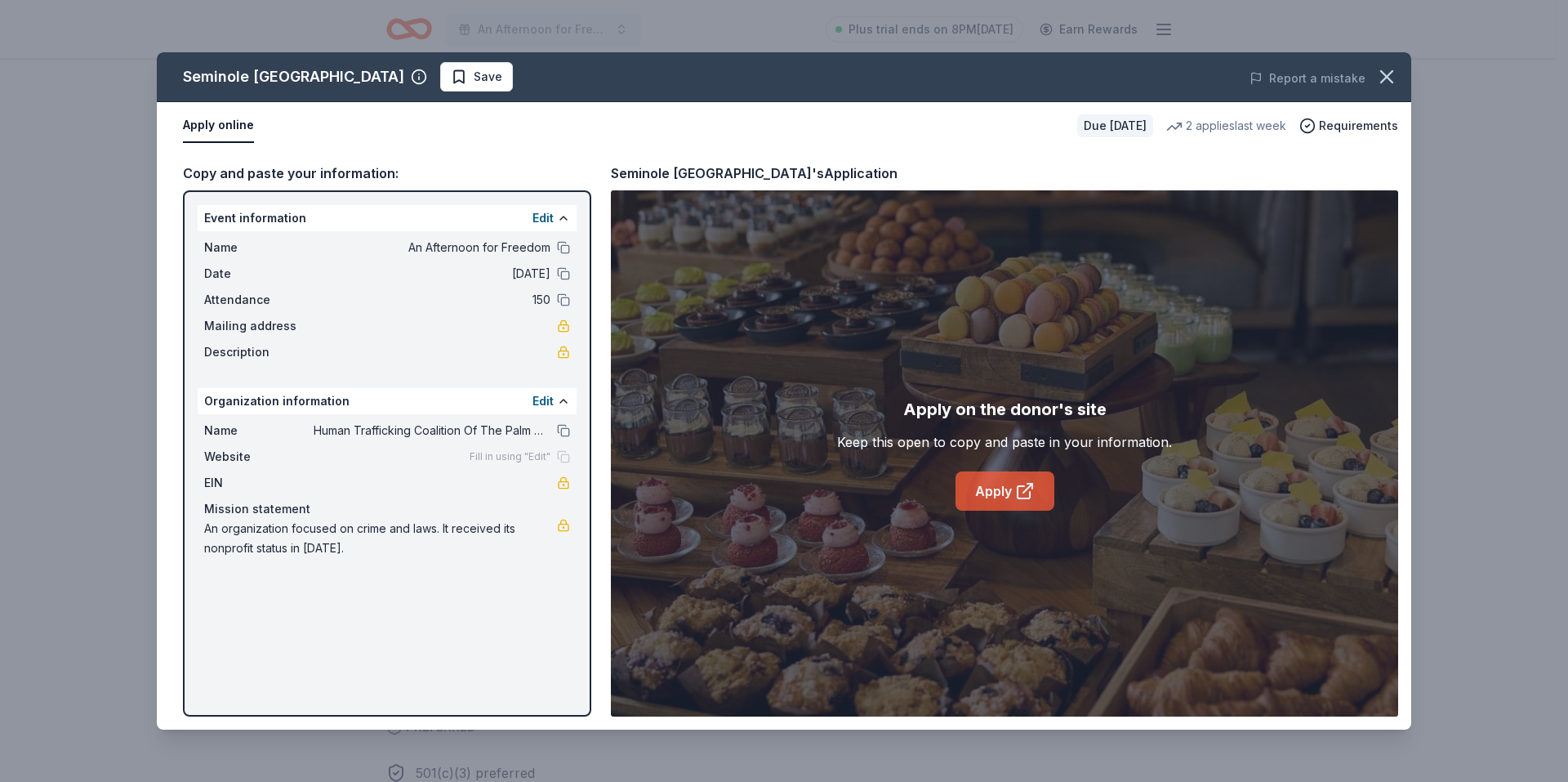
click at [1004, 490] on link "Apply" at bounding box center [1005, 491] width 99 height 39
click at [1004, 491] on link "Apply" at bounding box center [1005, 491] width 99 height 39
click at [1390, 74] on icon "button" at bounding box center [1387, 77] width 12 height 12
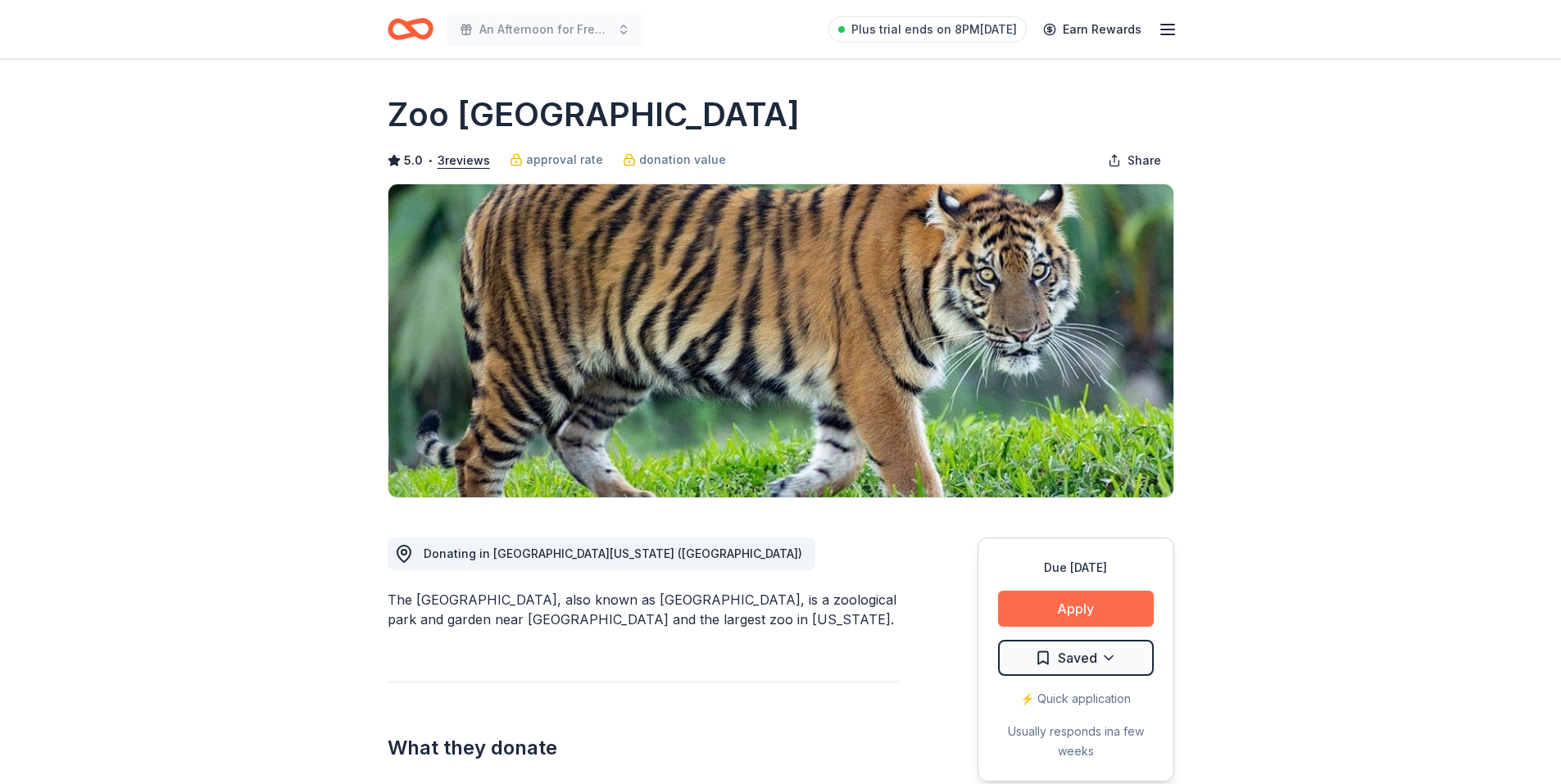
click at [1072, 603] on button "Apply" at bounding box center [1076, 608] width 156 height 36
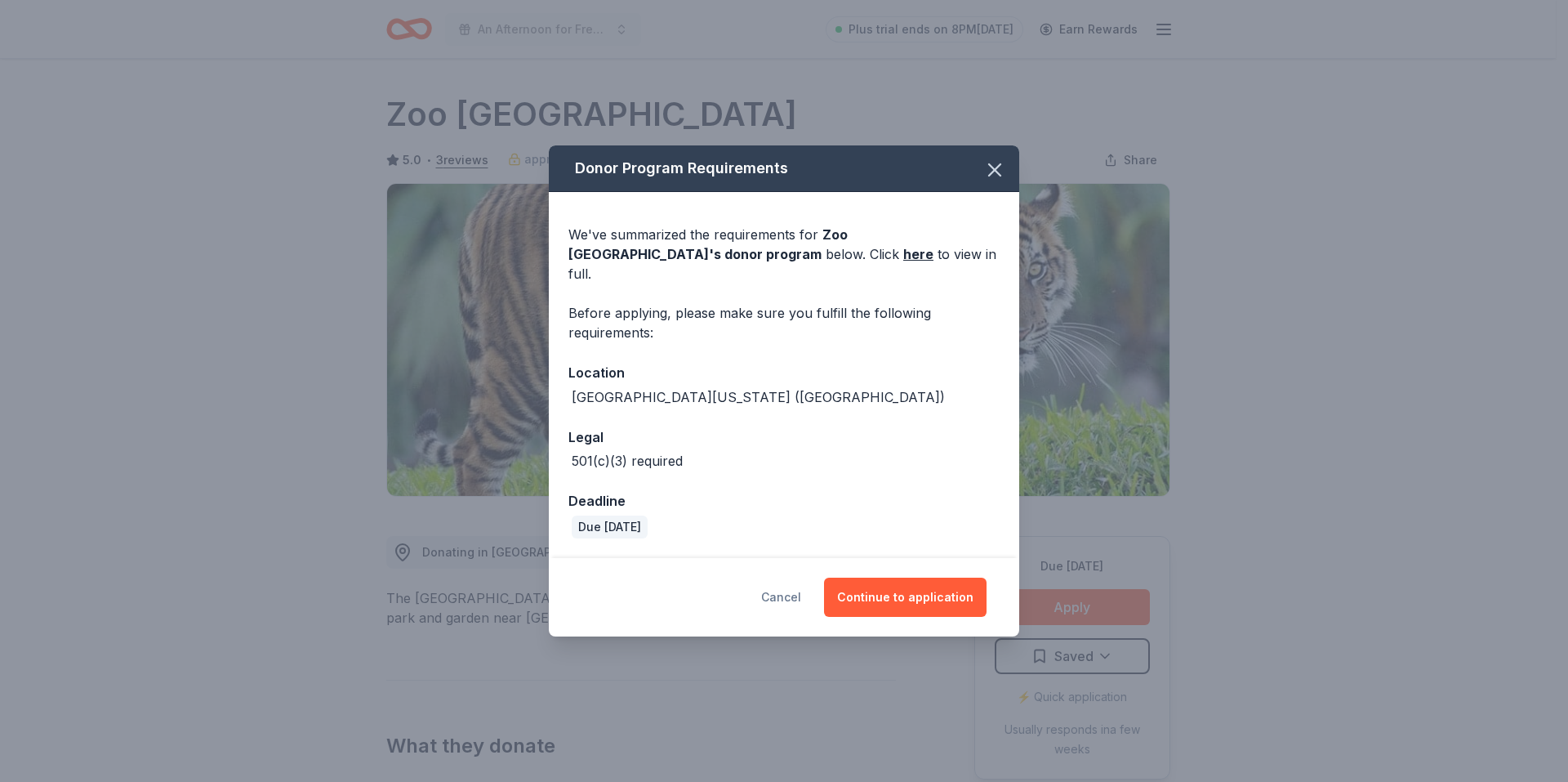
click at [782, 590] on button "Cancel" at bounding box center [781, 597] width 40 height 39
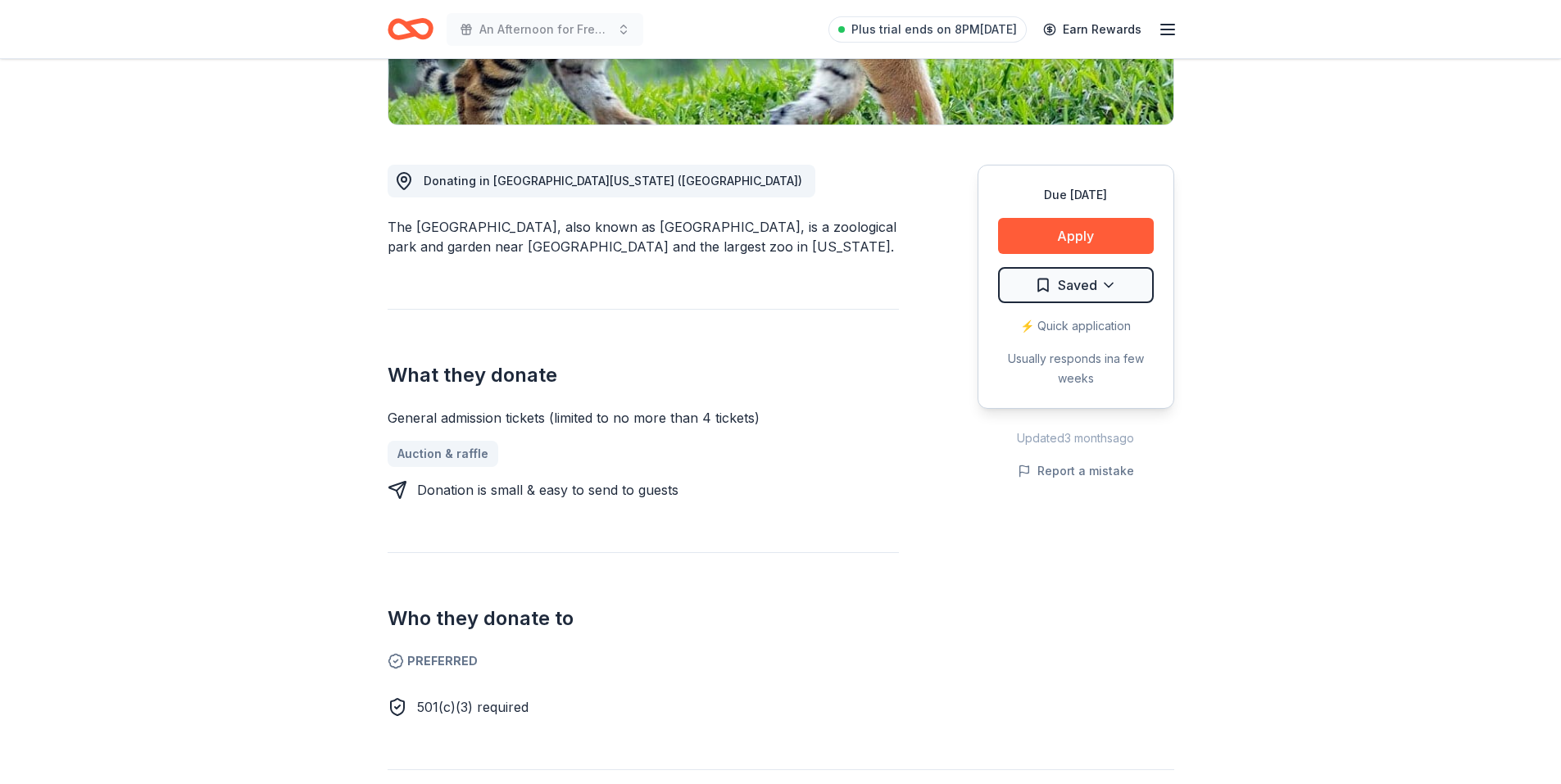
scroll to position [246, 0]
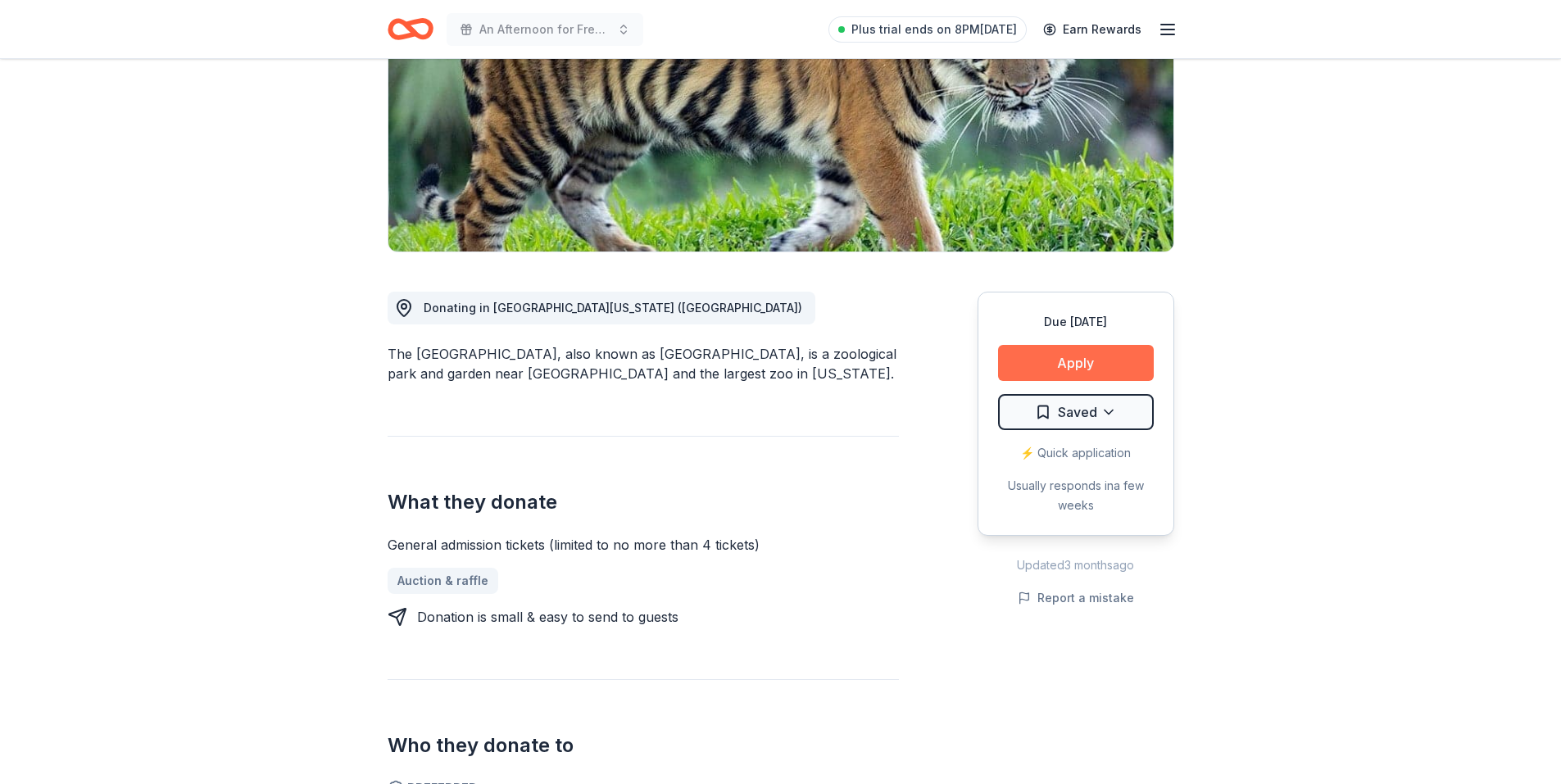
click at [1052, 365] on button "Apply" at bounding box center [1076, 362] width 156 height 36
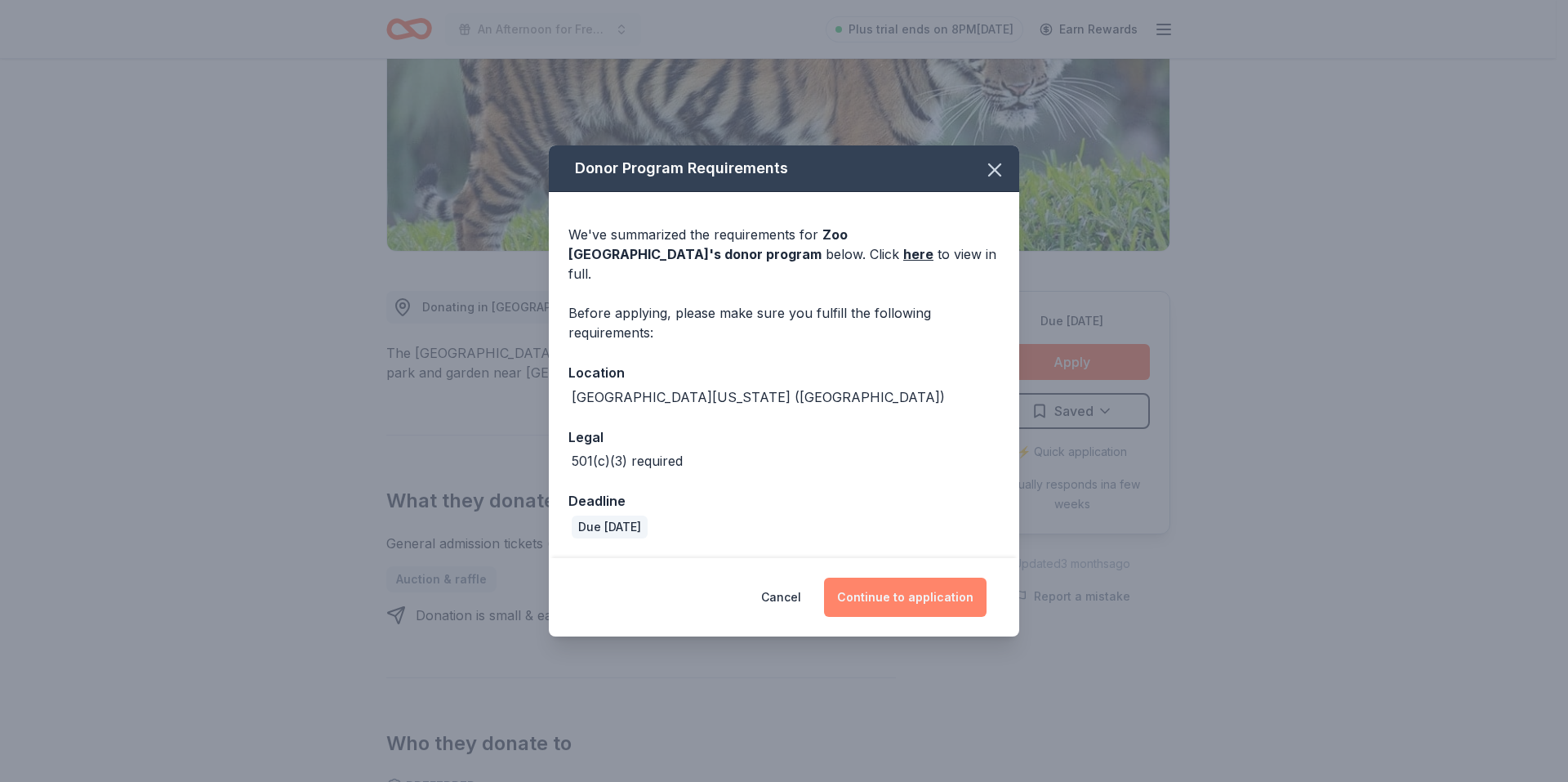
click at [910, 585] on button "Continue to application" at bounding box center [905, 597] width 163 height 39
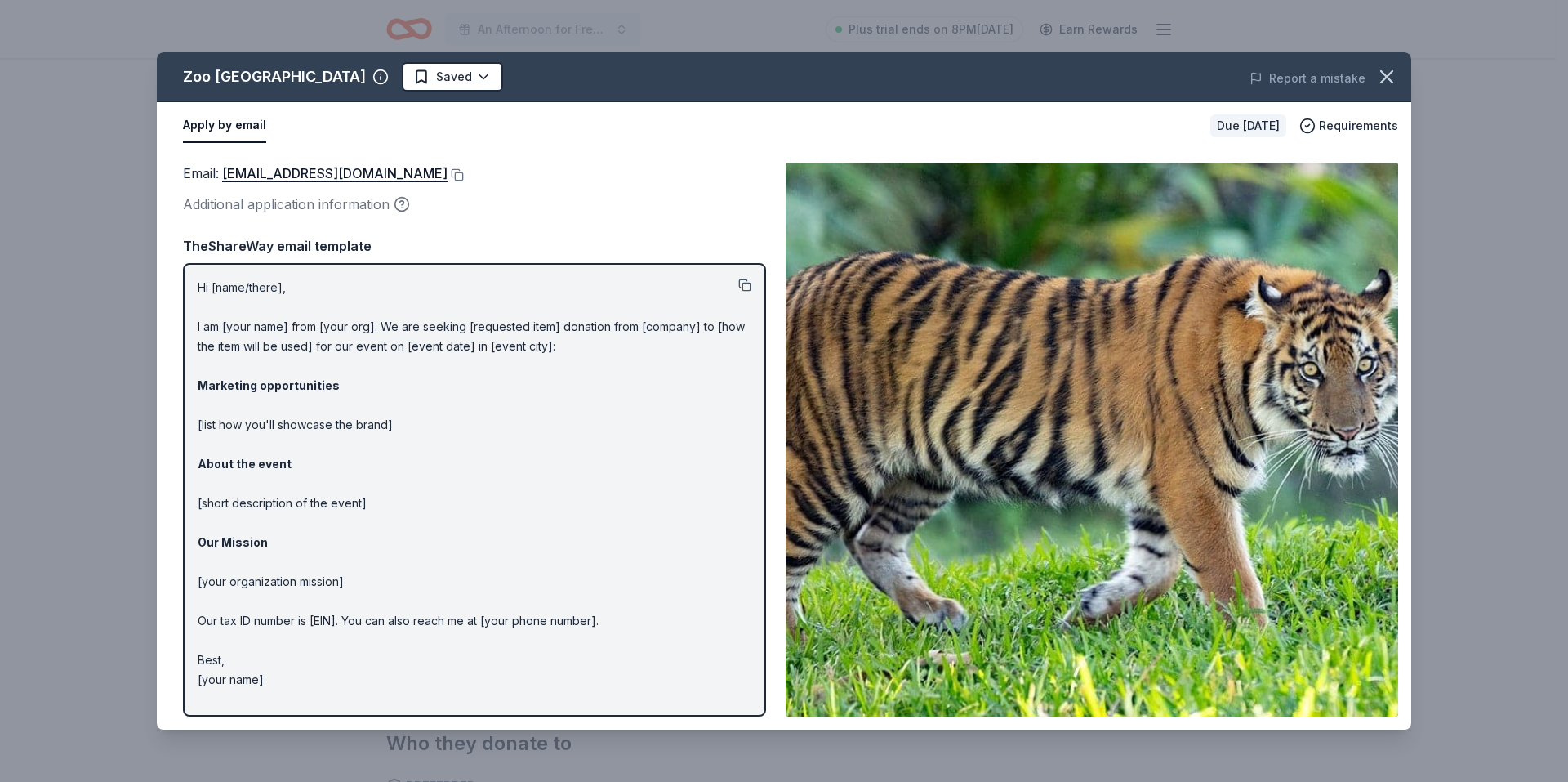
click at [747, 286] on button at bounding box center [745, 286] width 13 height 13
click at [464, 177] on button at bounding box center [455, 175] width 16 height 13
click at [370, 202] on div "Additional application information" at bounding box center [475, 204] width 583 height 21
click at [396, 202] on circle "button" at bounding box center [402, 204] width 14 height 14
click at [616, 209] on div "Additional application information" at bounding box center [475, 204] width 583 height 21
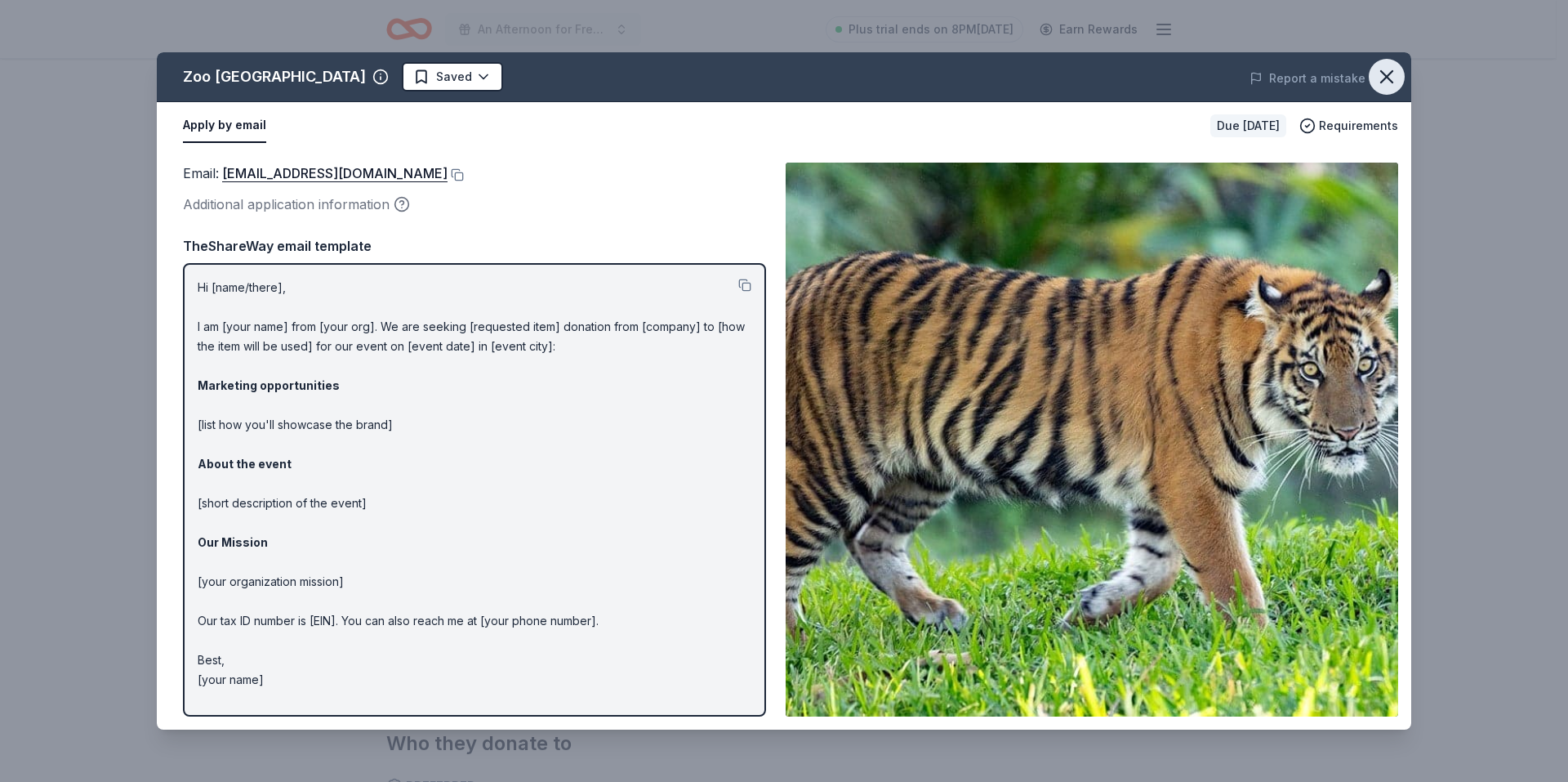
click at [1396, 80] on icon "button" at bounding box center [1387, 76] width 23 height 23
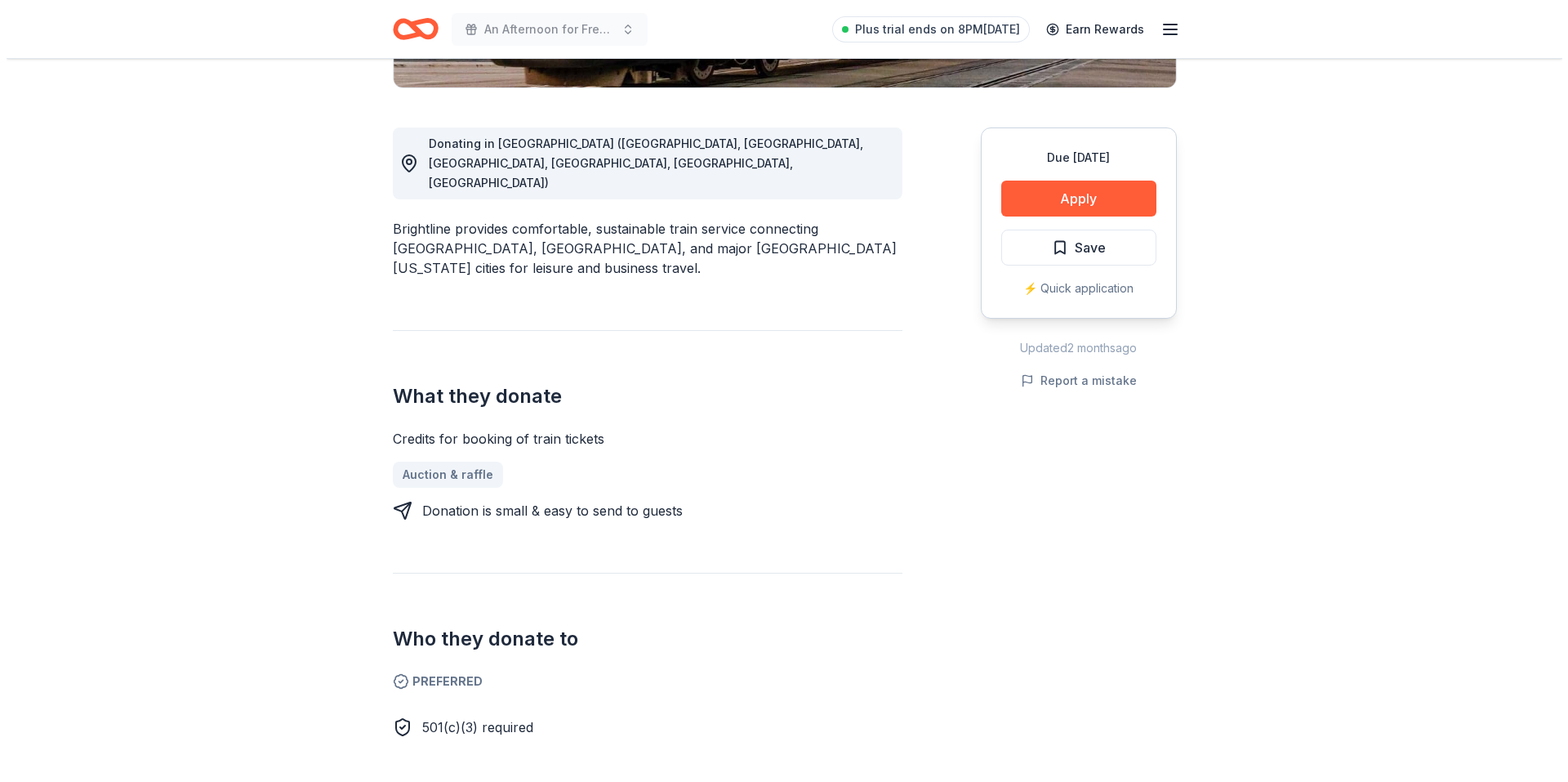
scroll to position [327, 0]
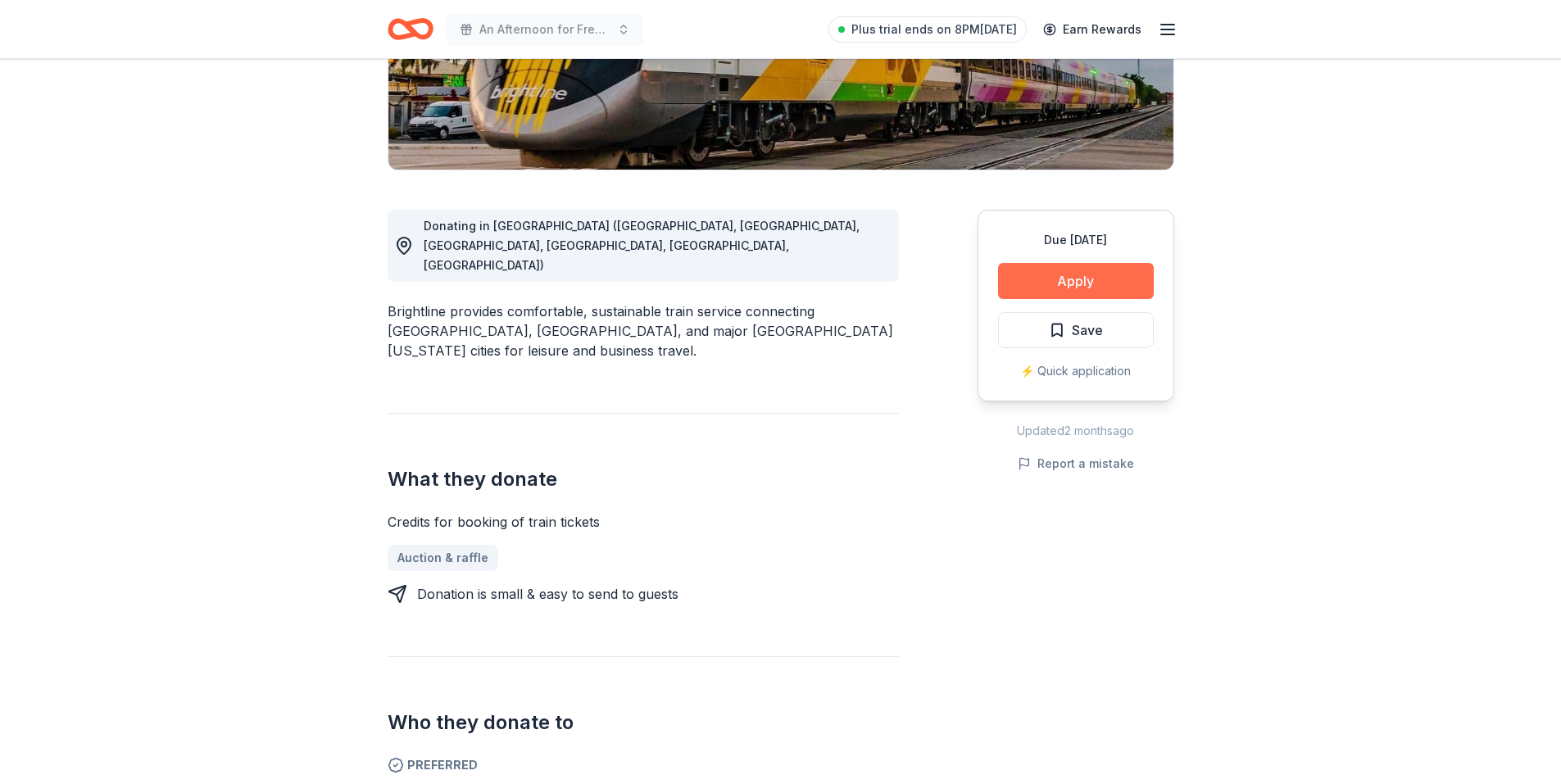
click at [1079, 274] on button "Apply" at bounding box center [1076, 280] width 156 height 36
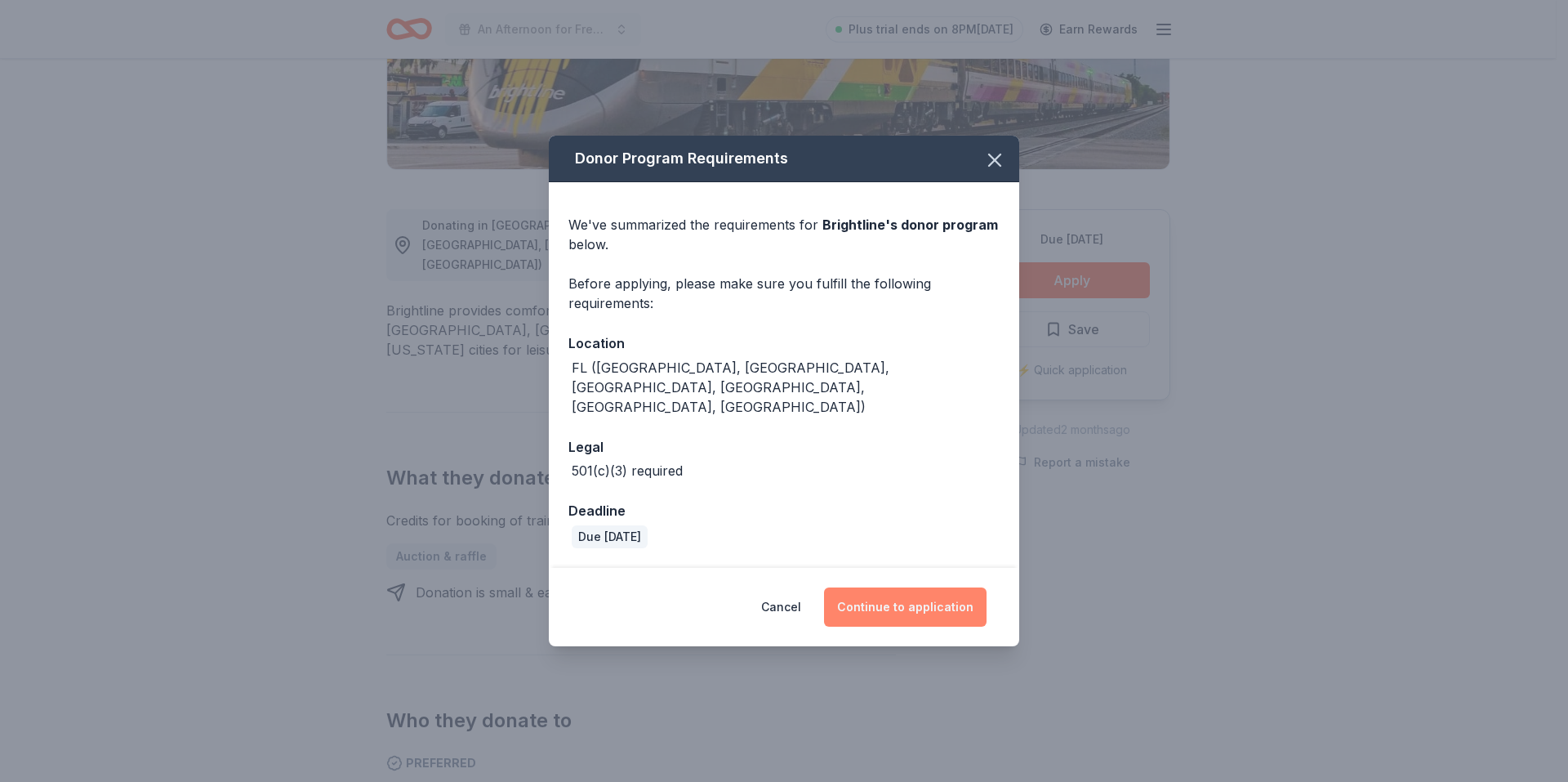
click at [911, 590] on button "Continue to application" at bounding box center [905, 606] width 163 height 39
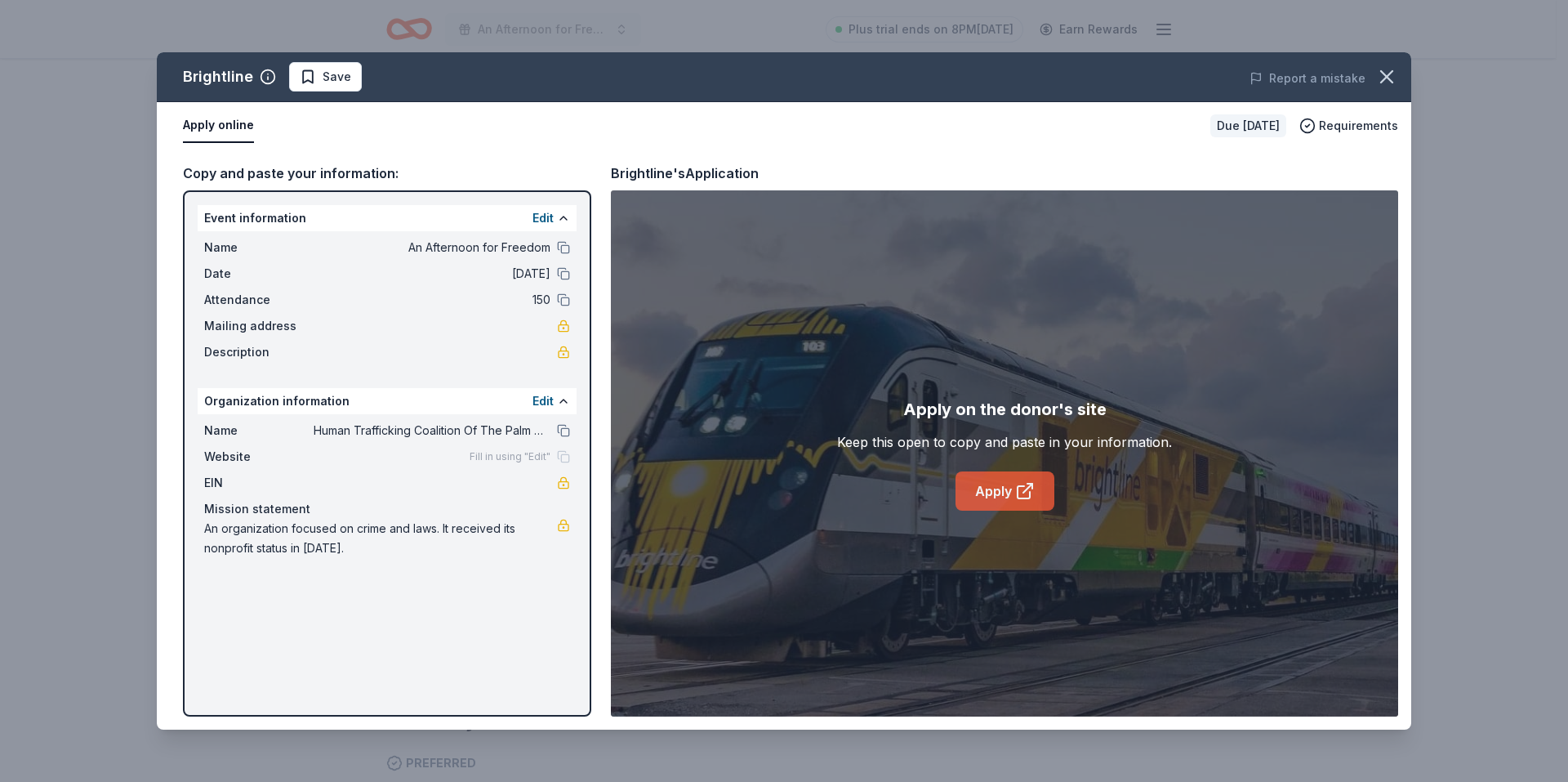
click at [1006, 492] on link "Apply" at bounding box center [1005, 491] width 99 height 39
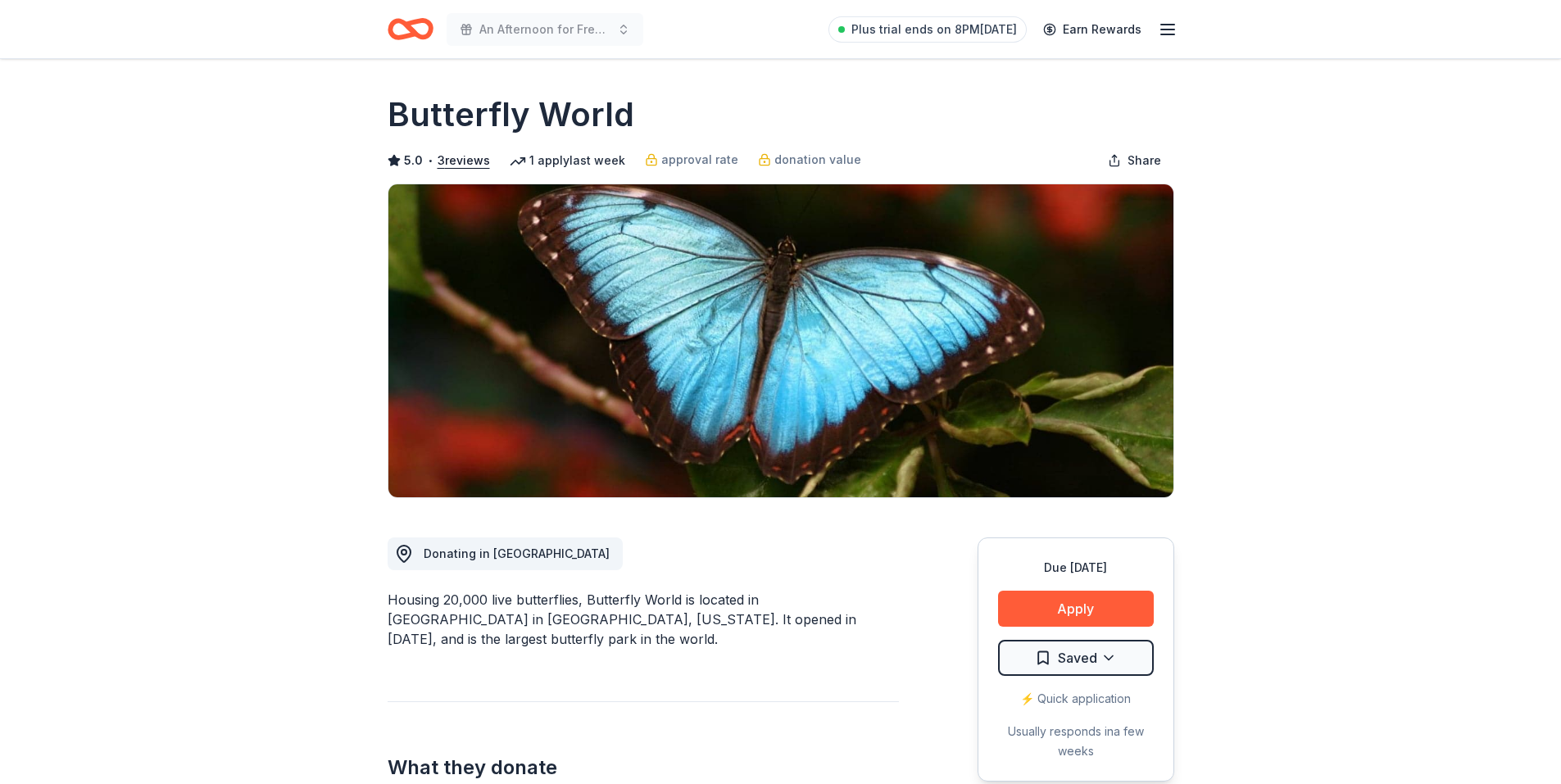
scroll to position [439, 0]
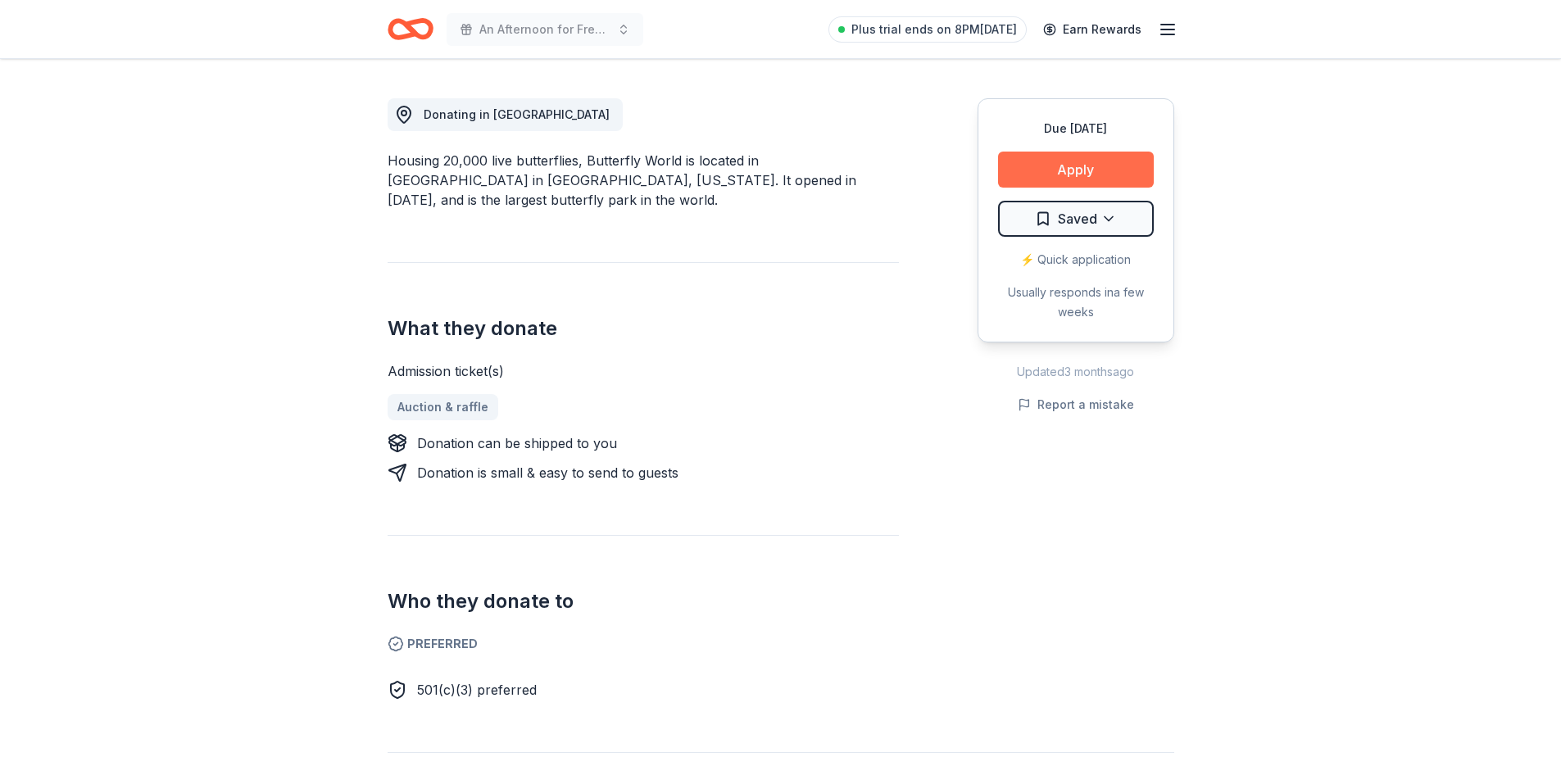
click at [1060, 173] on button "Apply" at bounding box center [1076, 169] width 156 height 36
click at [1077, 164] on div "Donor Program Requirements We've summarized the requirements for Butterfly Worl…" at bounding box center [780, 392] width 1561 height 784
